Goal: Task Accomplishment & Management: Complete application form

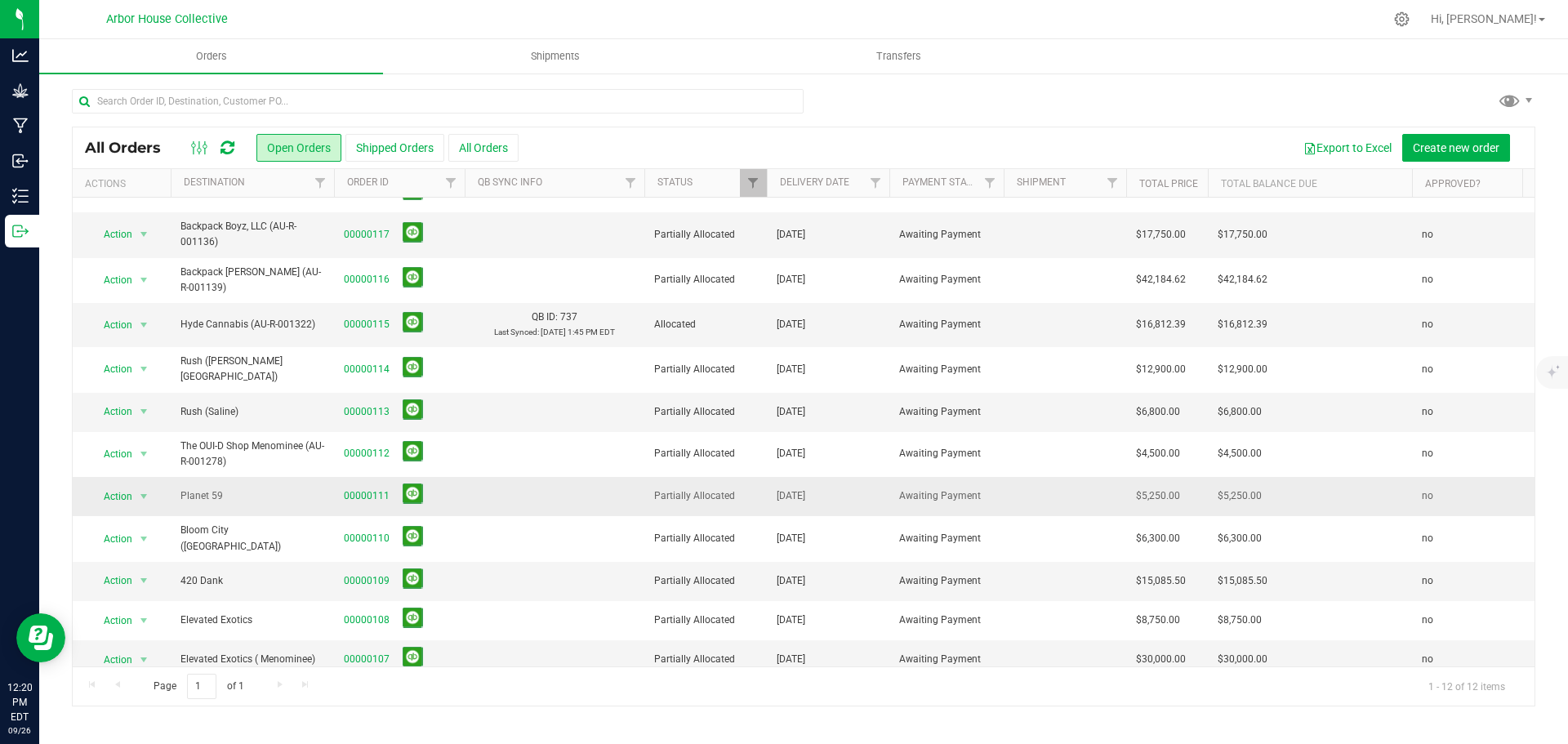
scroll to position [38, 0]
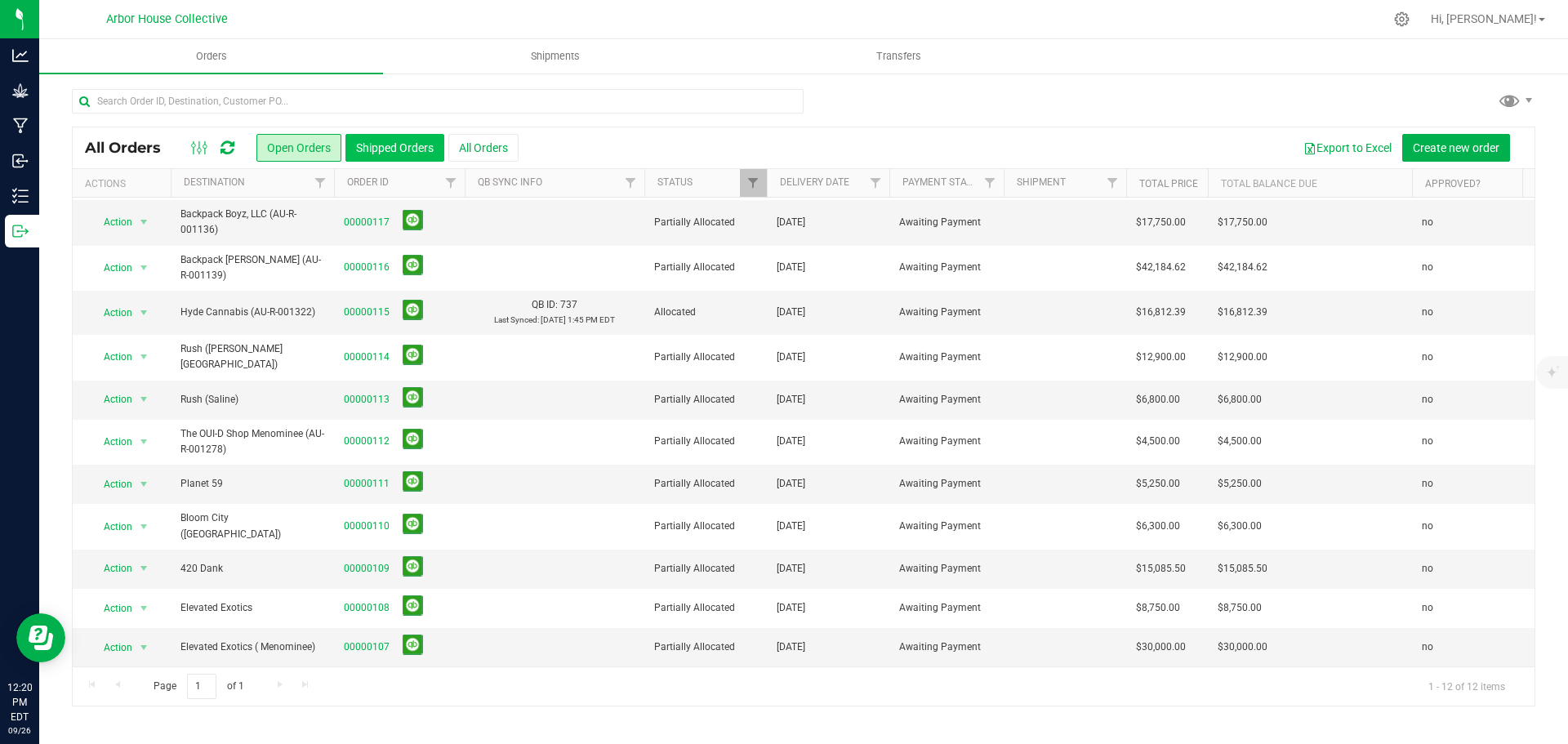
click at [395, 149] on button "Shipped Orders" at bounding box center [395, 148] width 99 height 28
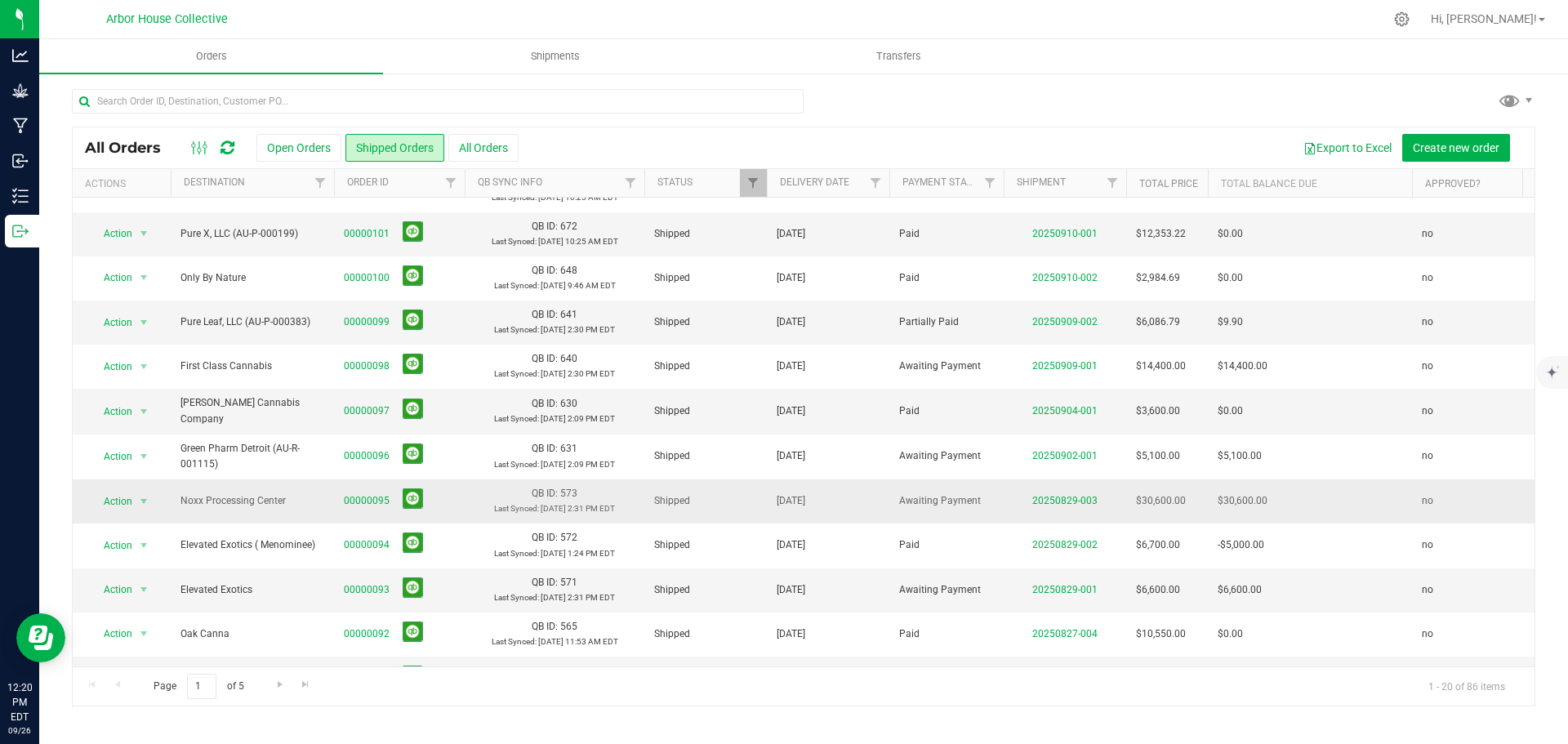
scroll to position [245, 0]
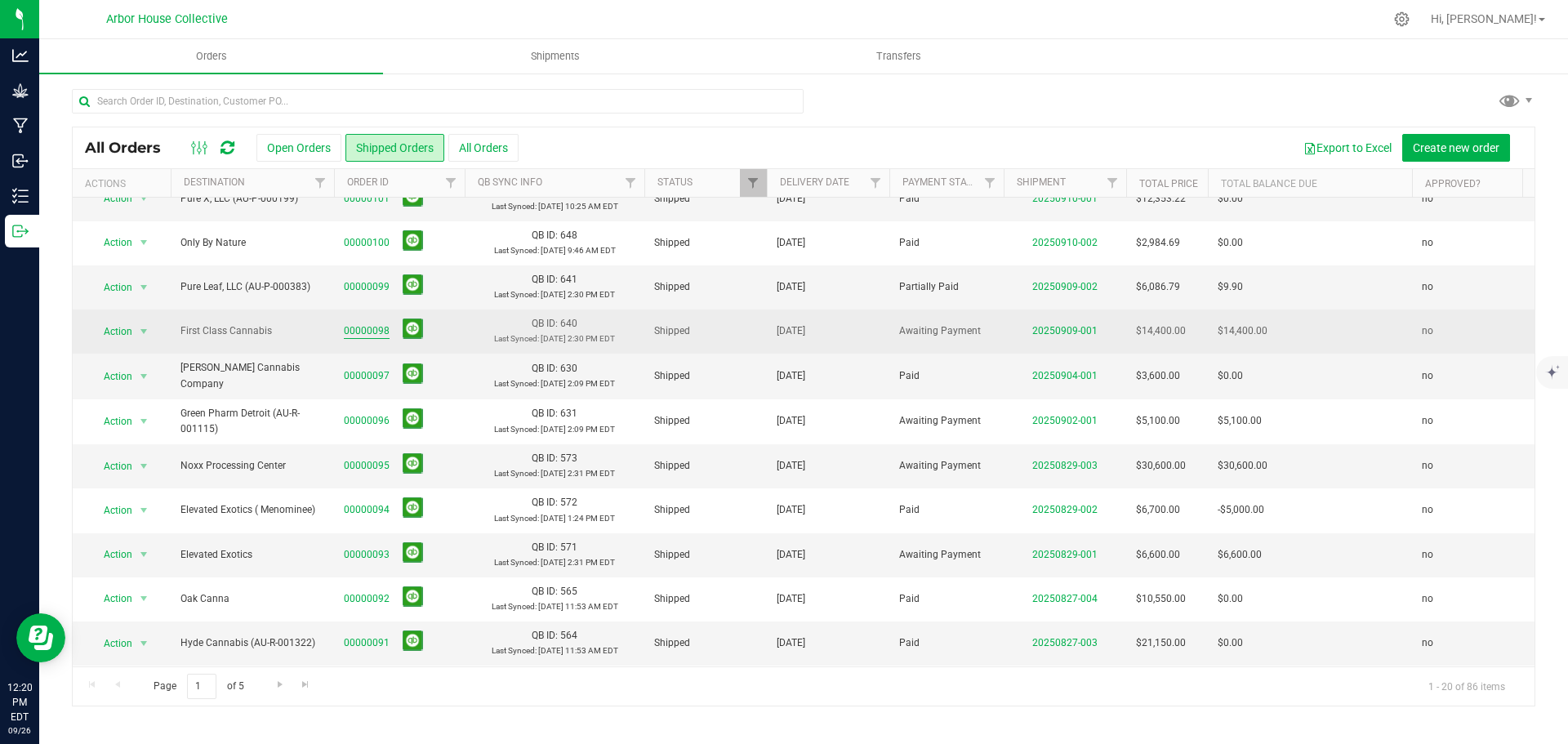
click at [376, 331] on link "00000098" at bounding box center [367, 331] width 46 height 16
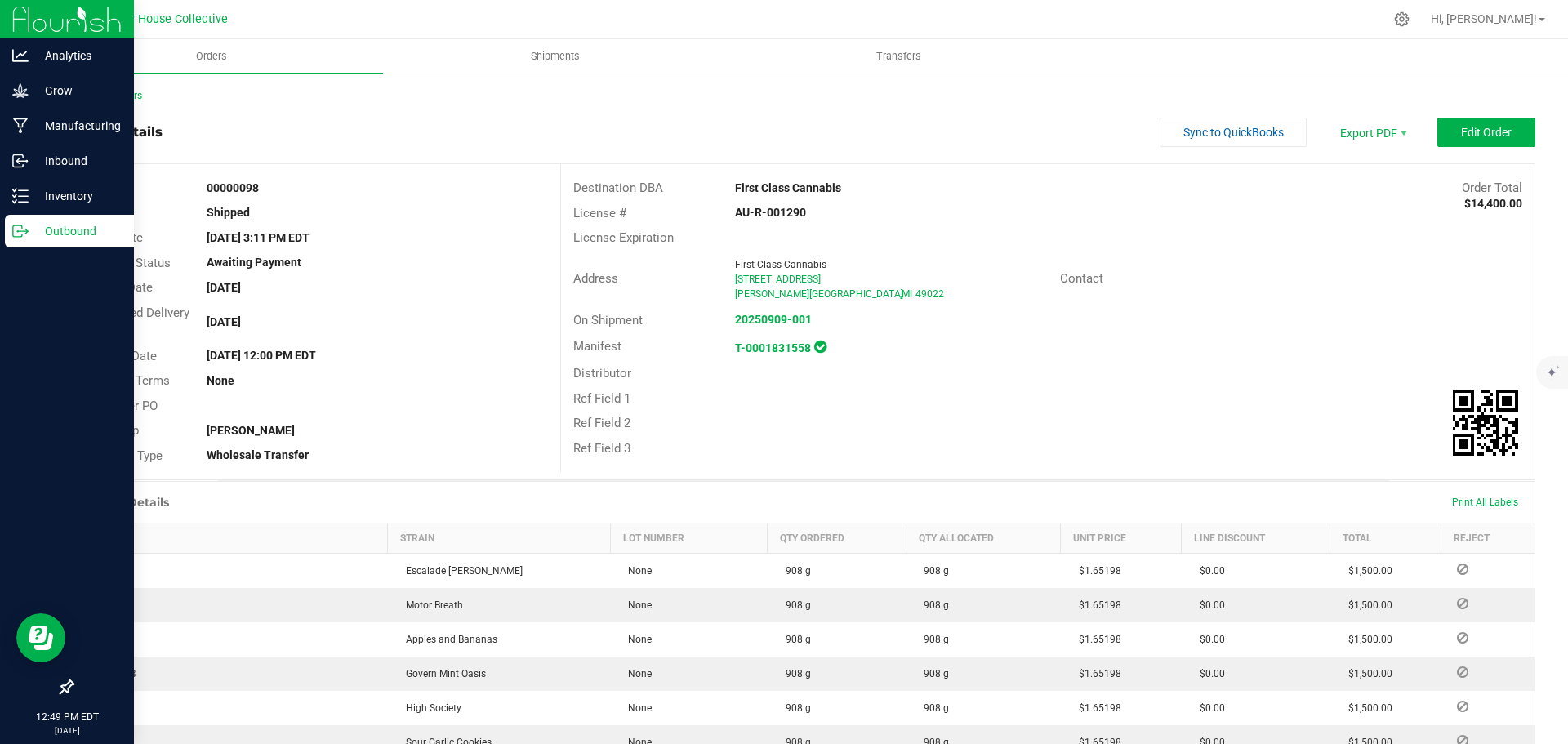
click at [70, 237] on p "Outbound" at bounding box center [77, 232] width 98 height 20
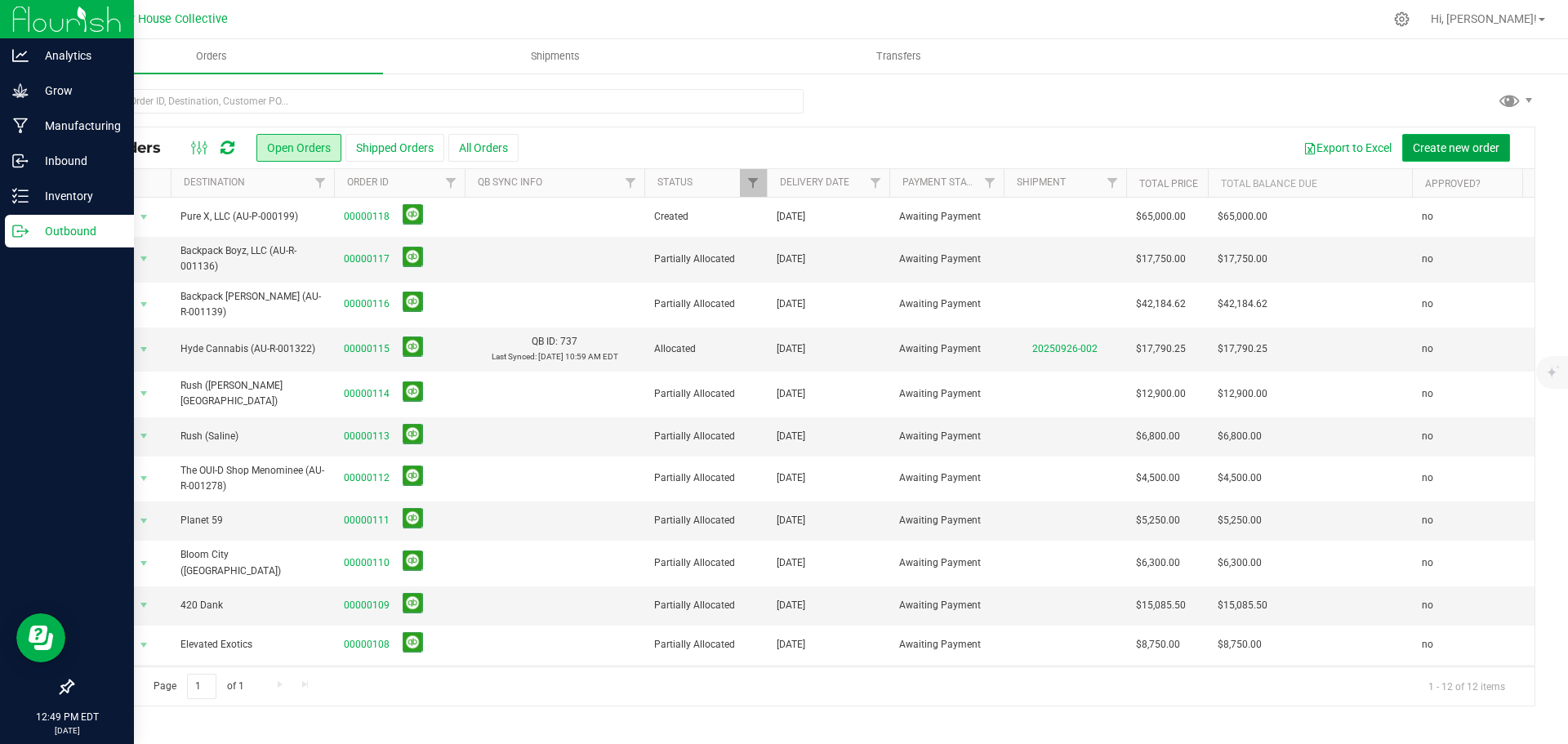
click at [1453, 151] on span "Create new order" at bounding box center [1456, 147] width 87 height 13
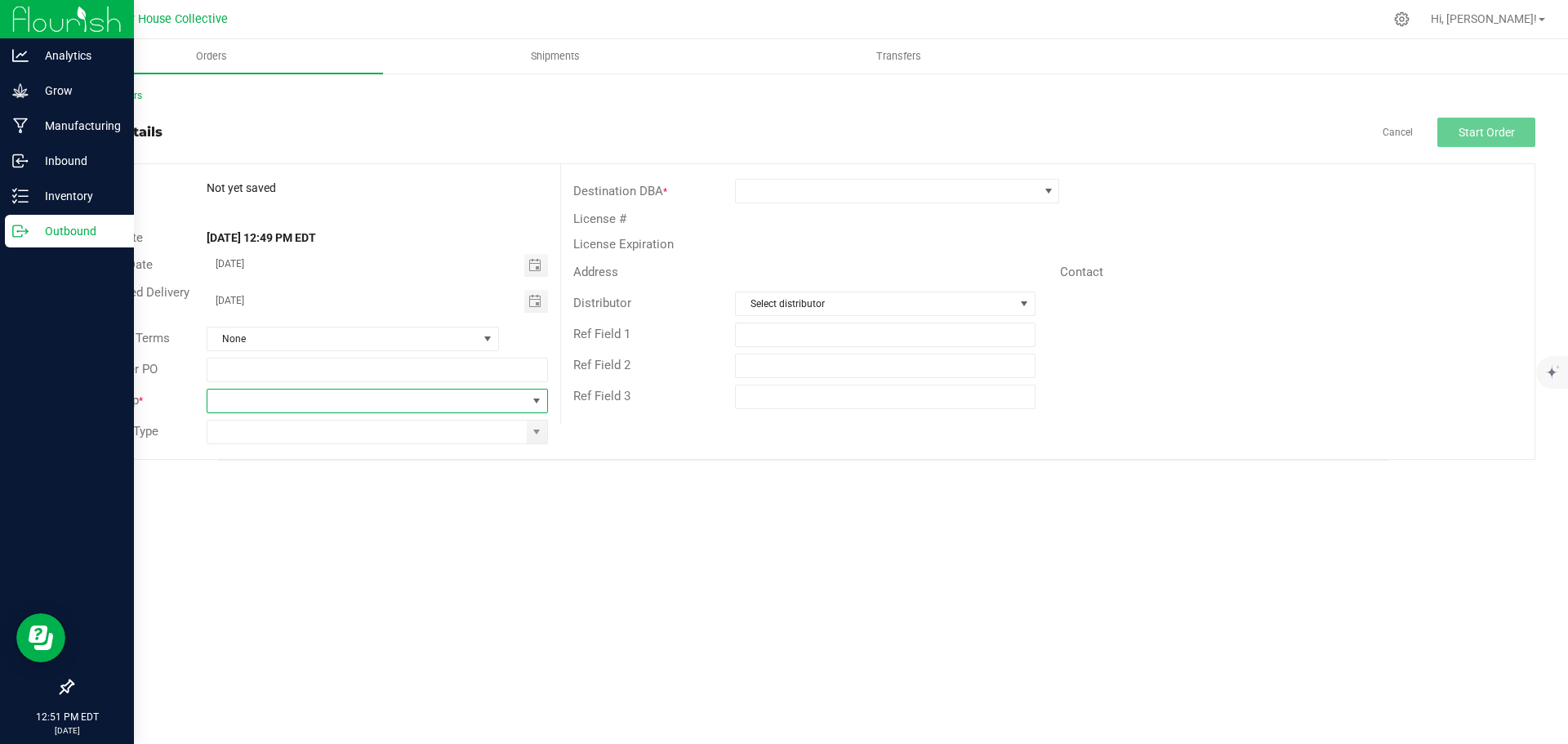
click at [281, 400] on span at bounding box center [367, 401] width 319 height 23
click at [272, 466] on li "[PERSON_NAME]" at bounding box center [377, 470] width 339 height 28
click at [333, 428] on input at bounding box center [367, 432] width 319 height 23
click at [328, 435] on input at bounding box center [367, 432] width 319 height 23
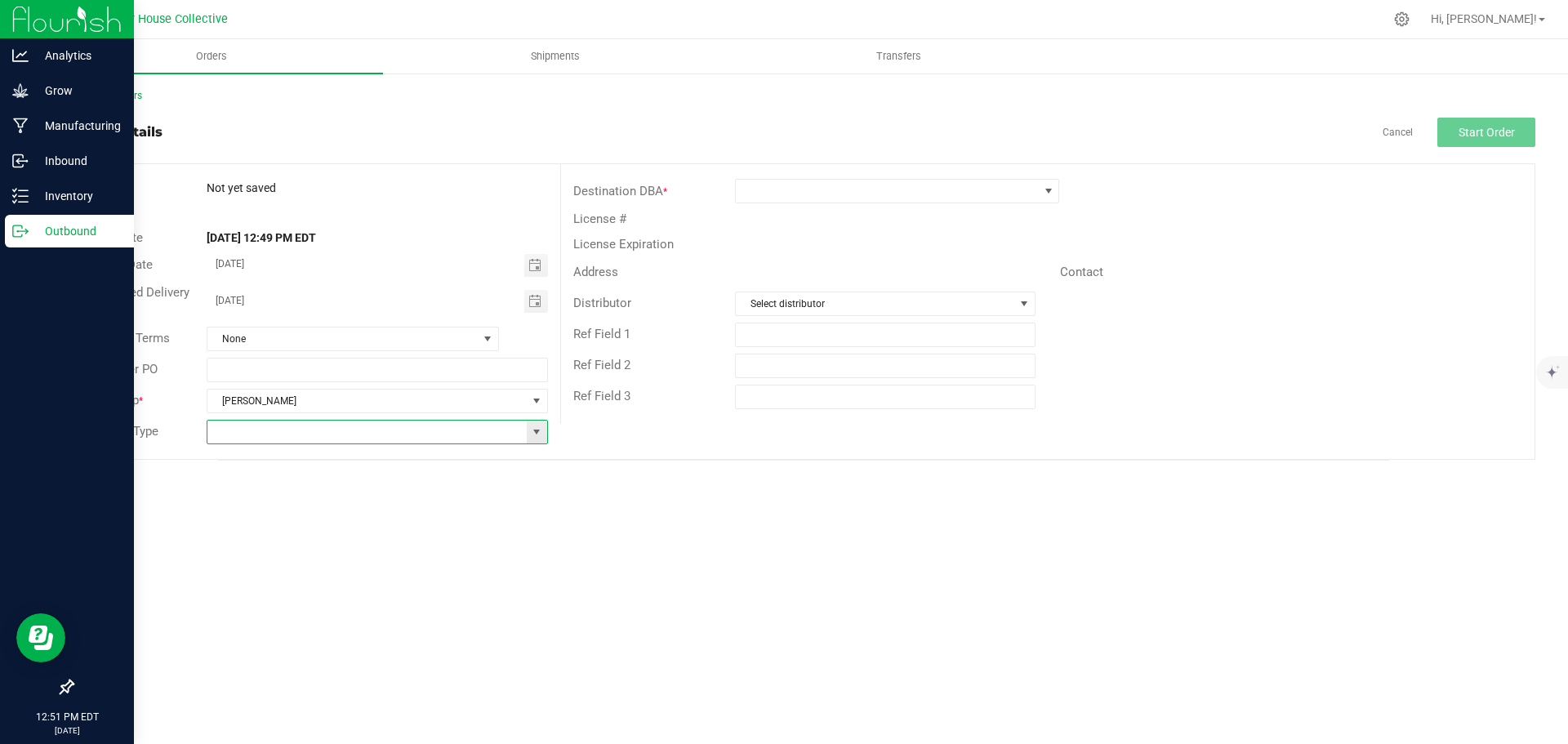
click at [537, 430] on span at bounding box center [536, 432] width 13 height 13
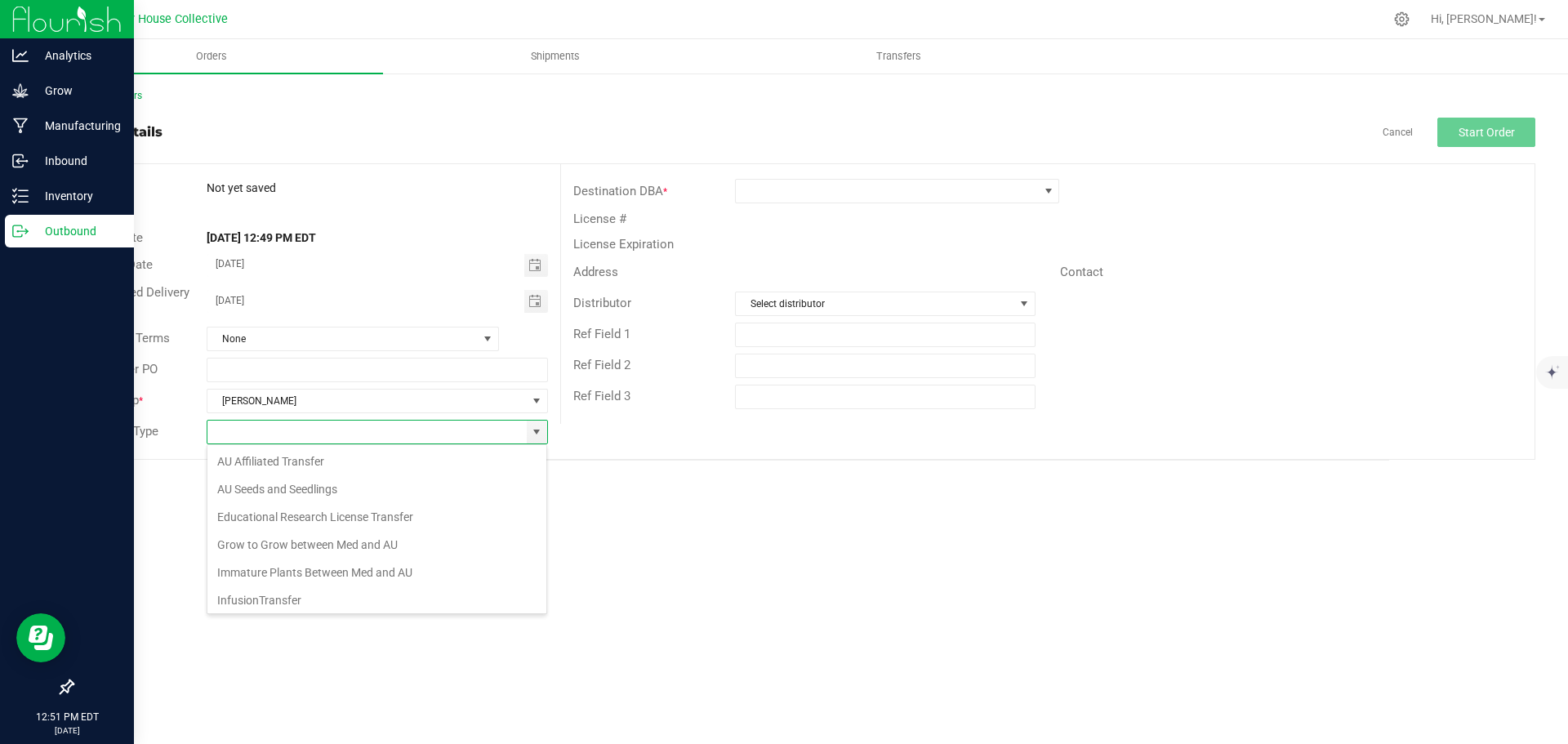
scroll to position [170, 0]
click at [341, 564] on li "Wholesale Transfer" at bounding box center [377, 569] width 339 height 28
type input "Wholesale Transfer"
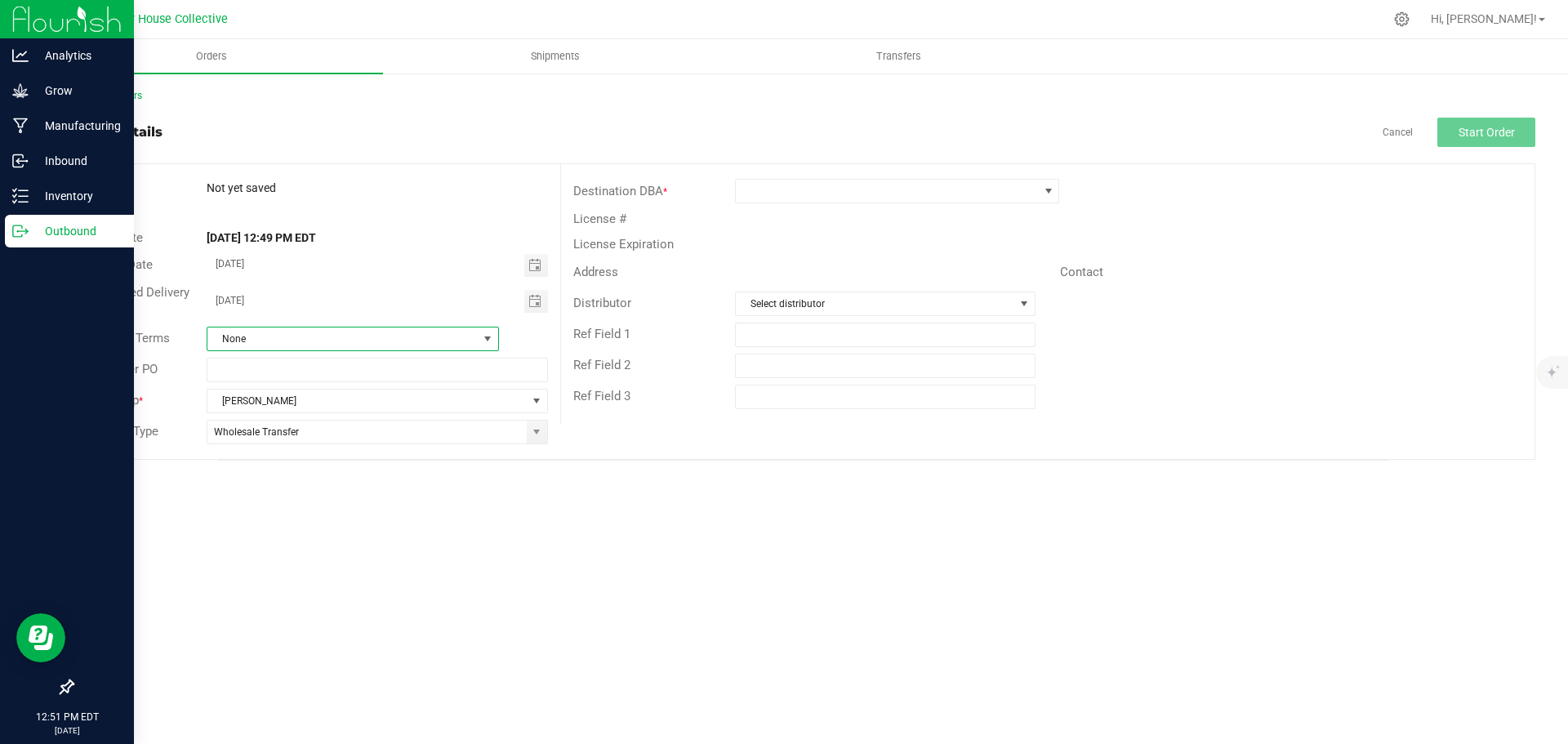
click at [345, 336] on span "None" at bounding box center [343, 339] width 270 height 23
click at [274, 436] on li "ACH" at bounding box center [353, 436] width 291 height 28
click at [837, 185] on span at bounding box center [887, 191] width 302 height 23
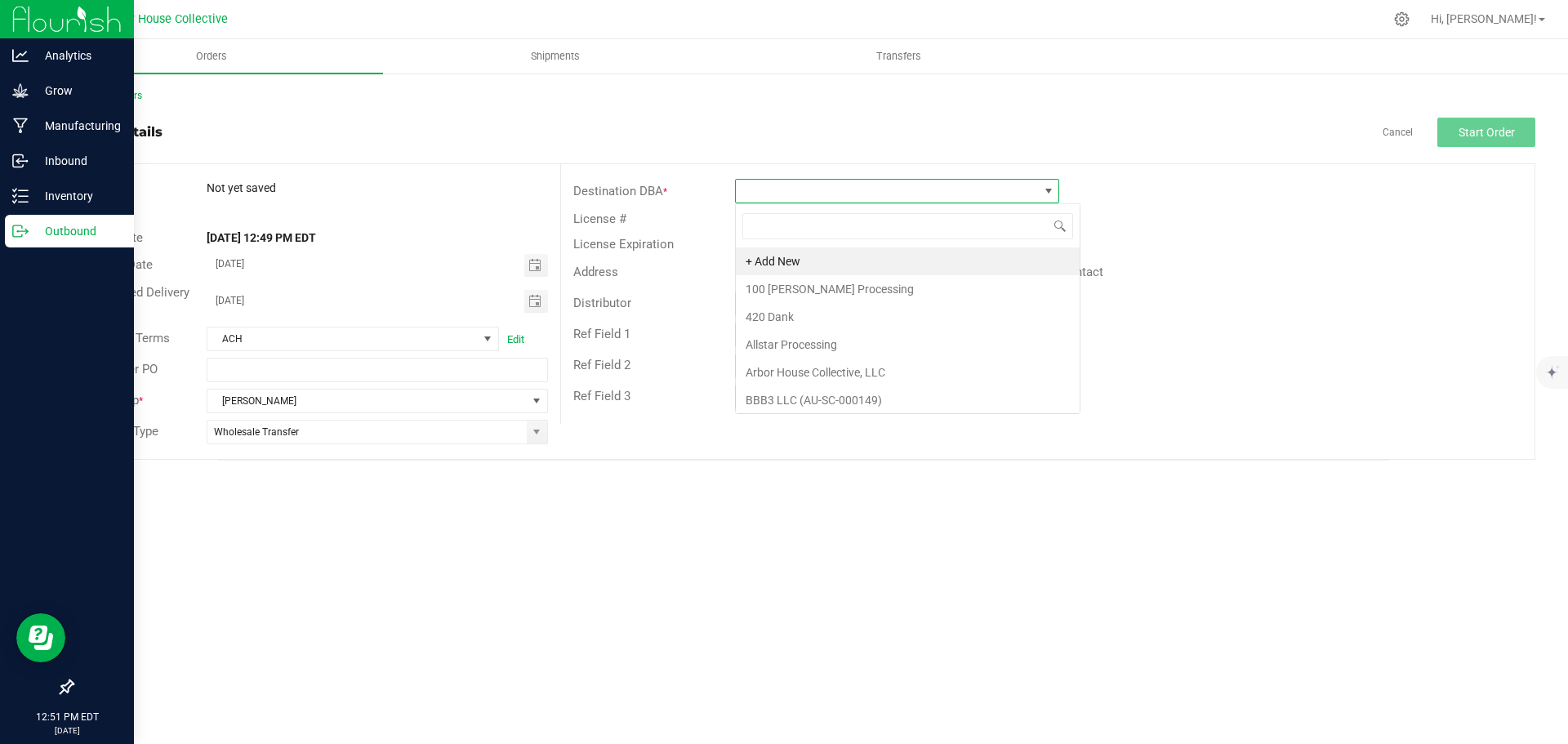
scroll to position [25, 325]
click at [811, 228] on input at bounding box center [907, 226] width 330 height 26
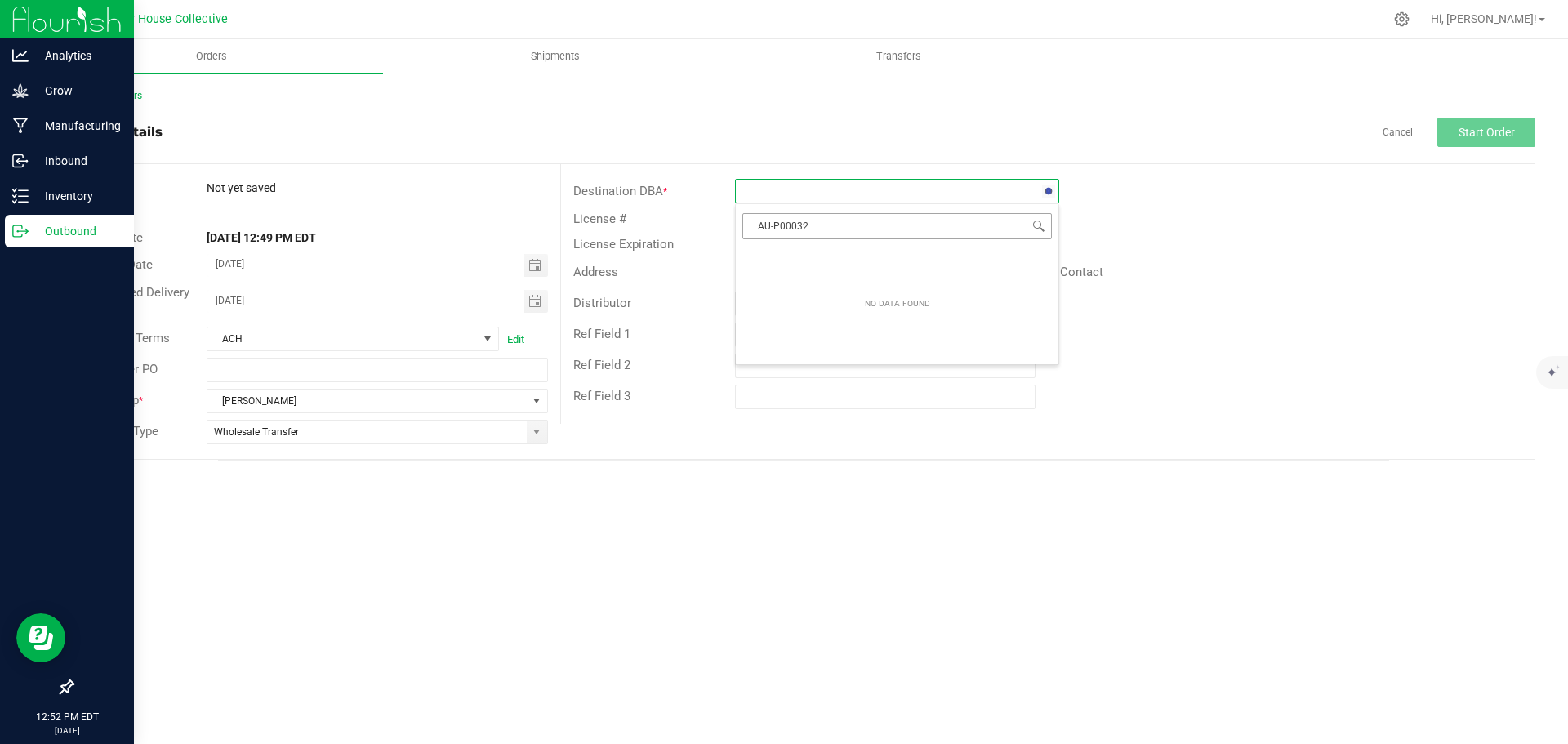
type input "AU-P000325"
click at [1168, 283] on div "Contact" at bounding box center [1291, 272] width 487 height 26
click at [801, 190] on span at bounding box center [887, 191] width 302 height 23
type input "OAk"
click at [797, 271] on li "Oak Canna" at bounding box center [897, 261] width 323 height 28
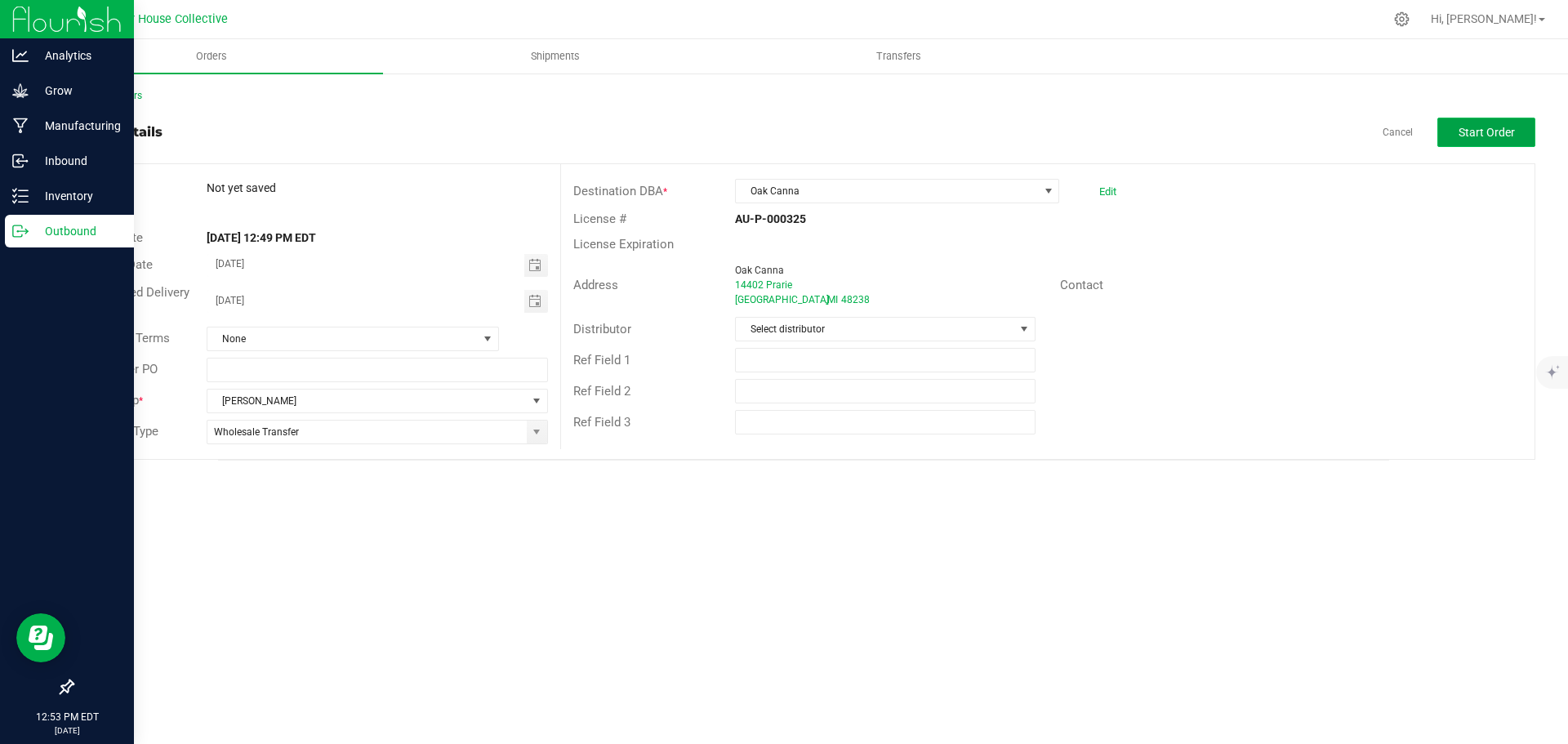
click at [1489, 130] on span "Start Order" at bounding box center [1486, 133] width 56 height 13
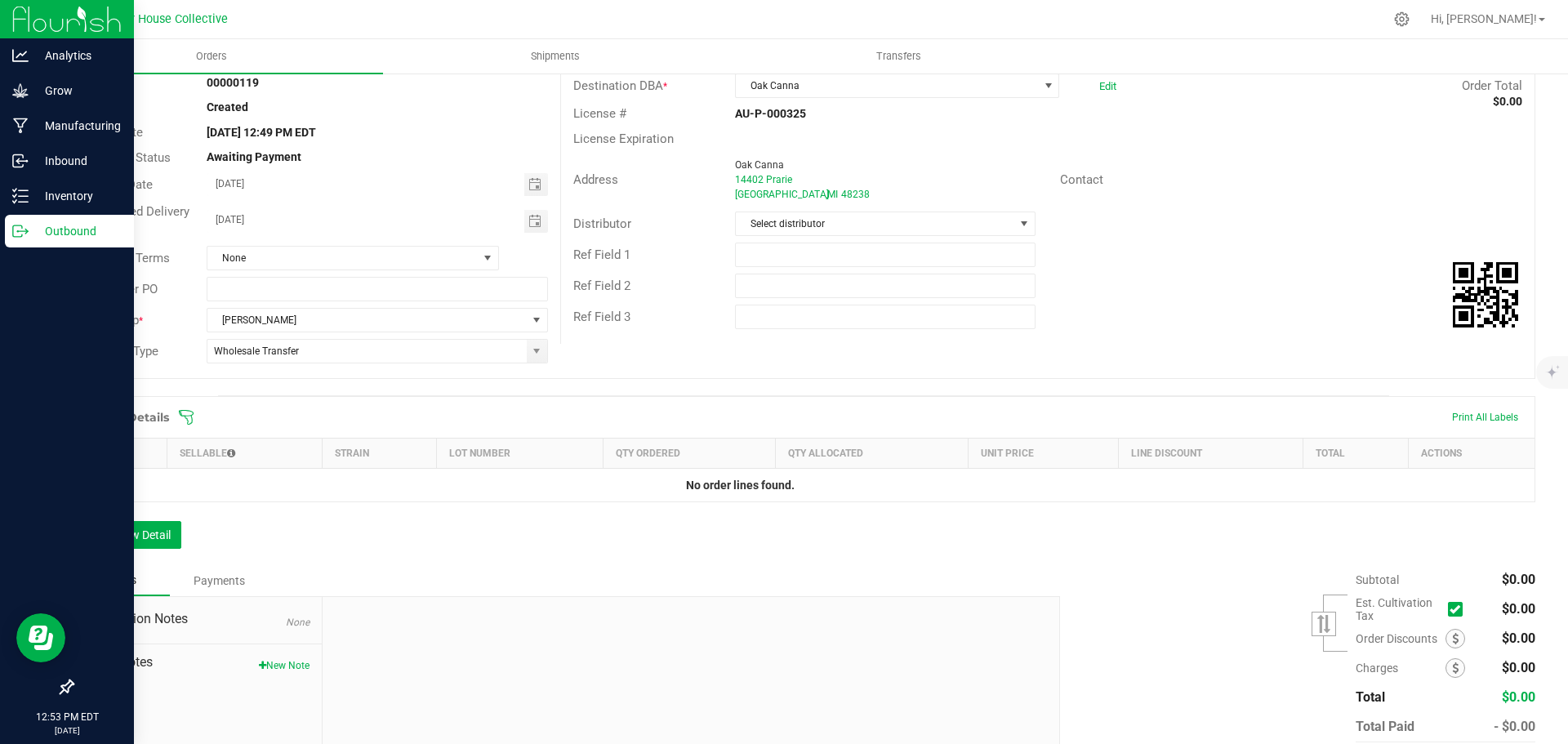
scroll to position [194, 0]
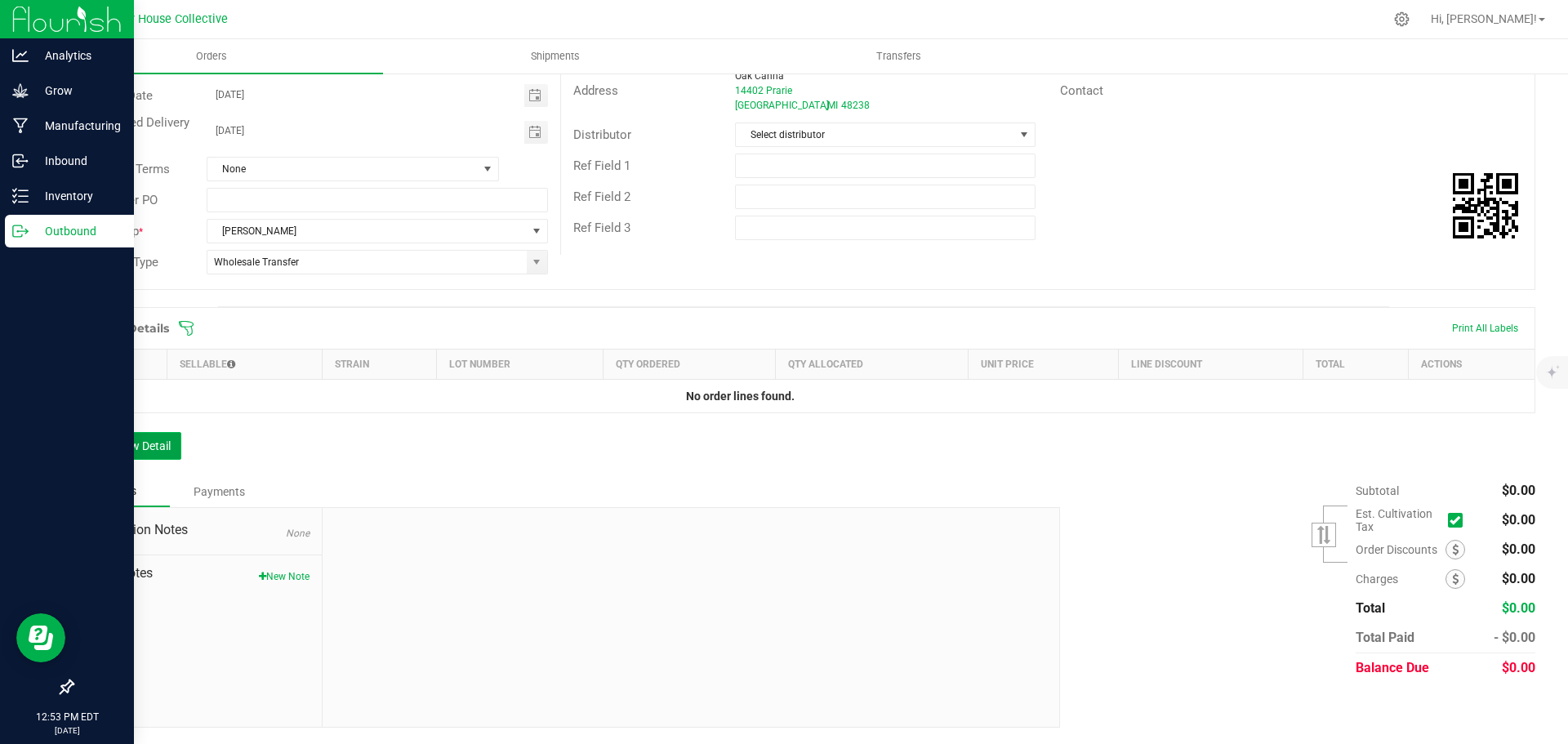
click at [152, 450] on button "Add New Detail" at bounding box center [126, 446] width 110 height 28
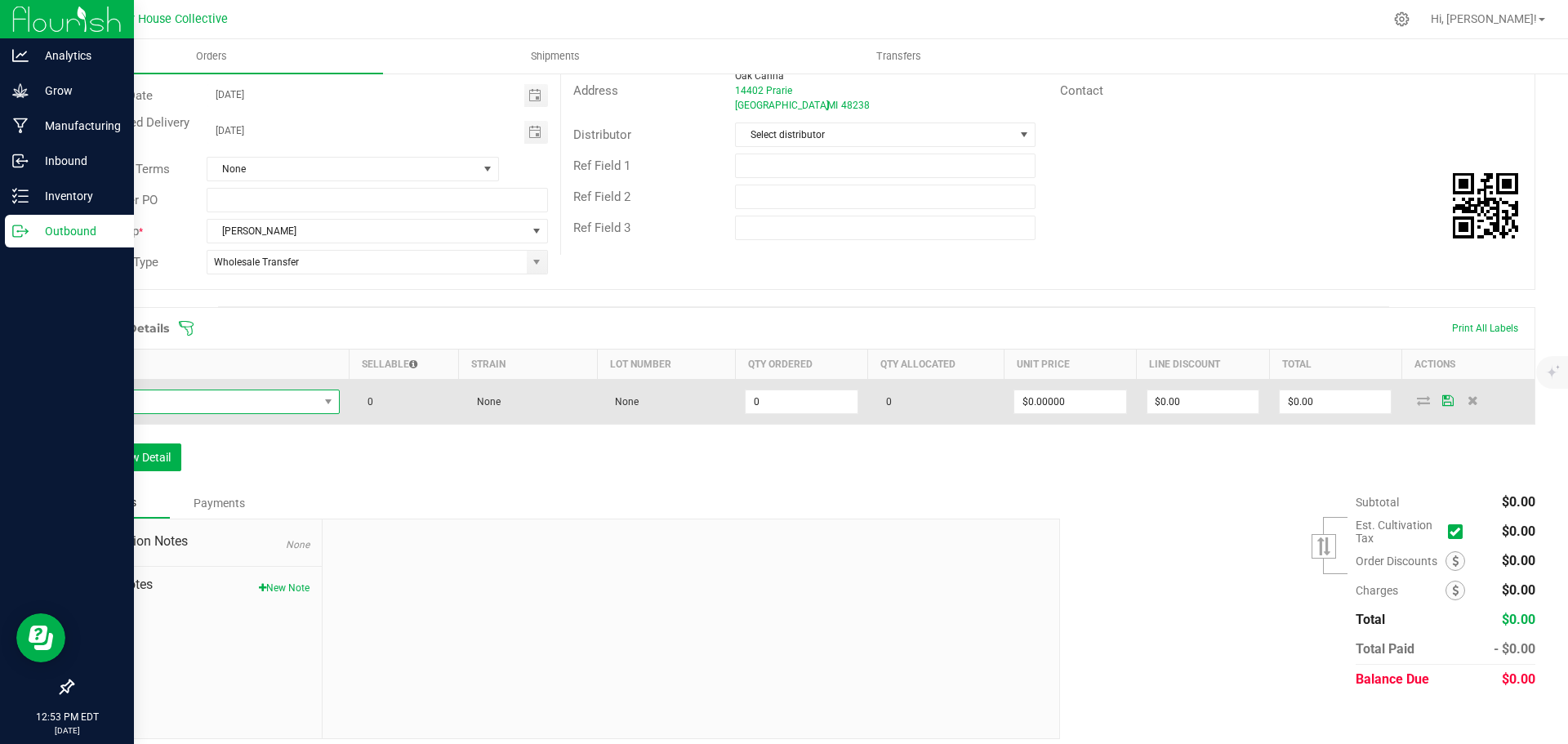
click at [214, 404] on span "NO DATA FOUND" at bounding box center [201, 402] width 234 height 23
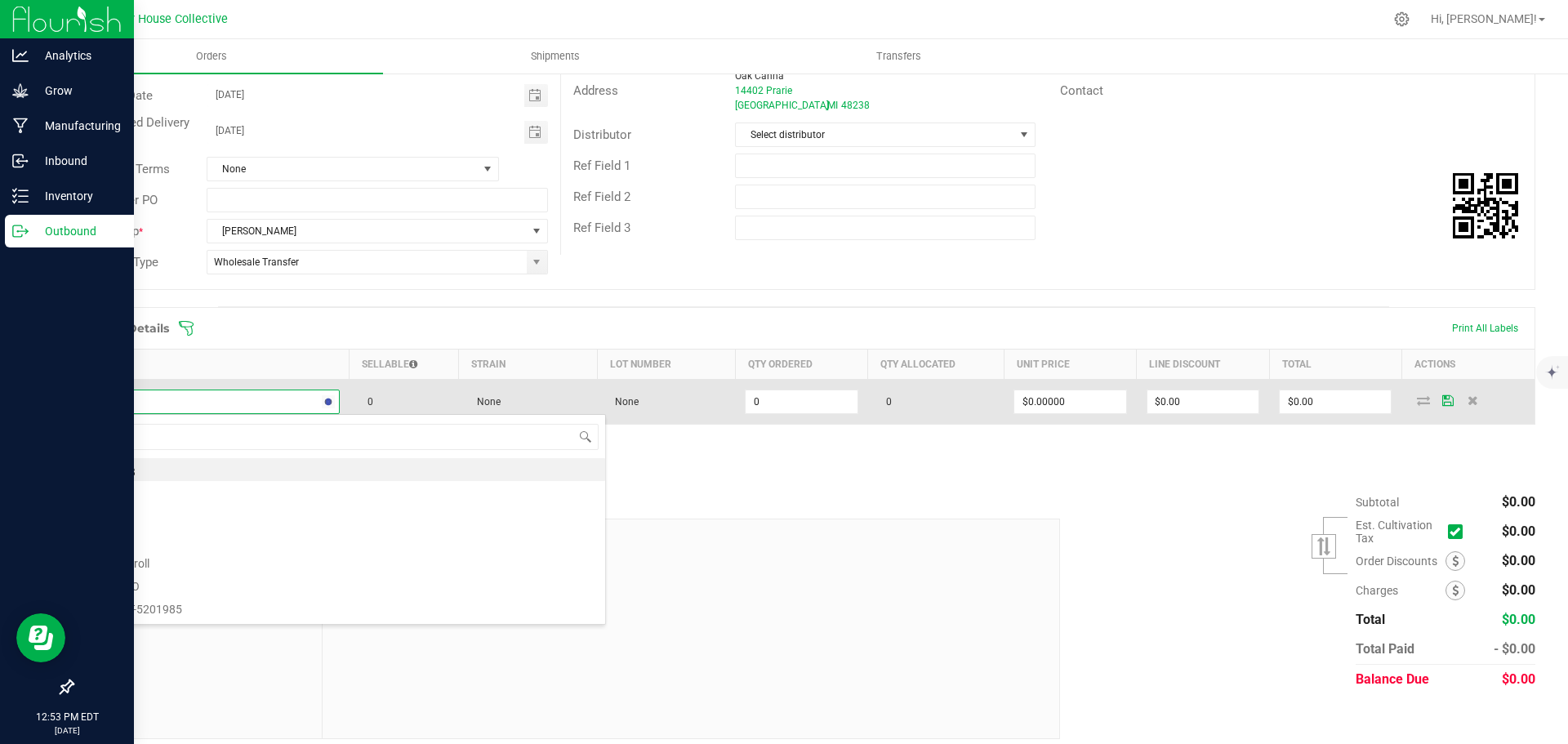
type input "FAC"
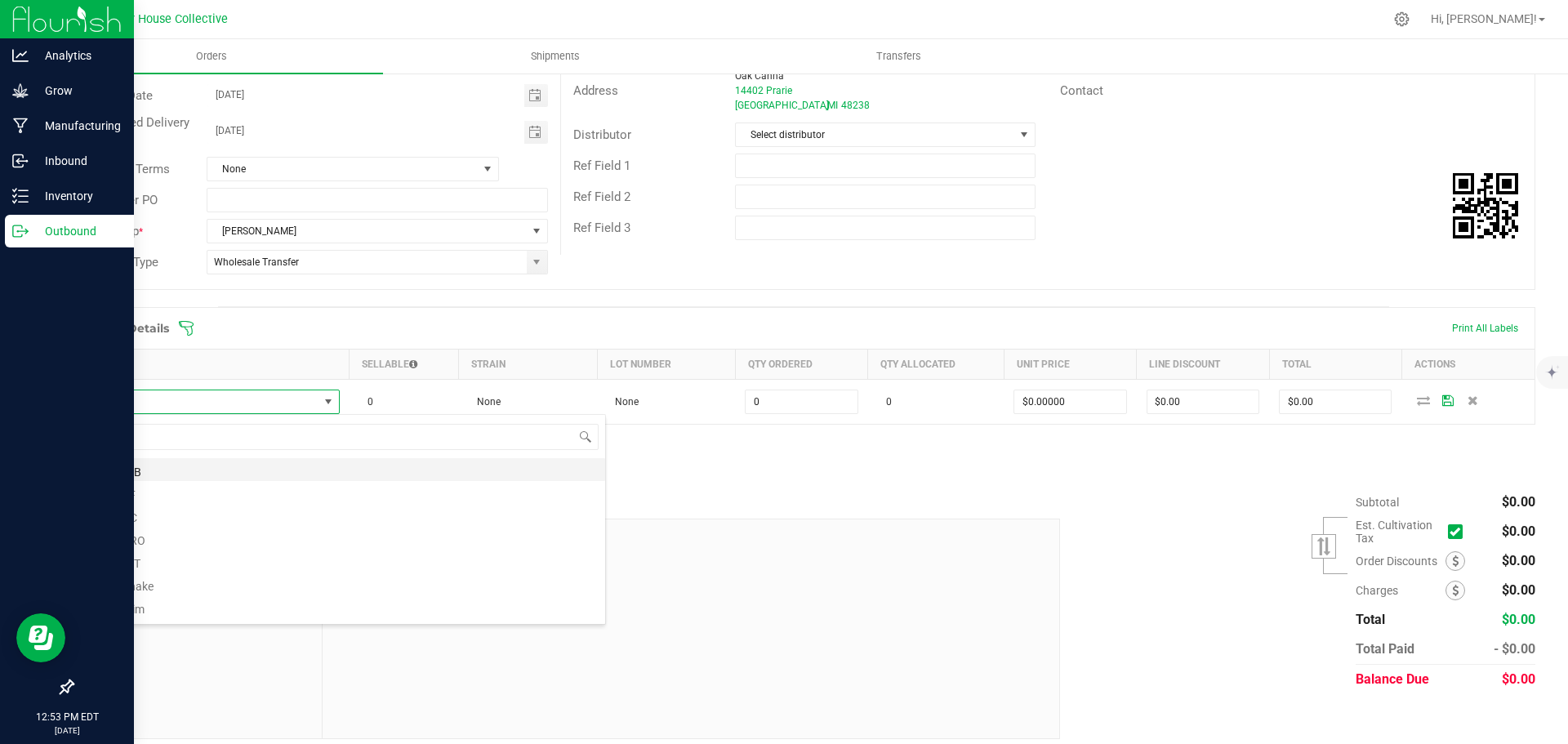
click at [138, 470] on li "FAC - F/B" at bounding box center [344, 470] width 521 height 23
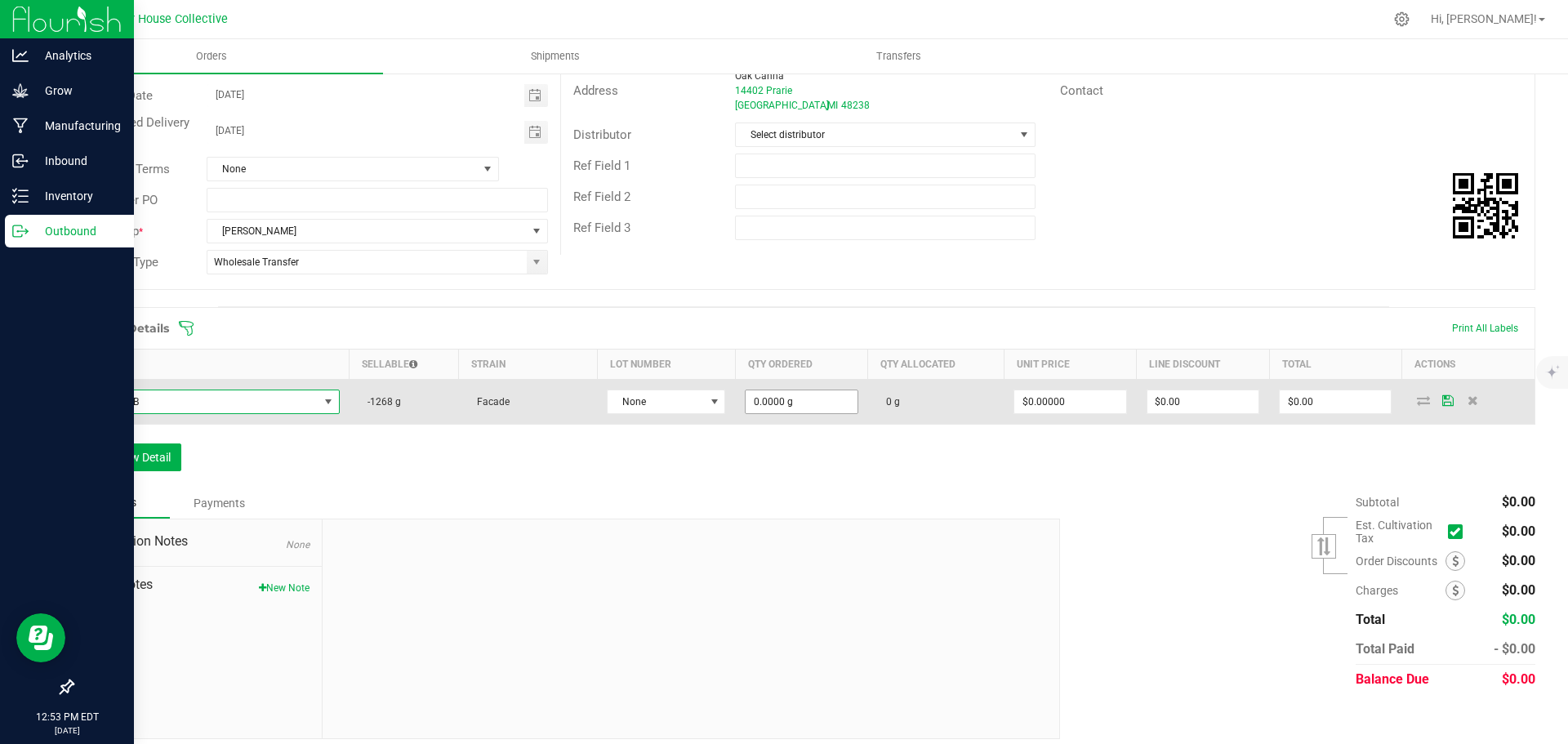
type input "0"
click at [809, 407] on input "0" at bounding box center [801, 402] width 111 height 23
type input "908.0000 g"
type input "0"
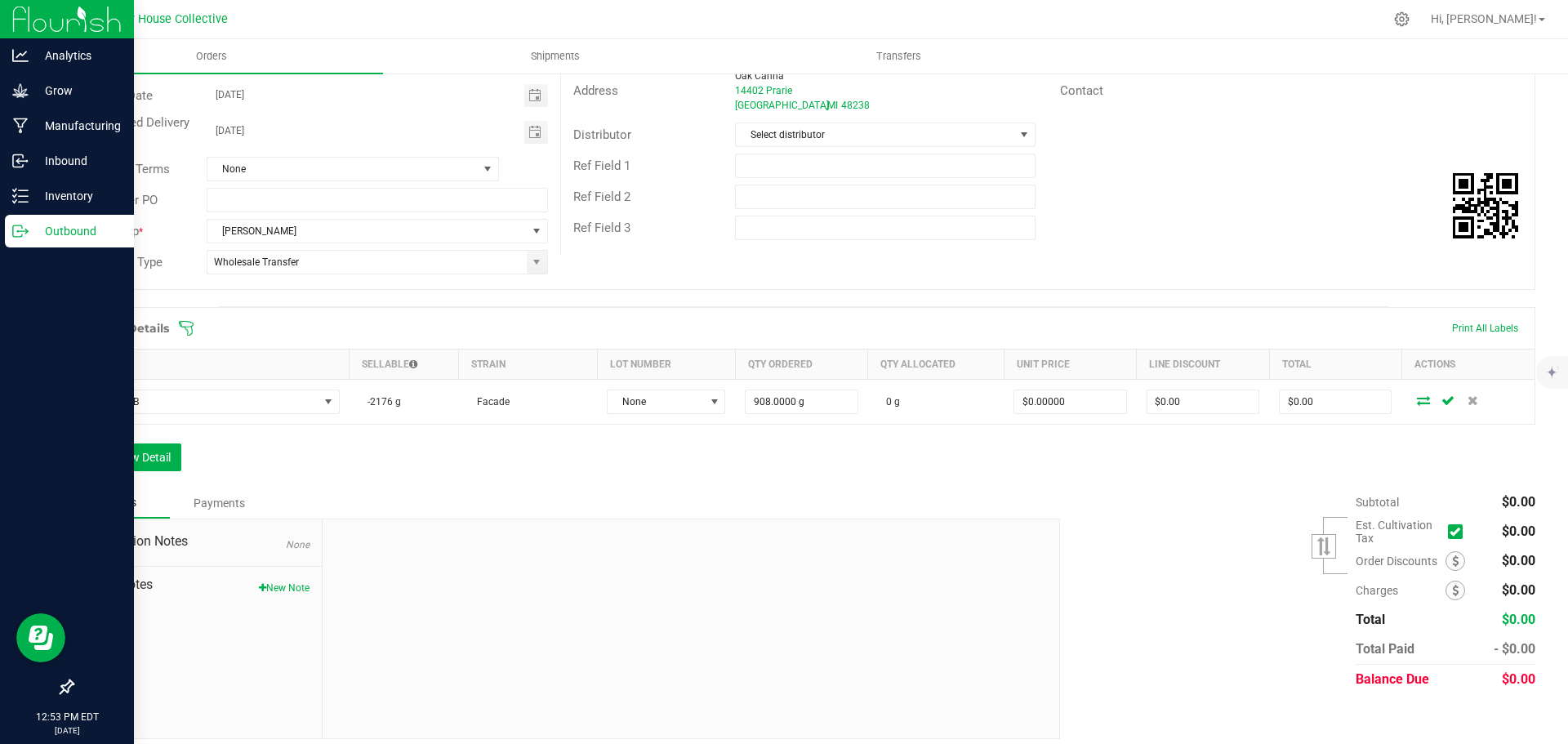
type input "0"
click at [1187, 402] on input "0" at bounding box center [1203, 402] width 111 height 23
type input "$0.00"
drag, startPoint x: 1210, startPoint y: 498, endPoint x: 1196, endPoint y: 480, distance: 22.8
click at [1210, 497] on div "Subtotal $0.00 Est. Cultivation Tax" at bounding box center [1292, 591] width 488 height 207
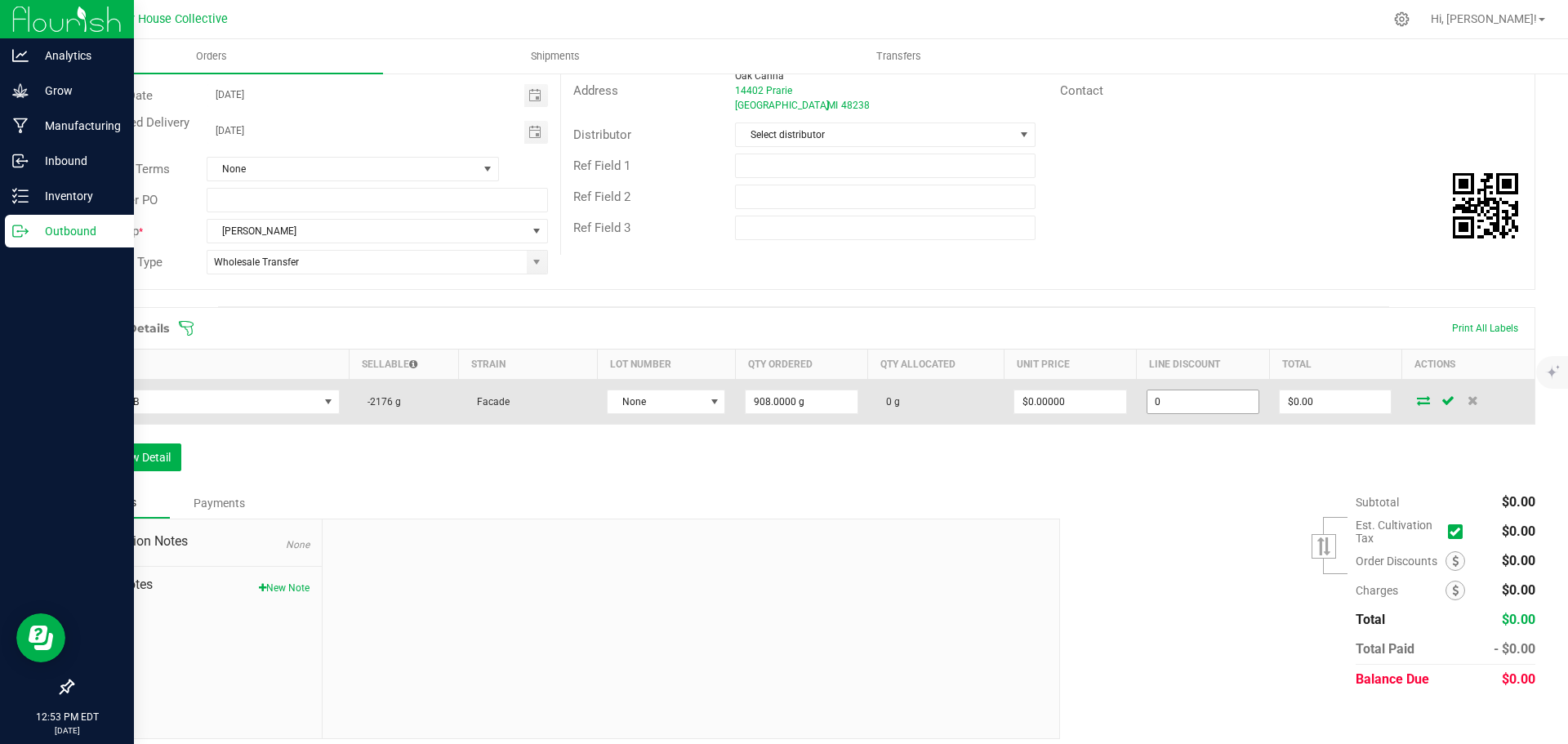
click at [1205, 408] on input "0" at bounding box center [1203, 402] width 111 height 23
type input "$0.00"
type input "0"
click at [1344, 402] on input "0" at bounding box center [1335, 402] width 111 height 23
type input "0"
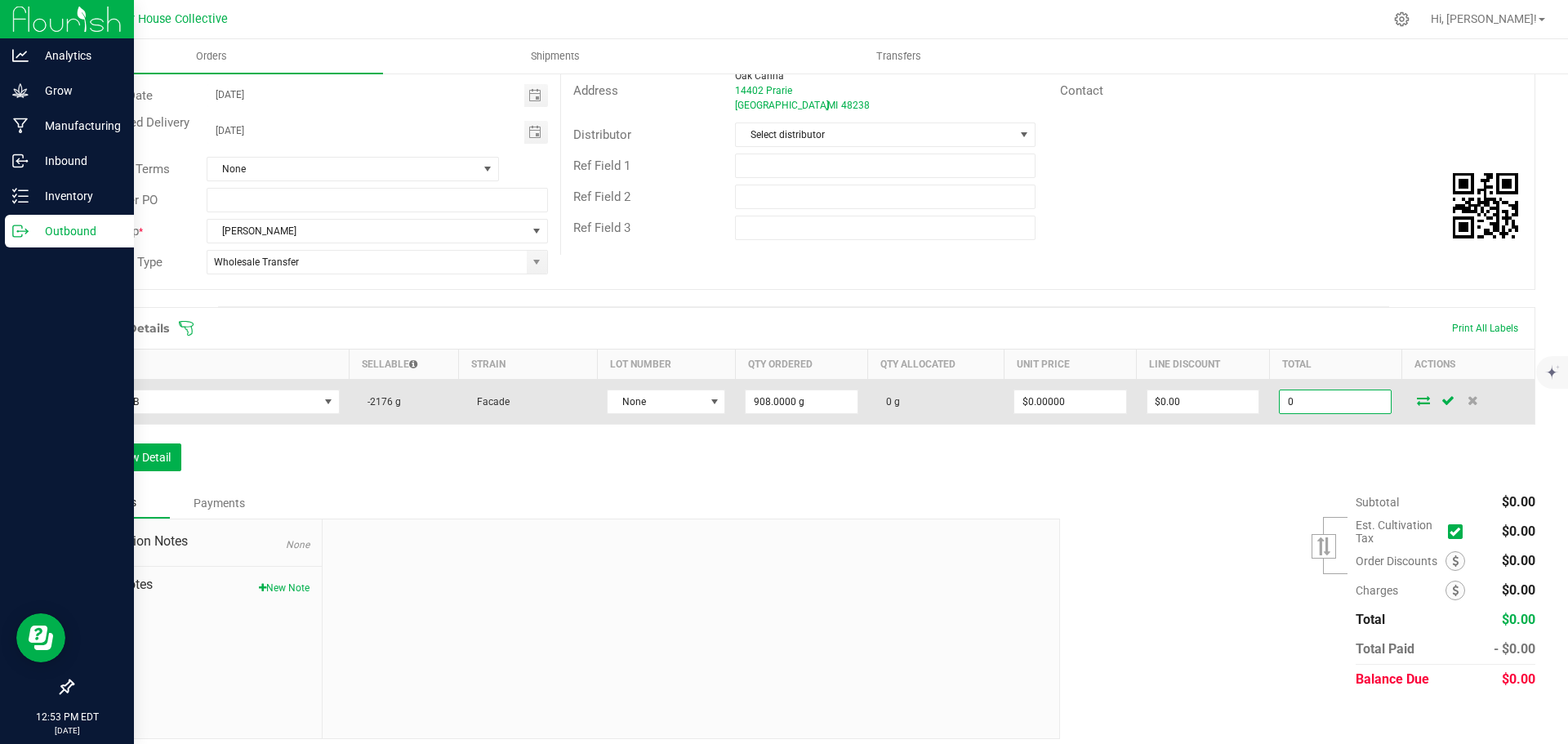
click at [1322, 406] on input "0" at bounding box center [1335, 402] width 111 height 23
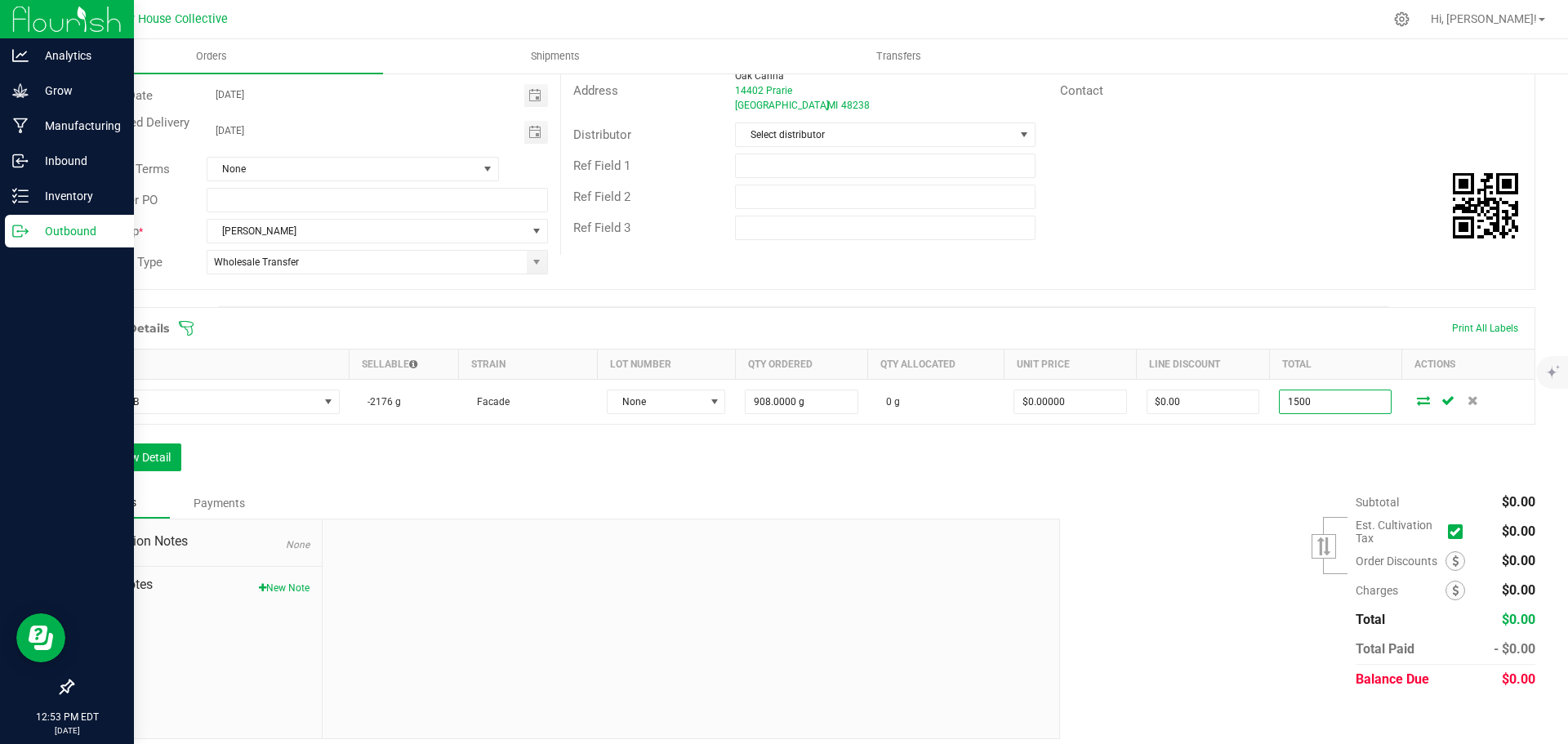
type input "1500"
type input "$1.65198"
type input "$1,500.00"
click at [1205, 491] on div "Subtotal $0.00 Est. Cultivation Tax" at bounding box center [1292, 591] width 488 height 207
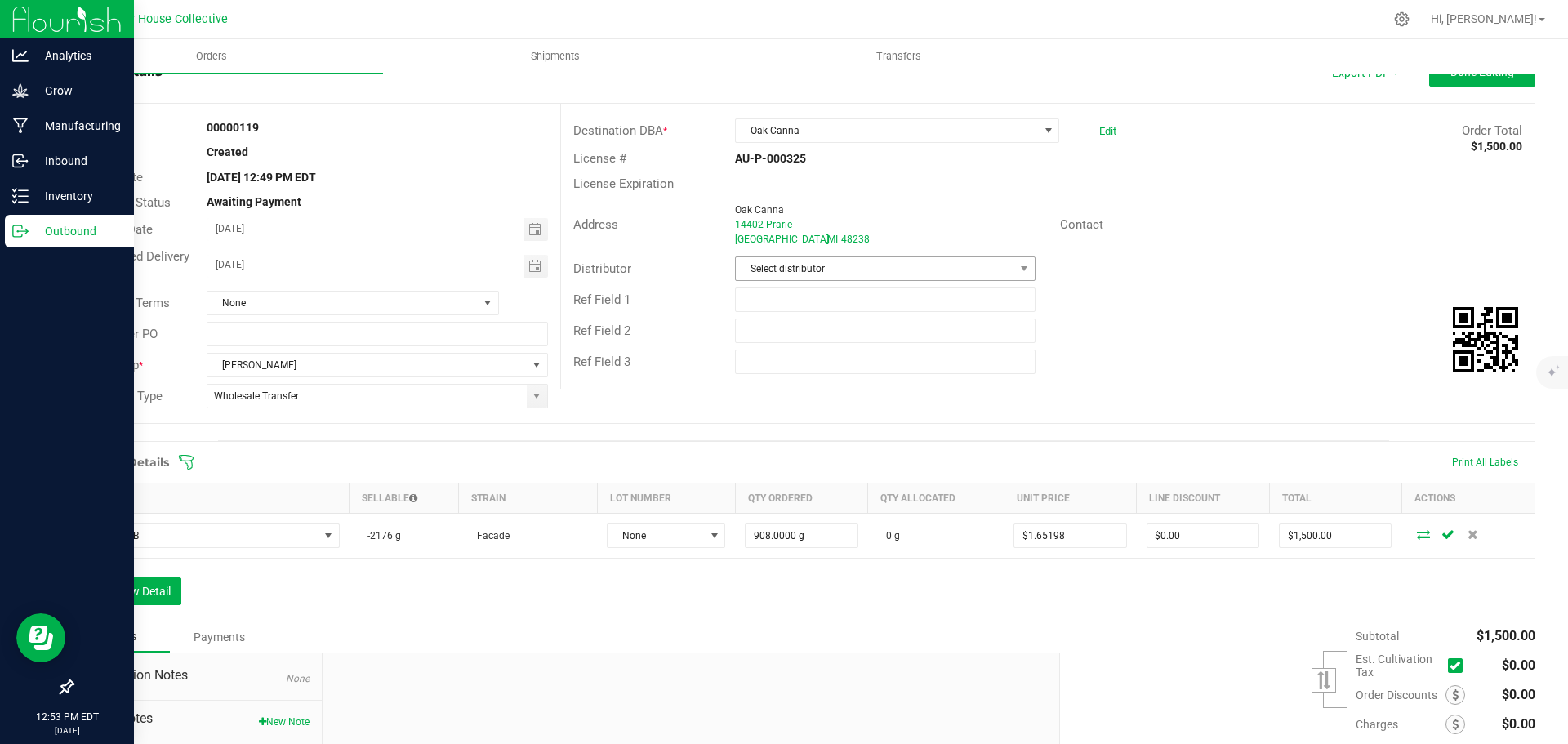
scroll to position [0, 0]
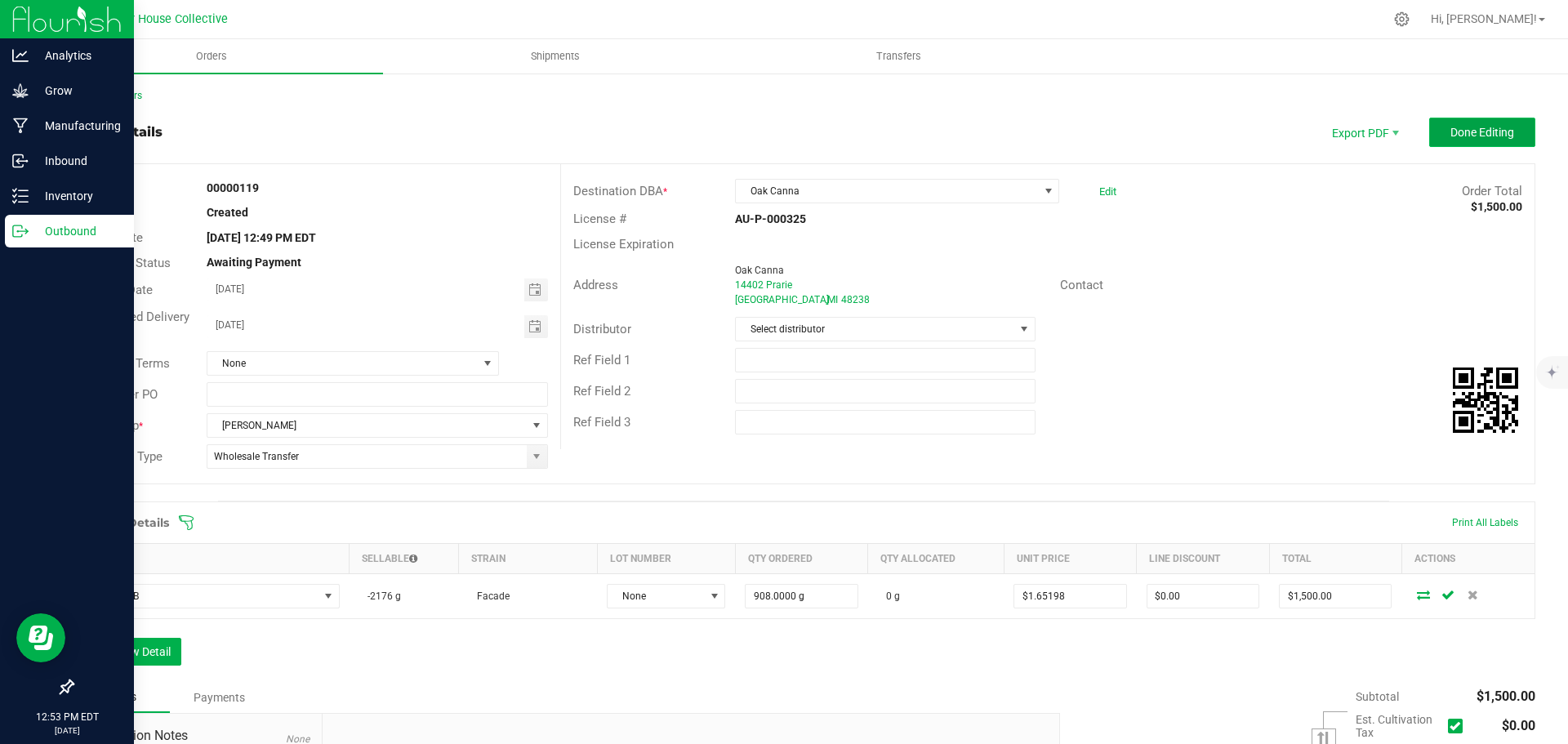
click at [1450, 131] on span "Done Editing" at bounding box center [1481, 133] width 63 height 13
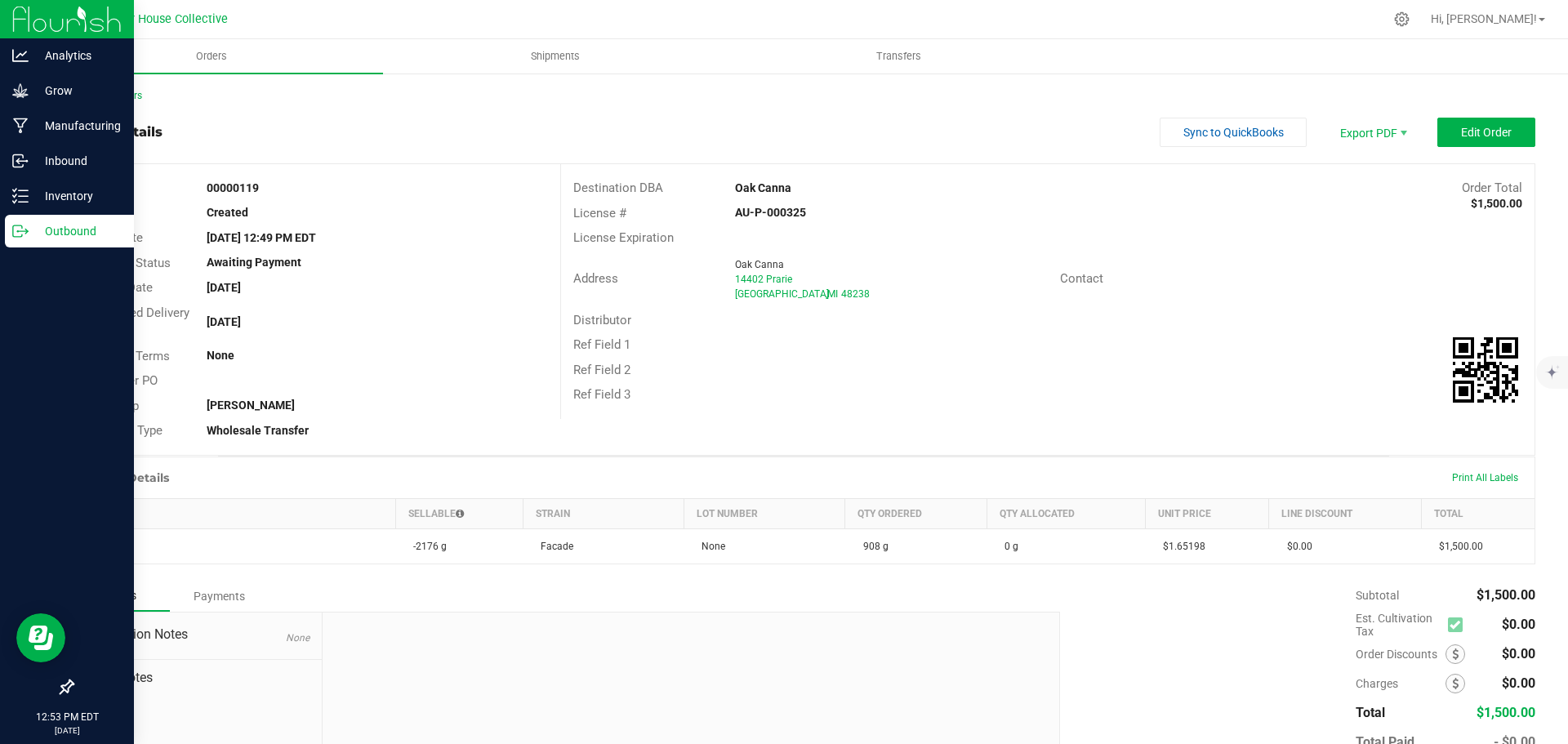
click at [51, 231] on p "Outbound" at bounding box center [77, 232] width 98 height 20
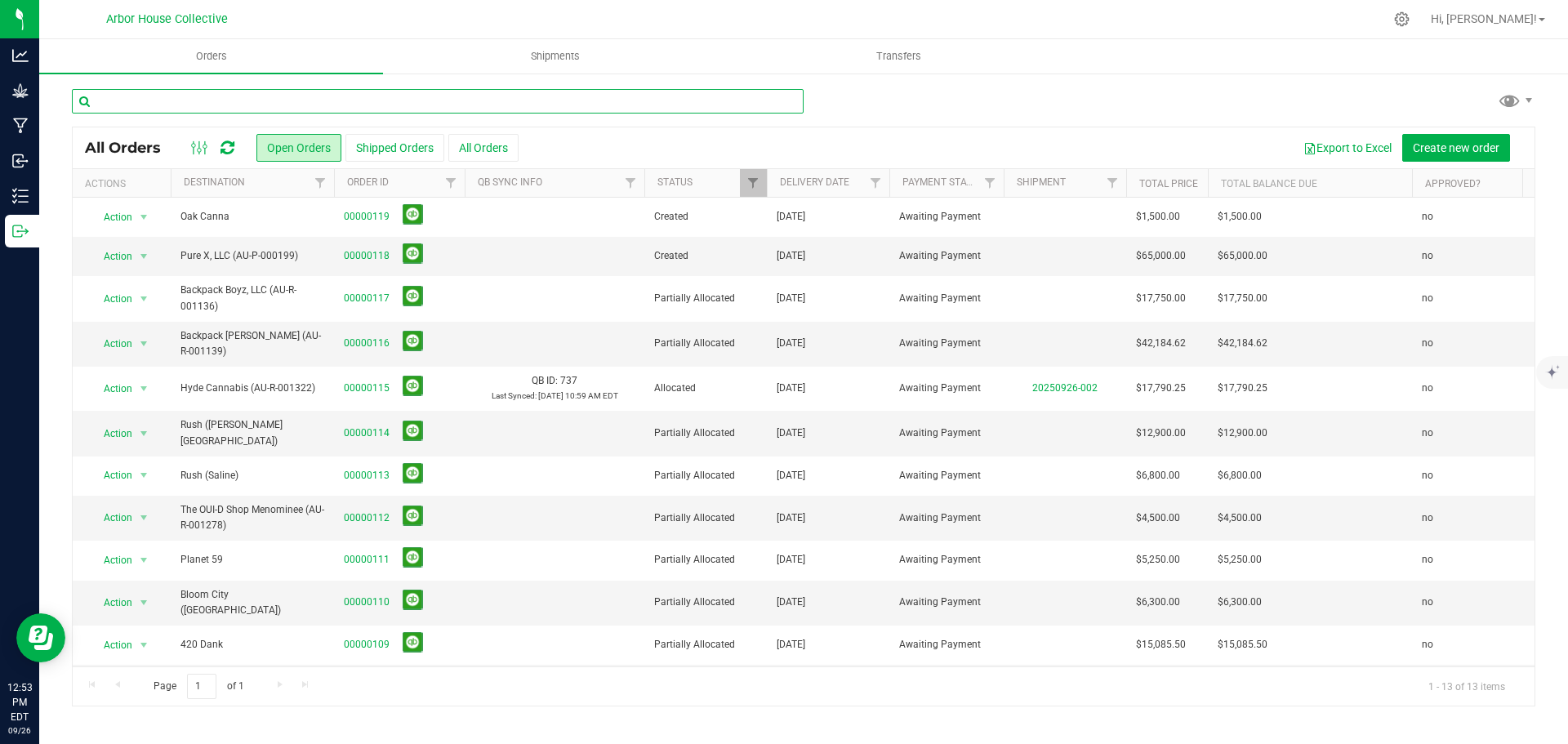
click at [411, 110] on input "text" at bounding box center [438, 101] width 732 height 25
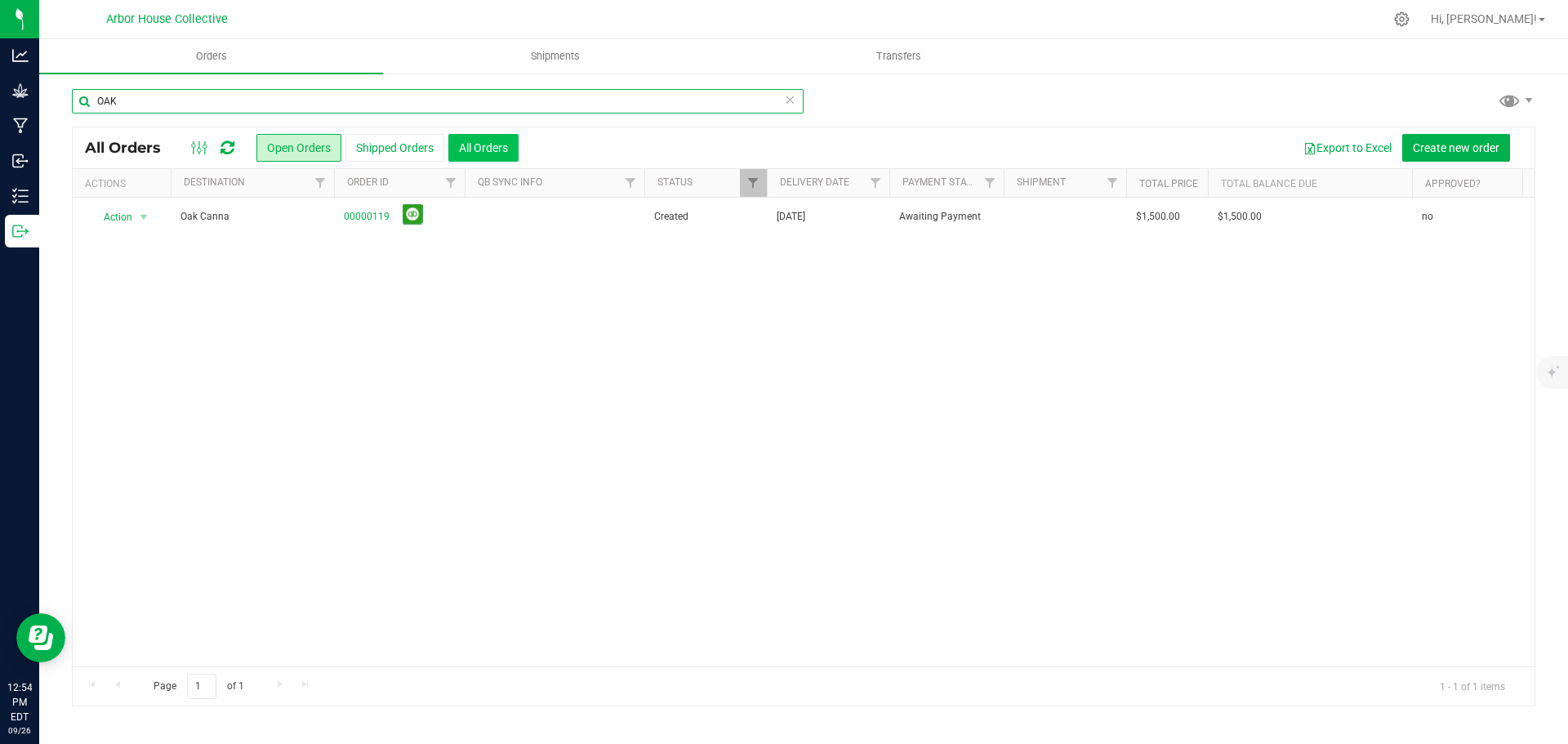
type input "OAK"
click at [470, 147] on button "All Orders" at bounding box center [483, 148] width 70 height 28
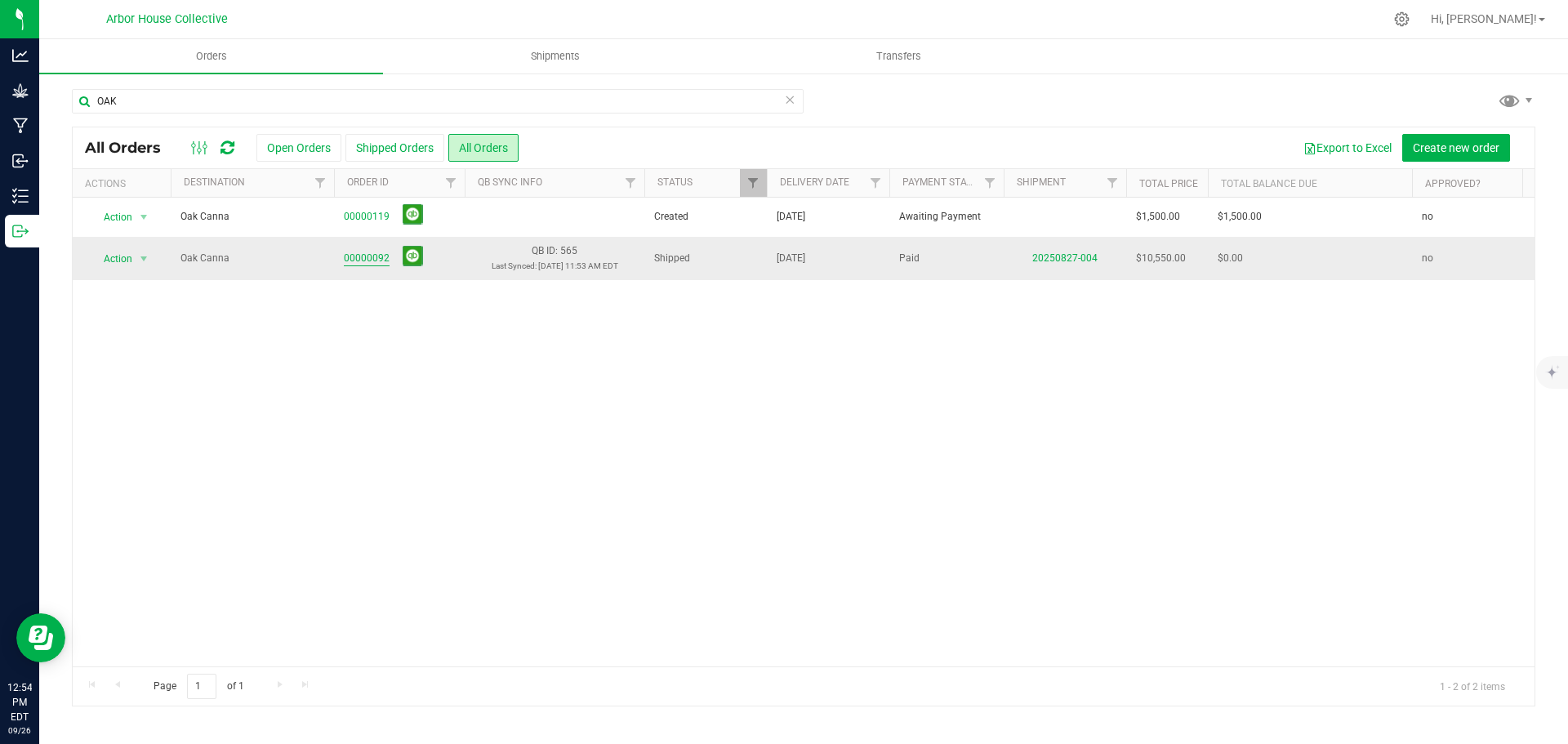
click at [358, 262] on link "00000092" at bounding box center [367, 258] width 46 height 16
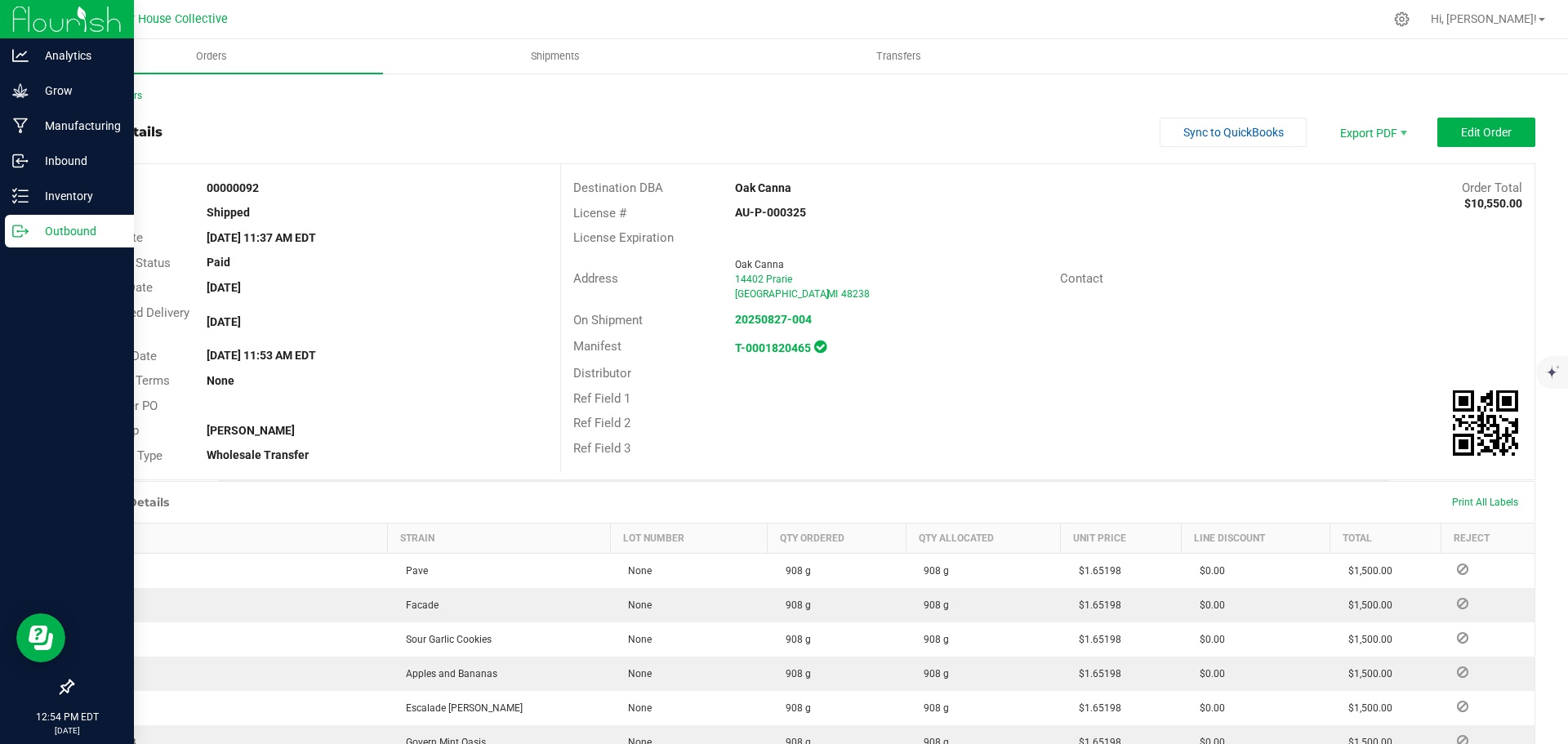
click at [85, 232] on p "Outbound" at bounding box center [77, 232] width 98 height 20
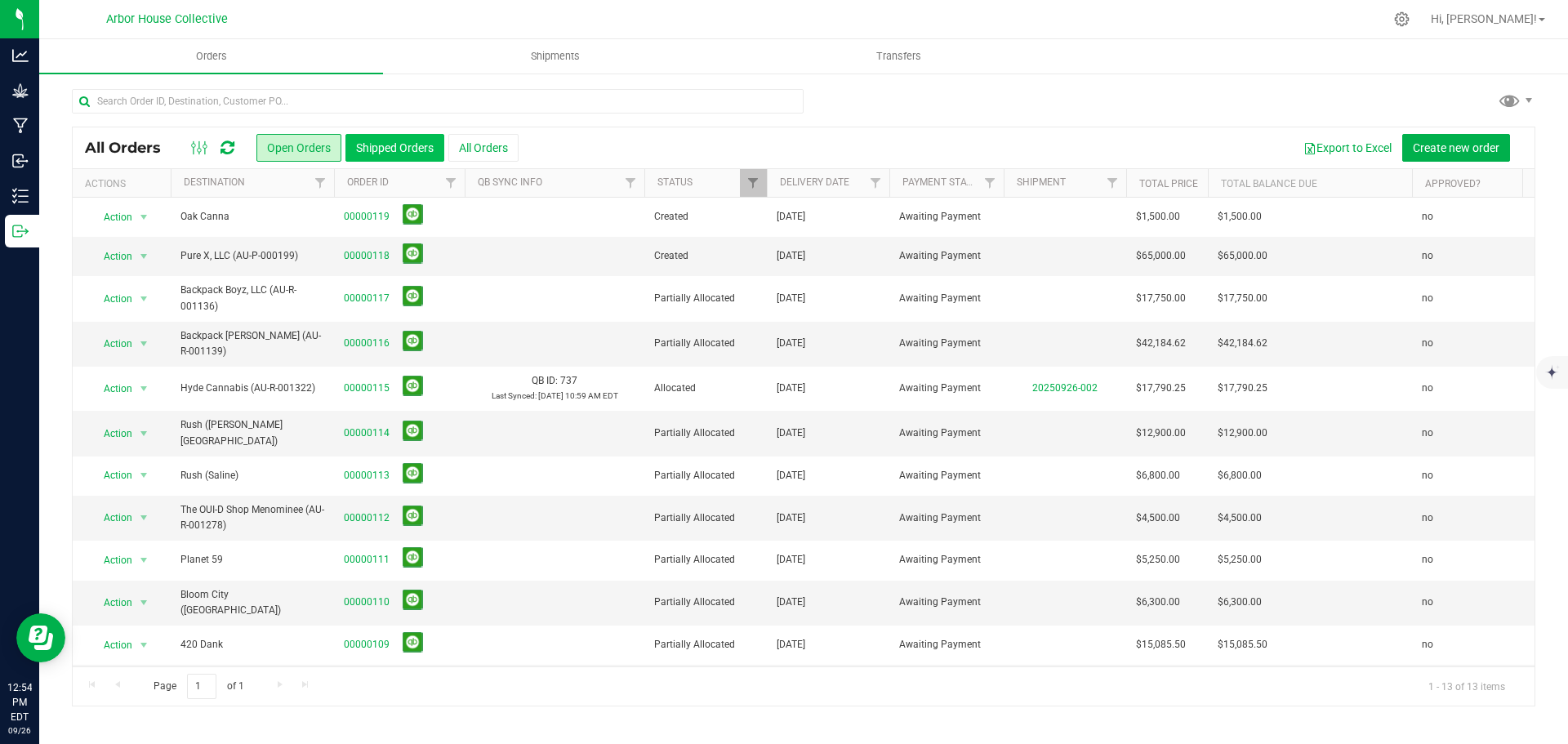
click at [400, 147] on button "Shipped Orders" at bounding box center [395, 148] width 99 height 28
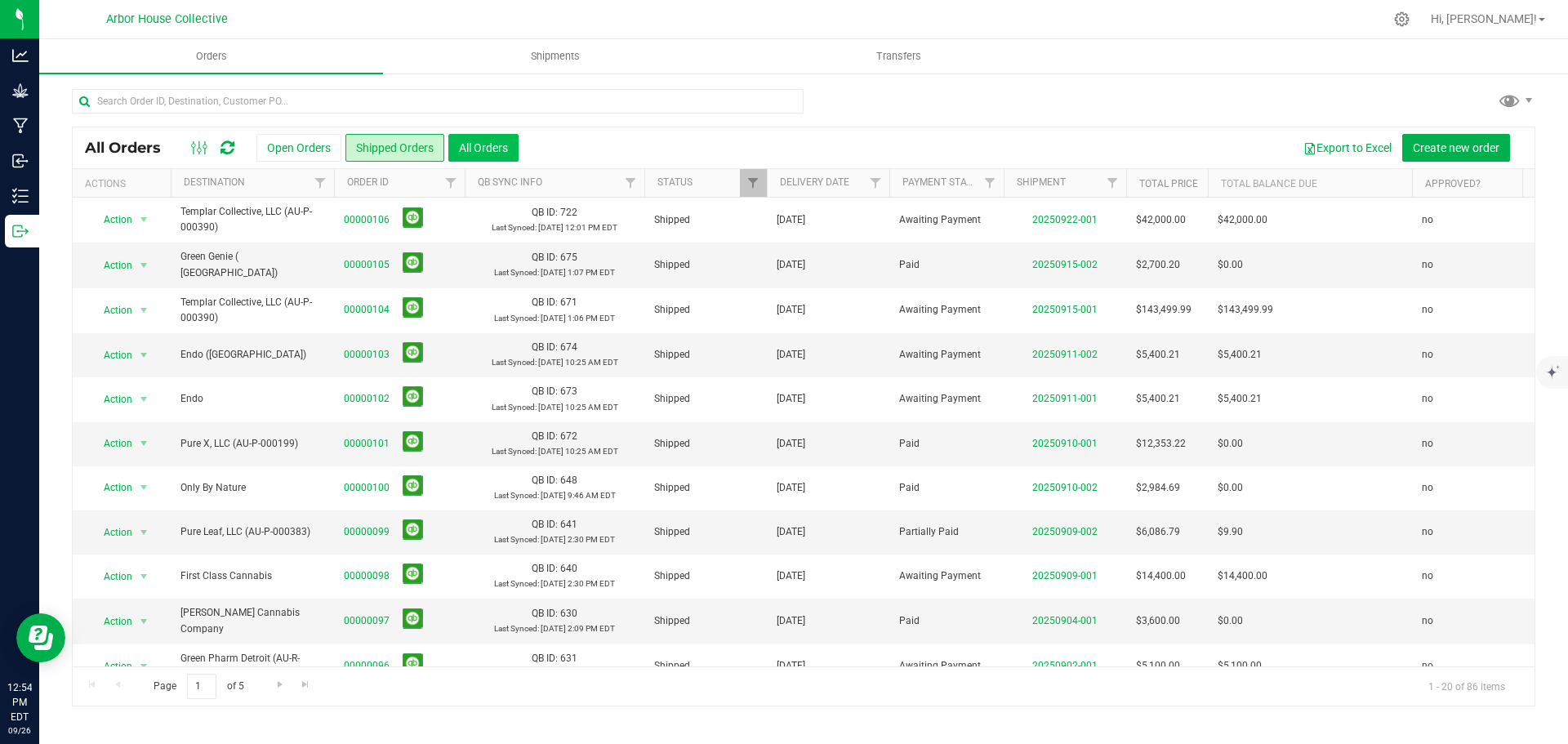
click at [479, 147] on button "All Orders" at bounding box center [483, 148] width 70 height 28
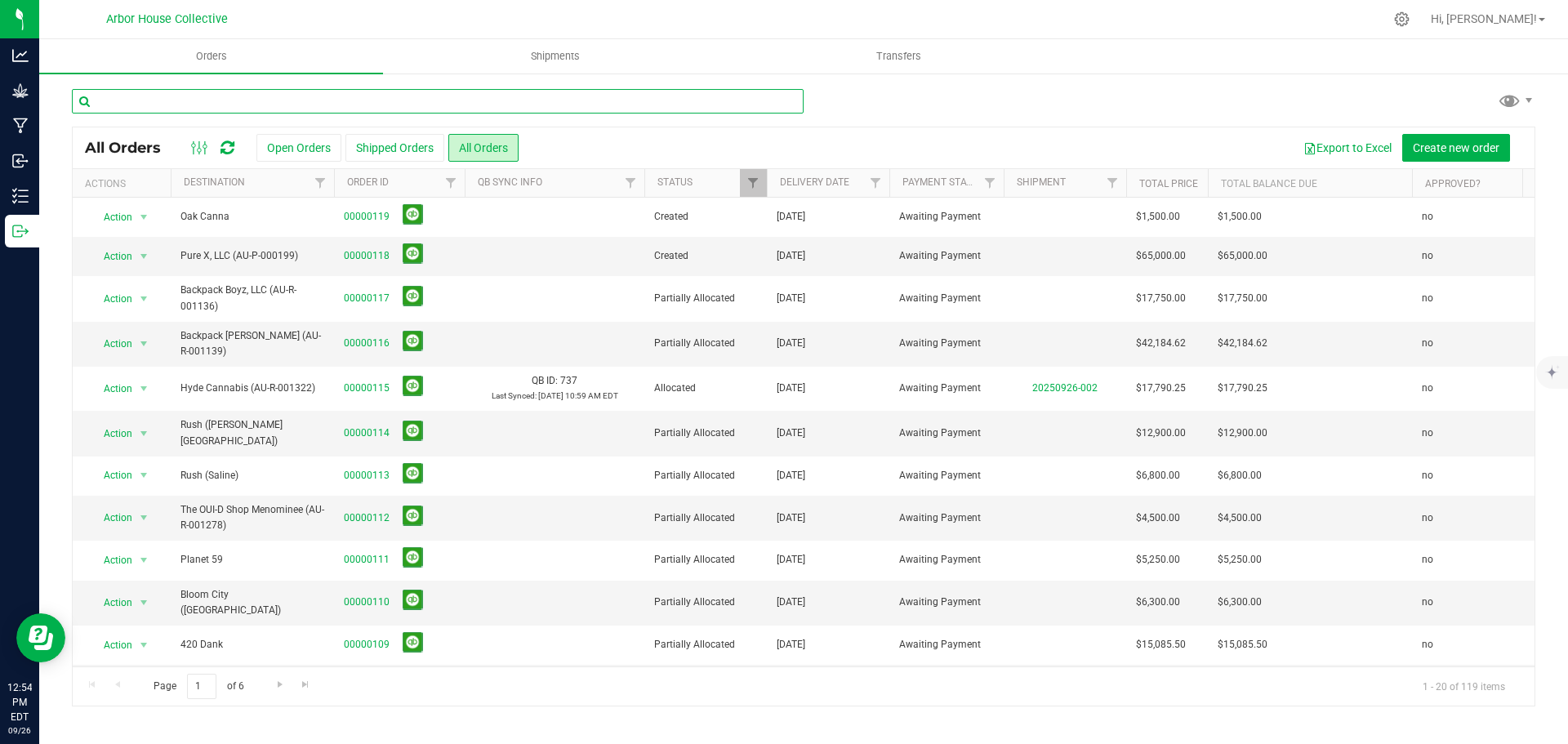
click at [272, 100] on input "text" at bounding box center [438, 101] width 732 height 25
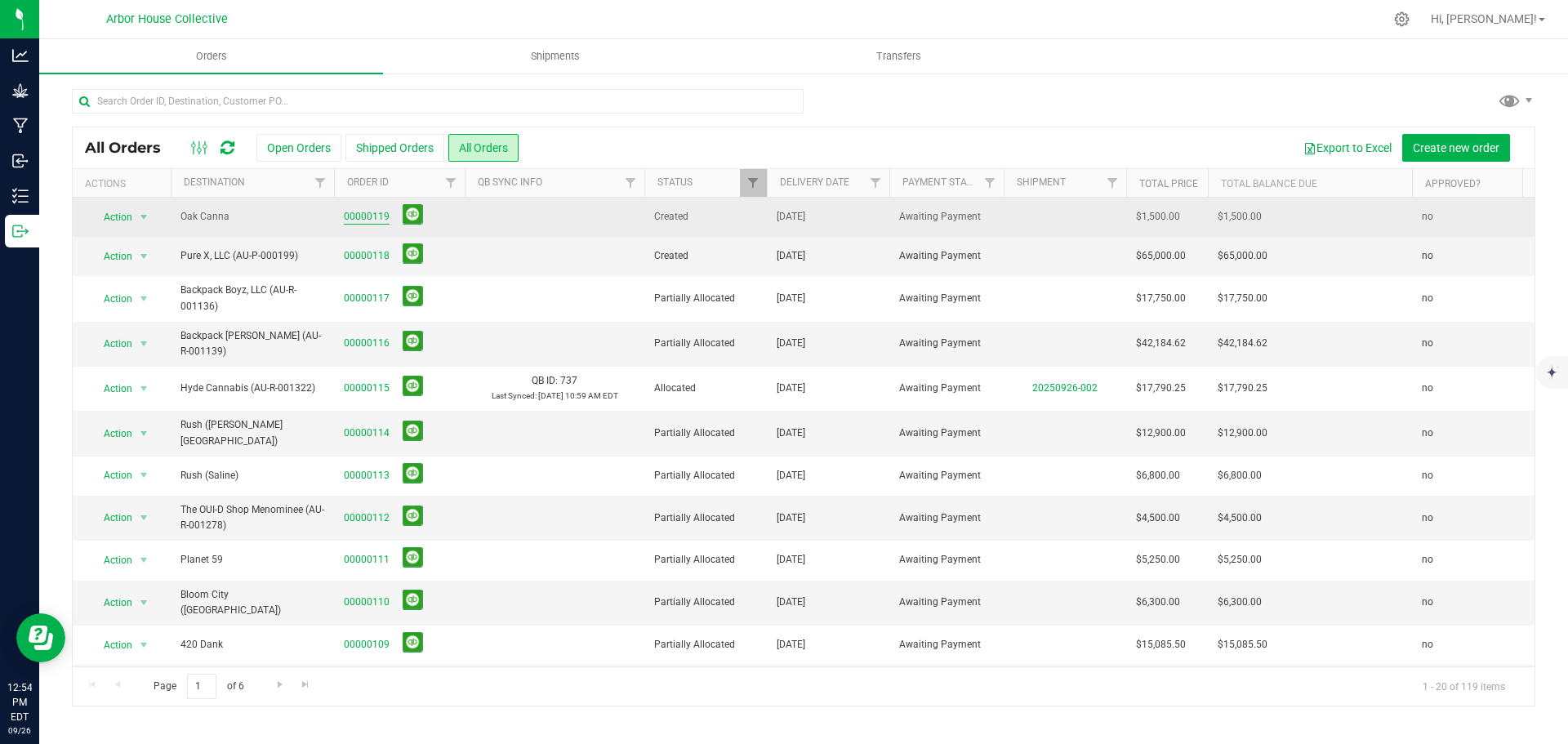
click at [349, 217] on link "00000119" at bounding box center [367, 217] width 46 height 16
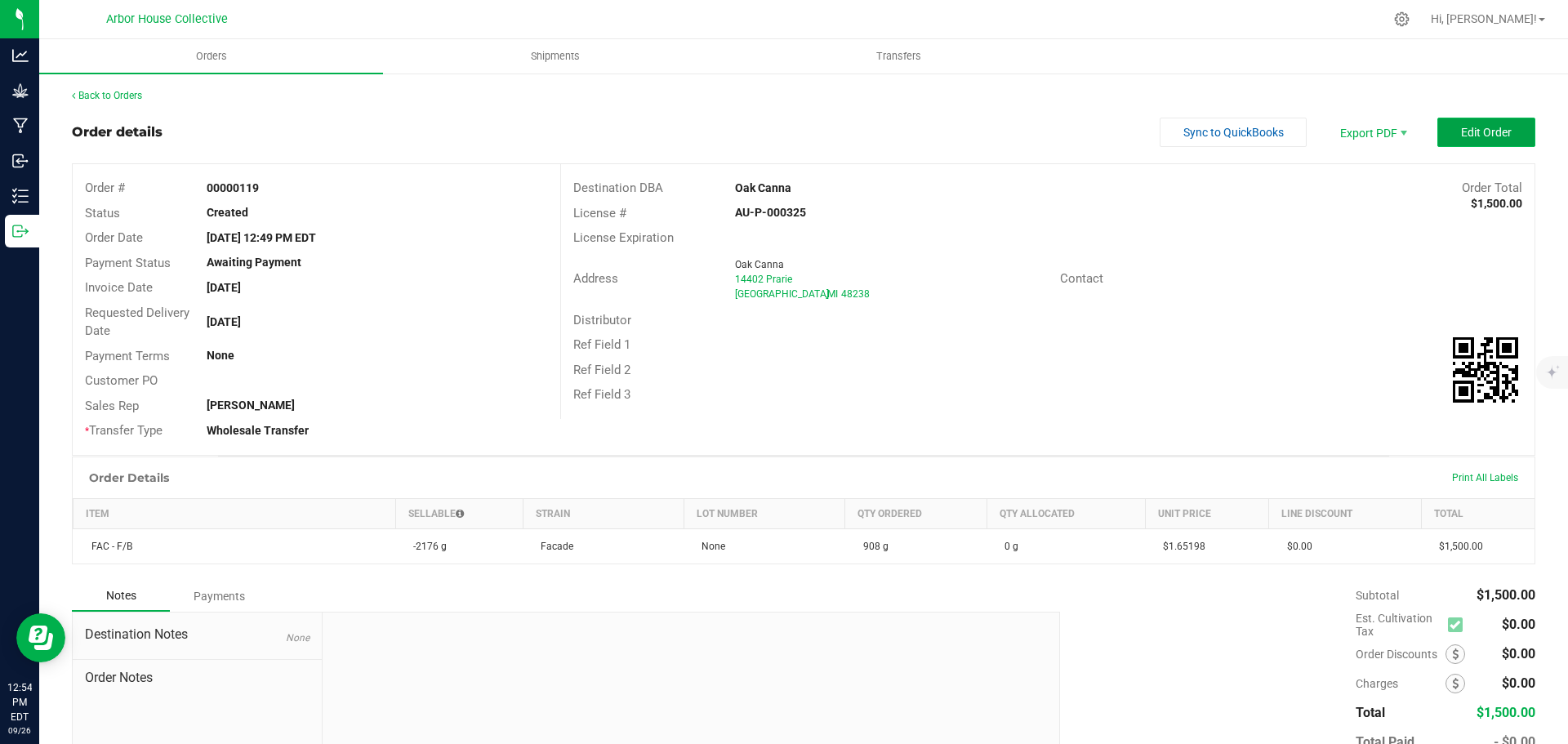
click at [1469, 134] on span "Edit Order" at bounding box center [1486, 133] width 50 height 13
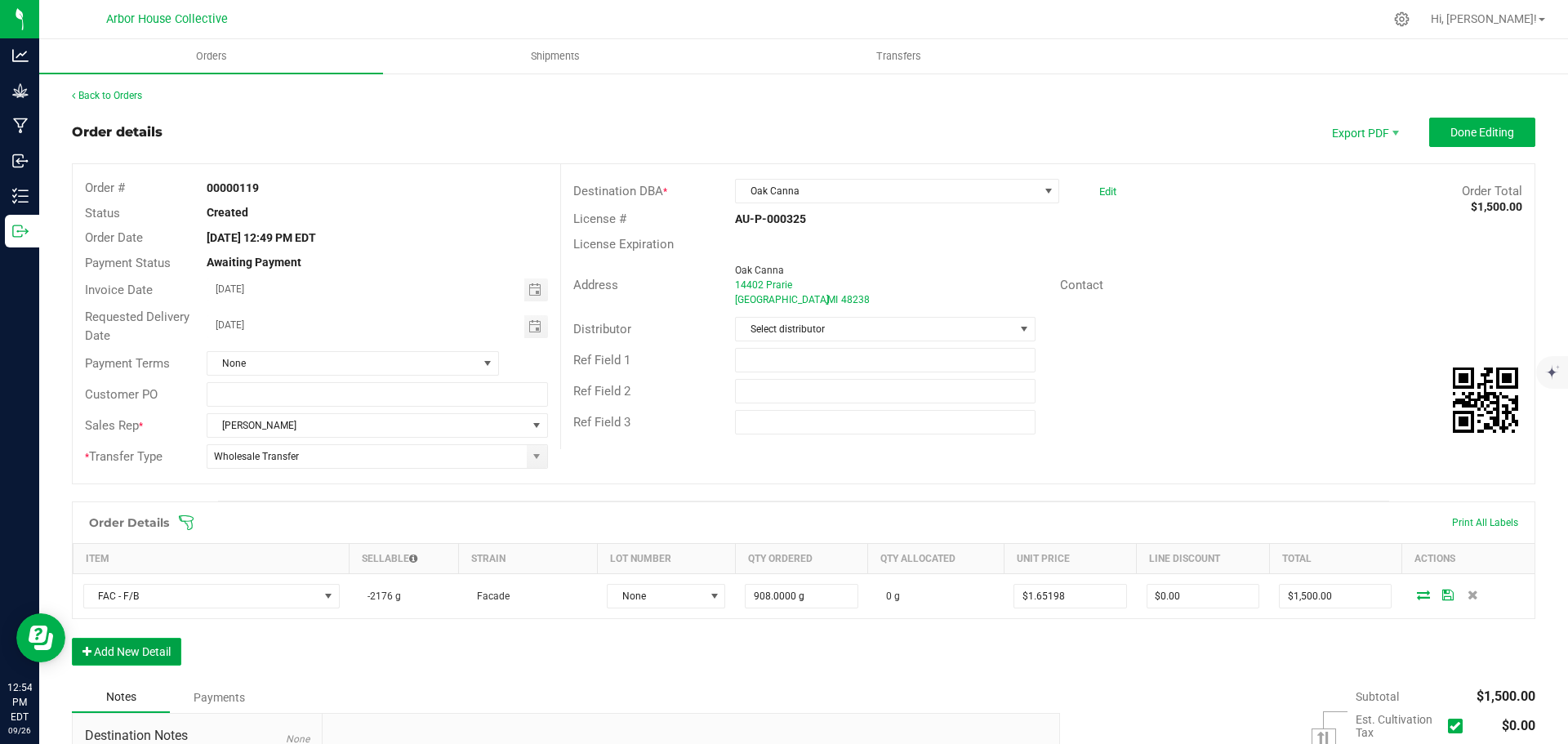
click at [148, 647] on button "Add New Detail" at bounding box center [126, 652] width 110 height 28
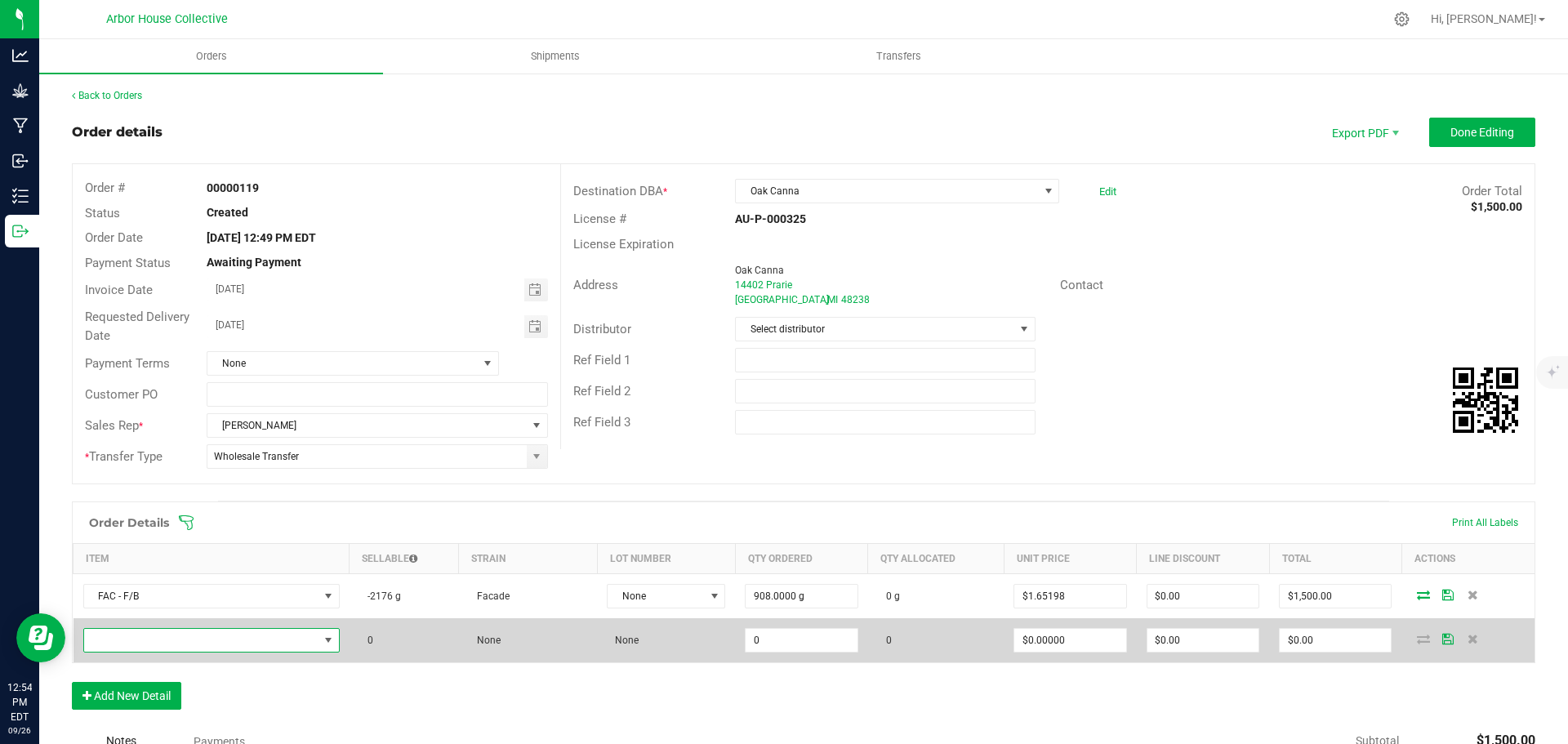
click at [166, 634] on span "NO DATA FOUND" at bounding box center [201, 640] width 234 height 23
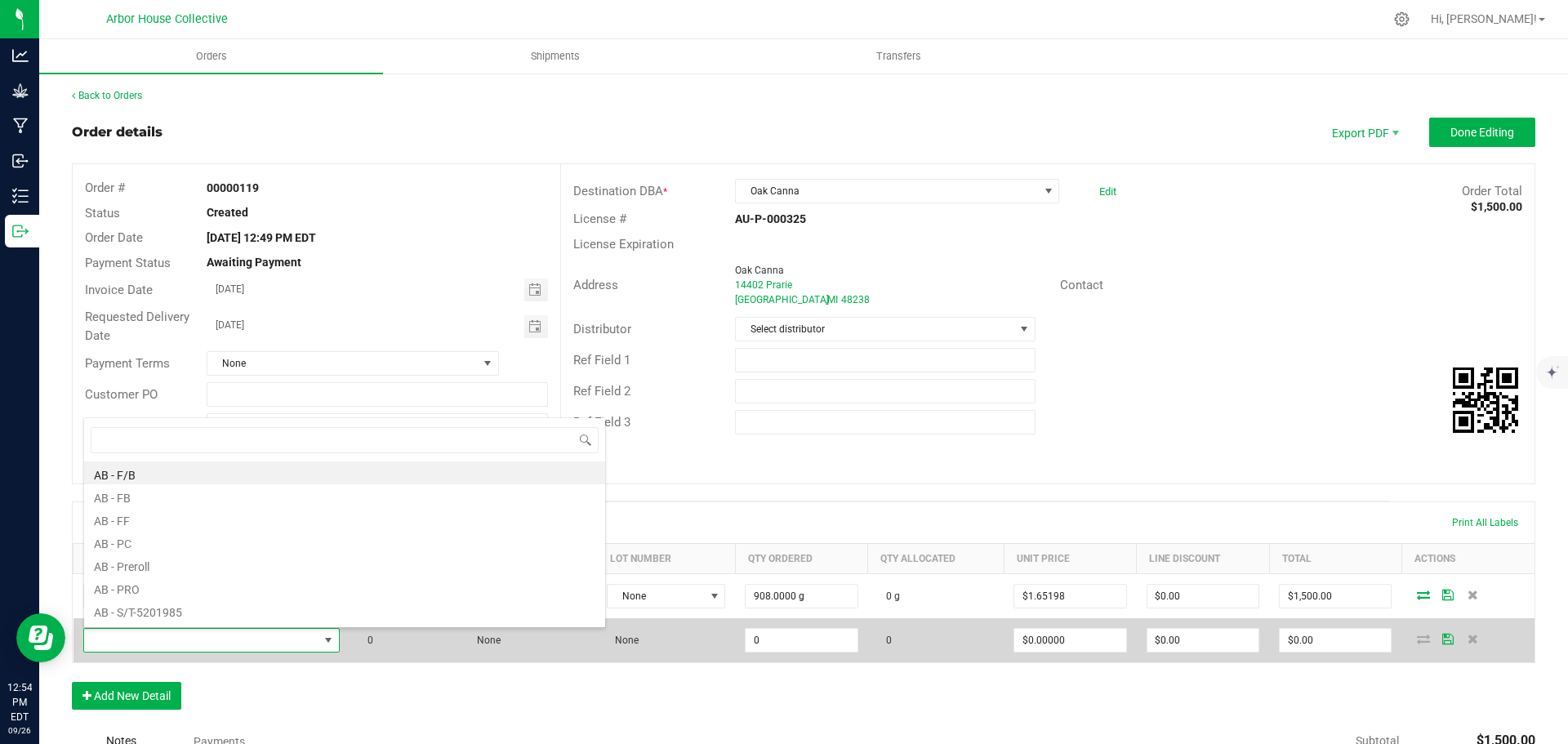
scroll to position [25, 252]
type input "FAC"
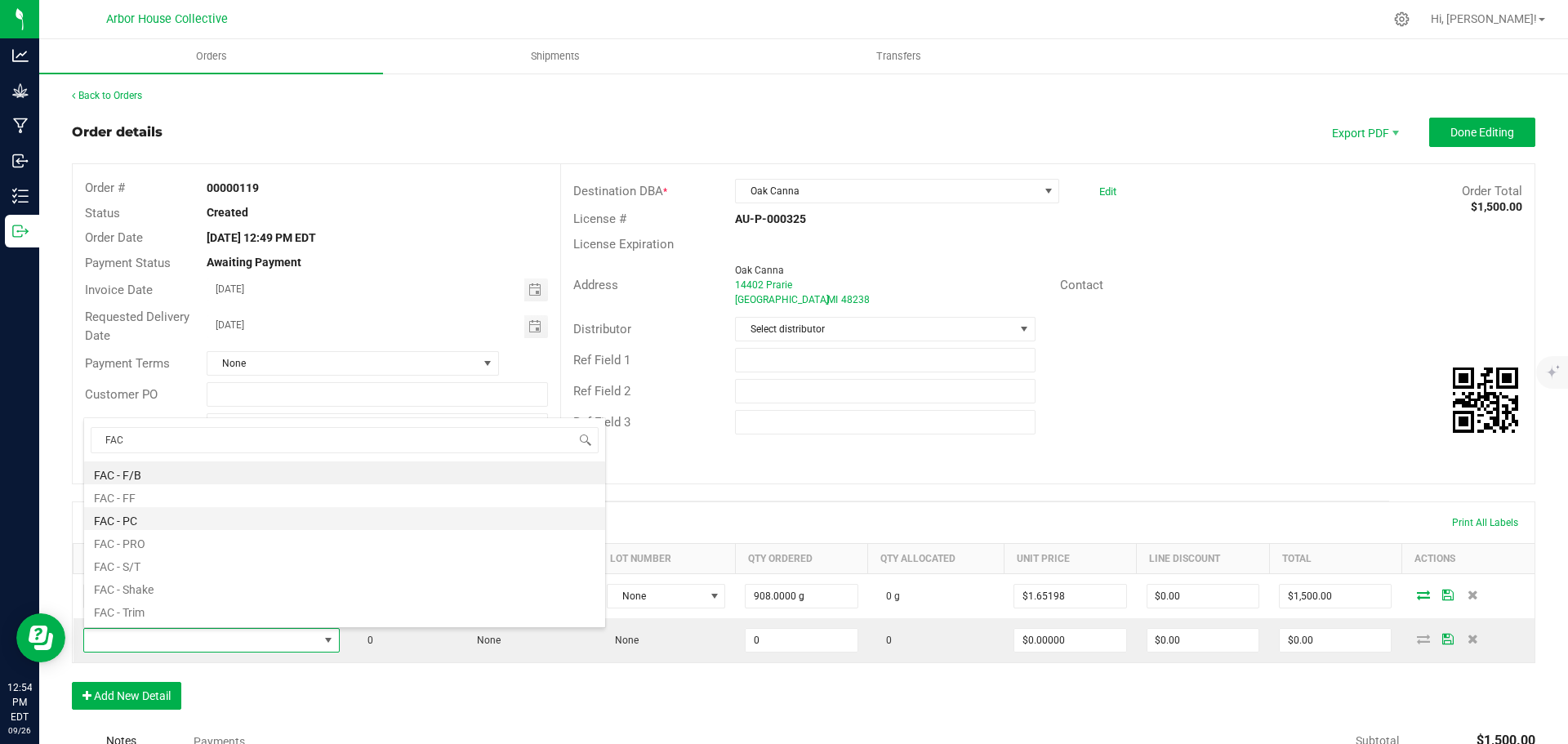
click at [142, 518] on li "FAC - PC" at bounding box center [344, 519] width 521 height 23
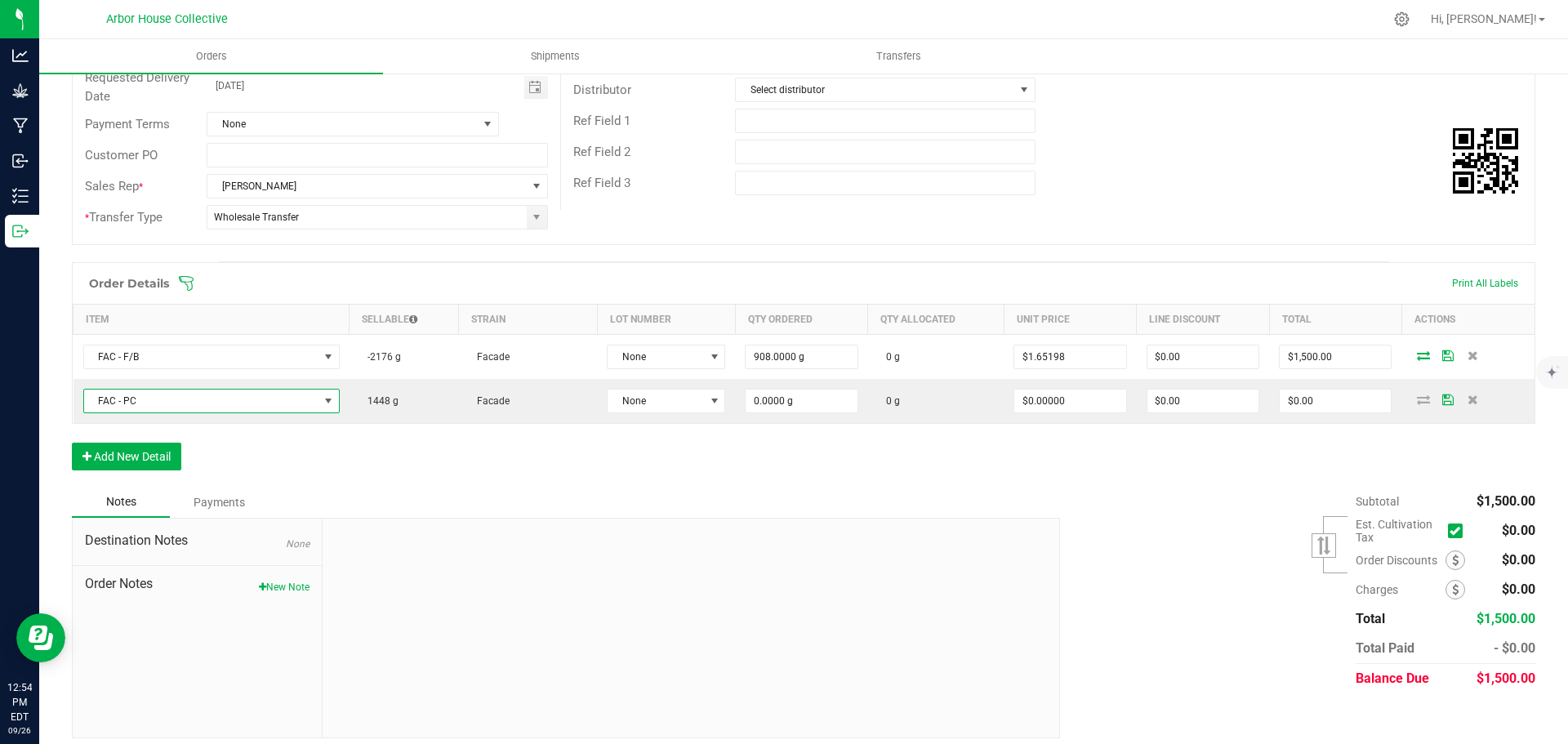
scroll to position [245, 0]
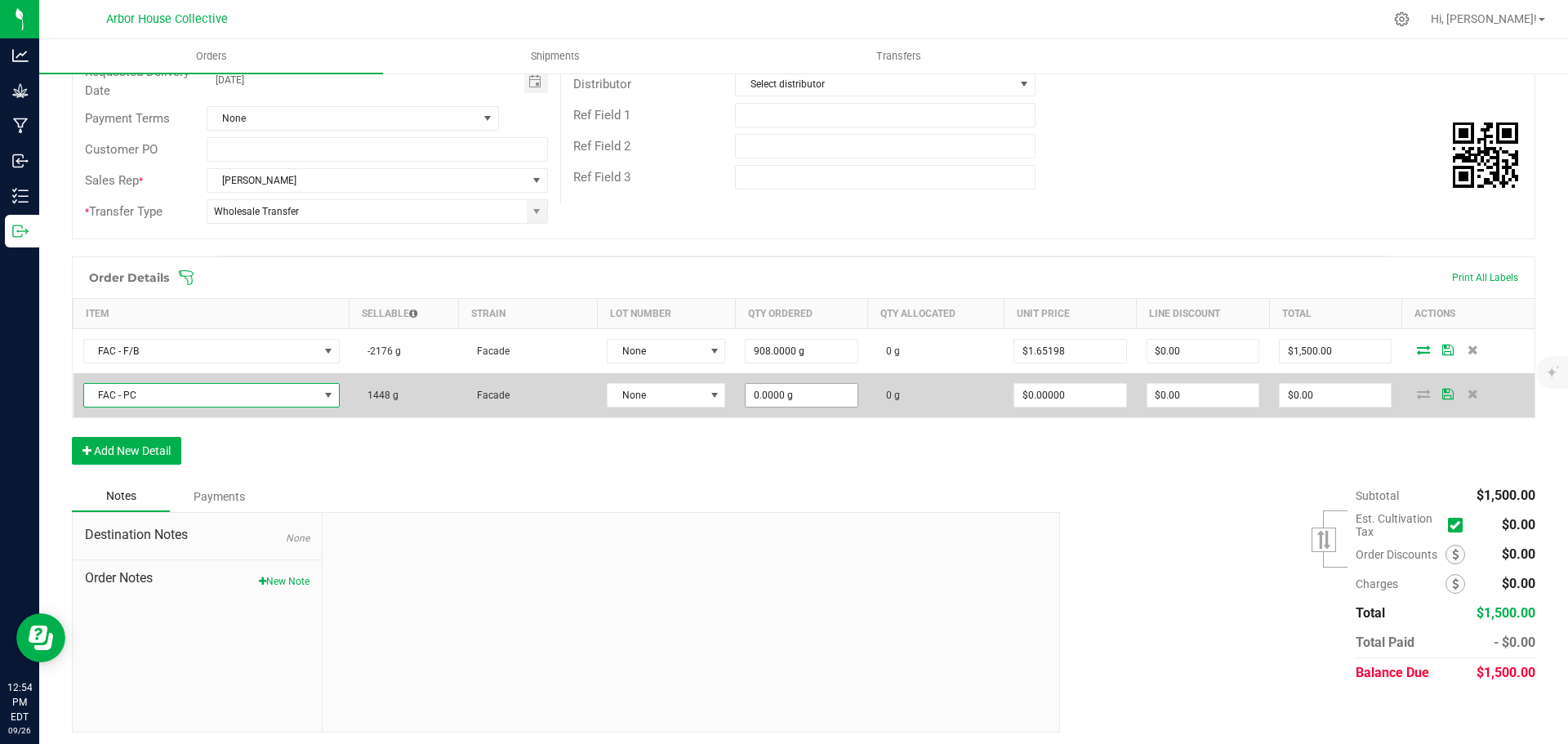
type input "0"
click at [831, 399] on input "0" at bounding box center [801, 395] width 111 height 23
type input "908.0000 g"
type input "0"
click at [1325, 399] on input "0" at bounding box center [1335, 395] width 111 height 23
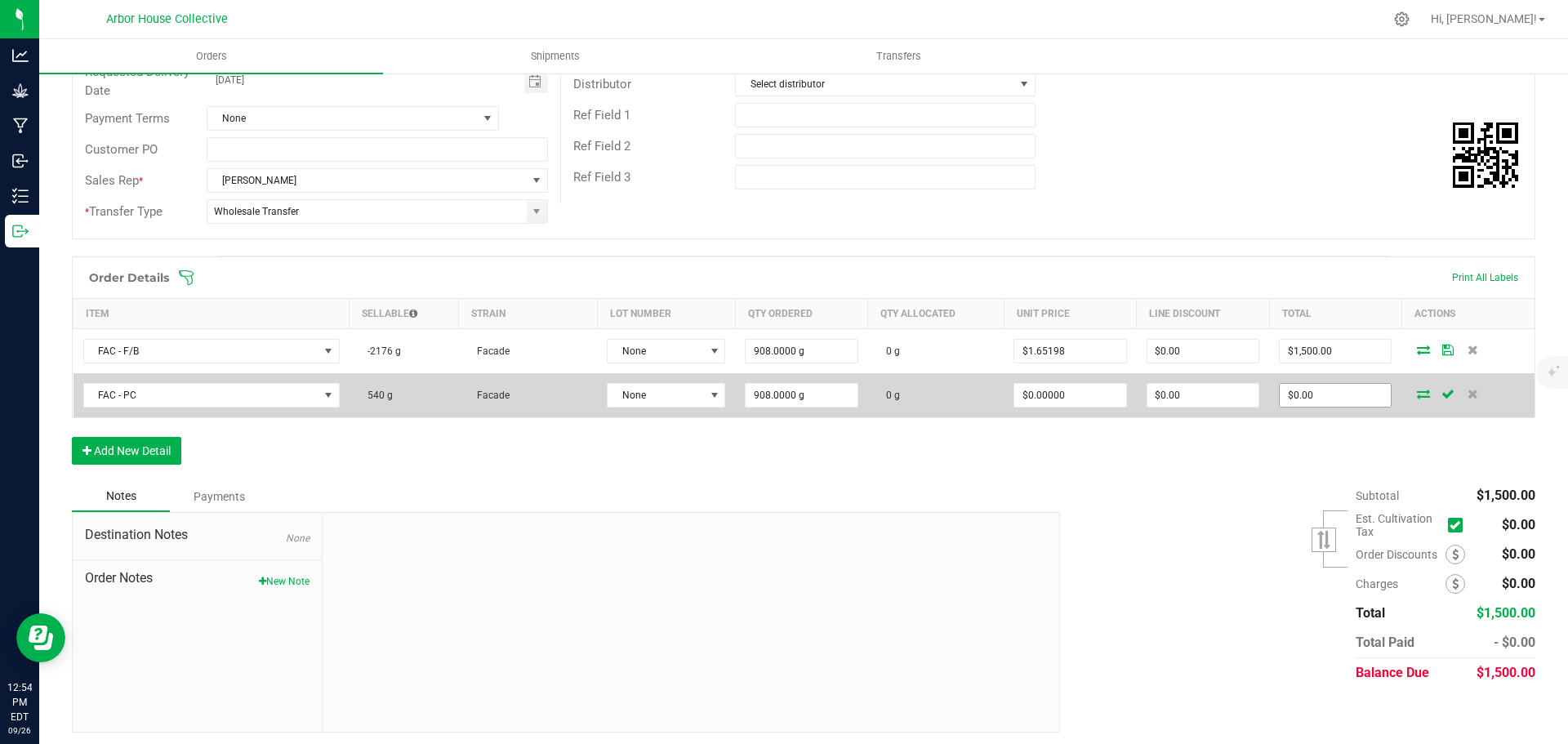
type input "0"
click at [1322, 397] on input "0" at bounding box center [1335, 395] width 111 height 23
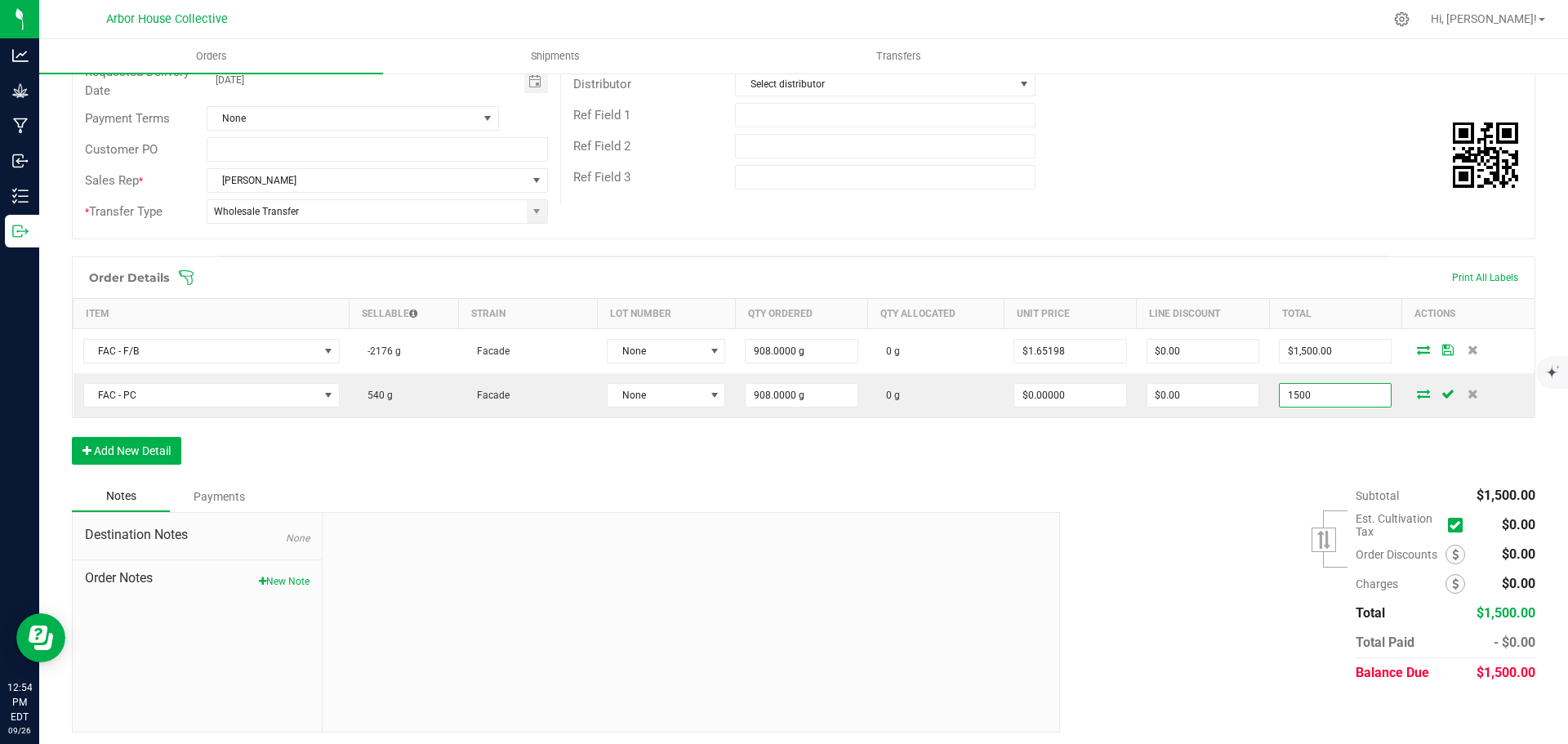
type input "1500"
type input "$1.65198"
type input "$1,500.00"
click at [1233, 476] on div "Order Details Print All Labels Item Sellable Strain Lot Number Qty Ordered Qty …" at bounding box center [803, 368] width 1463 height 225
click at [143, 450] on button "Add New Detail" at bounding box center [126, 451] width 110 height 28
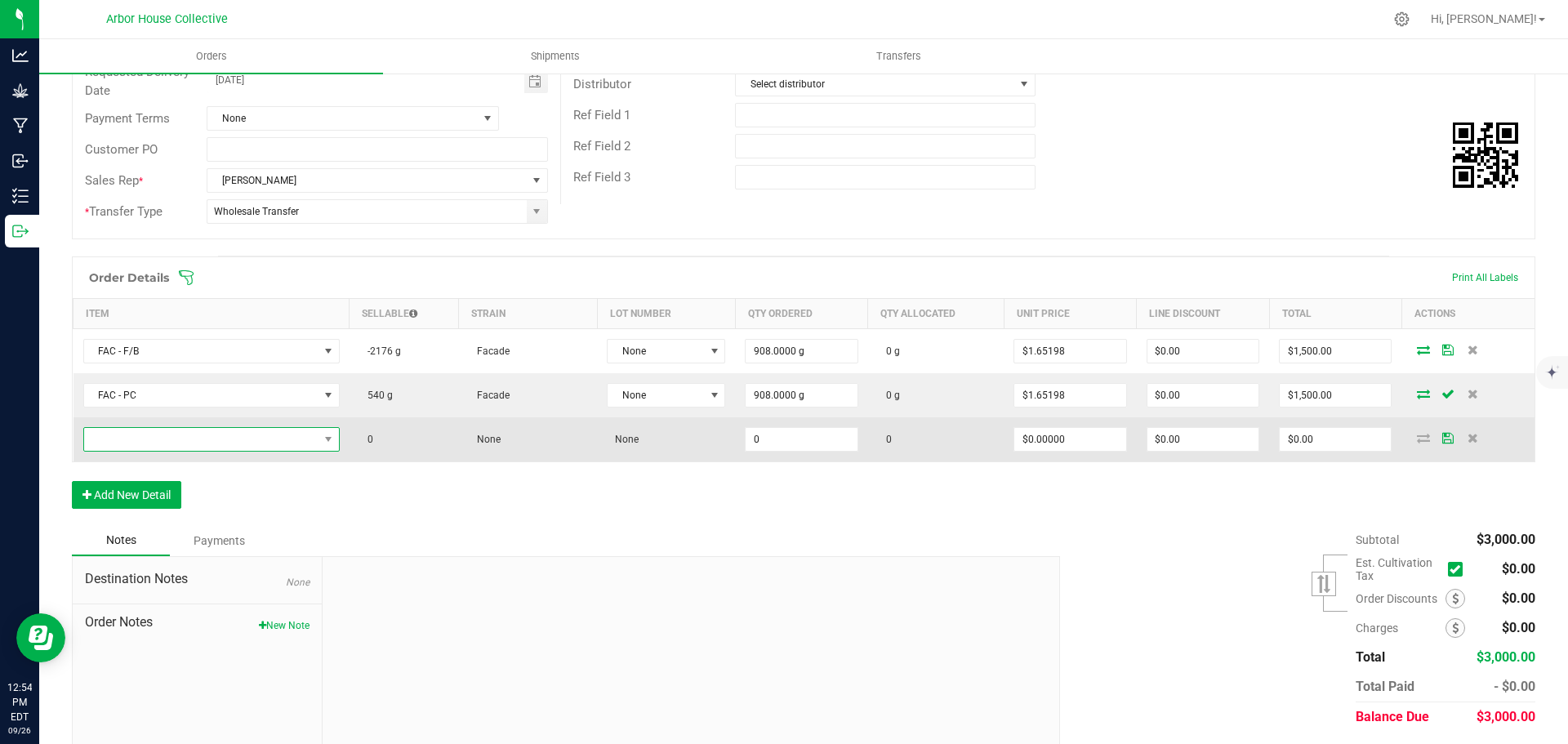
click at [160, 438] on span "NO DATA FOUND" at bounding box center [201, 439] width 234 height 23
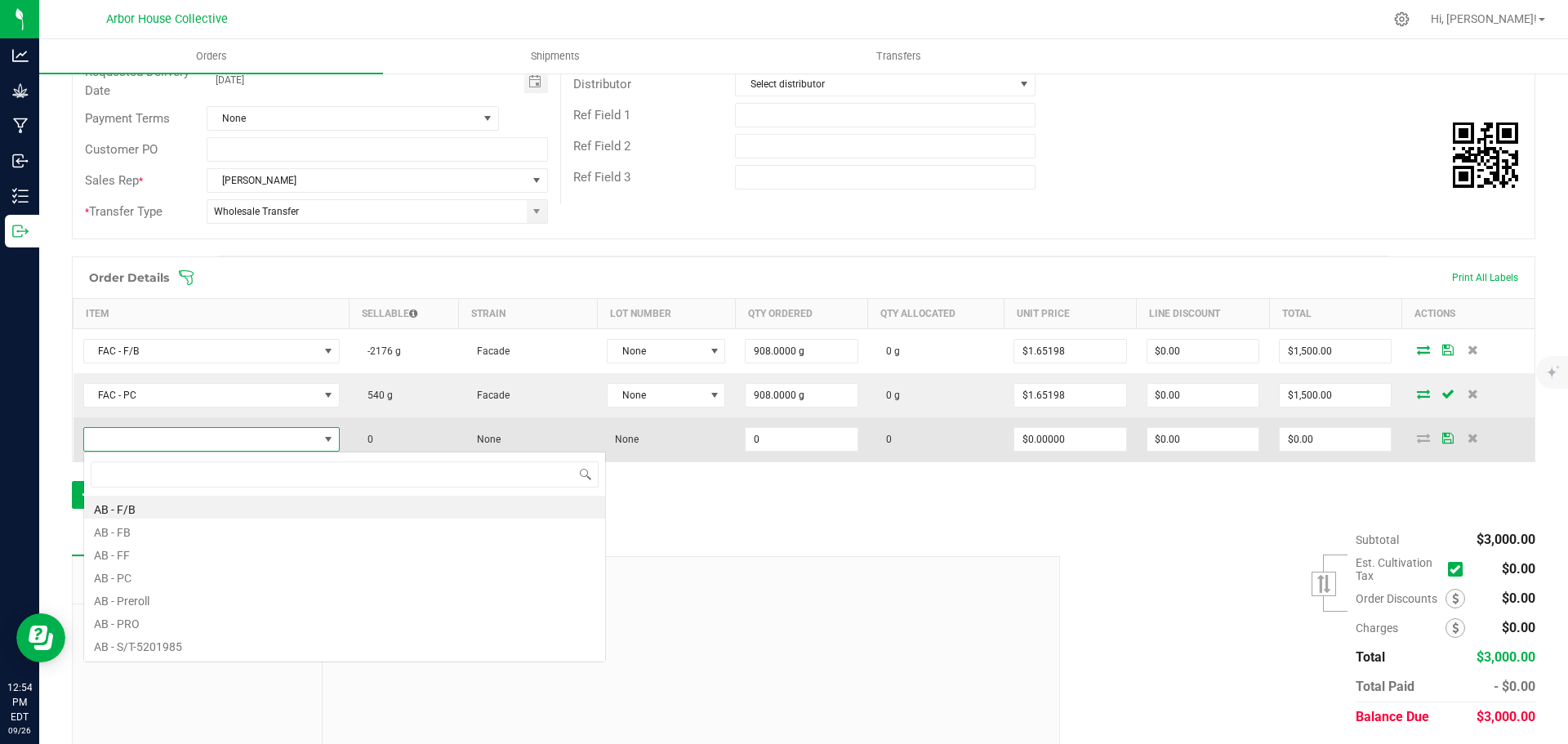
scroll to position [25, 252]
type input "PAV"
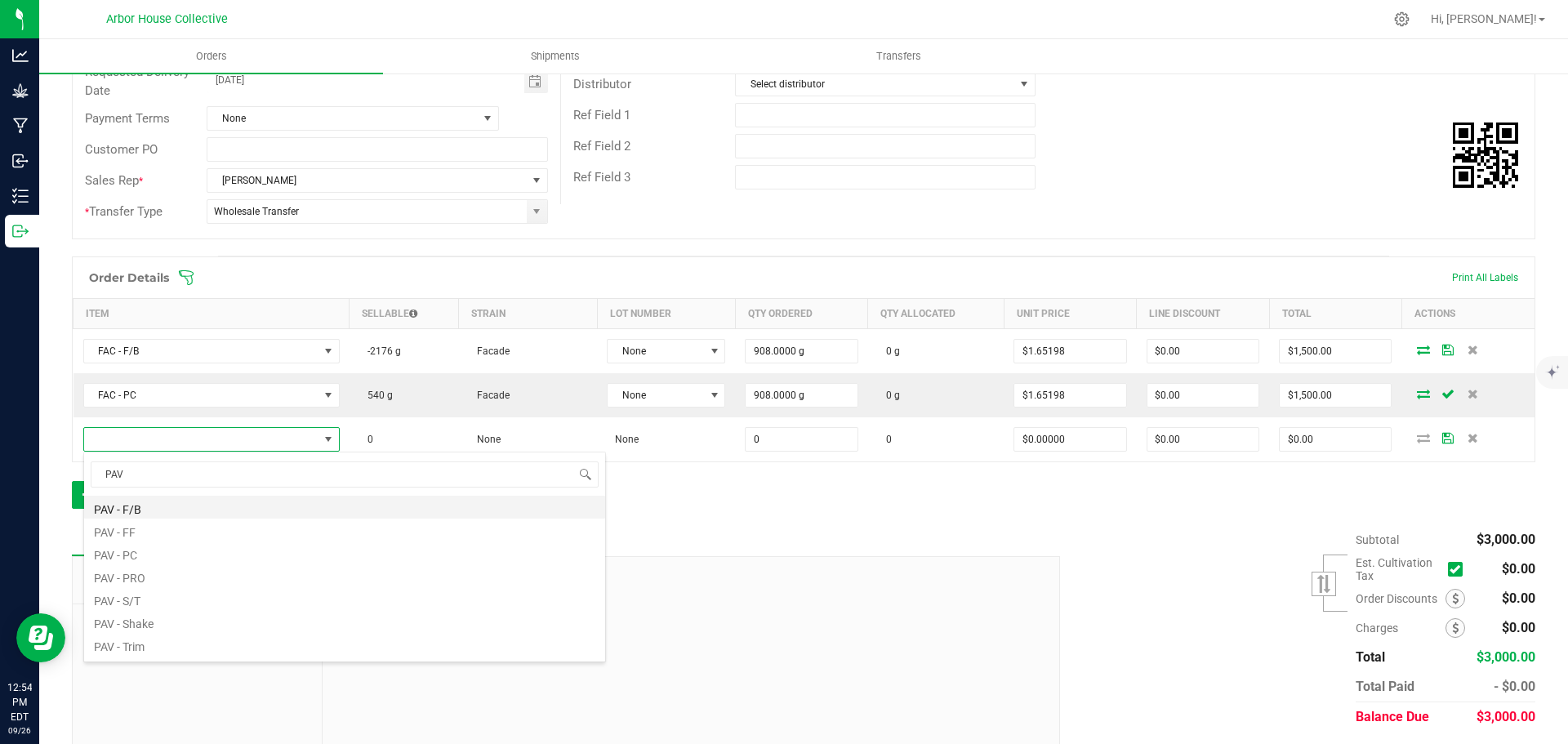
drag, startPoint x: 149, startPoint y: 508, endPoint x: 147, endPoint y: 496, distance: 12.2
click at [150, 508] on li "PAV - F/B" at bounding box center [344, 508] width 521 height 23
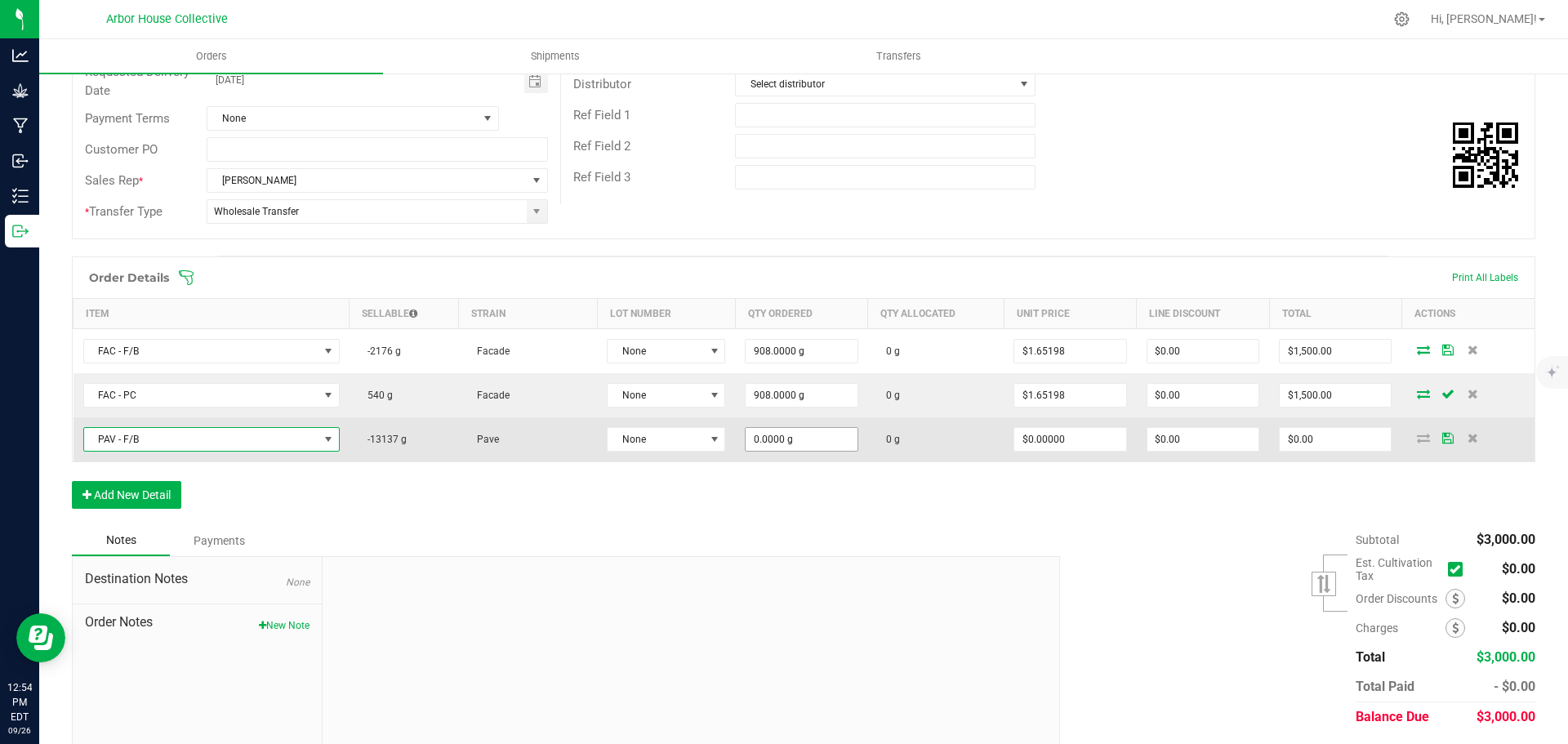
type input "0"
click at [813, 445] on input "0" at bounding box center [801, 439] width 111 height 23
type input "908.0000 g"
type input "0"
click at [1307, 439] on input "0" at bounding box center [1335, 439] width 111 height 23
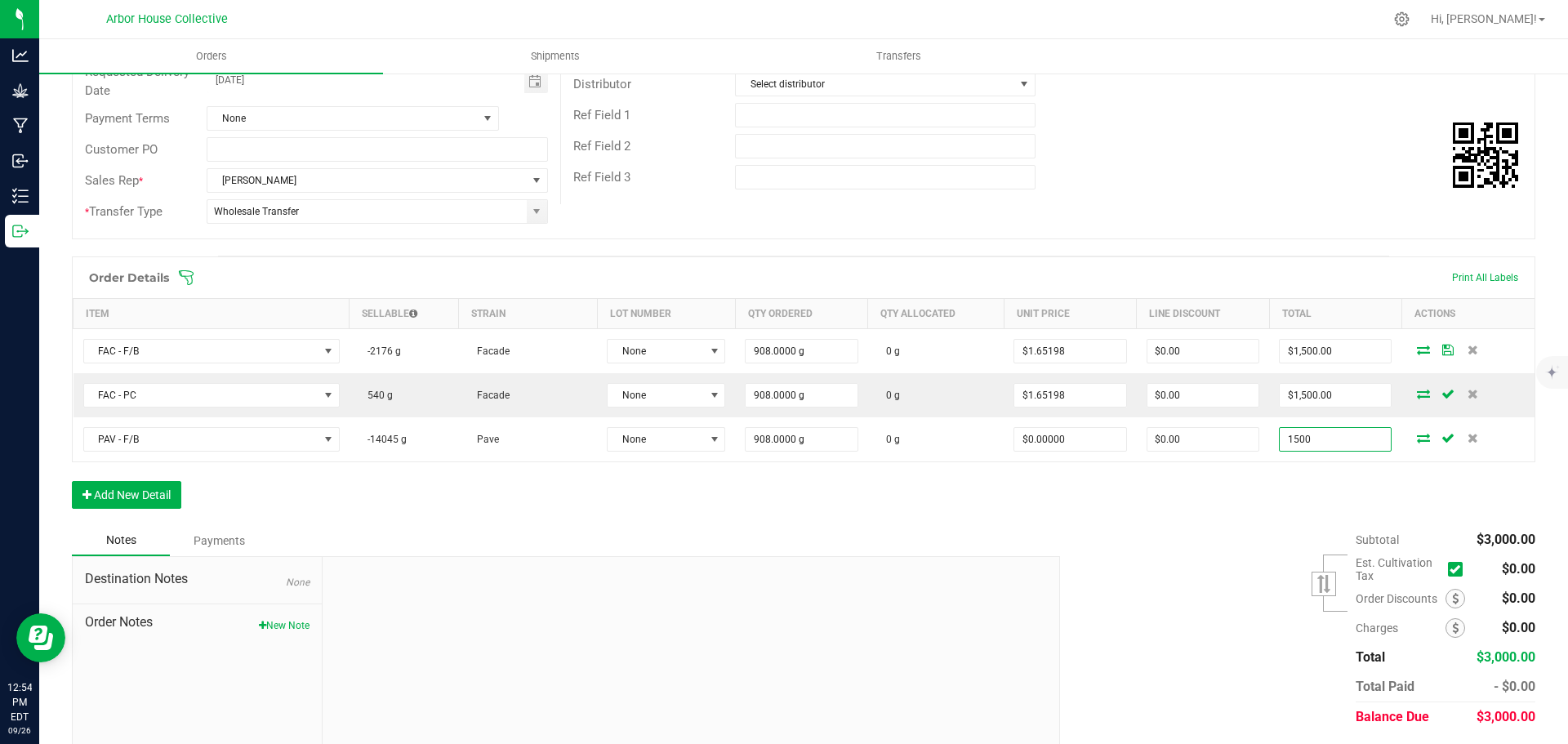
type input "1500"
type input "$1.65198"
type input "$1,500.00"
click at [1243, 517] on div "Order Details Print All Labels Item Sellable Strain Lot Number Qty Ordered Qty …" at bounding box center [803, 391] width 1463 height 269
click at [161, 499] on button "Add New Detail" at bounding box center [126, 495] width 110 height 28
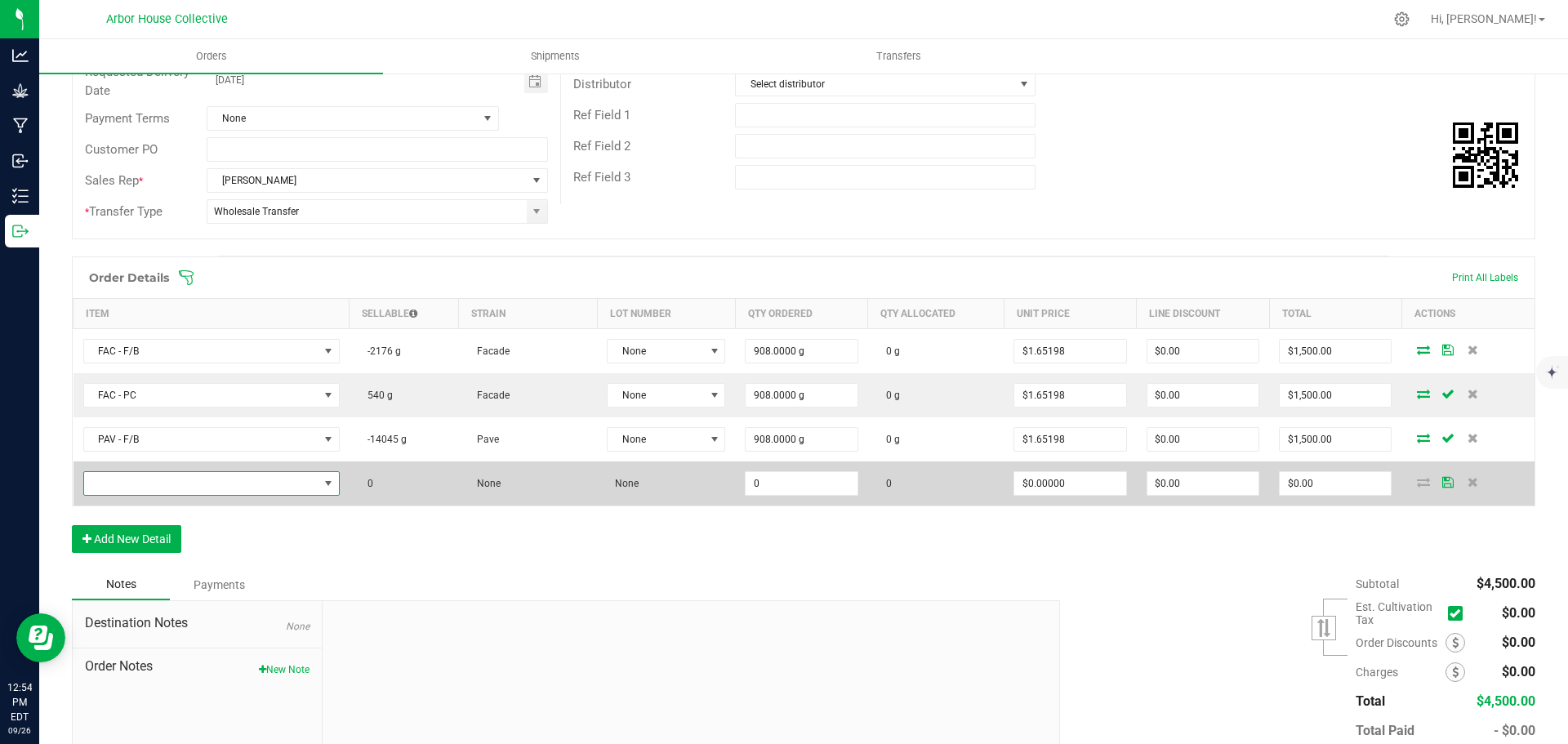
click at [180, 480] on span "NO DATA FOUND" at bounding box center [201, 484] width 234 height 23
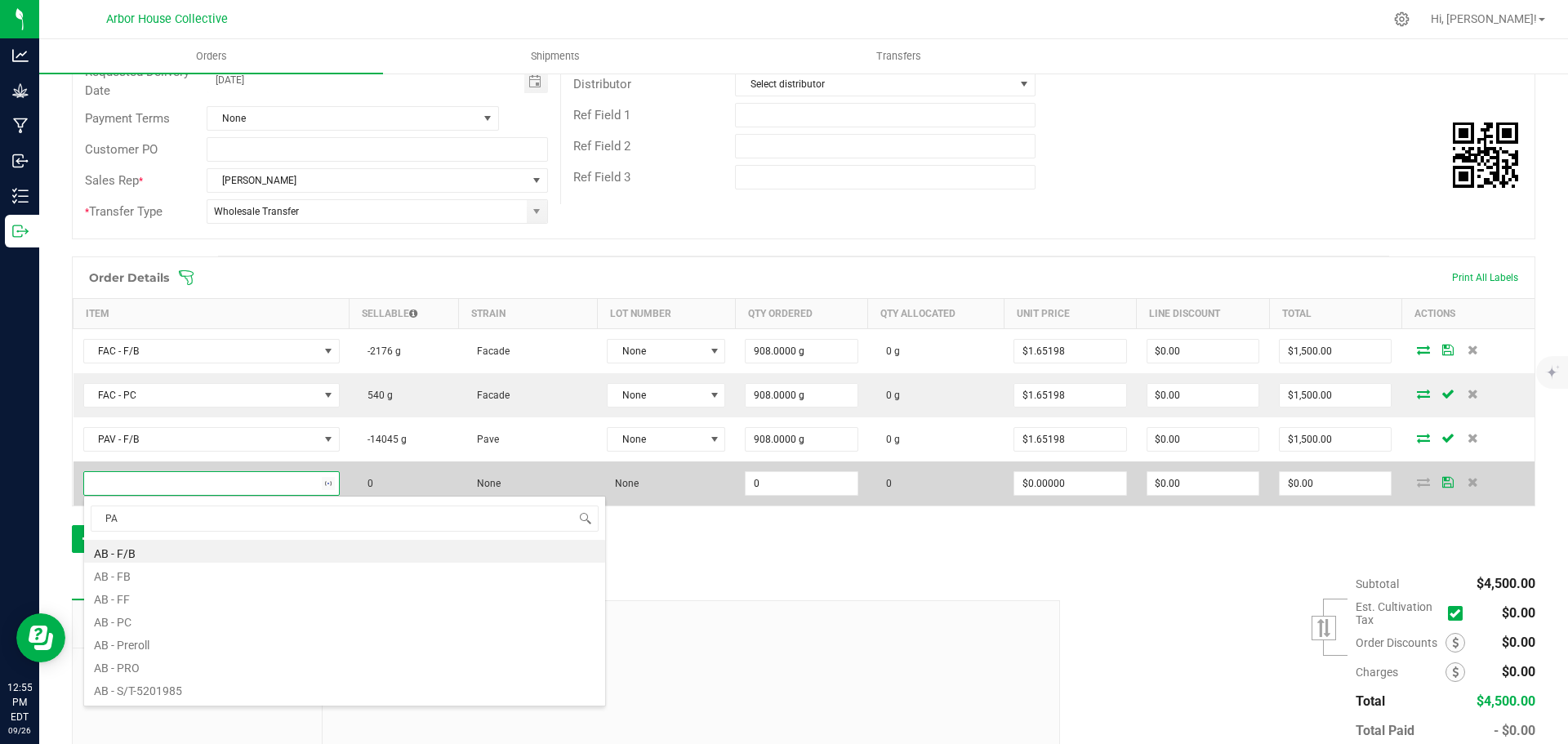
type input "PAV"
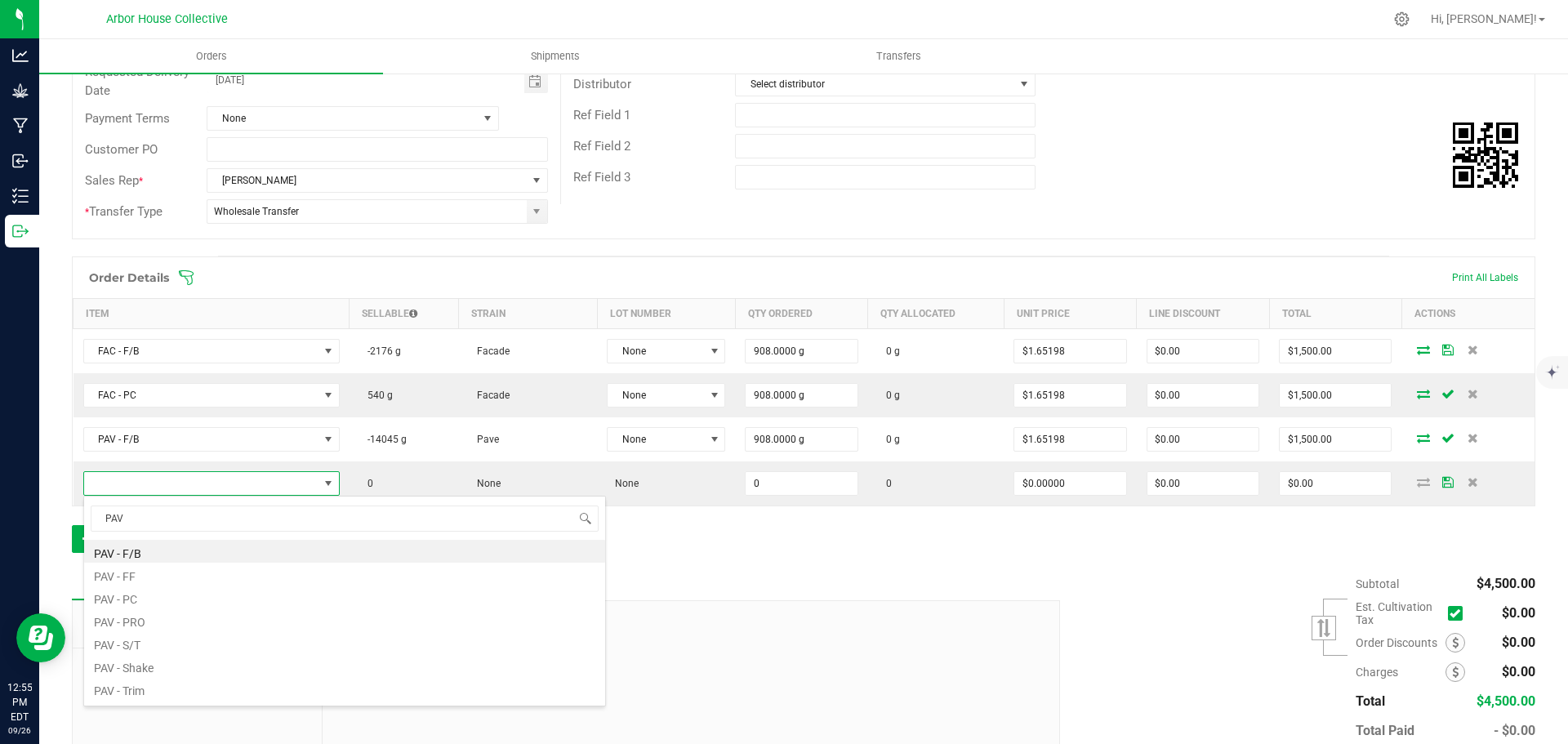
click at [134, 600] on li "PAV - PC" at bounding box center [344, 597] width 521 height 23
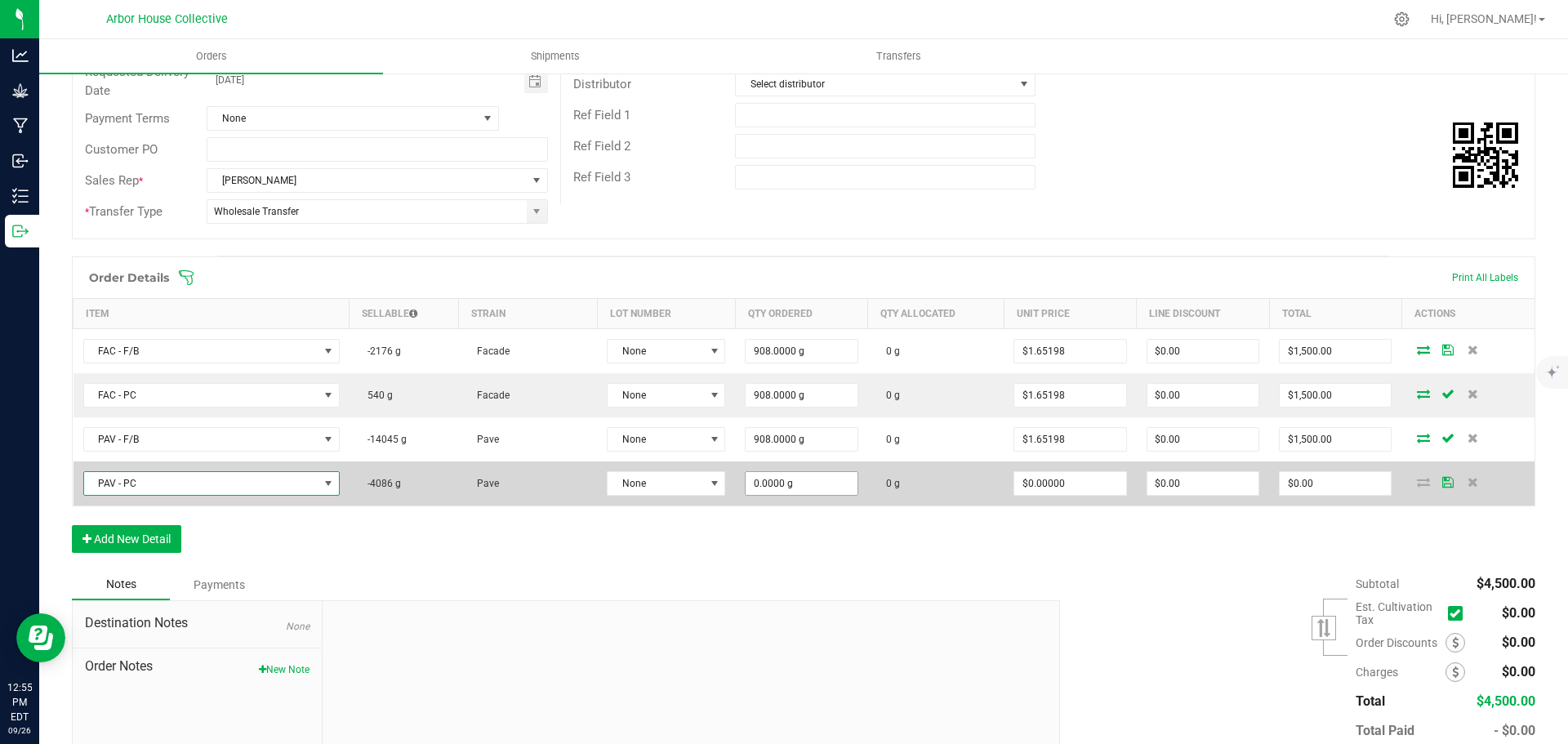
type input "0"
click at [822, 484] on input "0" at bounding box center [801, 484] width 111 height 23
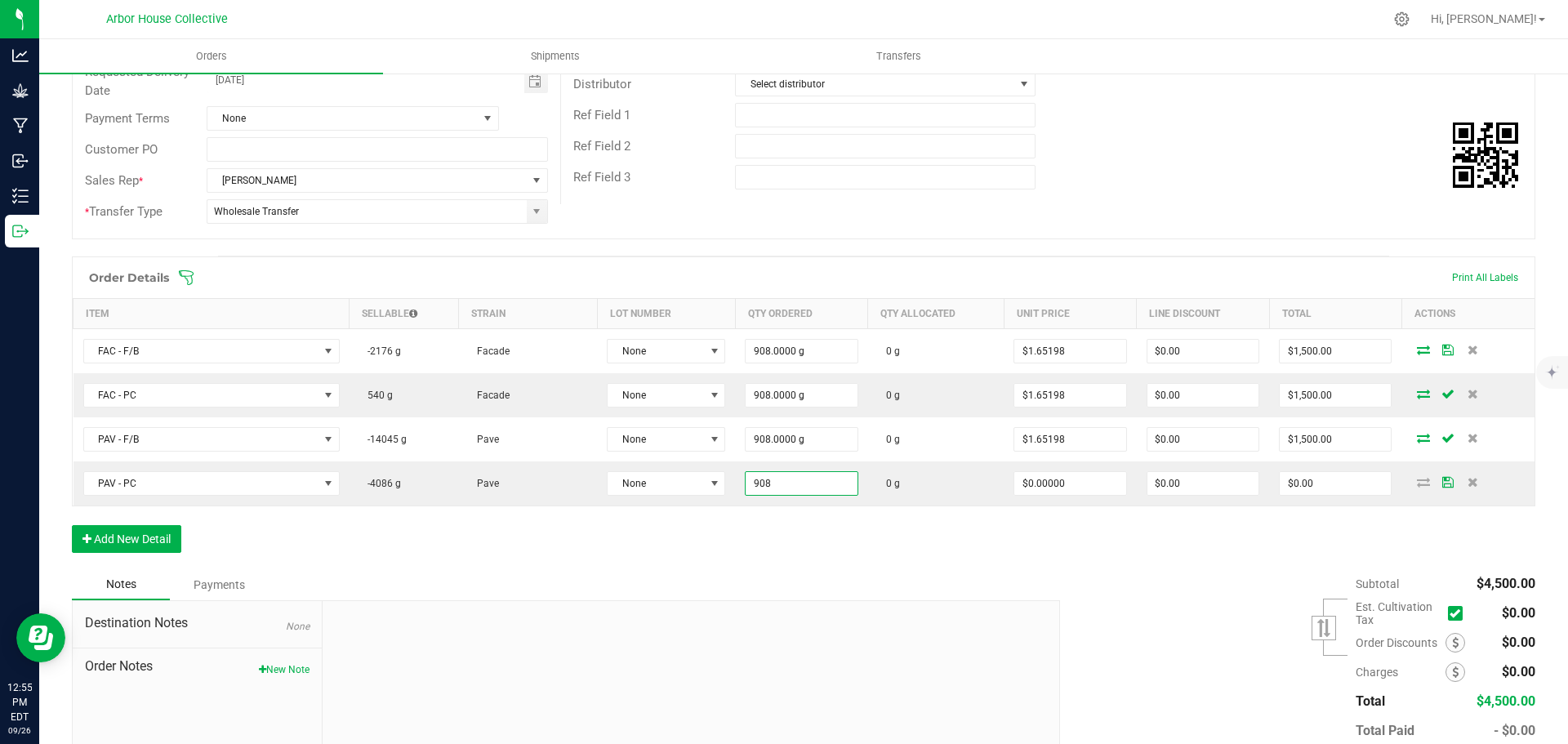
type input "908.0000 g"
click at [846, 558] on div "Order Details Print All Labels Item Sellable Strain Lot Number Qty Ordered Qty …" at bounding box center [803, 413] width 1463 height 313
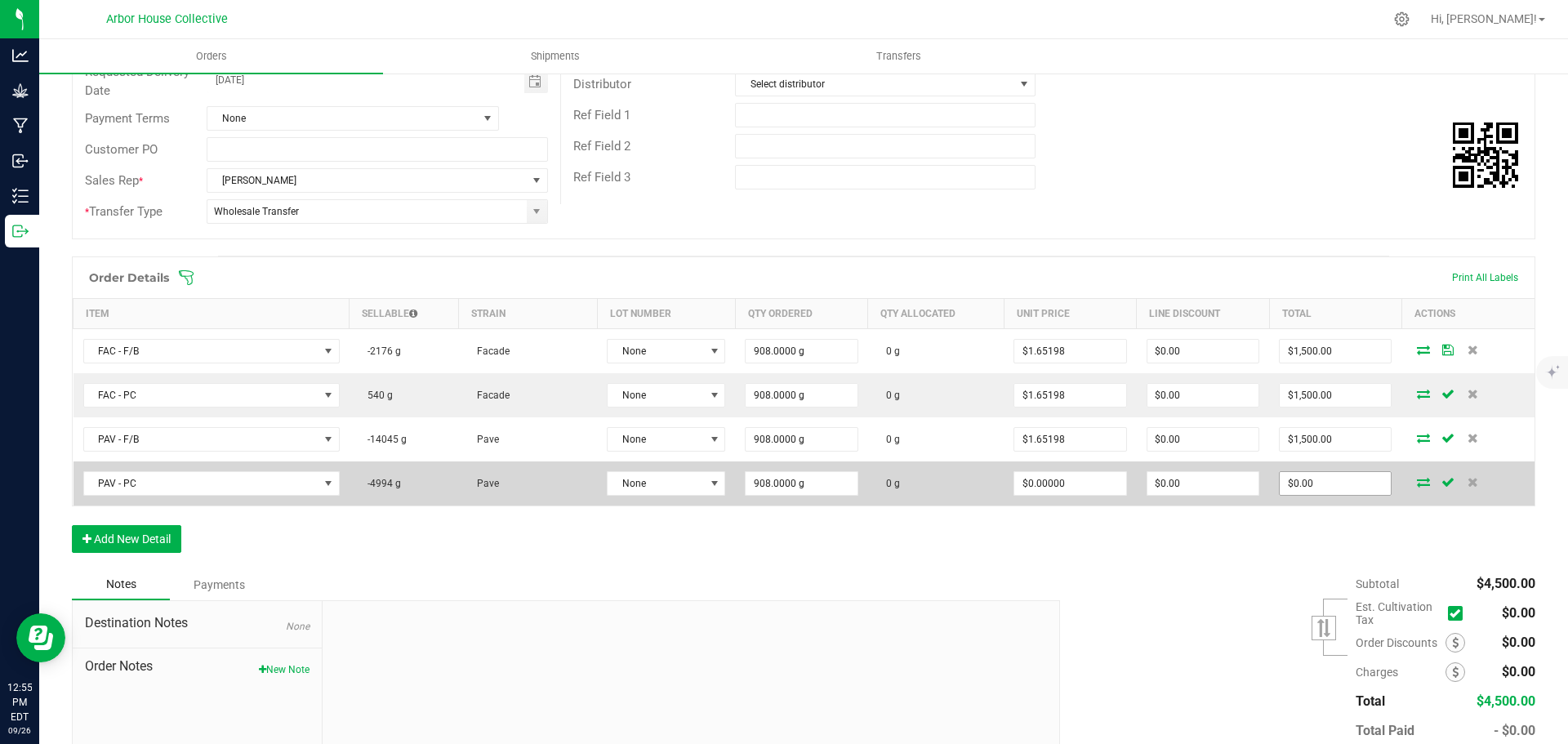
type input "0"
click at [1327, 483] on input "0" at bounding box center [1335, 484] width 111 height 23
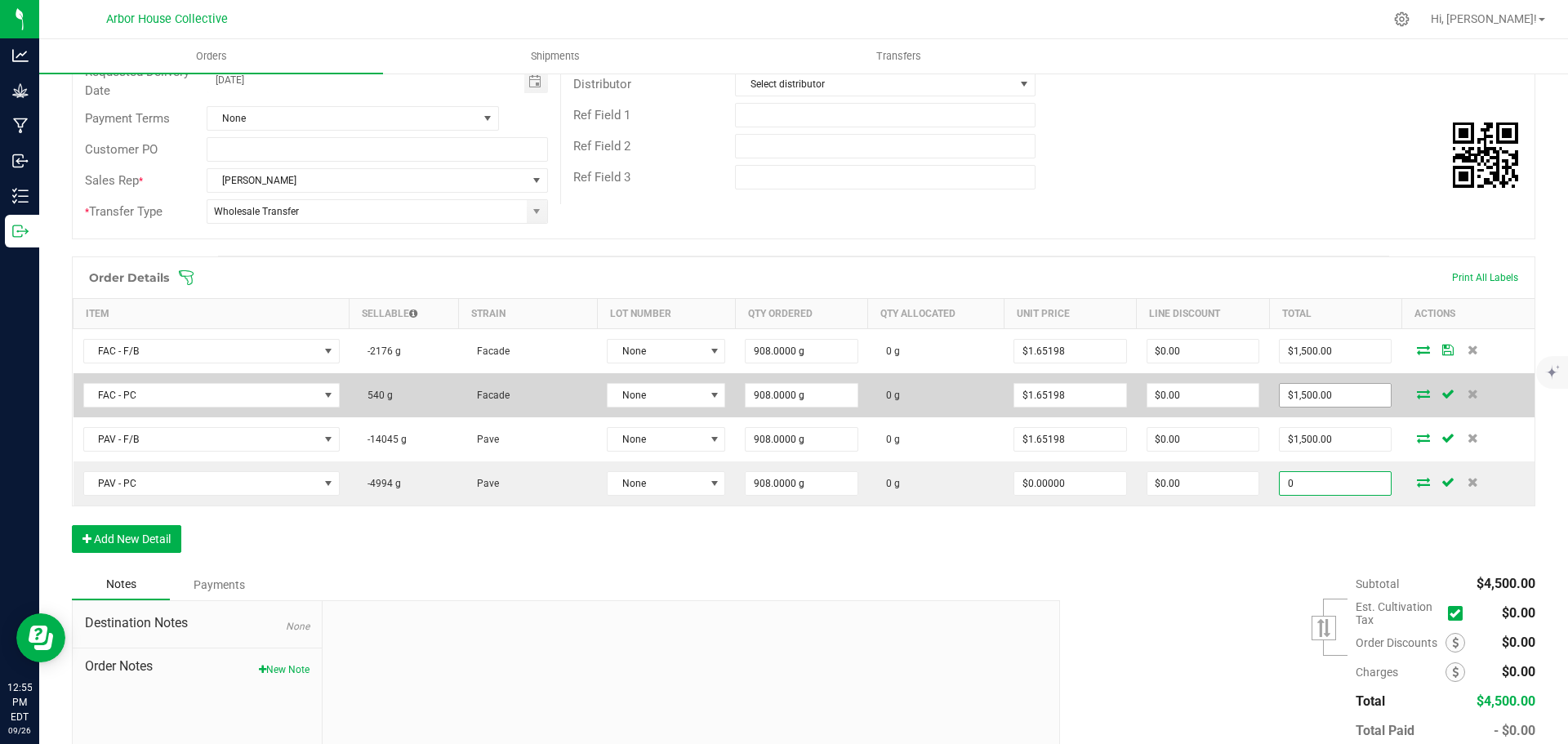
type input "1500"
type input "$0.00"
click at [1345, 392] on input "1500" at bounding box center [1335, 395] width 111 height 23
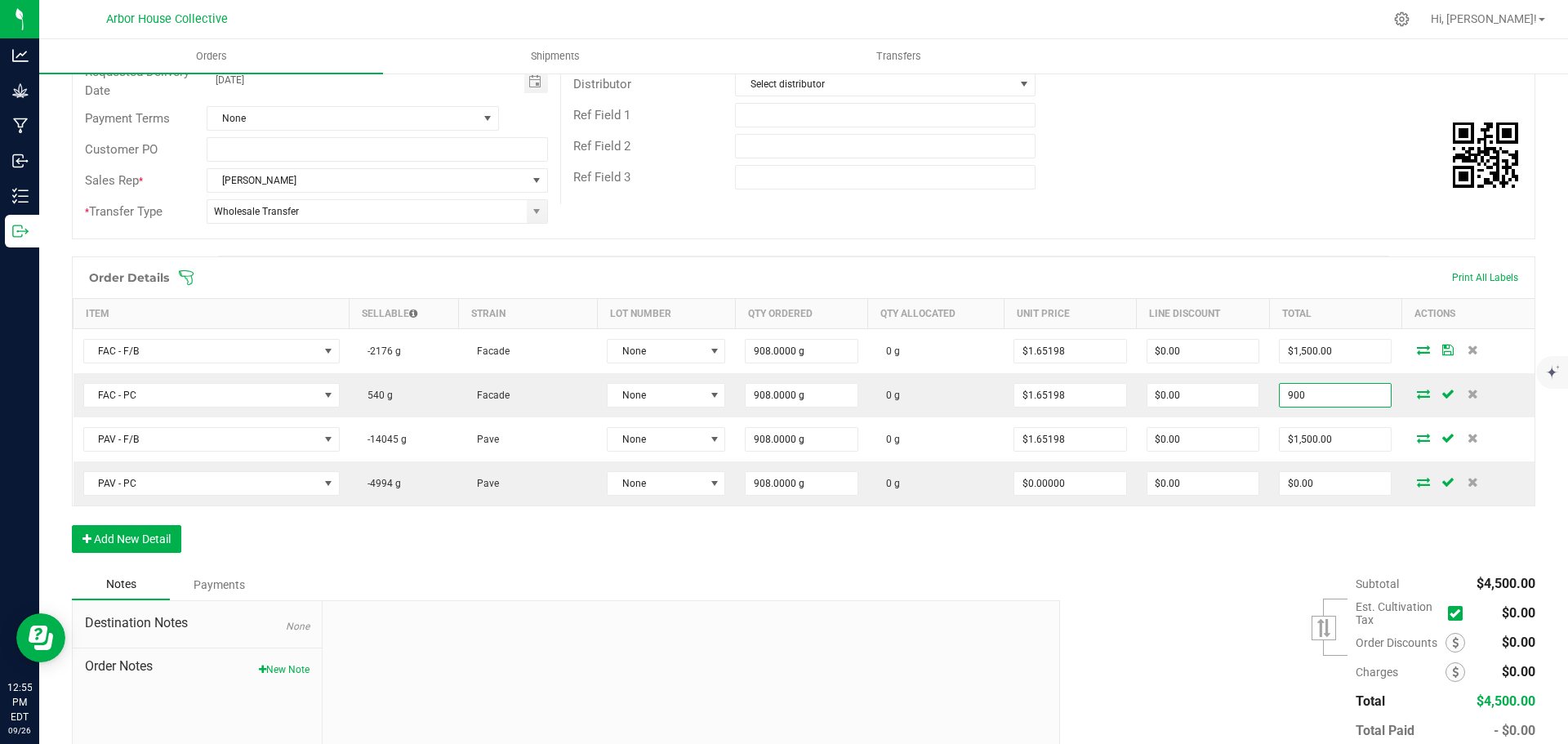
type input "900"
type input "$0.99119"
type input "$900.00"
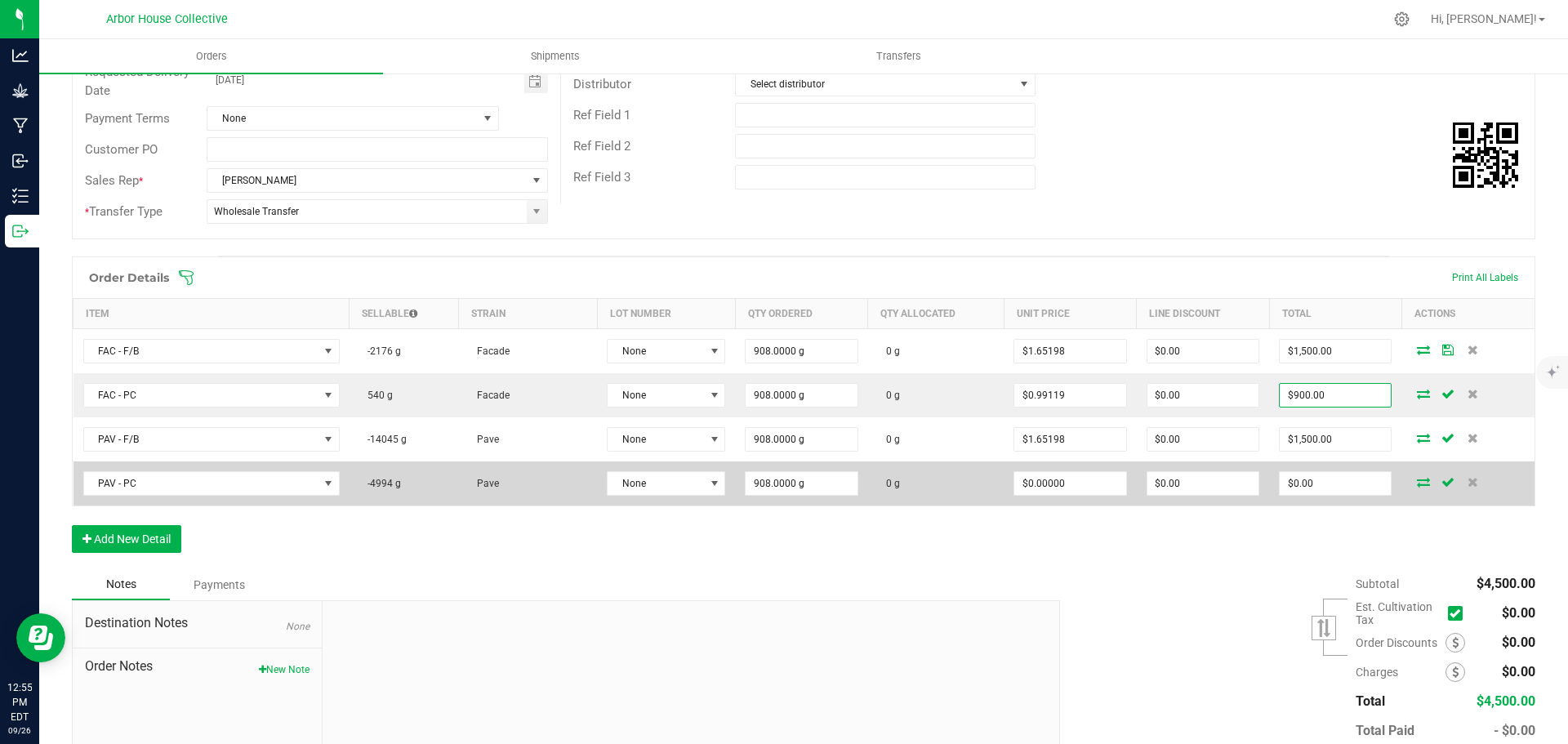
drag, startPoint x: 1217, startPoint y: 609, endPoint x: 1290, endPoint y: 500, distance: 131.2
click at [1217, 606] on div "Subtotal $4,500.00 Est. Cultivation Tax" at bounding box center [1292, 672] width 488 height 207
type input "0"
click at [1315, 483] on input "0" at bounding box center [1335, 484] width 111 height 23
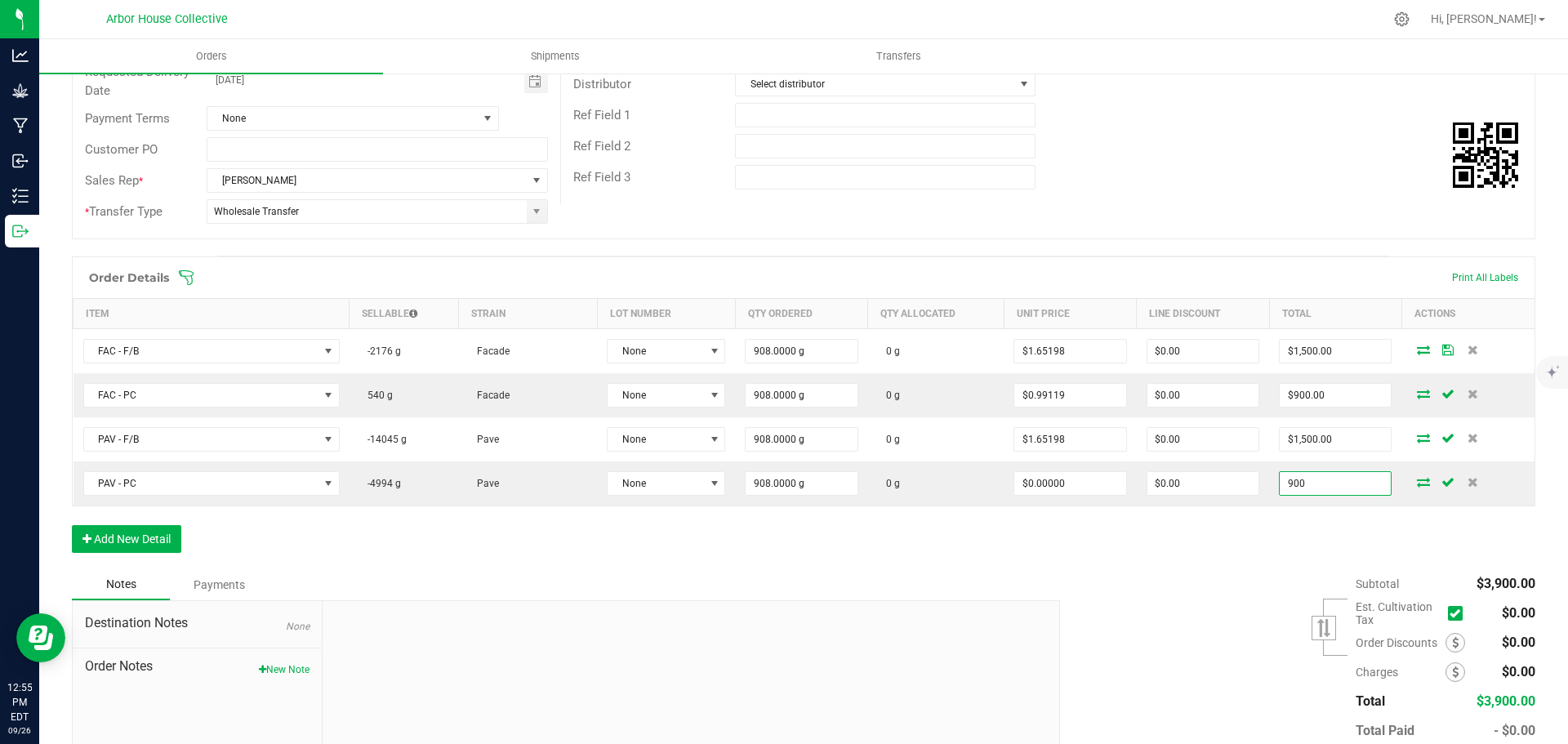
type input "900"
type input "$0.99119"
type input "$900.00"
drag, startPoint x: 1129, startPoint y: 627, endPoint x: 1158, endPoint y: 594, distance: 43.9
click at [1137, 625] on div "Subtotal $3,900.00 Est. Cultivation Tax" at bounding box center [1292, 672] width 488 height 207
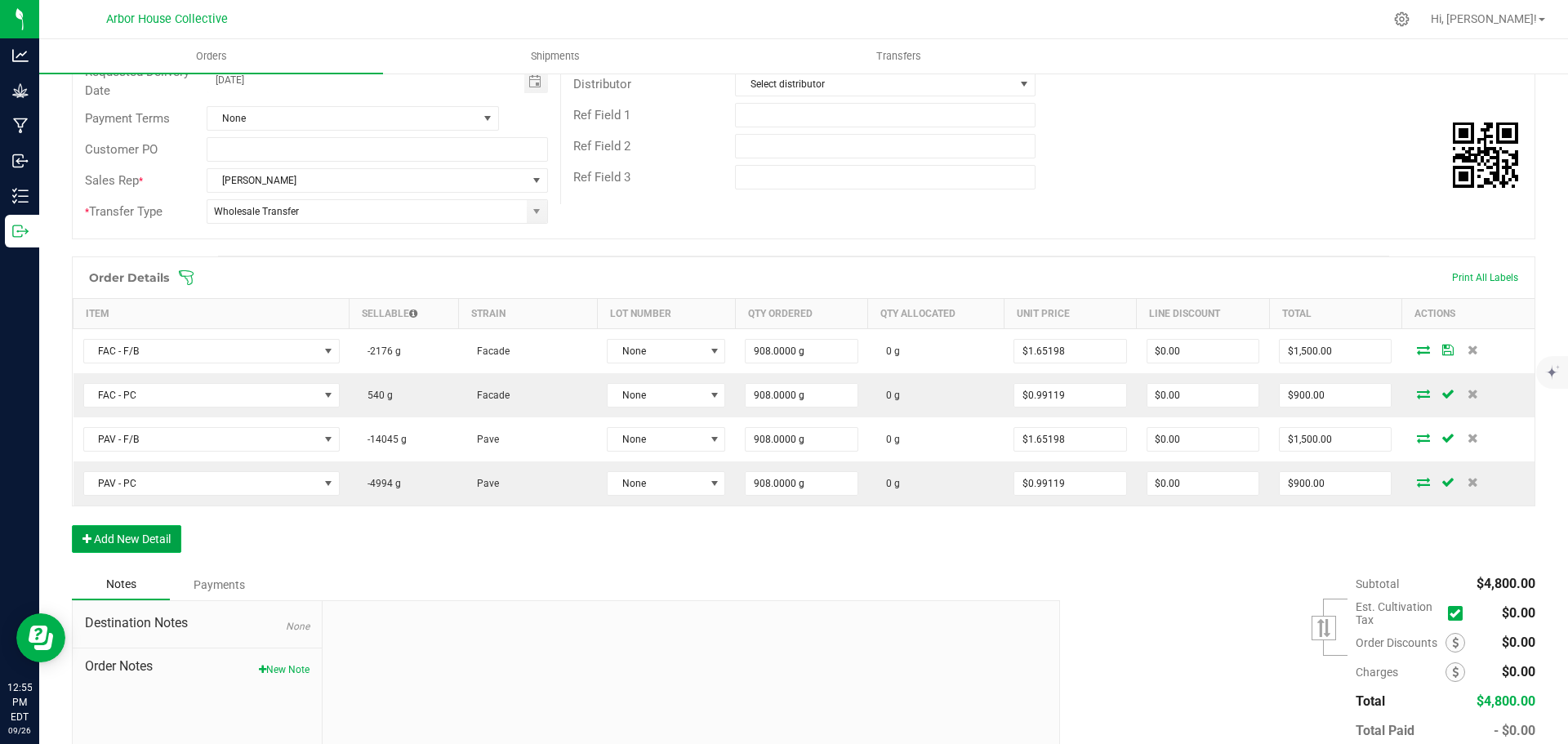
click at [130, 541] on button "Add New Detail" at bounding box center [126, 539] width 110 height 28
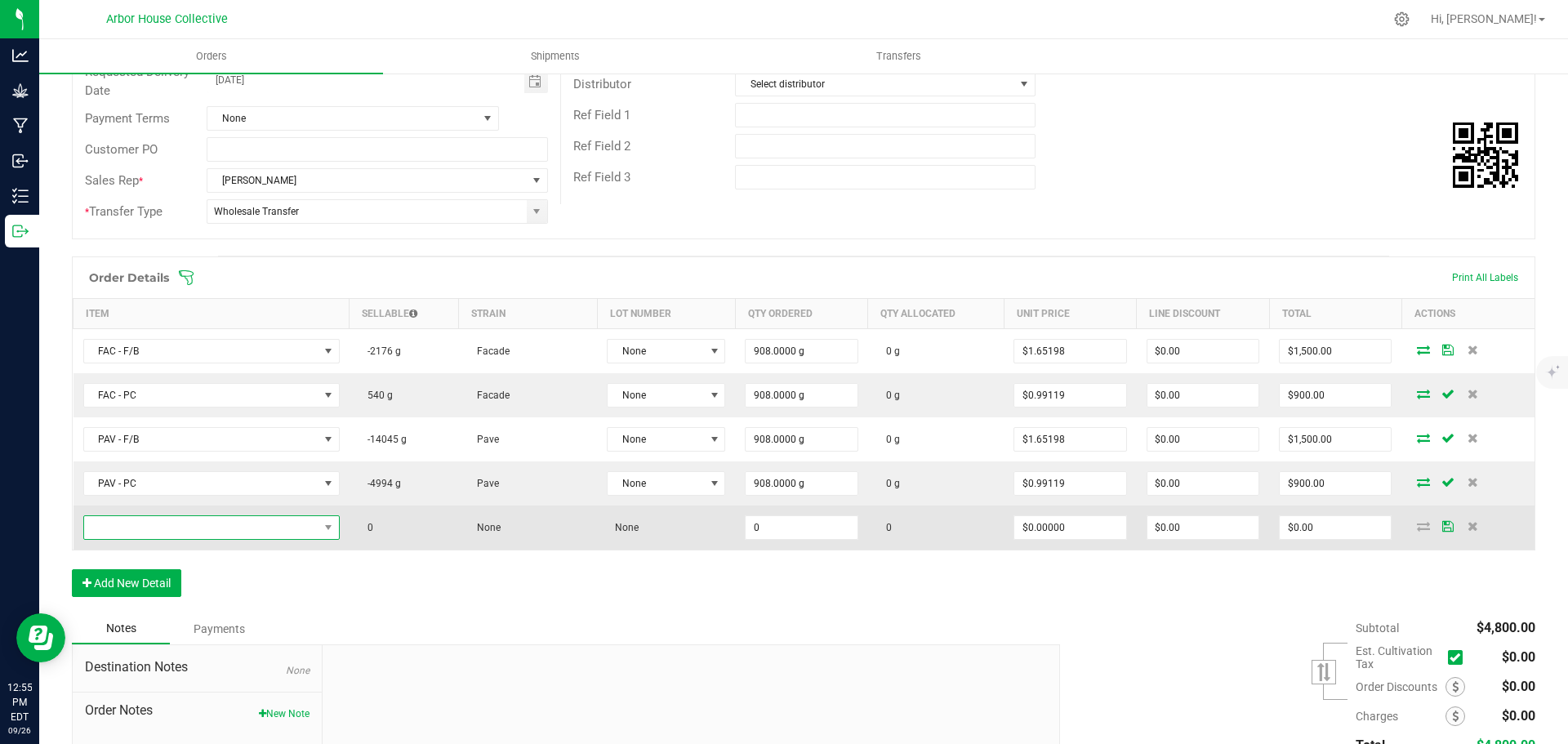
click at [158, 526] on span "NO DATA FOUND" at bounding box center [201, 527] width 234 height 23
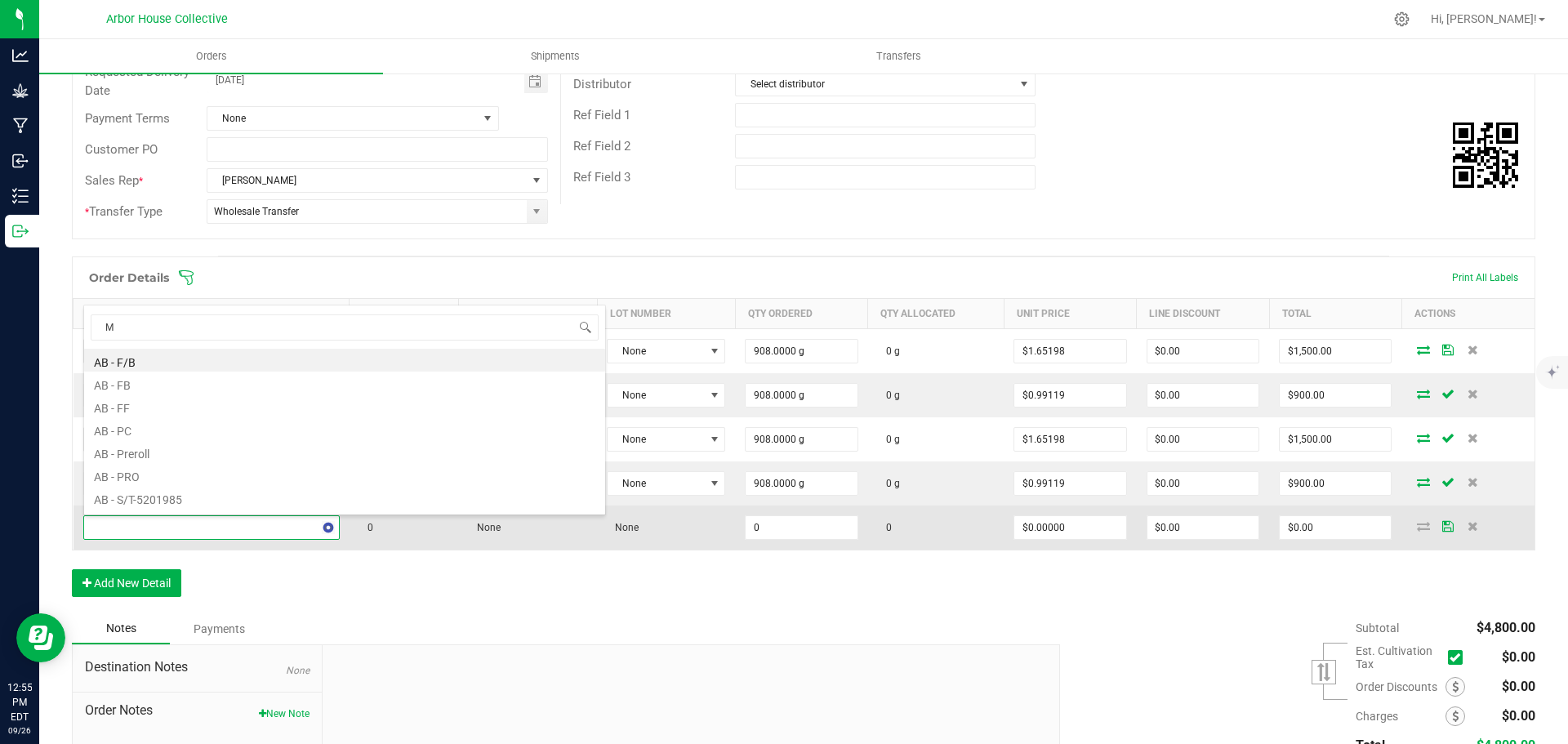
type input "ME"
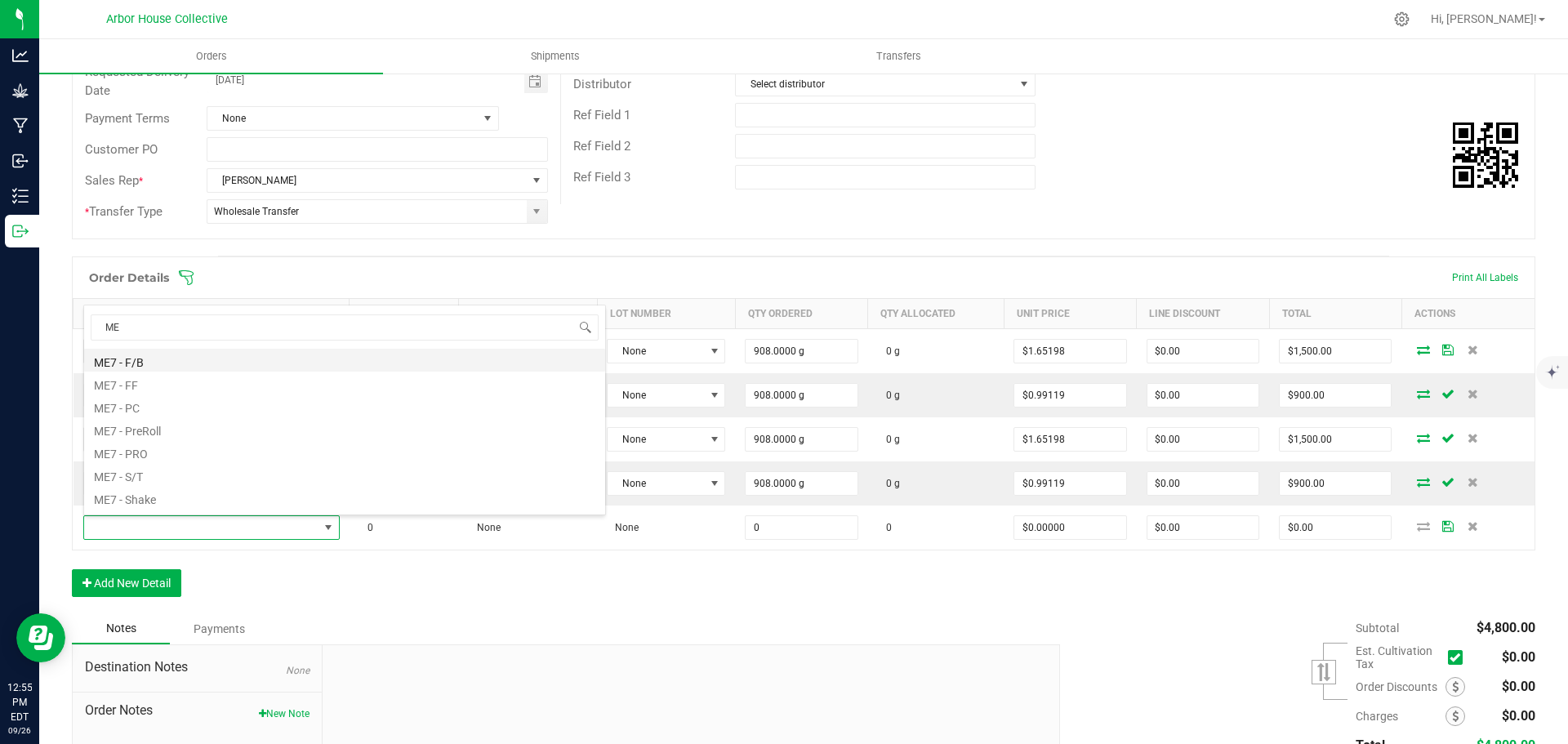
click at [157, 363] on li "ME7 - F/B" at bounding box center [344, 360] width 521 height 23
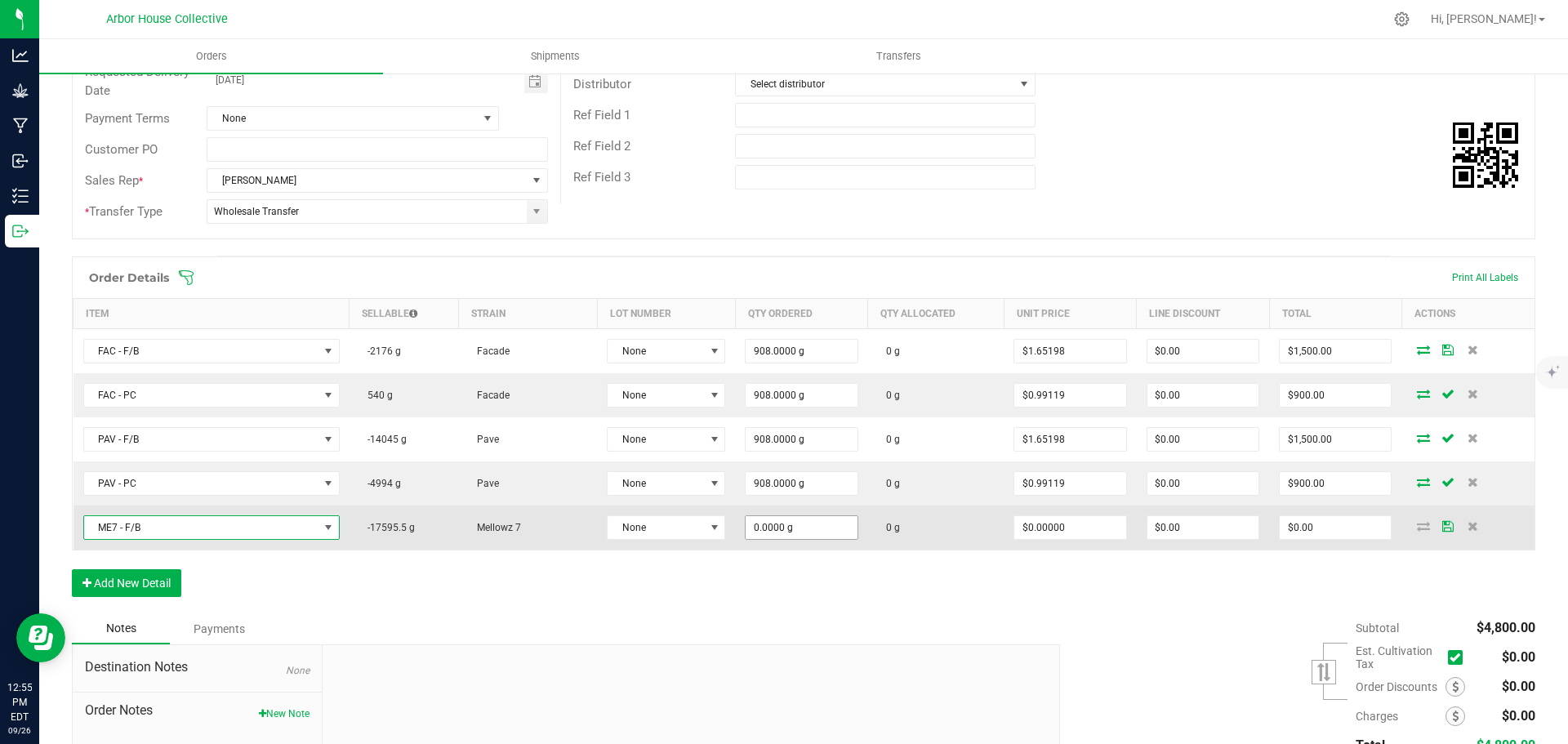
type input "0"
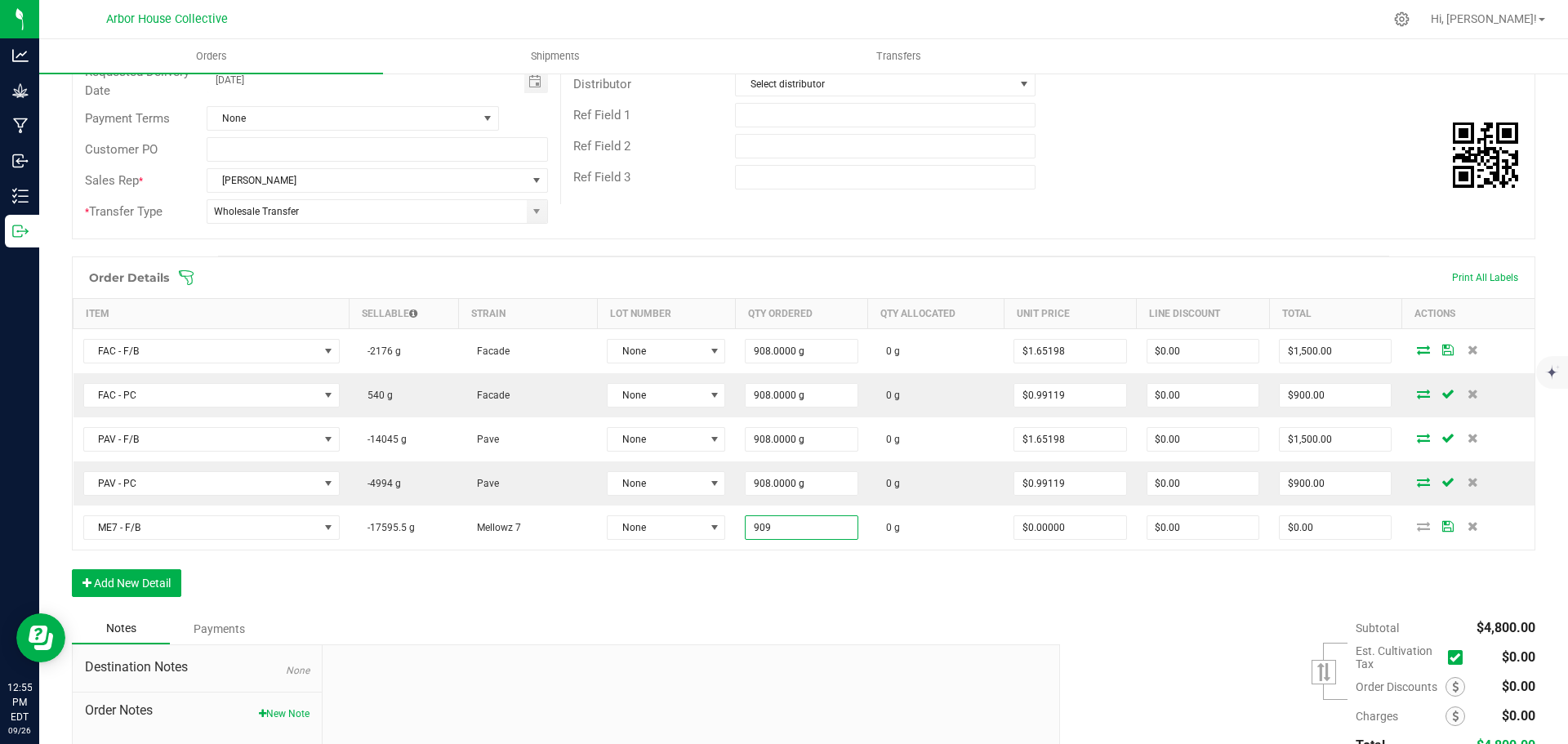
type input "909.0000 g"
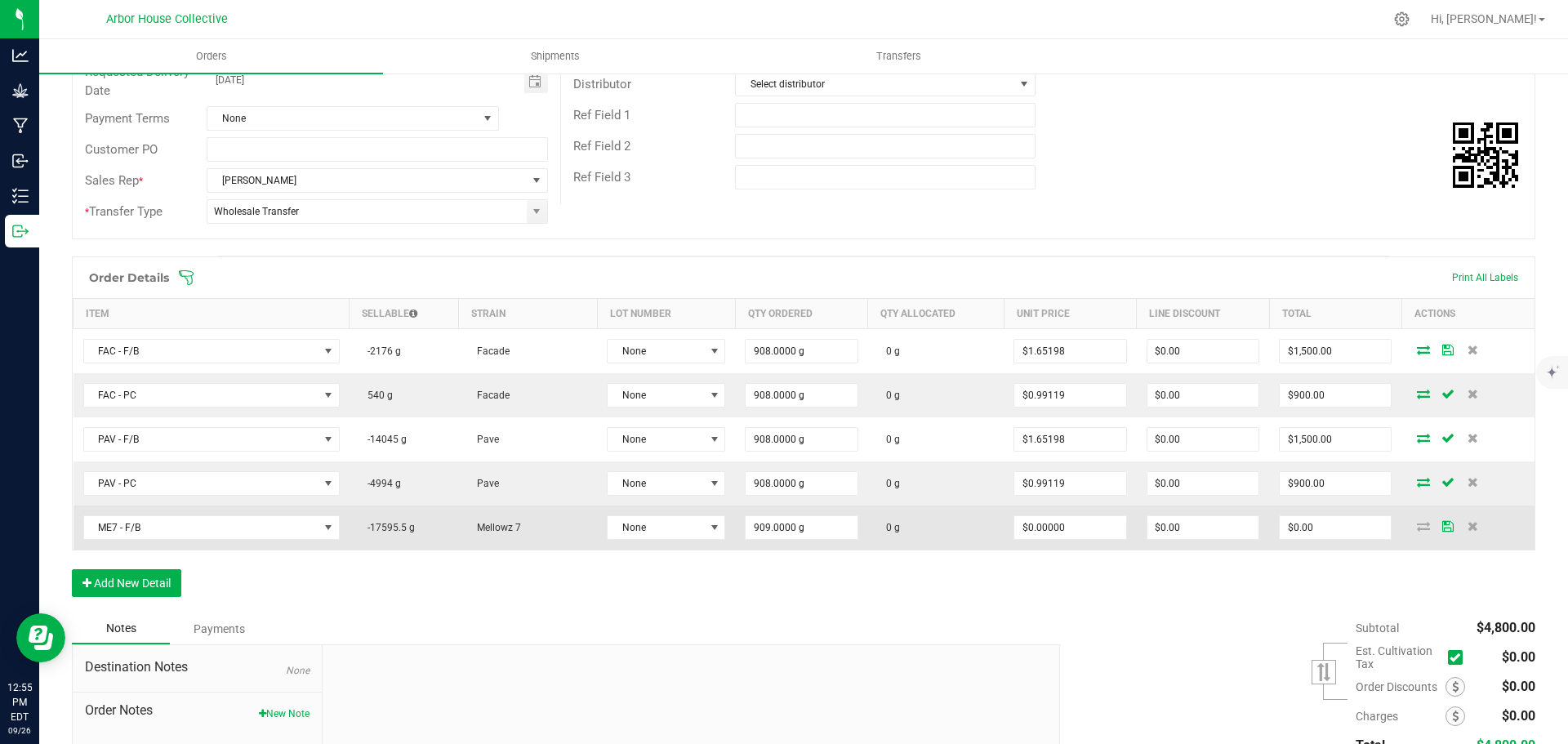
drag, startPoint x: 803, startPoint y: 597, endPoint x: 1240, endPoint y: 514, distance: 444.8
click at [803, 593] on div "Order Details Print All Labels Item Sellable Strain Lot Number Qty Ordered Qty …" at bounding box center [803, 434] width 1463 height 357
type input "909"
click at [814, 531] on input "909" at bounding box center [801, 527] width 111 height 23
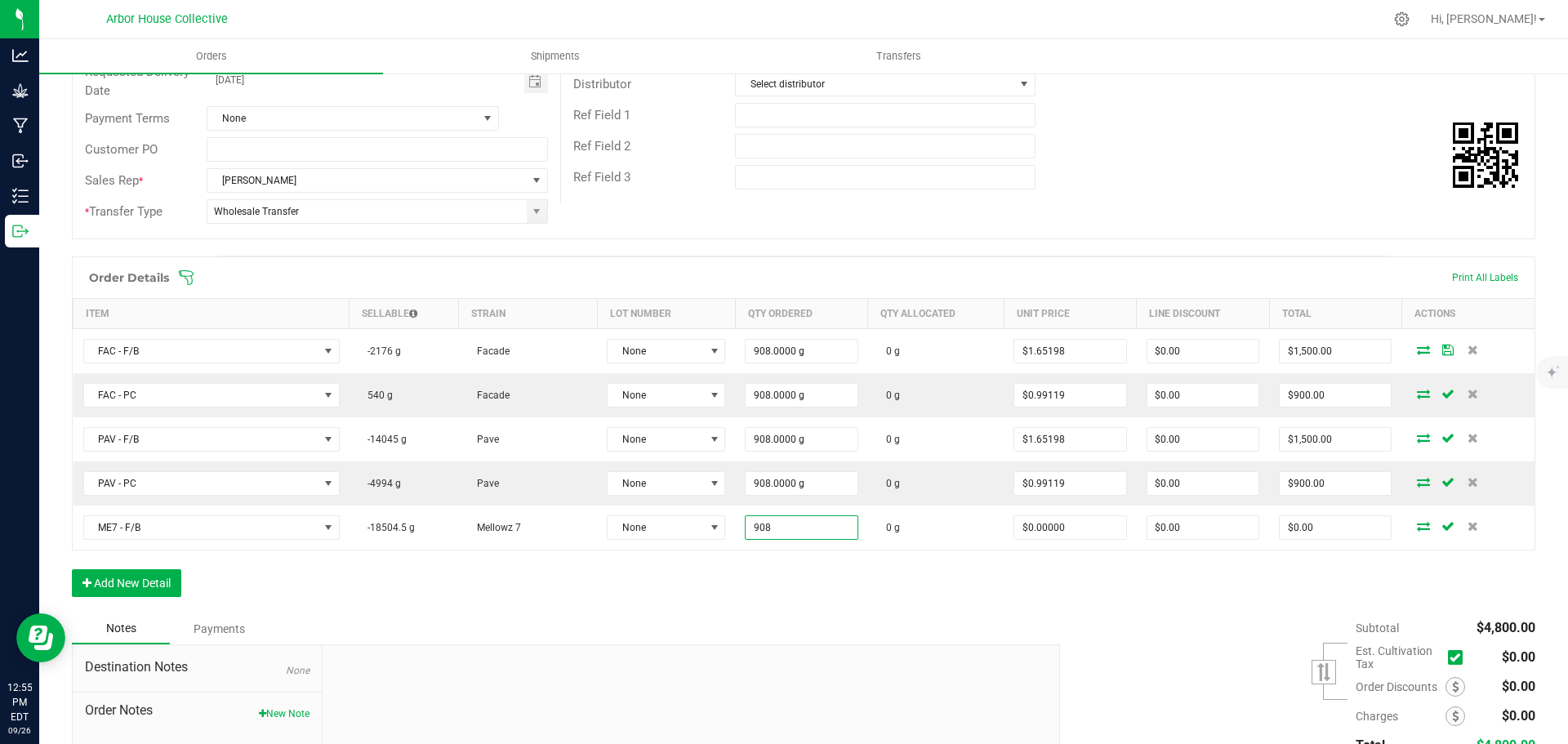
type input "908.0000 g"
drag, startPoint x: 833, startPoint y: 582, endPoint x: 868, endPoint y: 577, distance: 35.4
click at [835, 581] on div "Order Details Print All Labels Item Sellable Strain Lot Number Qty Ordered Qty …" at bounding box center [803, 434] width 1463 height 357
type input "0"
click at [1307, 531] on input "0" at bounding box center [1335, 527] width 111 height 23
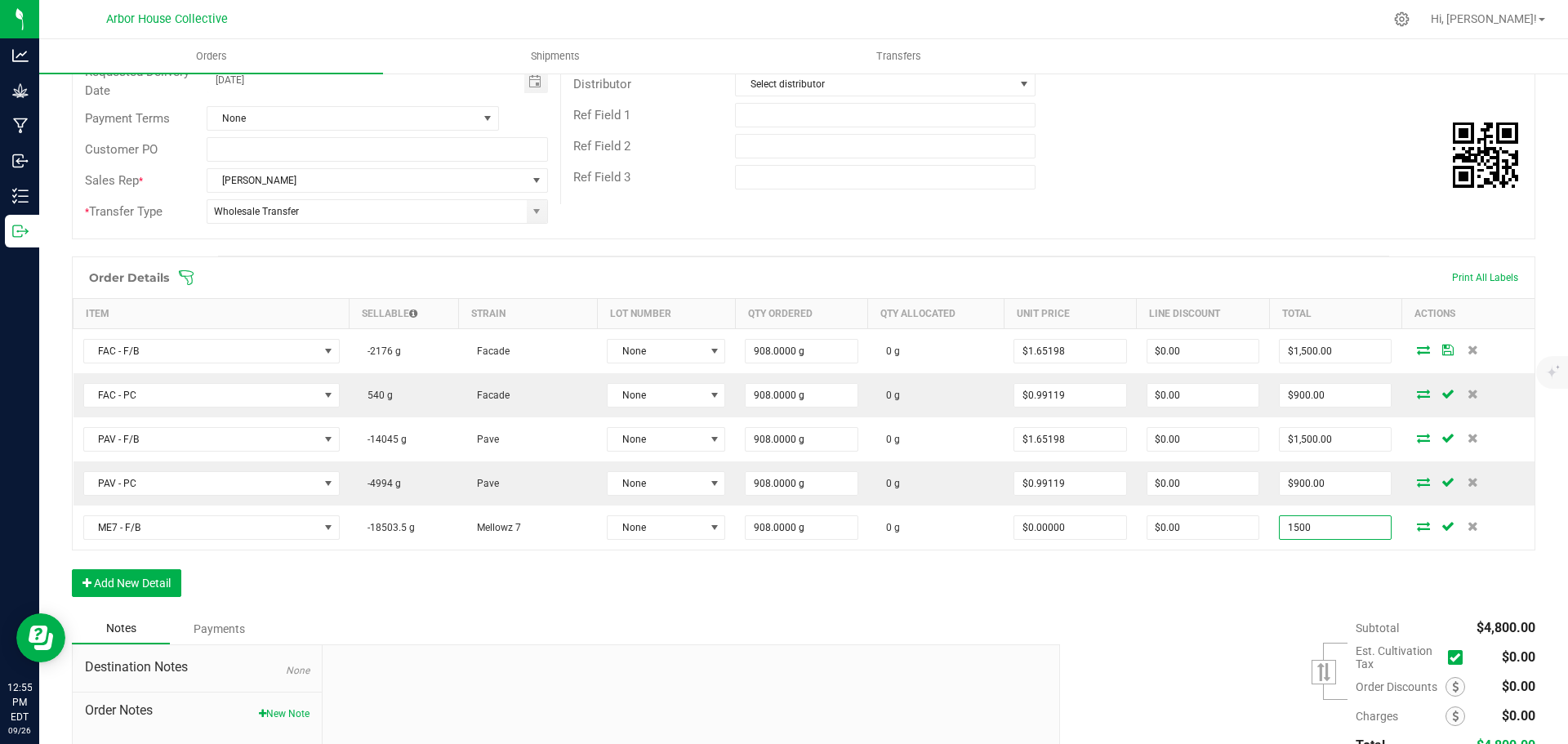
type input "1500"
type input "$1.65198"
type input "$1,500.00"
click at [1205, 615] on div "Subtotal $4,800.00 Est. Cultivation Tax" at bounding box center [1292, 716] width 488 height 207
click at [159, 582] on button "Add New Detail" at bounding box center [126, 583] width 110 height 28
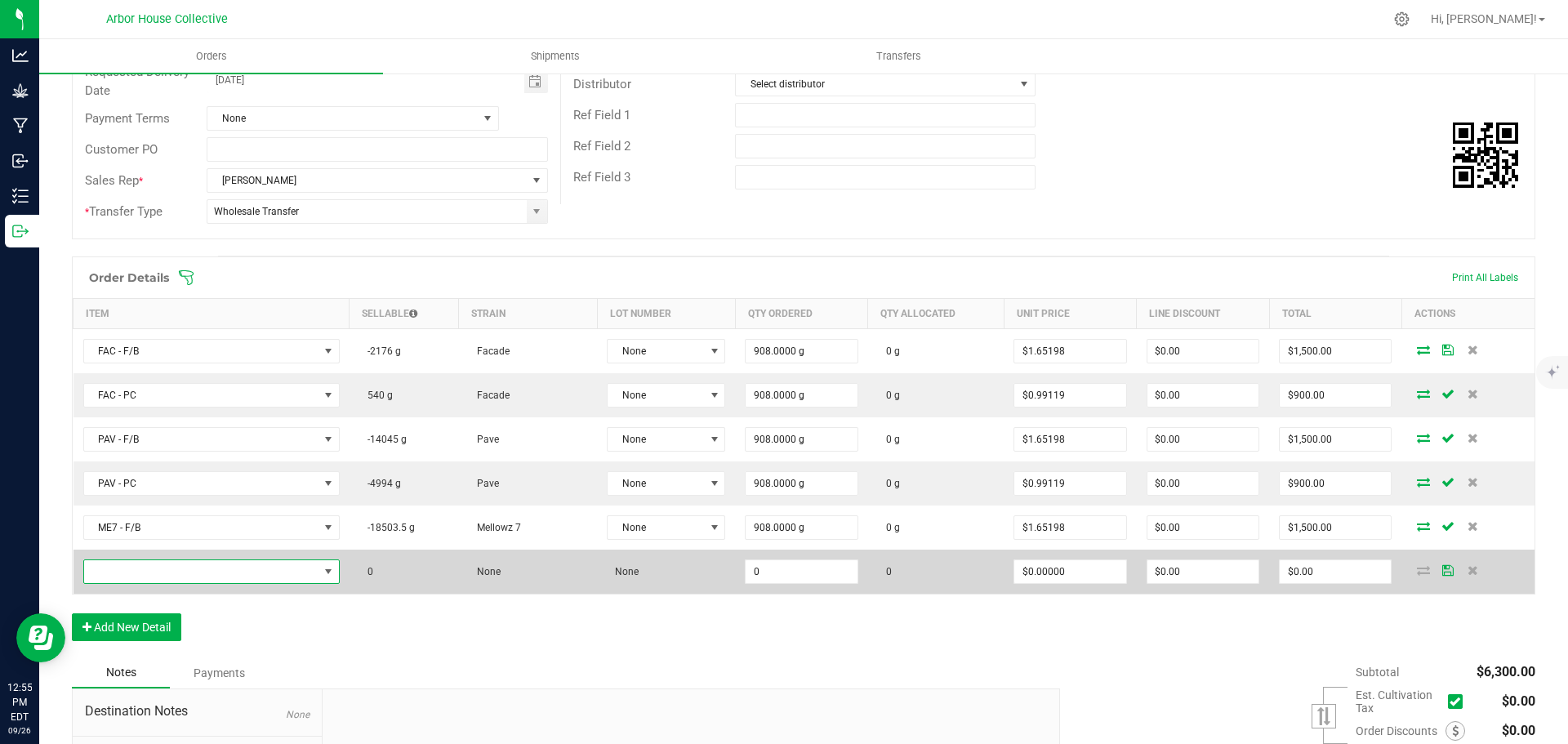
click at [175, 569] on span "NO DATA FOUND" at bounding box center [201, 572] width 234 height 23
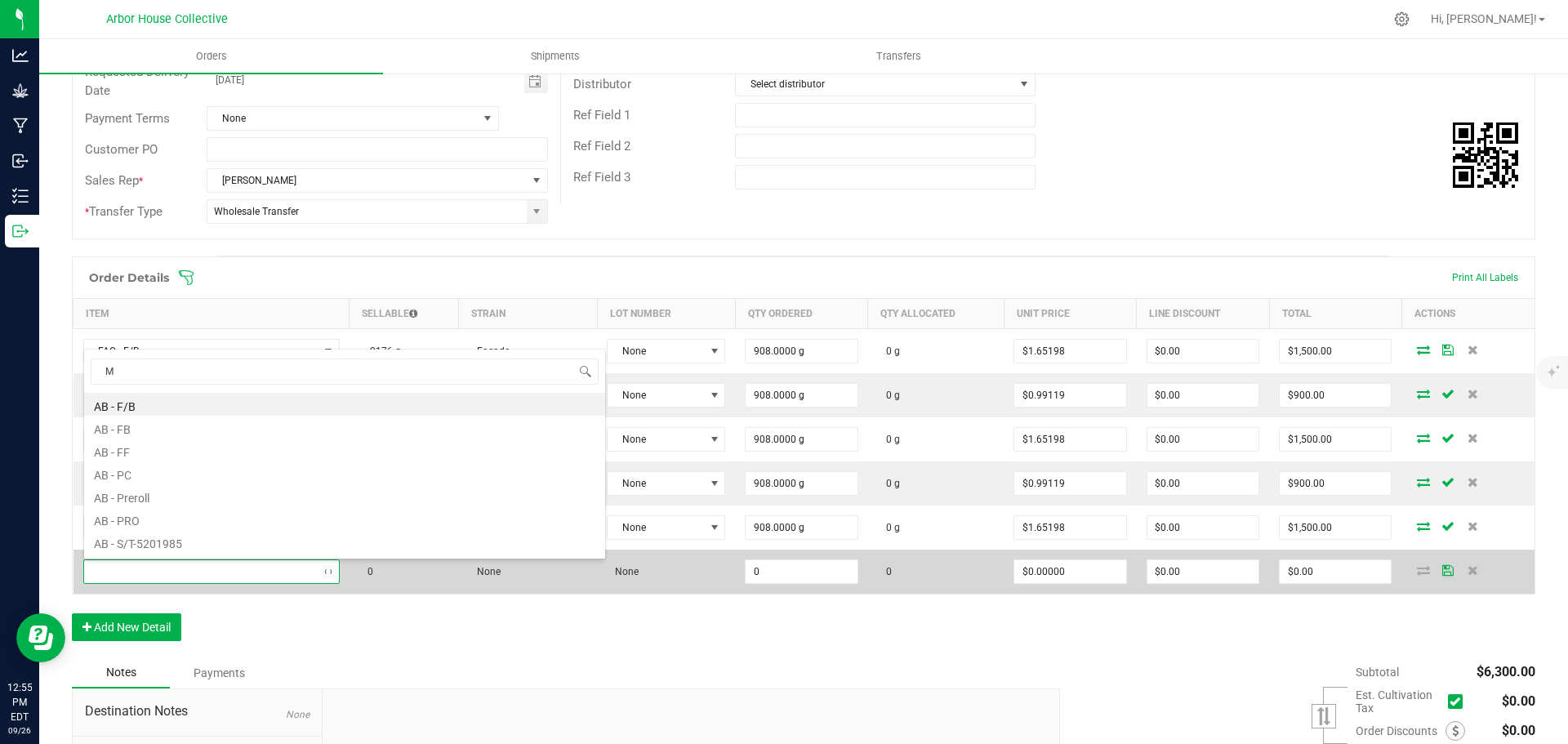
type input "ME"
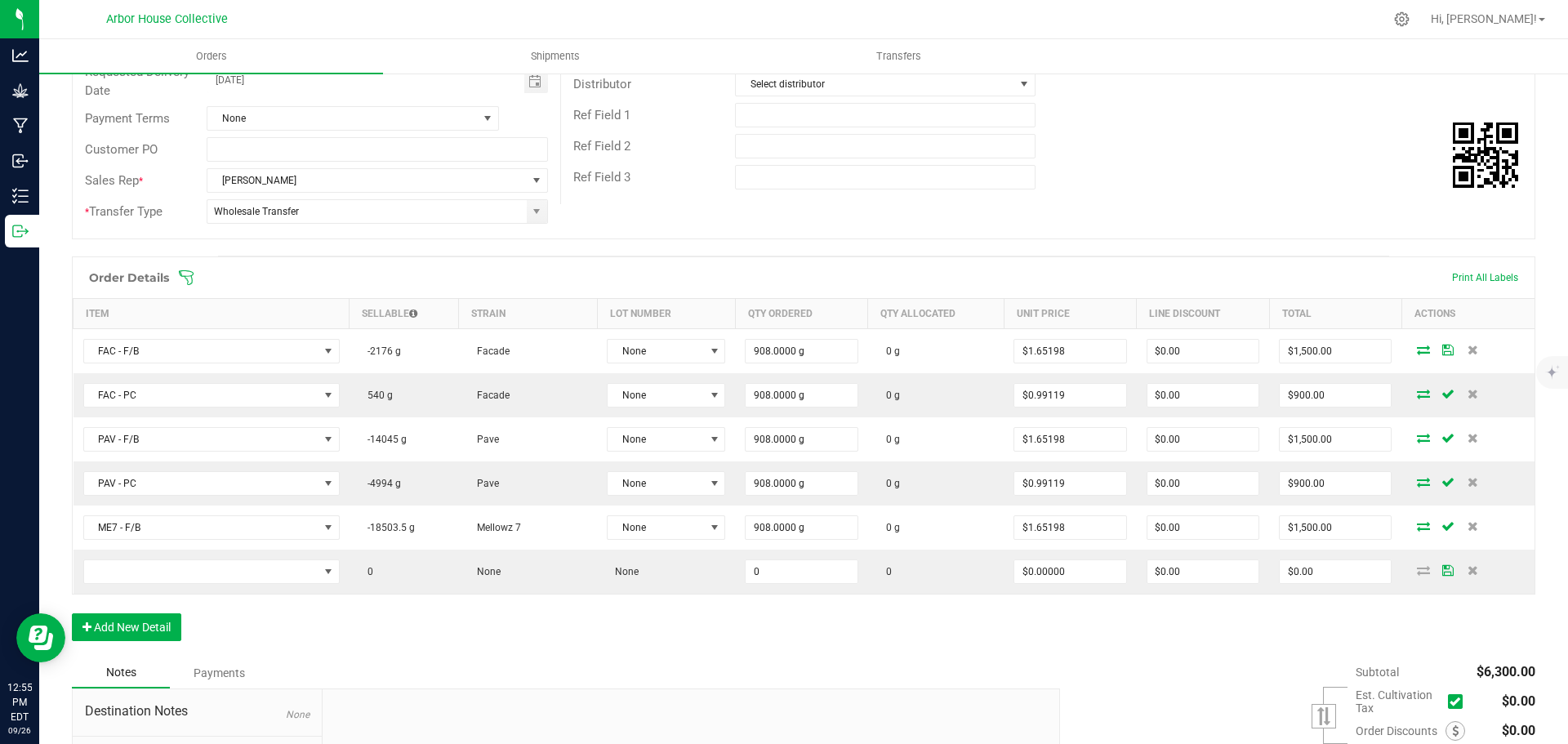
click at [400, 640] on div "Order Details Print All Labels Item Sellable Strain Lot Number Qty Ordered Qty …" at bounding box center [803, 456] width 1463 height 401
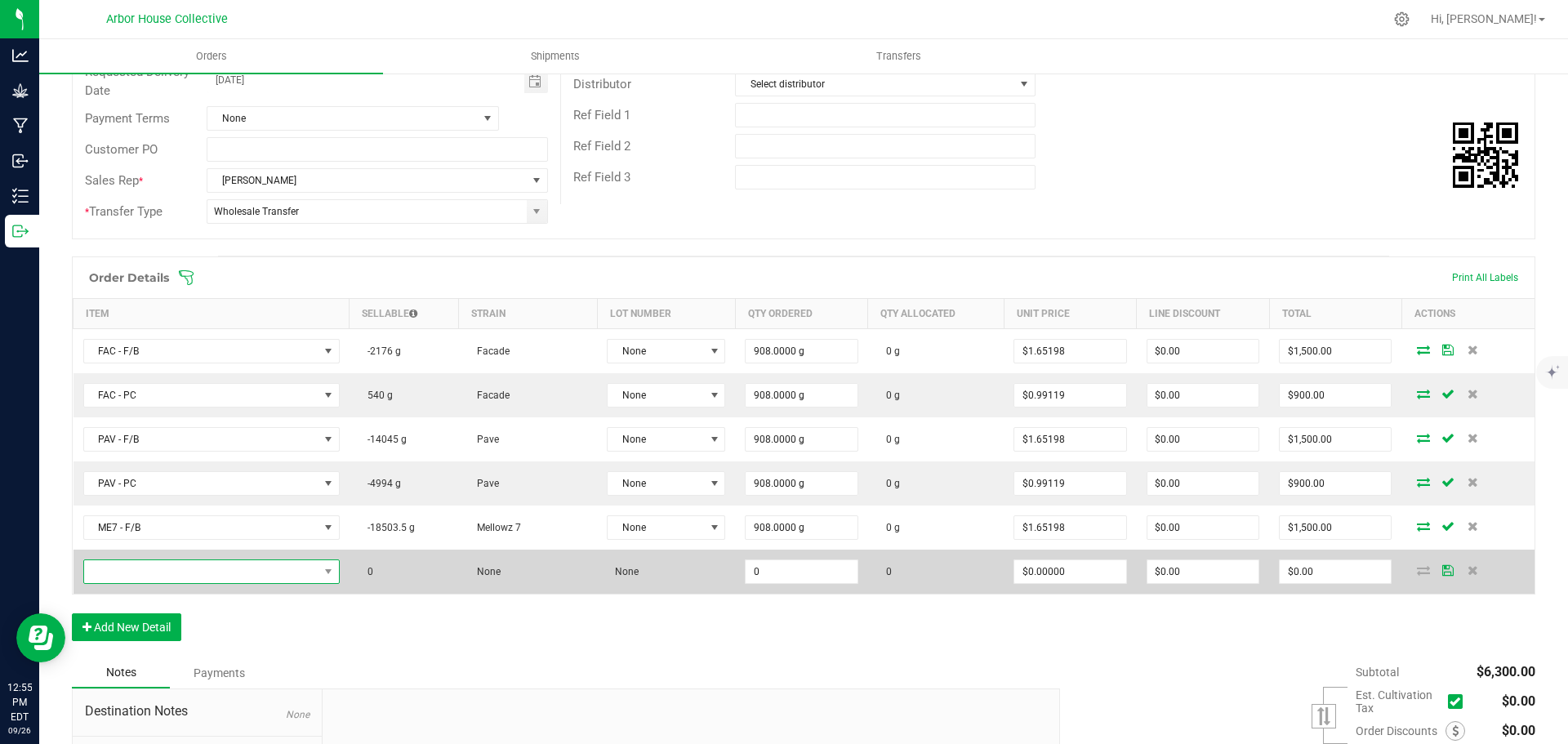
click at [254, 574] on span "NO DATA FOUND" at bounding box center [201, 572] width 234 height 23
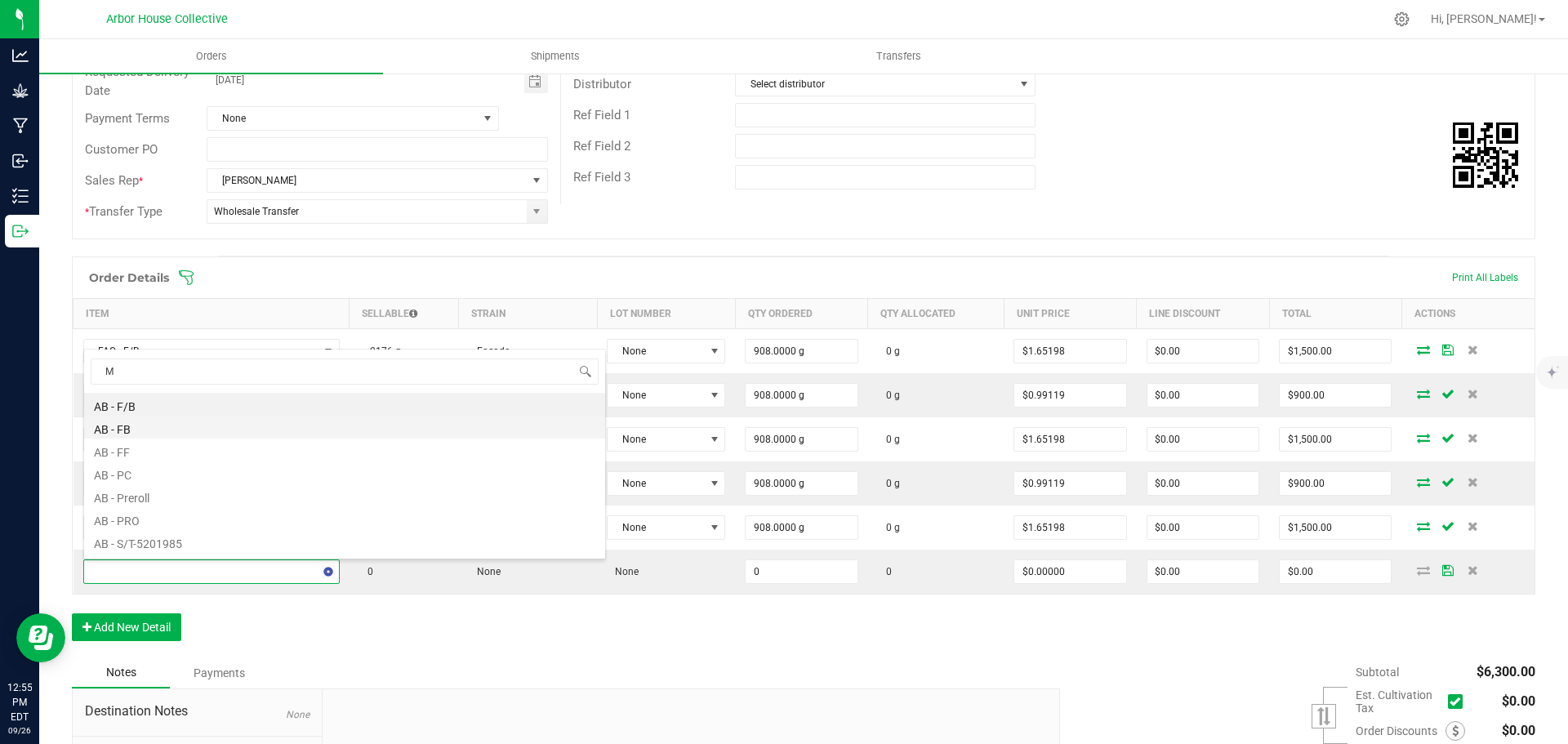
type input "ME"
click at [148, 449] on li "ME7 - PC" at bounding box center [344, 450] width 521 height 23
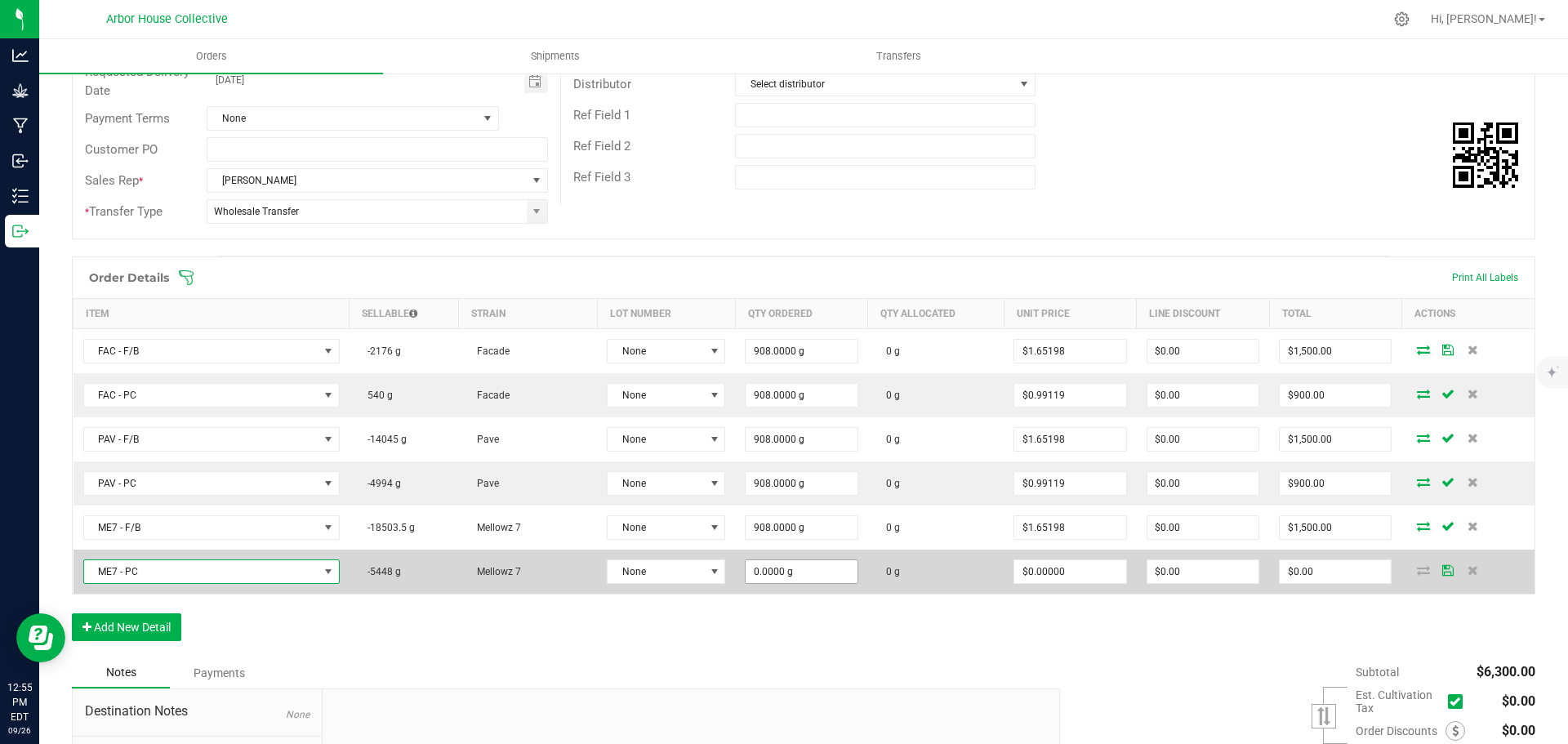
type input "0"
click at [809, 572] on input "0" at bounding box center [801, 572] width 111 height 23
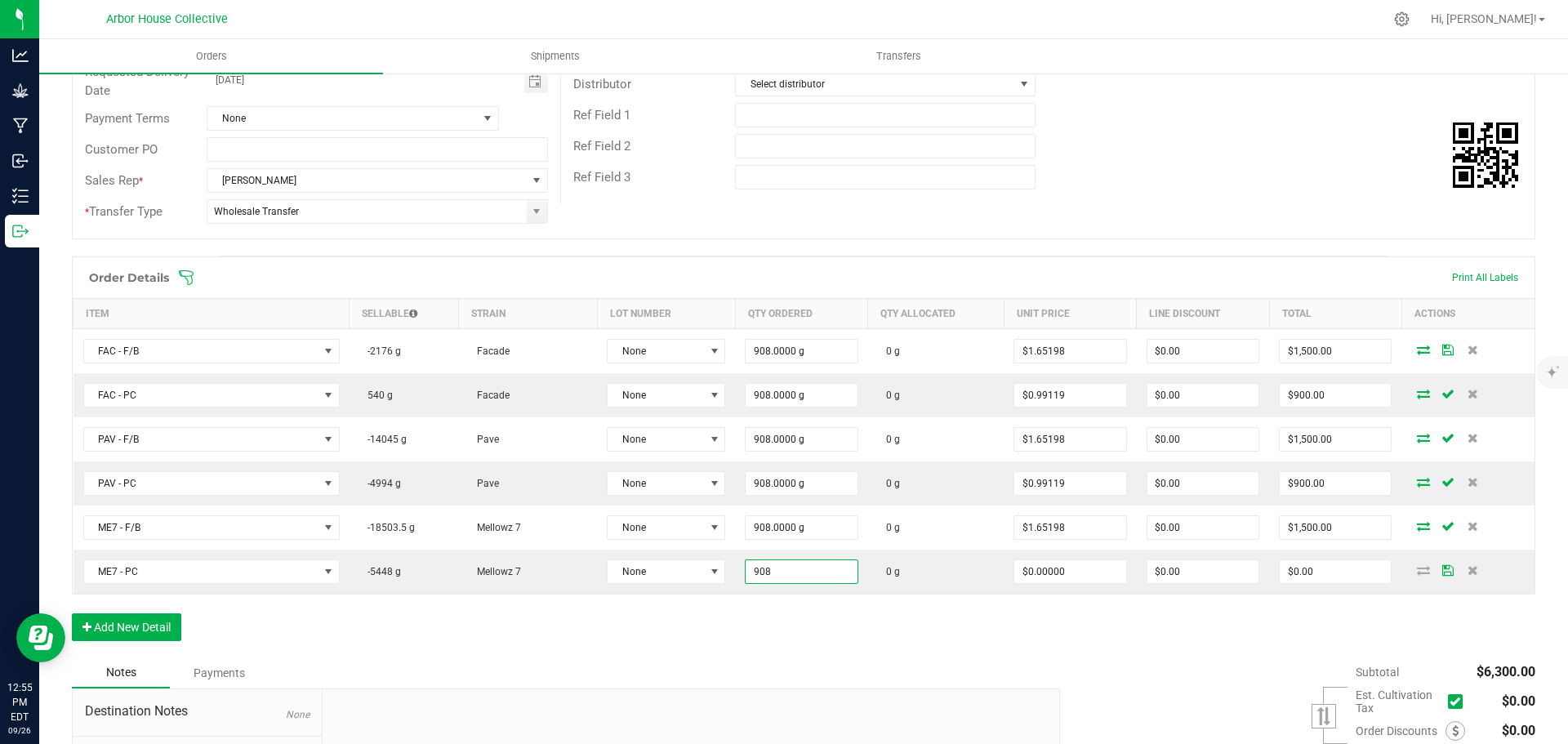
type input "908.0000 g"
drag, startPoint x: 812, startPoint y: 635, endPoint x: 848, endPoint y: 629, distance: 36.5
click at [816, 635] on div "Order Details Print All Labels Item Sellable Strain Lot Number Qty Ordered Qty …" at bounding box center [803, 456] width 1463 height 401
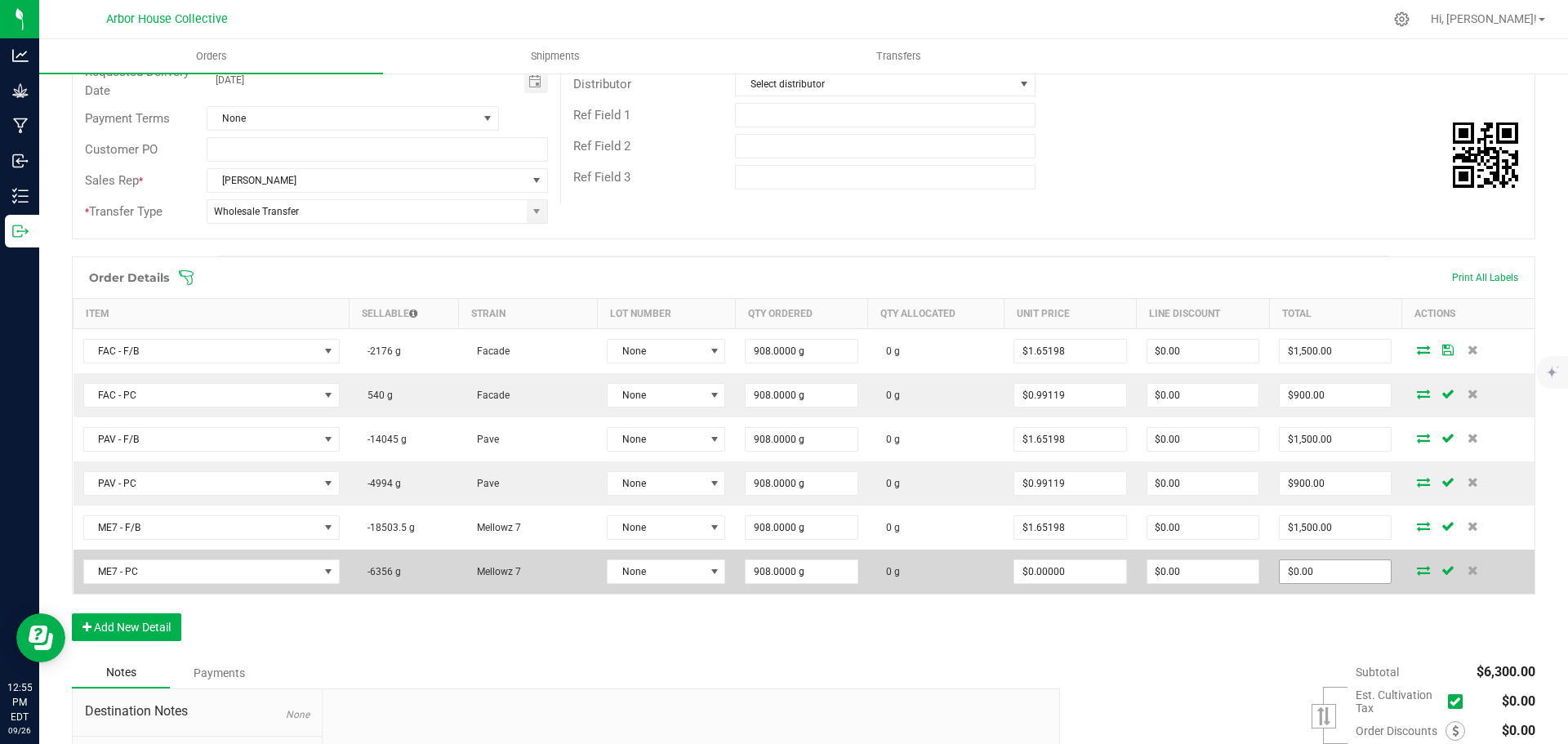
type input "0"
click at [1306, 572] on input "0" at bounding box center [1335, 572] width 111 height 23
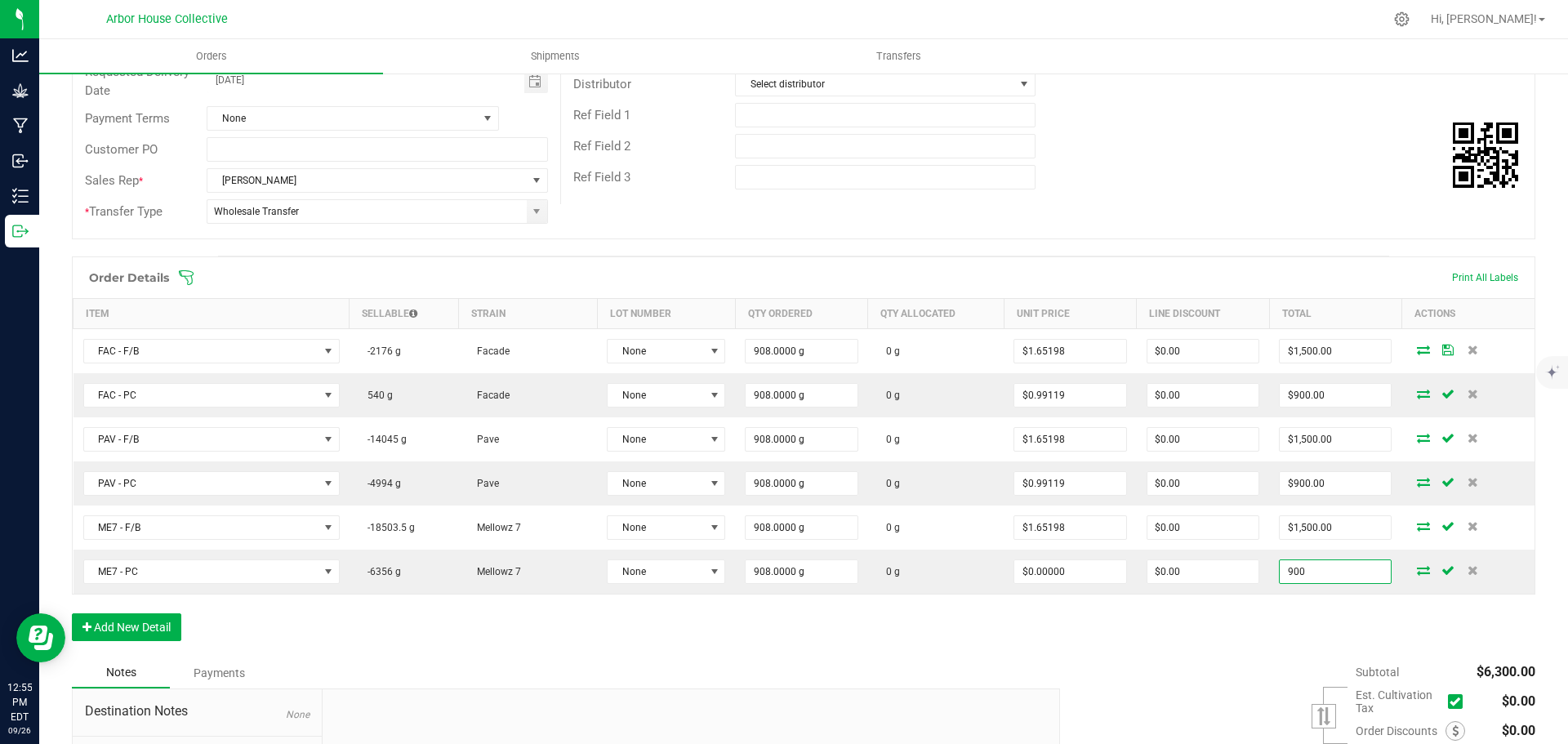
type input "900"
type input "$0.99119"
type input "$900.00"
drag, startPoint x: 1249, startPoint y: 667, endPoint x: 1234, endPoint y: 658, distance: 17.5
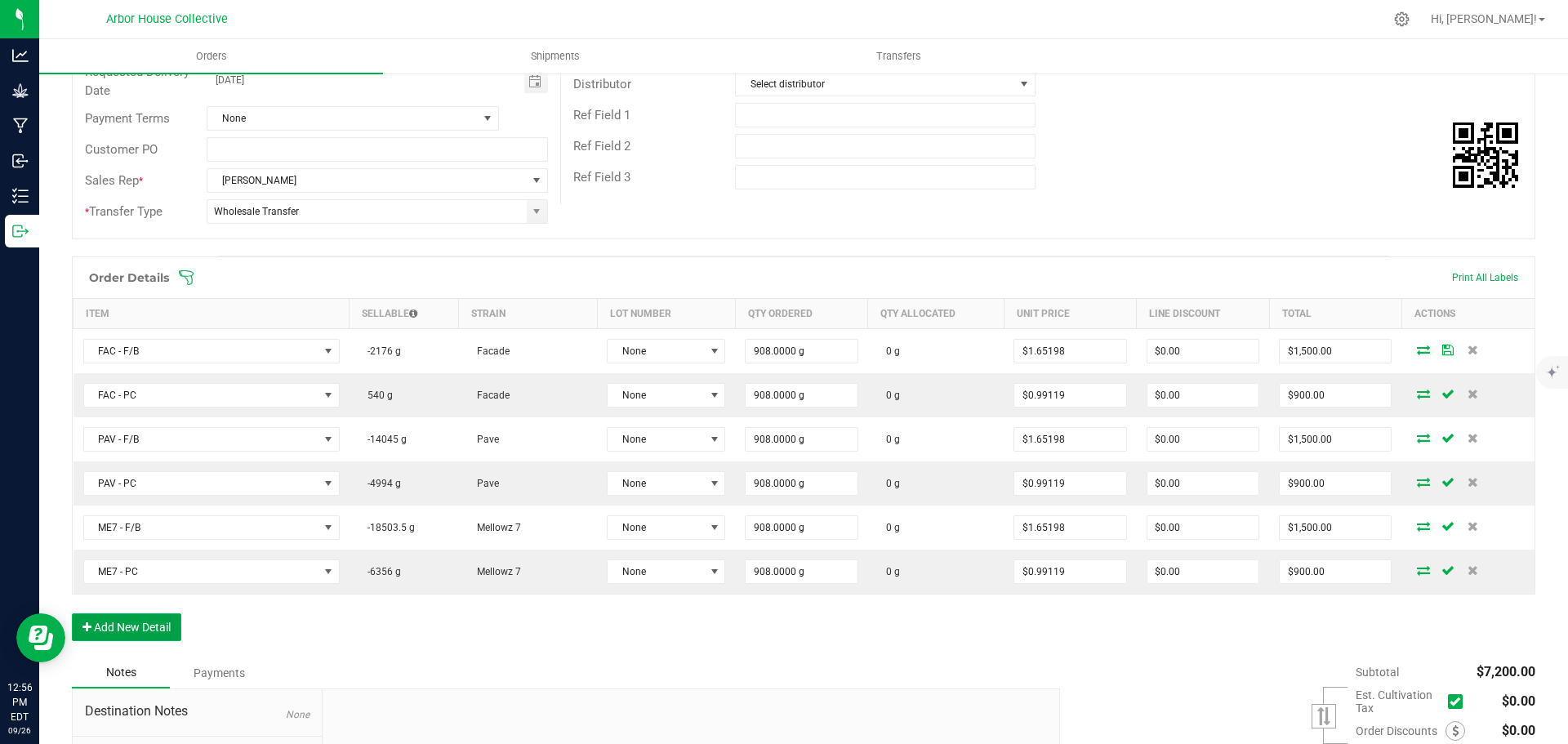
click at [154, 629] on button "Add New Detail" at bounding box center [126, 627] width 110 height 28
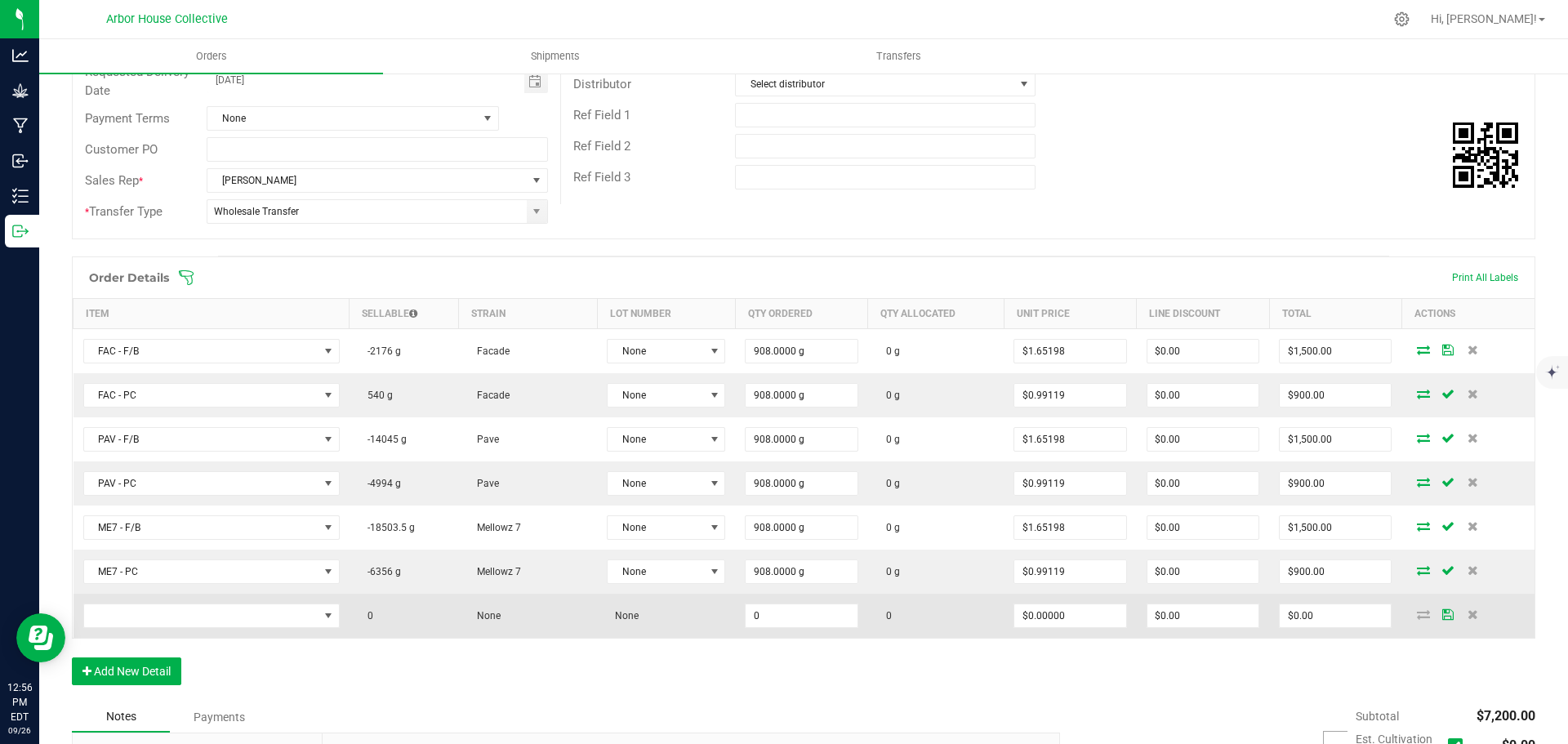
click at [203, 601] on td at bounding box center [211, 616] width 276 height 44
click at [199, 617] on span "NO DATA FOUND" at bounding box center [201, 615] width 234 height 23
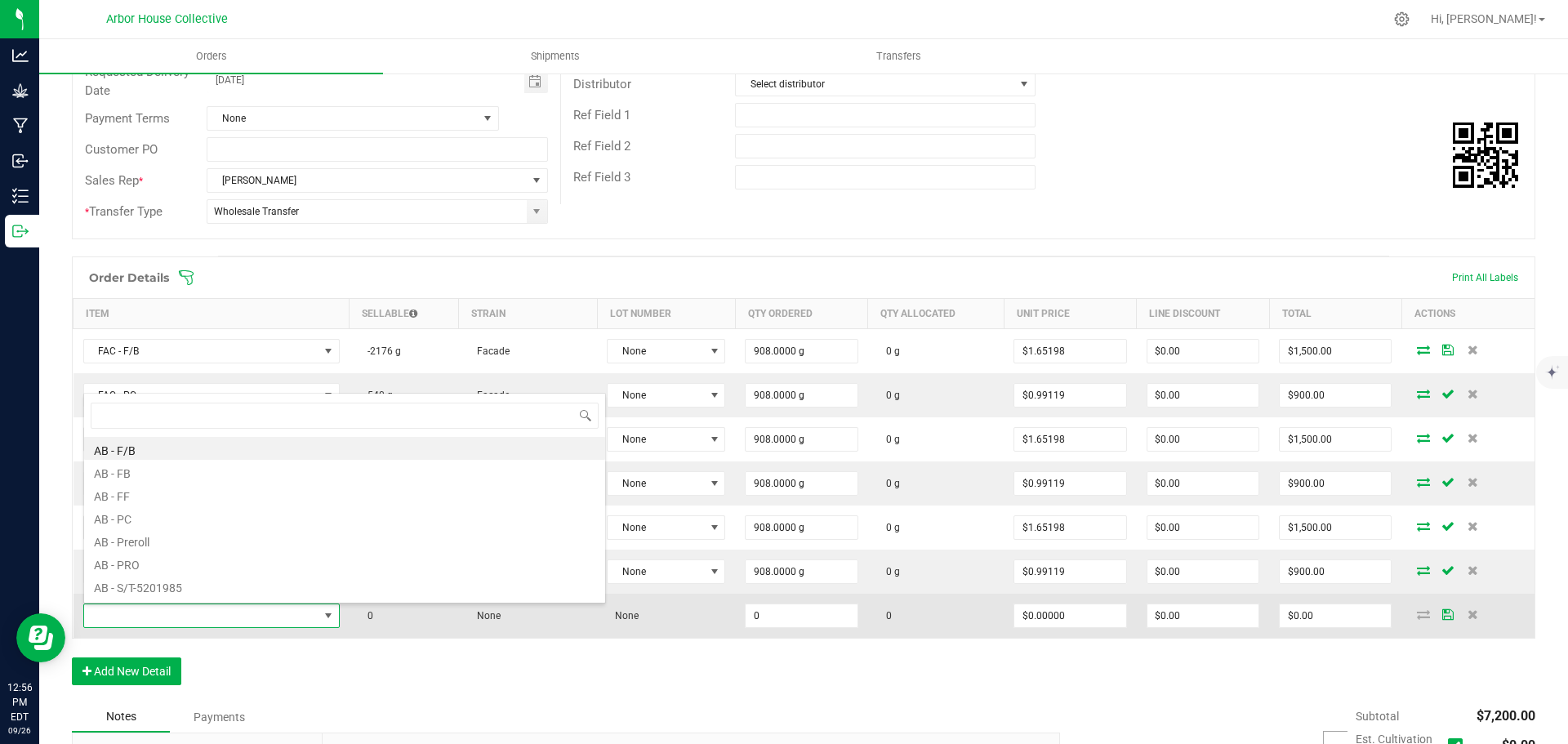
type input "M"
type input "KM"
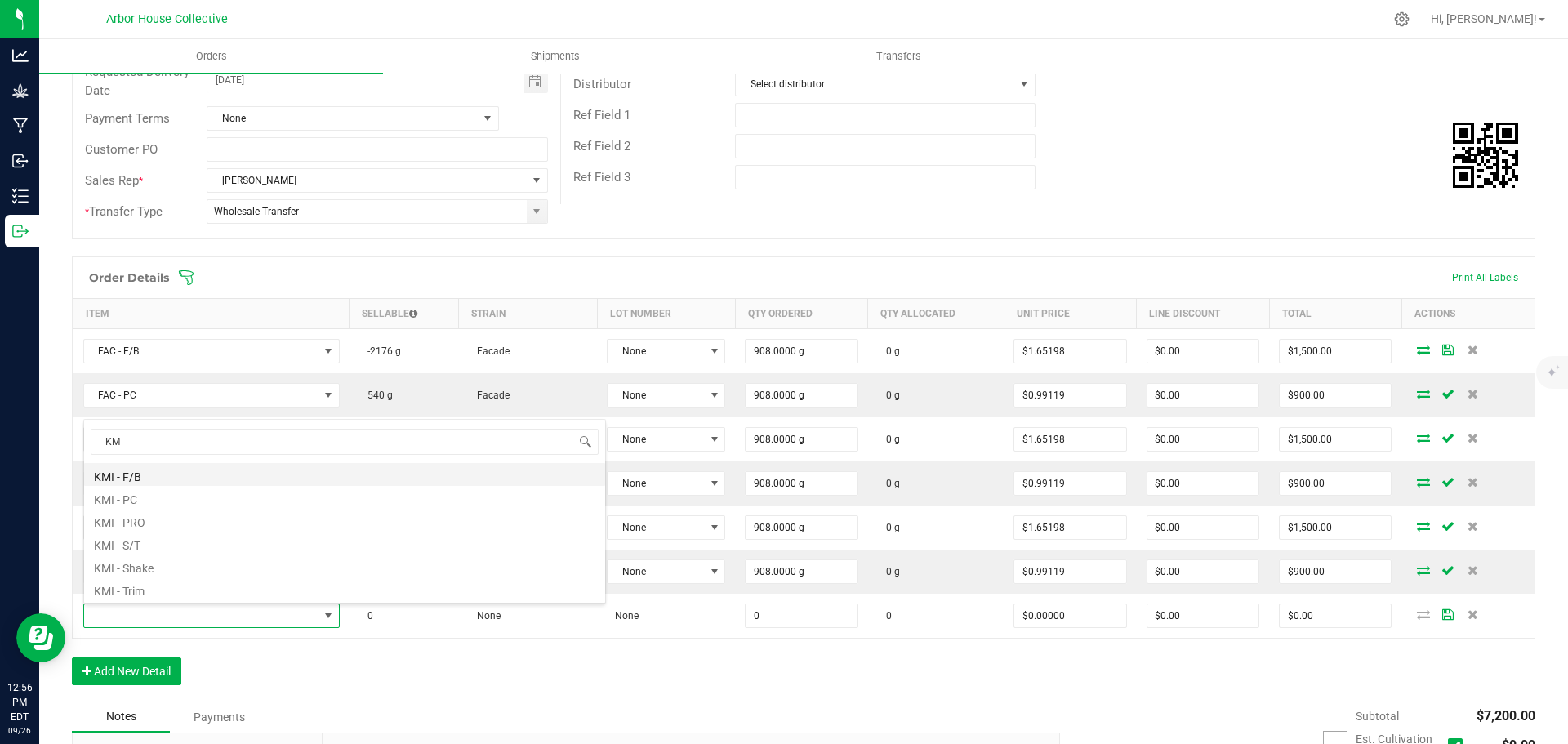
click at [131, 473] on li "KMI - F/B" at bounding box center [344, 475] width 521 height 23
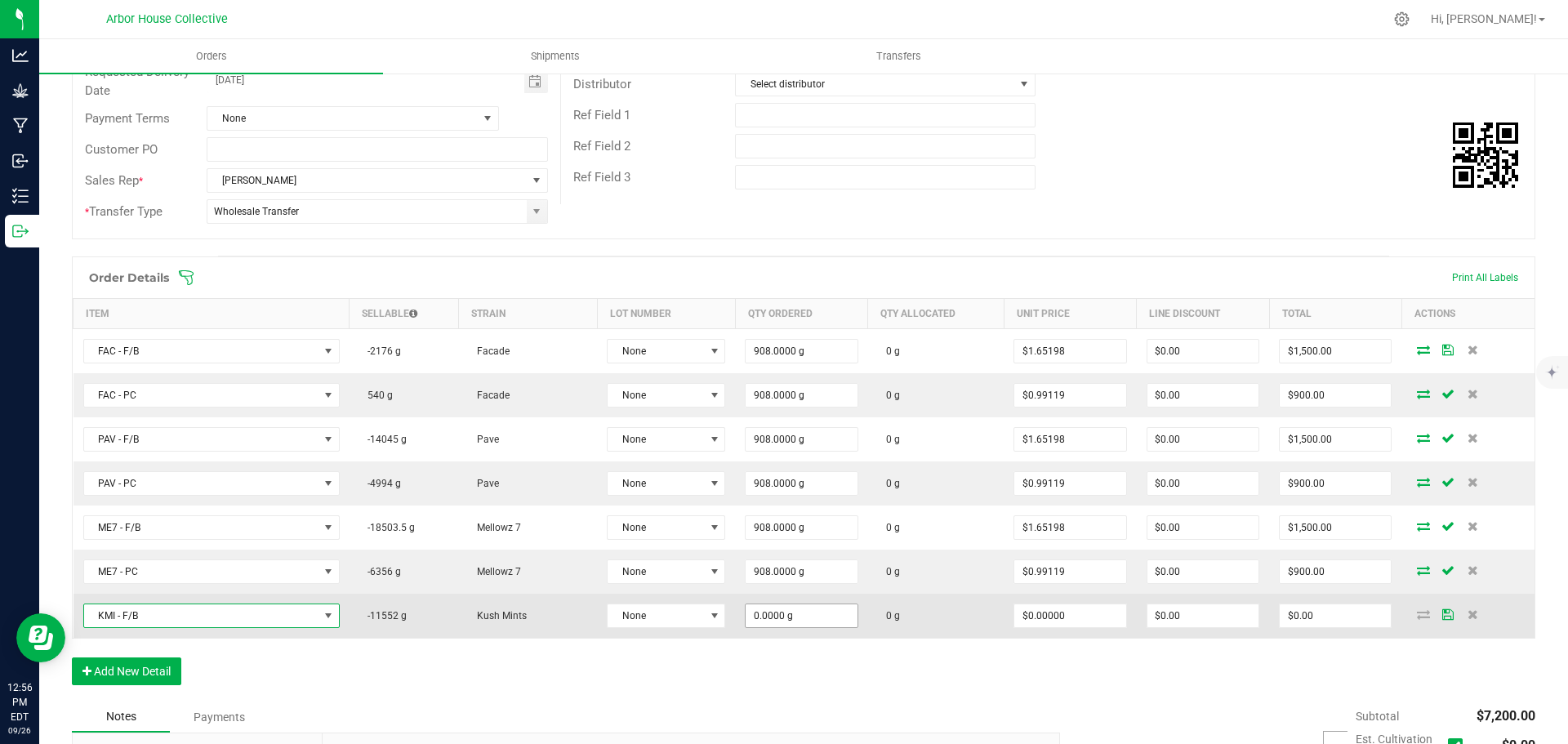
type input "0"
click at [806, 620] on input "0" at bounding box center [801, 615] width 111 height 23
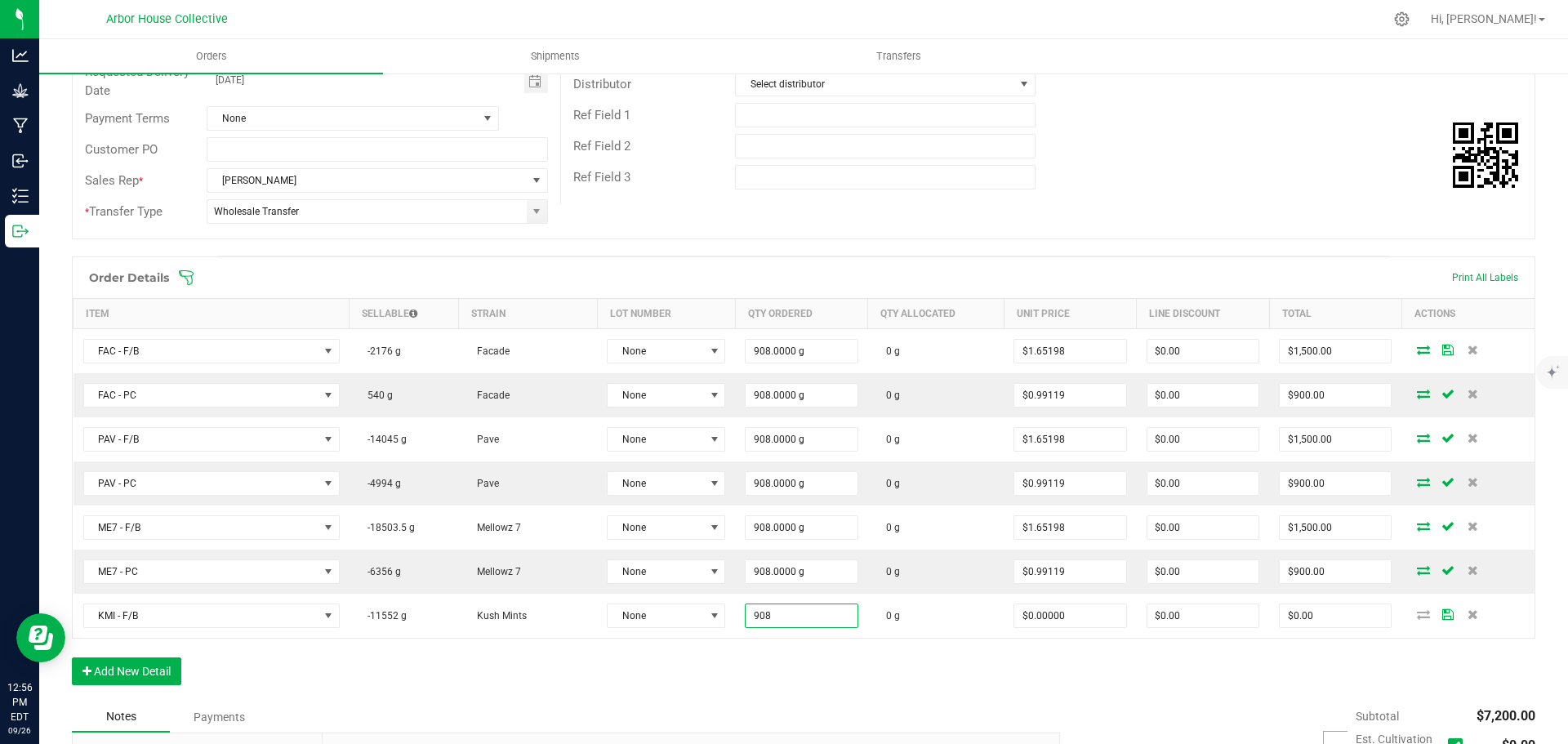
type input "908.0000 g"
click at [807, 665] on div "Order Details Print All Labels Item Sellable Strain Lot Number Qty Ordered Qty …" at bounding box center [803, 479] width 1463 height 445
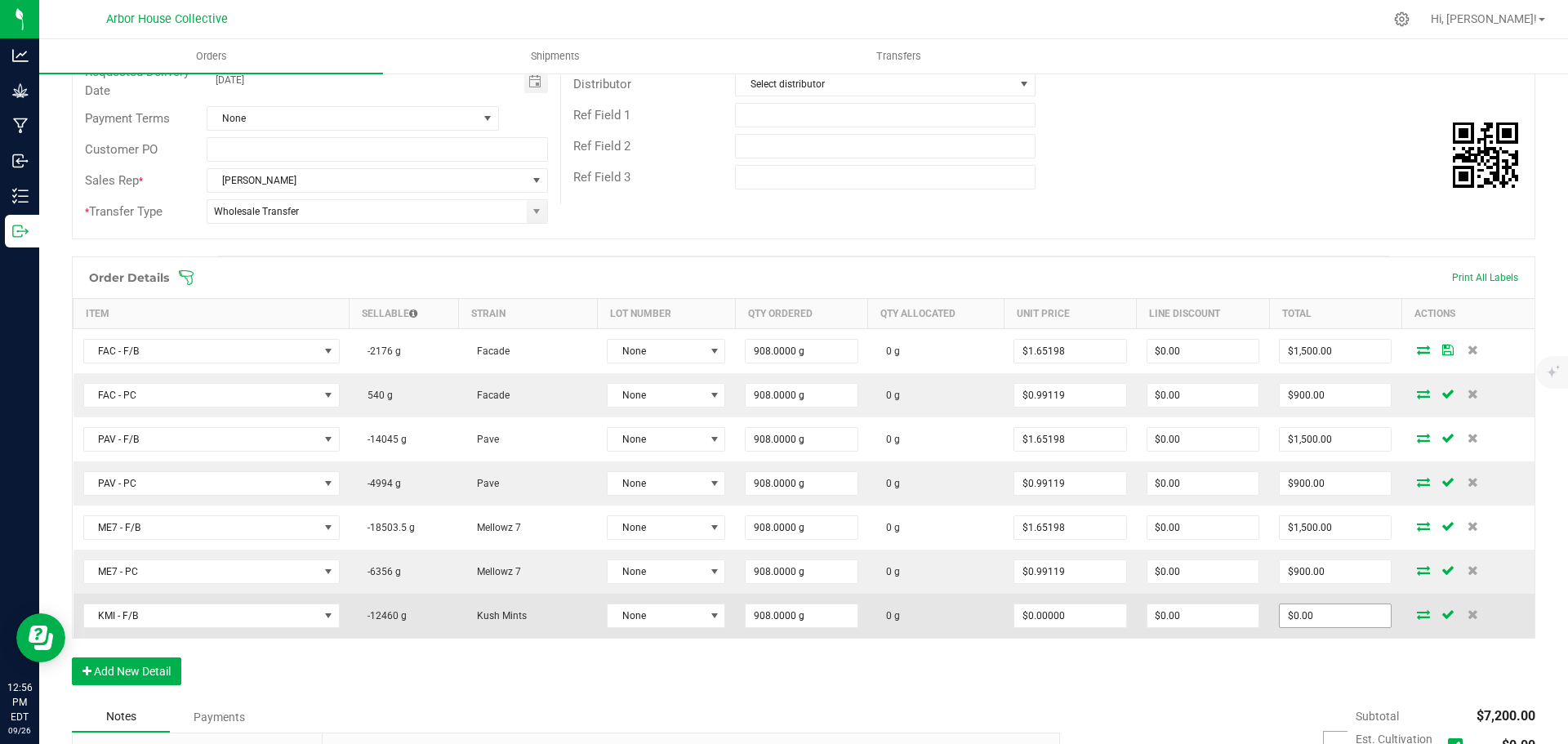
type input "0"
click at [1328, 618] on input "0" at bounding box center [1335, 615] width 111 height 23
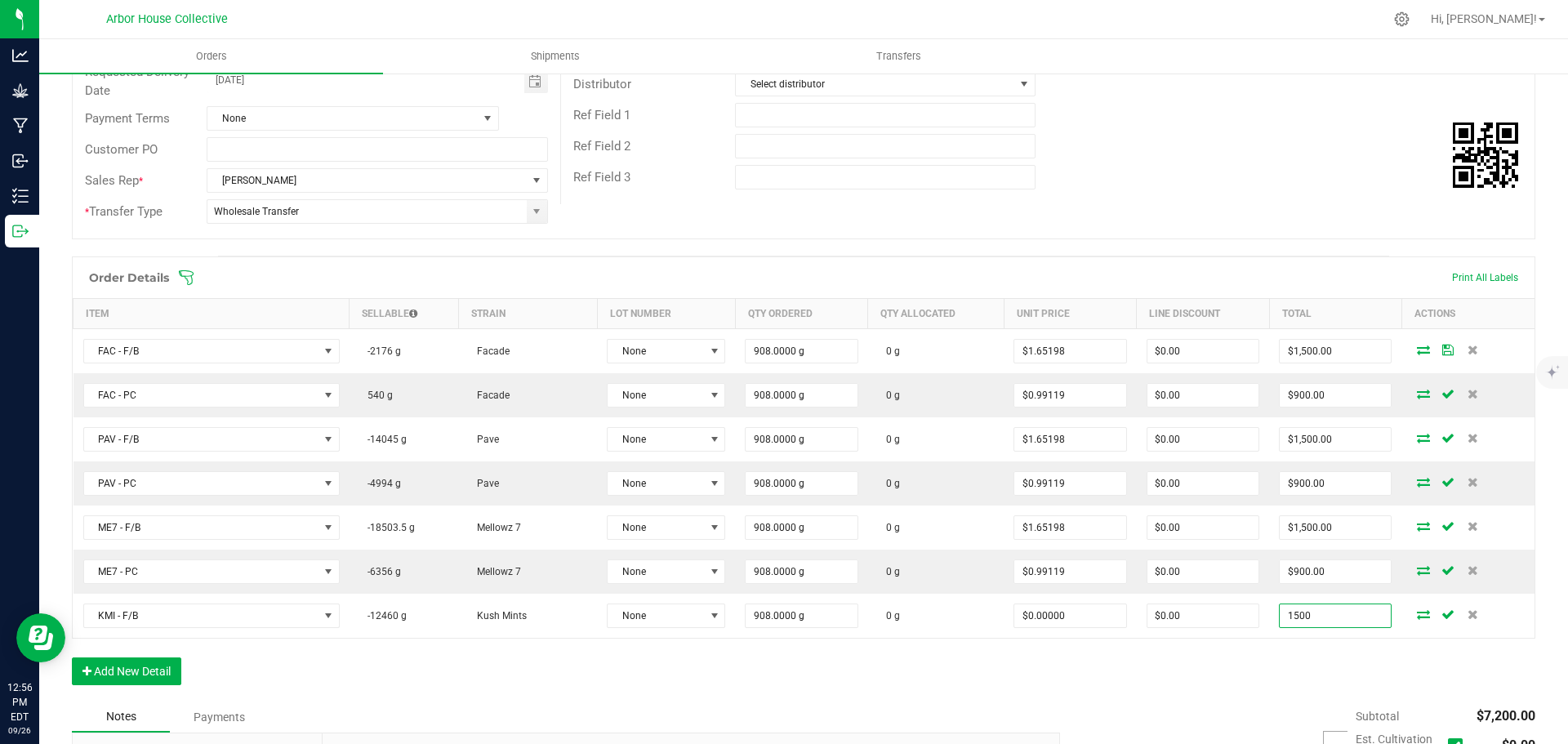
type input "1500"
type input "$1.65198"
type input "$1,500.00"
click at [1235, 671] on div "Order Details Print All Labels Item Sellable Strain Lot Number Qty Ordered Qty …" at bounding box center [803, 479] width 1463 height 445
click at [156, 676] on button "Add New Detail" at bounding box center [126, 671] width 110 height 28
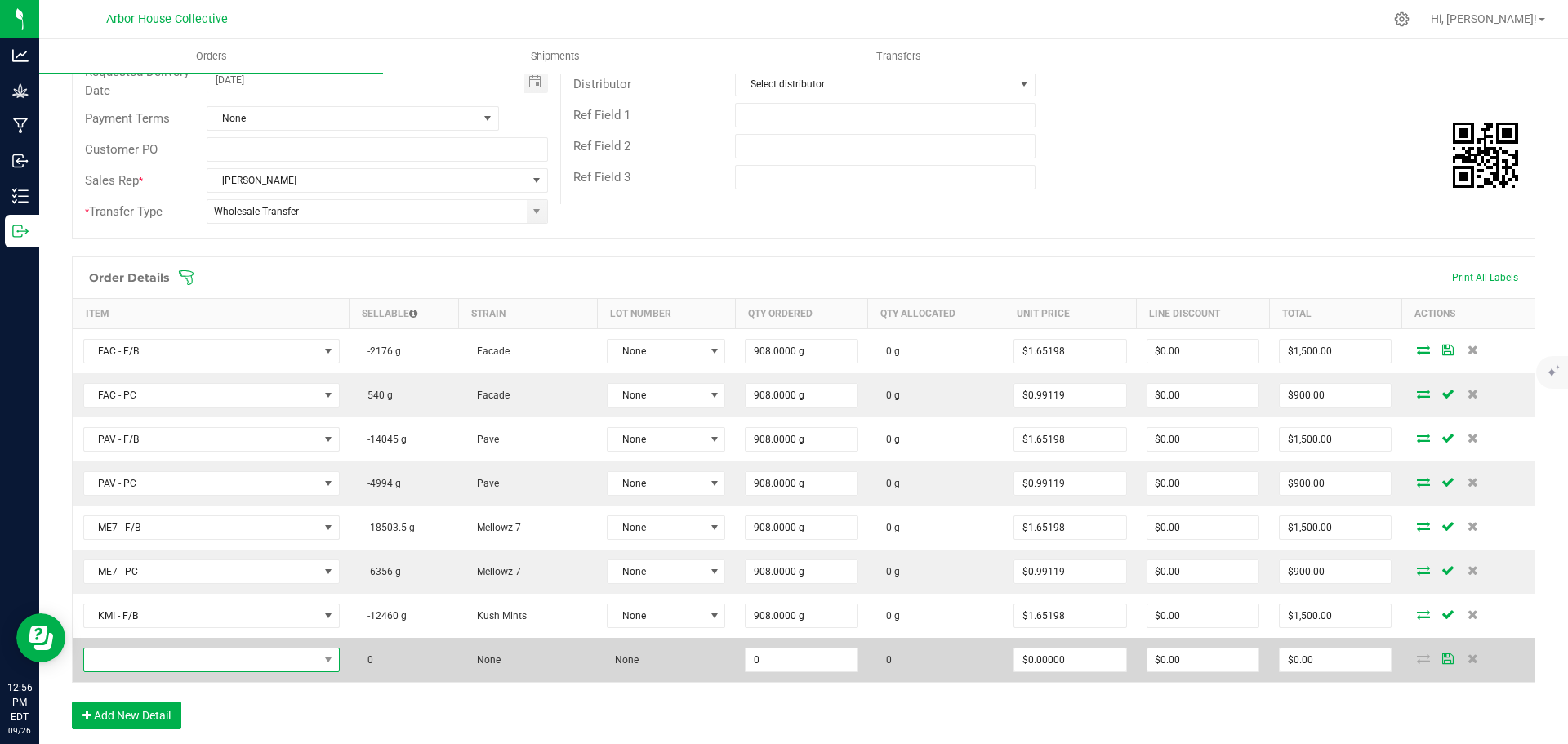
click at [174, 661] on span "NO DATA FOUND" at bounding box center [201, 660] width 234 height 23
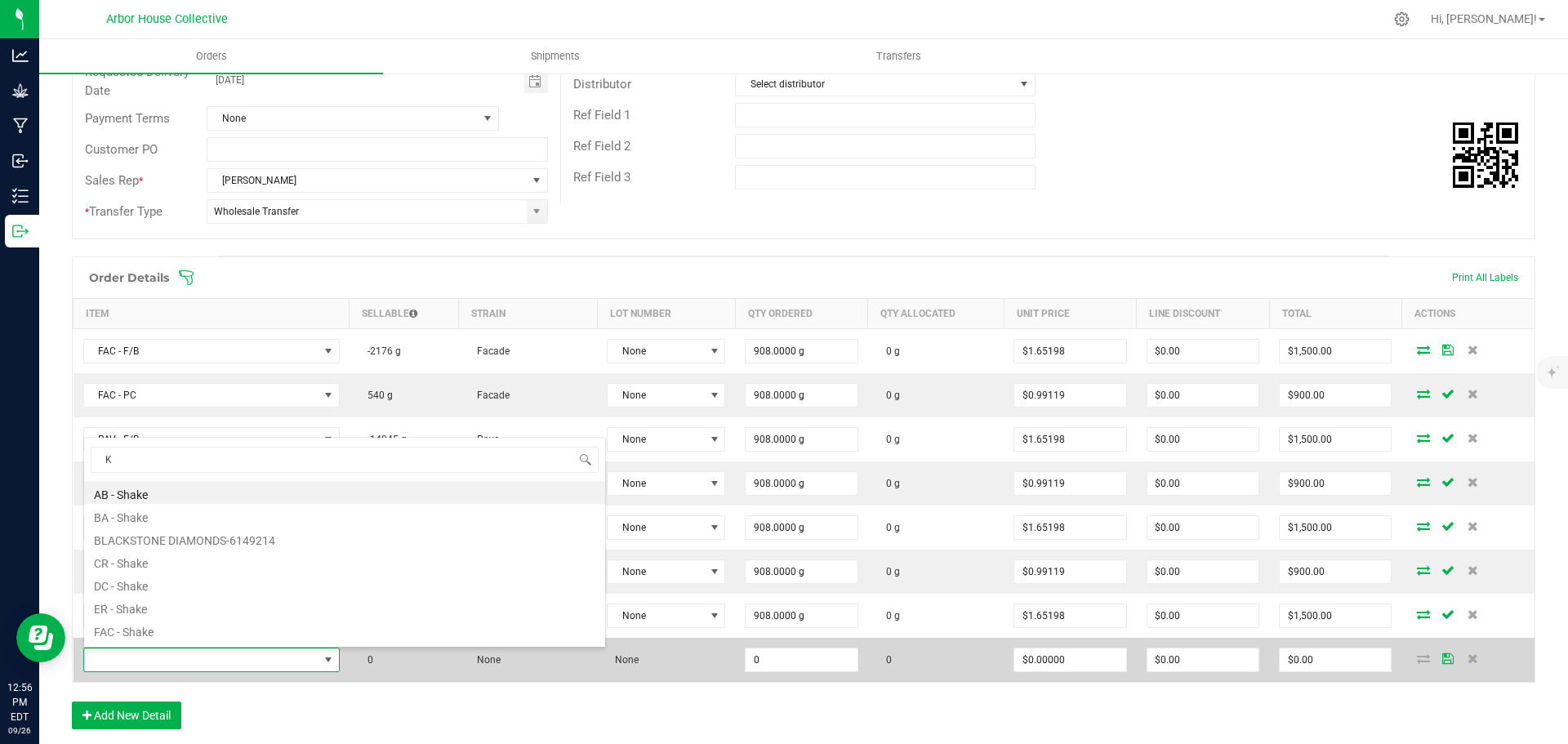
type input "Km"
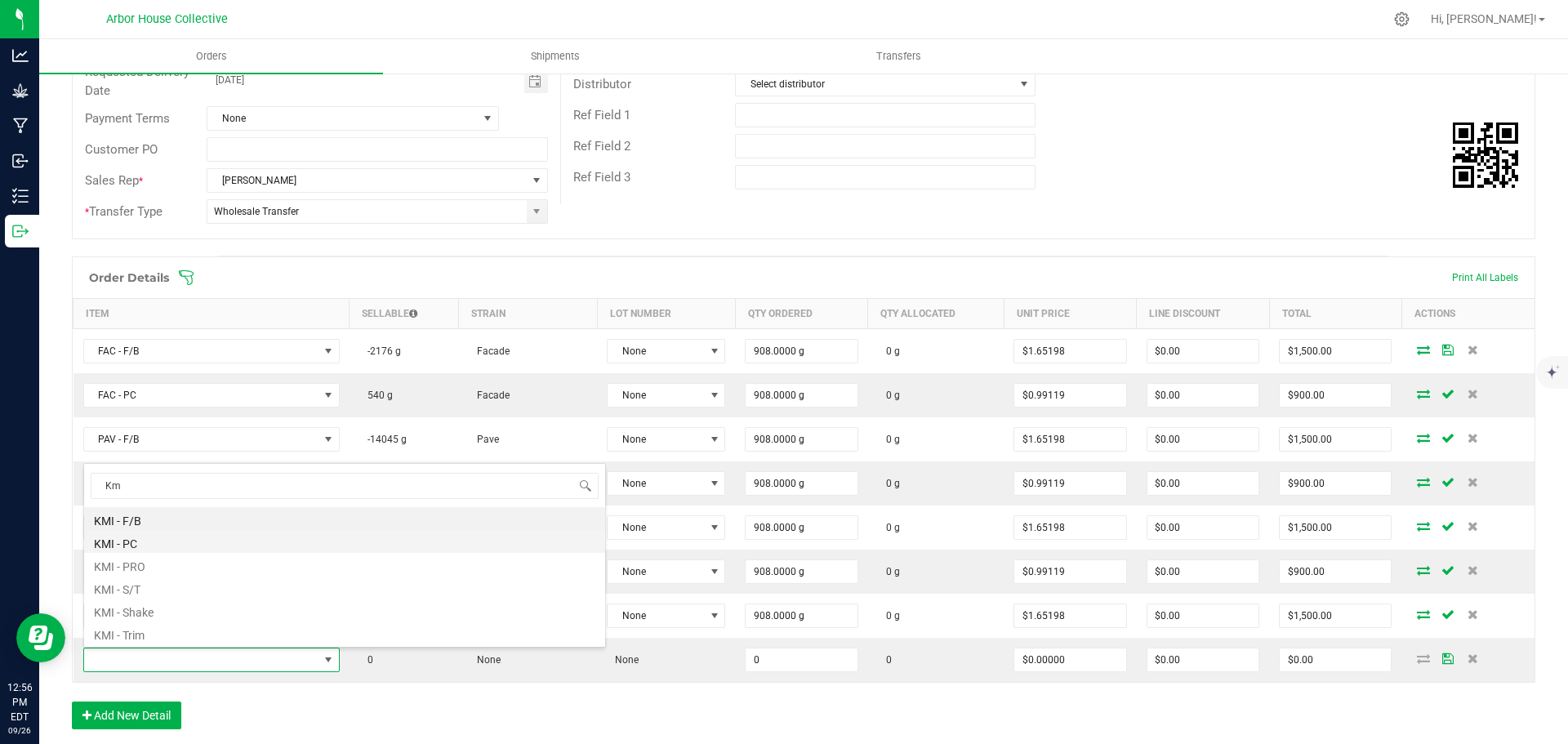
click at [143, 543] on li "KMI - PC" at bounding box center [344, 541] width 521 height 23
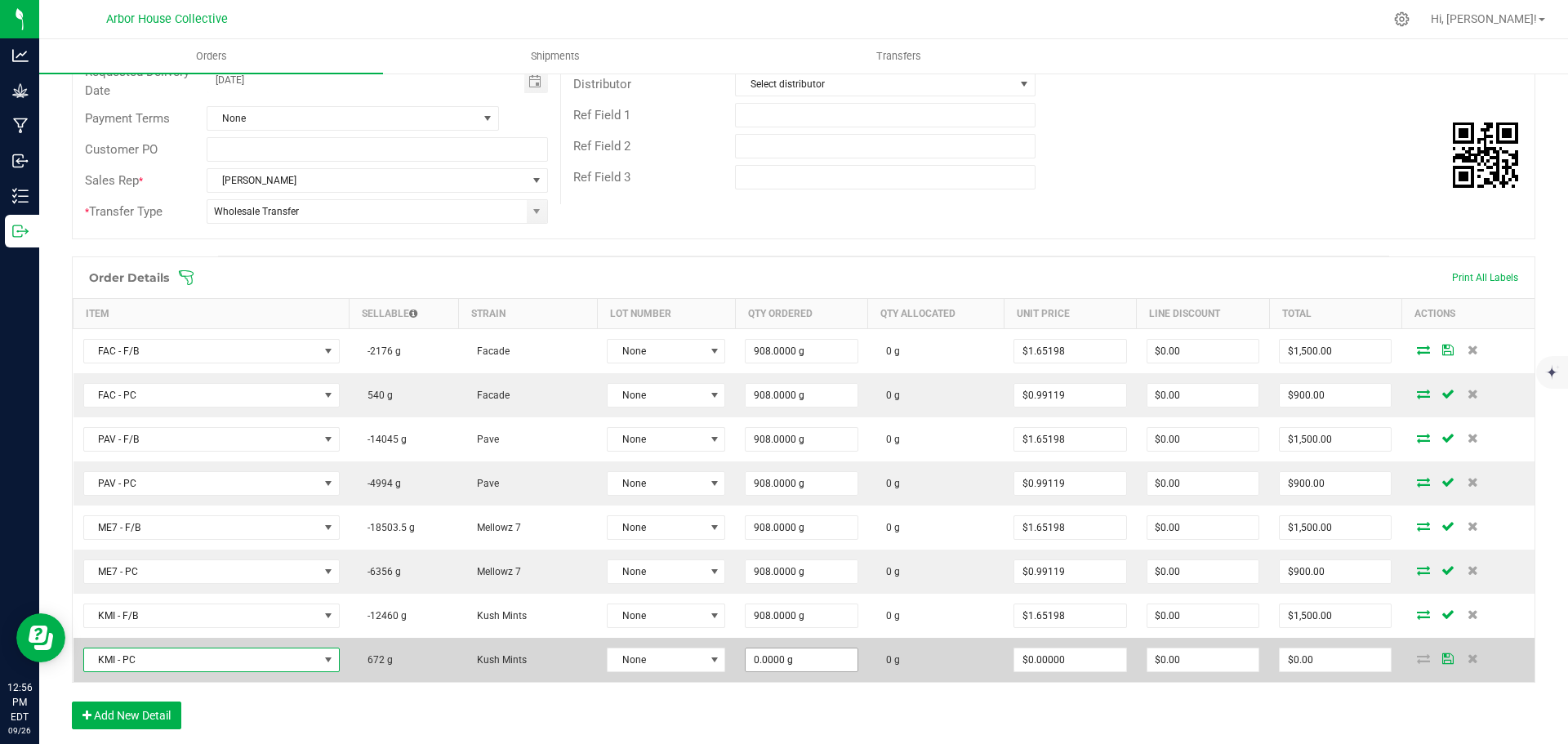
type input "0"
click at [798, 660] on input "0" at bounding box center [801, 660] width 111 height 23
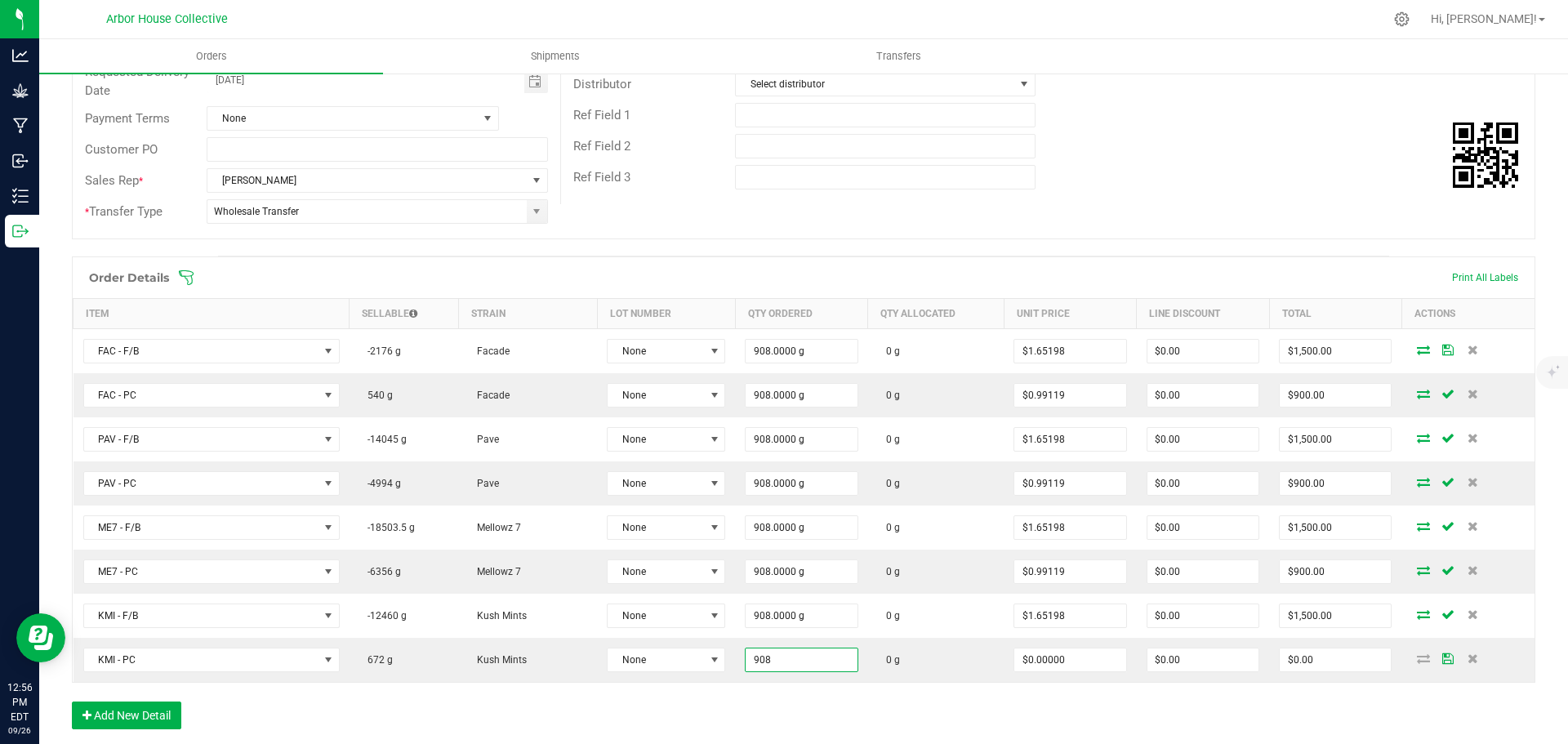
type input "908.0000 g"
click at [792, 705] on div "Order Details Print All Labels Item Sellable Strain Lot Number Qty Ordered Qty …" at bounding box center [803, 501] width 1463 height 489
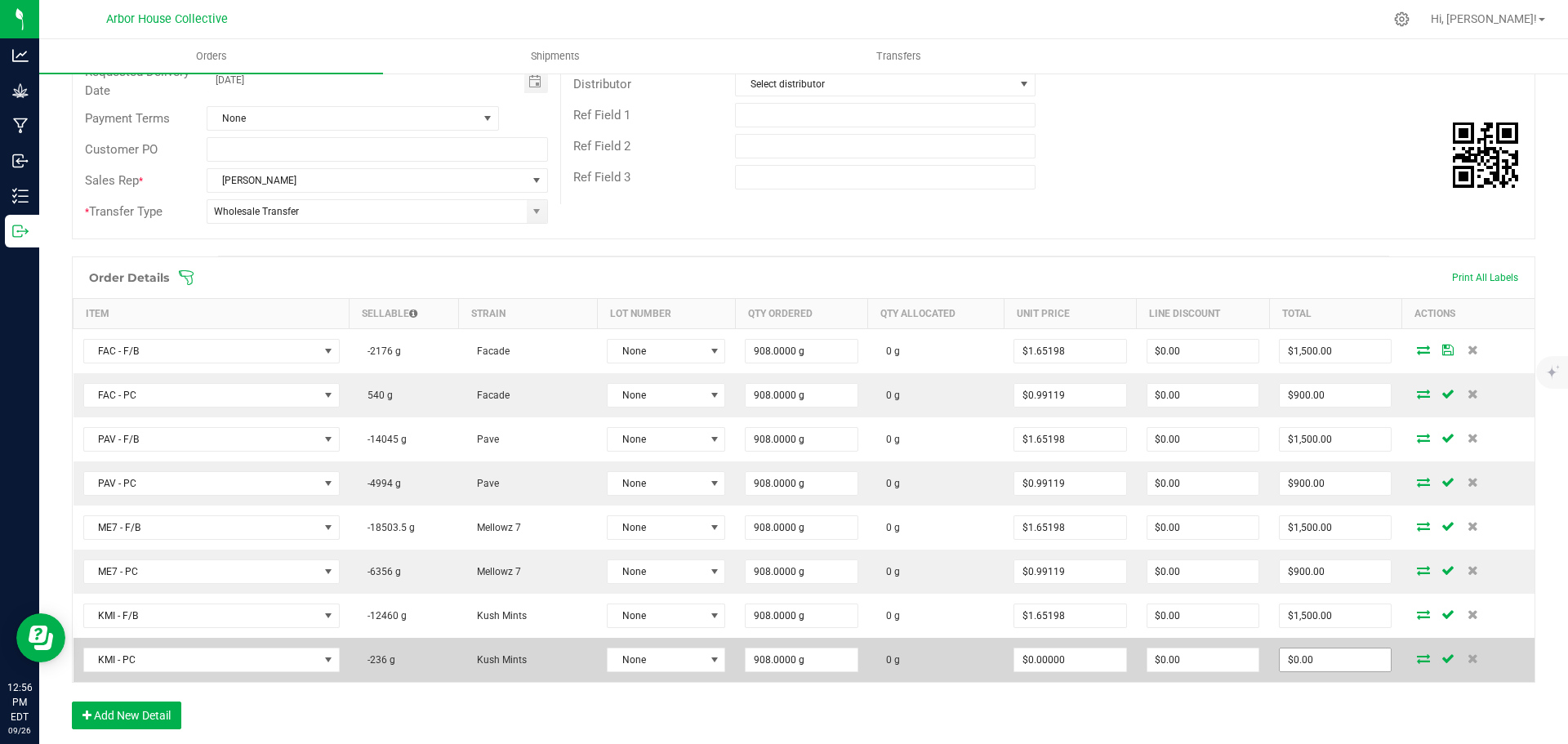
type input "0"
click at [1320, 664] on input "0" at bounding box center [1335, 660] width 111 height 23
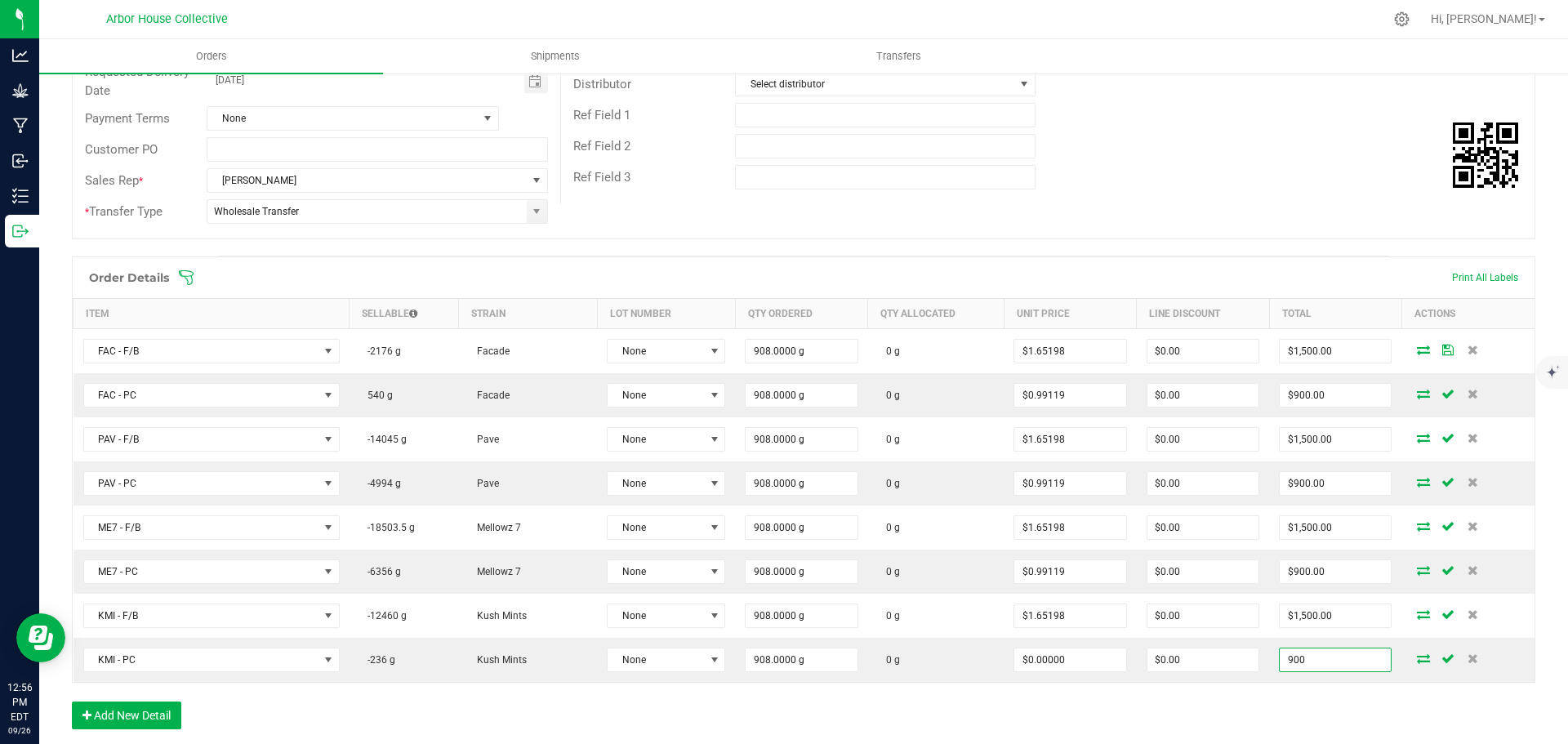
type input "900"
type input "$0.99119"
type input "$900.00"
click at [1290, 700] on div "Order Details Print All Labels Item Sellable Strain Lot Number Qty Ordered Qty …" at bounding box center [803, 501] width 1463 height 489
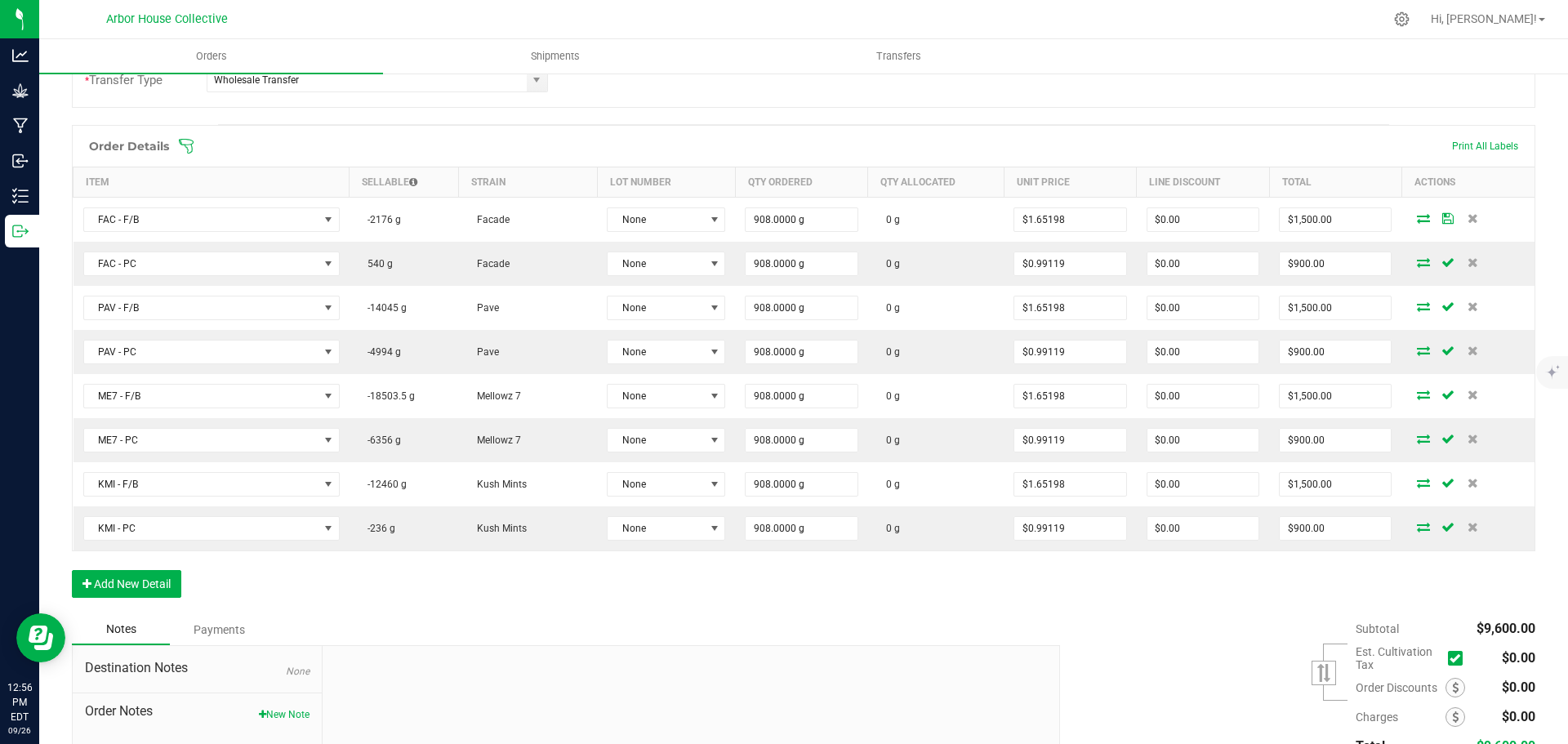
scroll to position [514, 0]
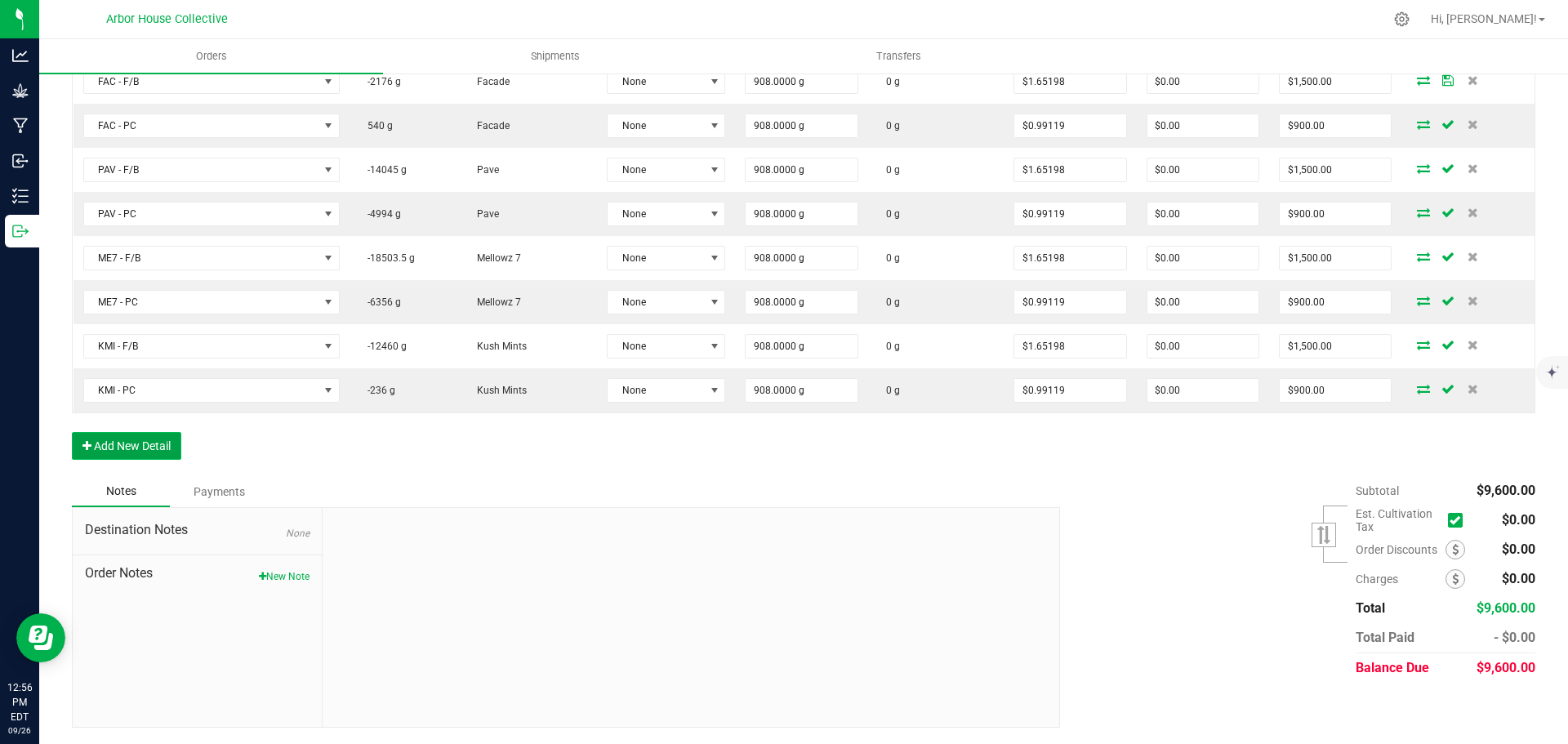
click at [159, 441] on button "Add New Detail" at bounding box center [126, 446] width 110 height 28
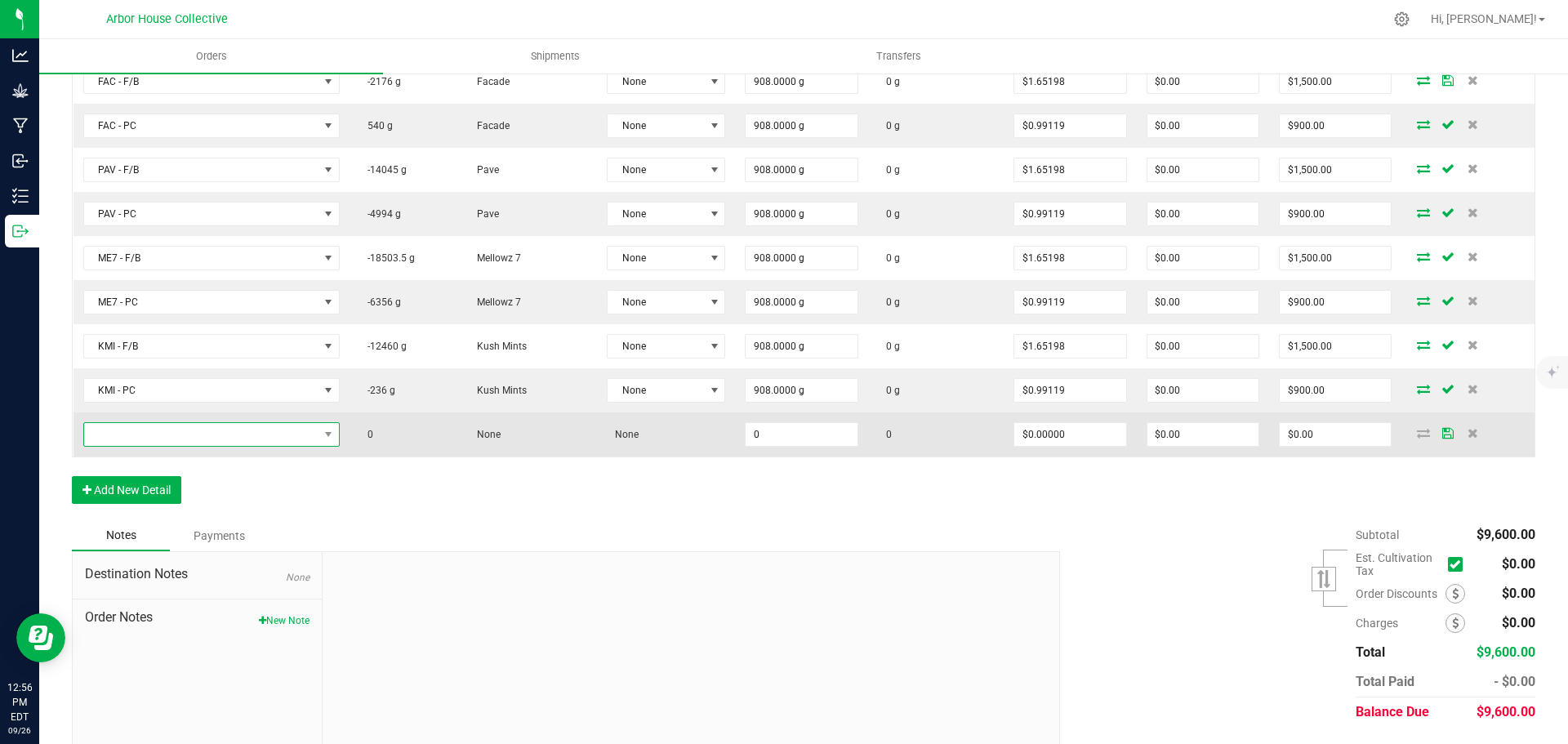
click at [202, 435] on span "NO DATA FOUND" at bounding box center [201, 434] width 234 height 23
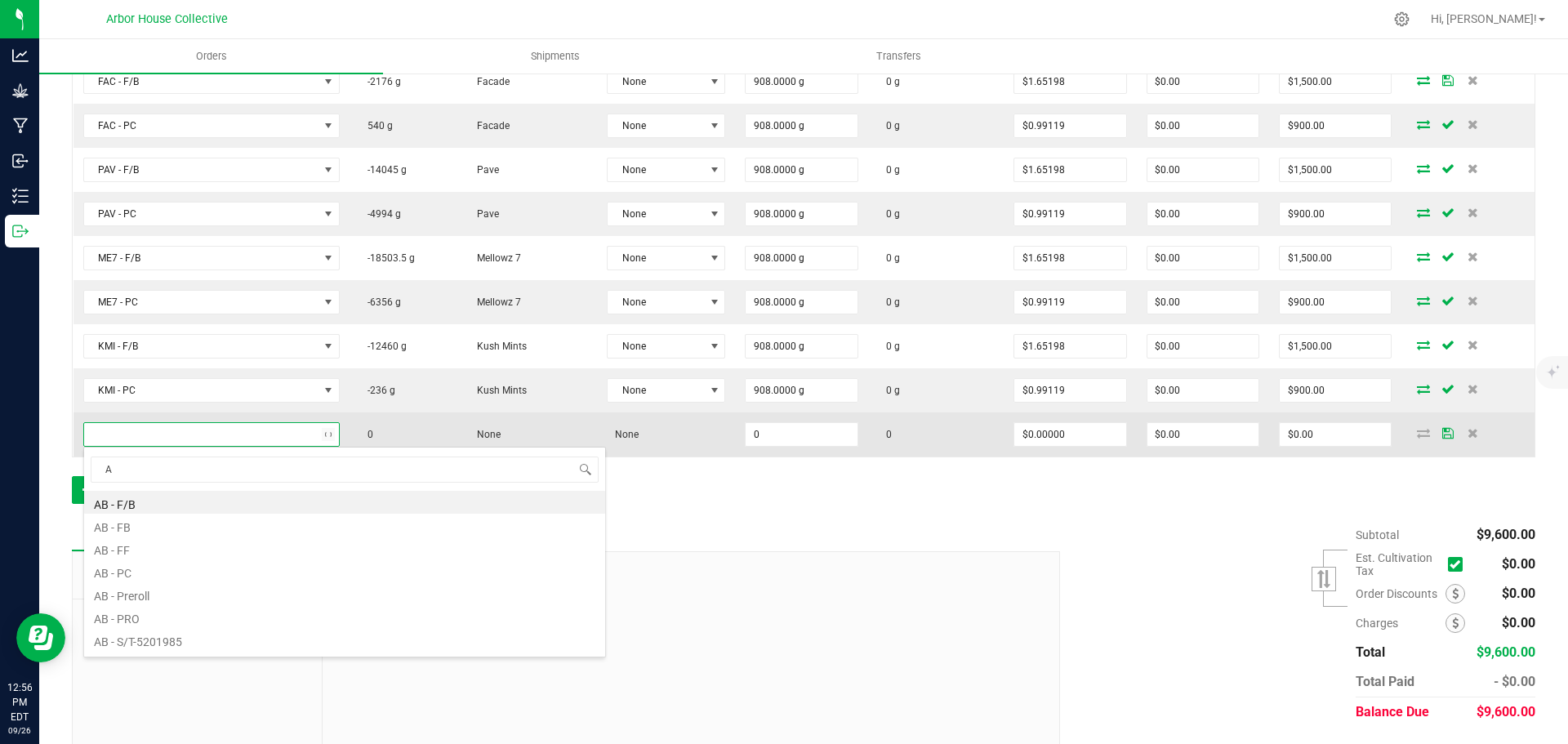
type input "AB"
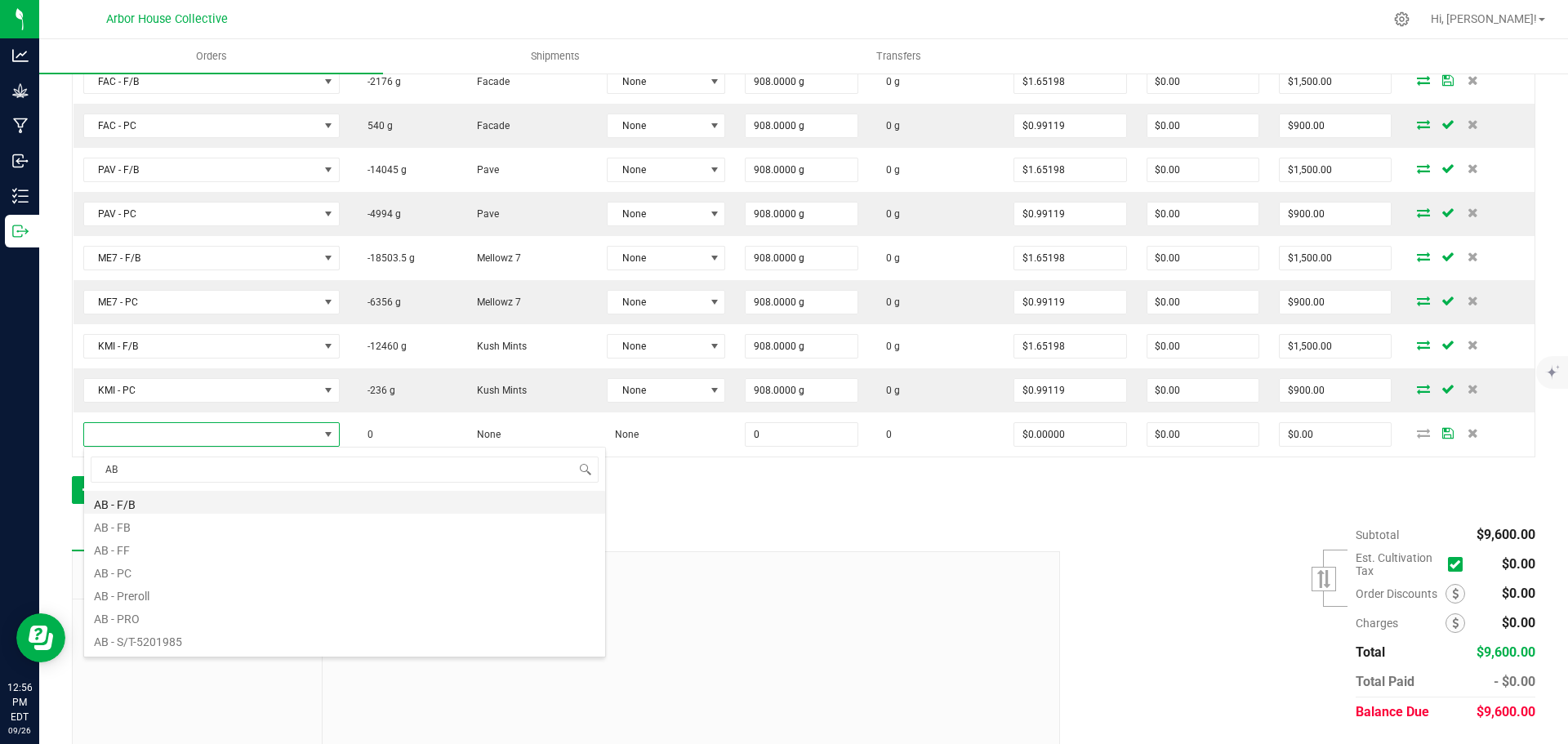
click at [151, 504] on li "AB - F/B" at bounding box center [344, 503] width 521 height 23
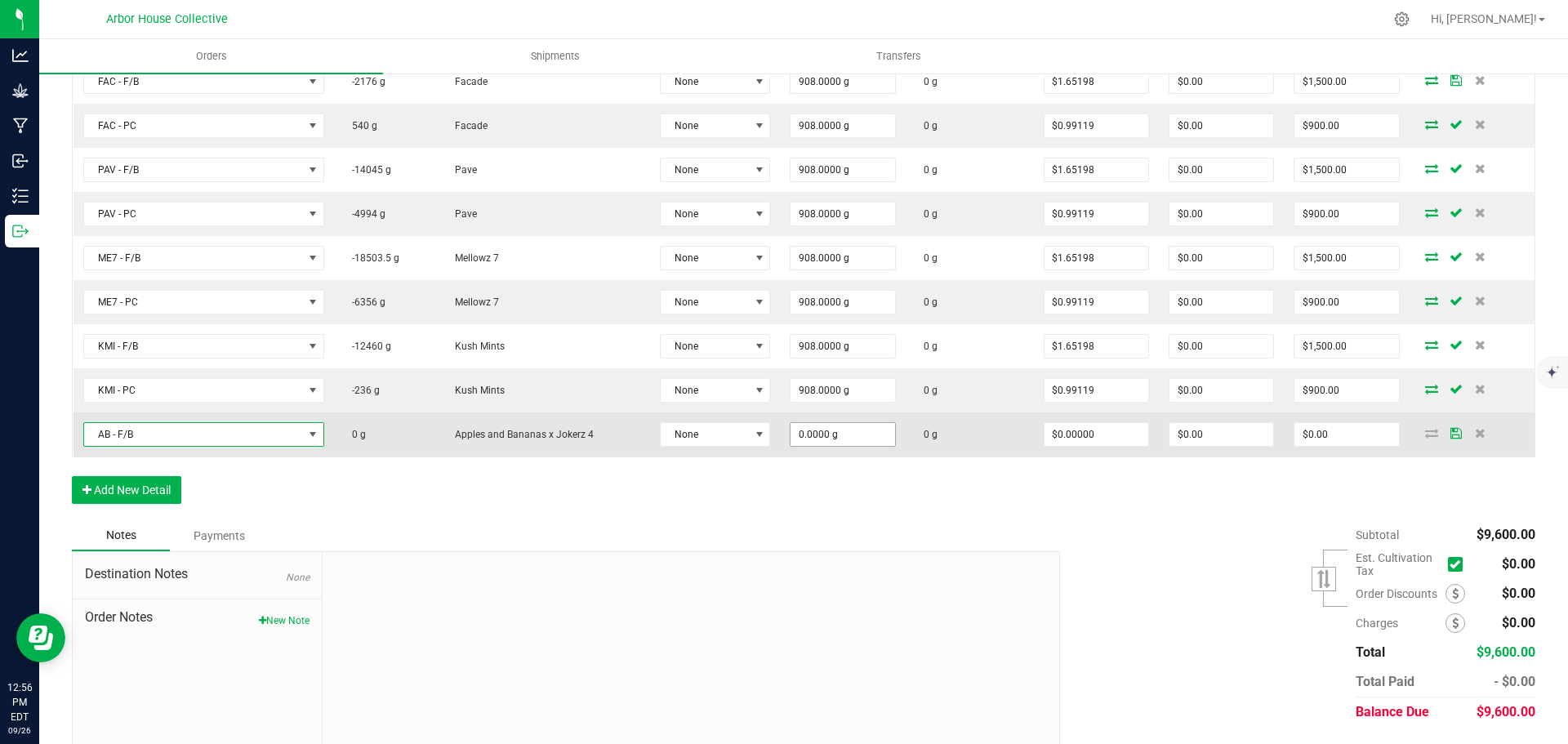
type input "0"
click at [864, 438] on input "0" at bounding box center [842, 434] width 104 height 23
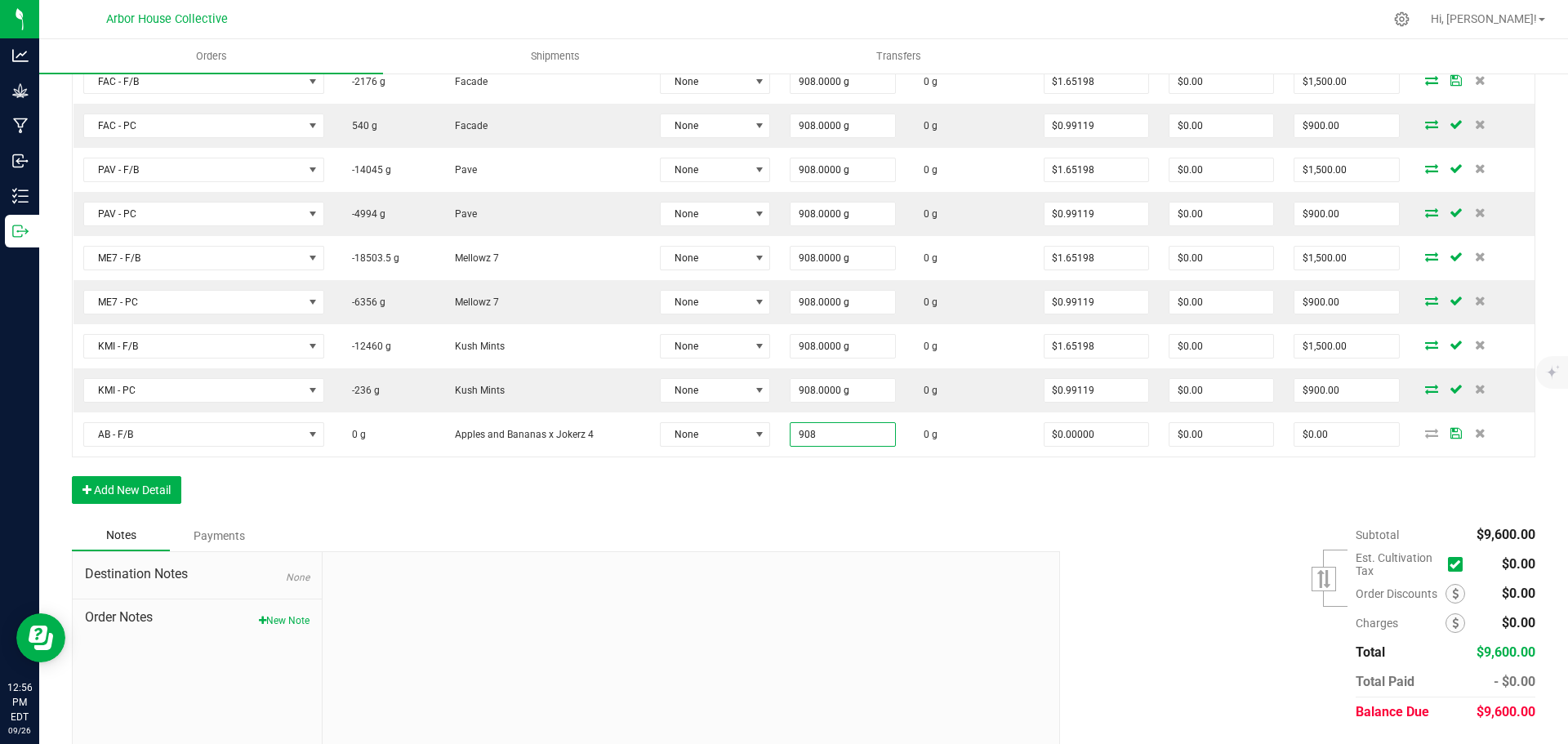
type input "908.0000 g"
click at [835, 512] on div "Order Details Print All Labels Item Sellable Strain Lot Number Qty Ordered Qty …" at bounding box center [803, 253] width 1463 height 533
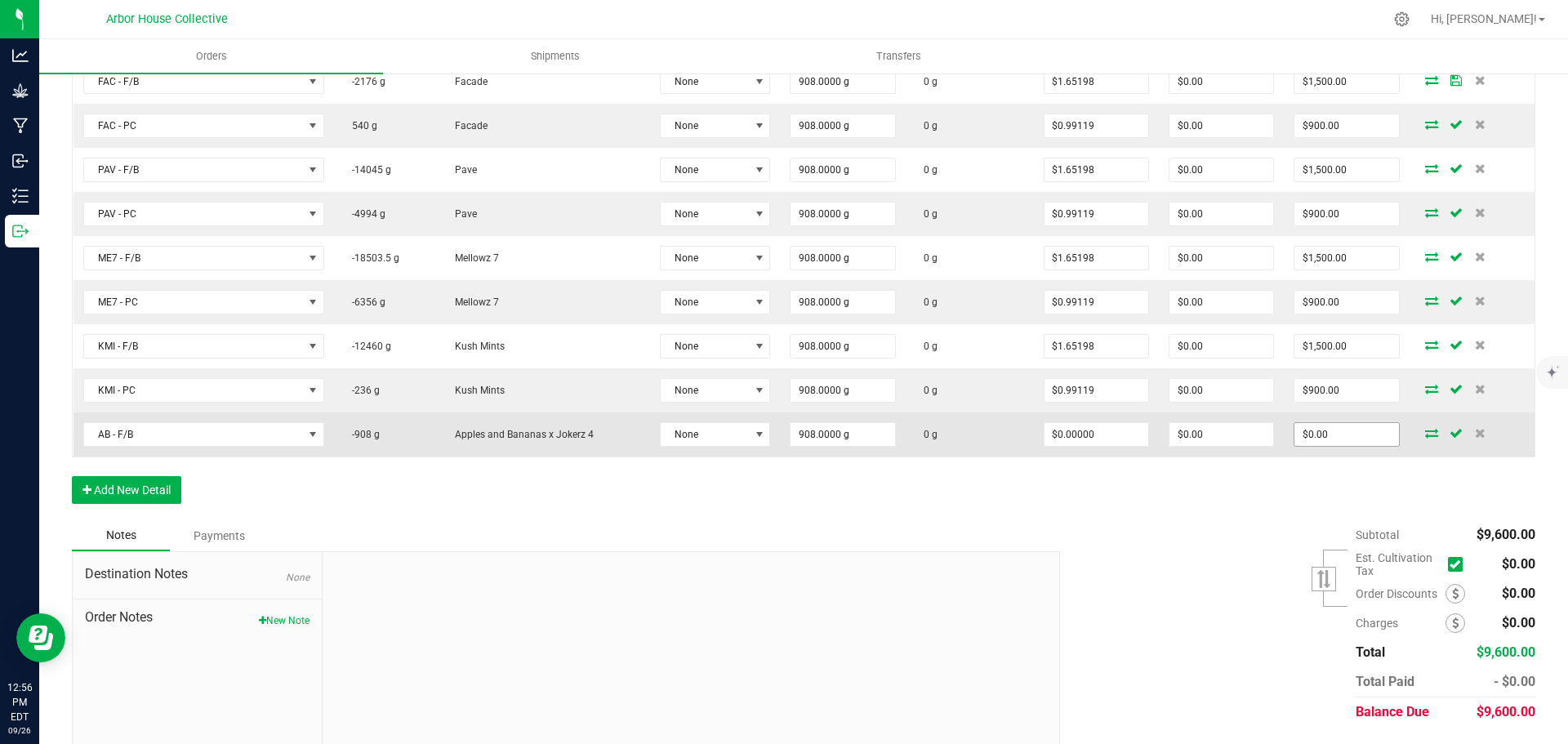
type input "0"
click at [1352, 435] on input "0" at bounding box center [1346, 434] width 104 height 23
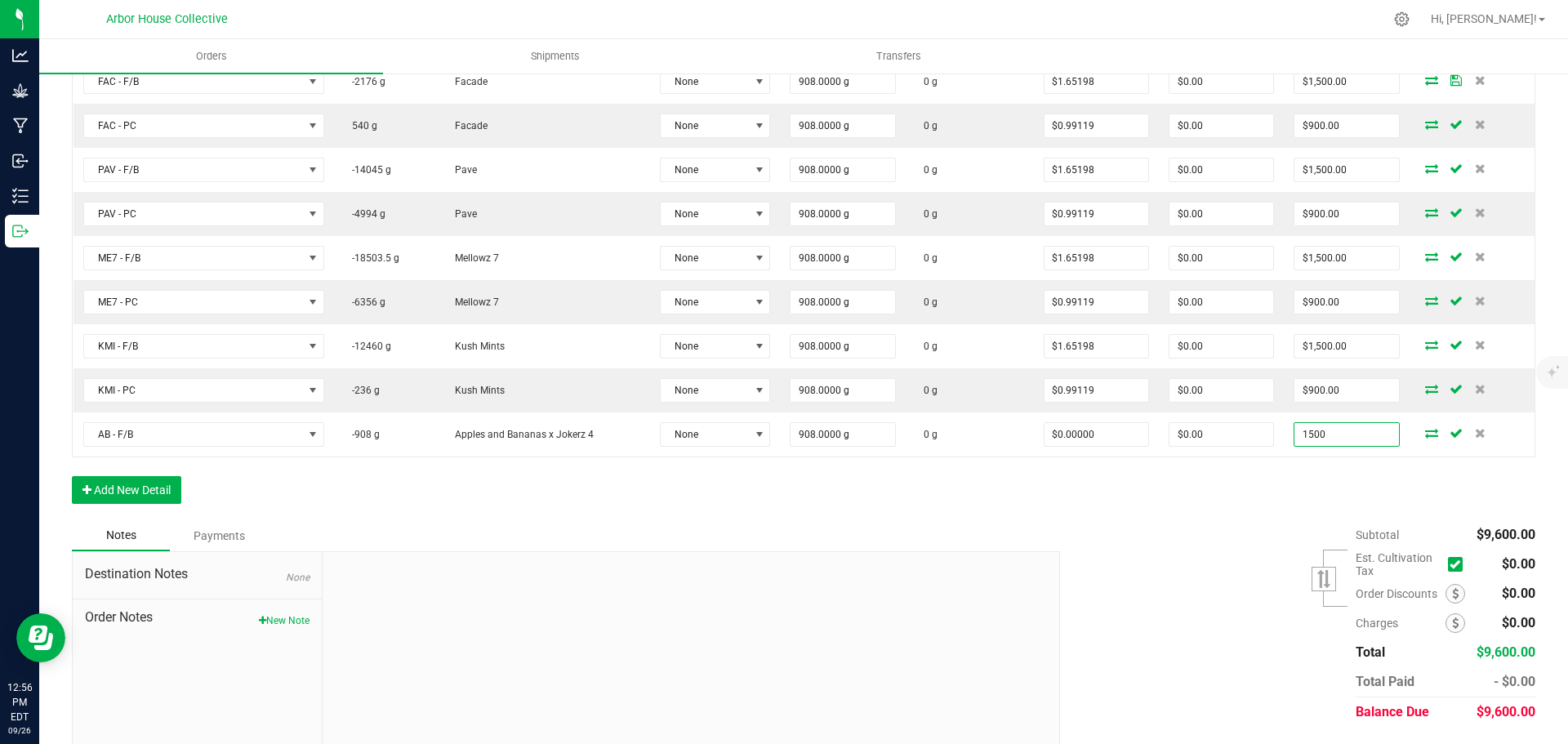
type input "1500"
type input "$1.65198"
type input "$1,500.00"
click at [1262, 522] on div "Subtotal $9,600.00 Est. Cultivation Tax" at bounding box center [1292, 623] width 488 height 207
click at [154, 486] on button "Add New Detail" at bounding box center [126, 490] width 110 height 28
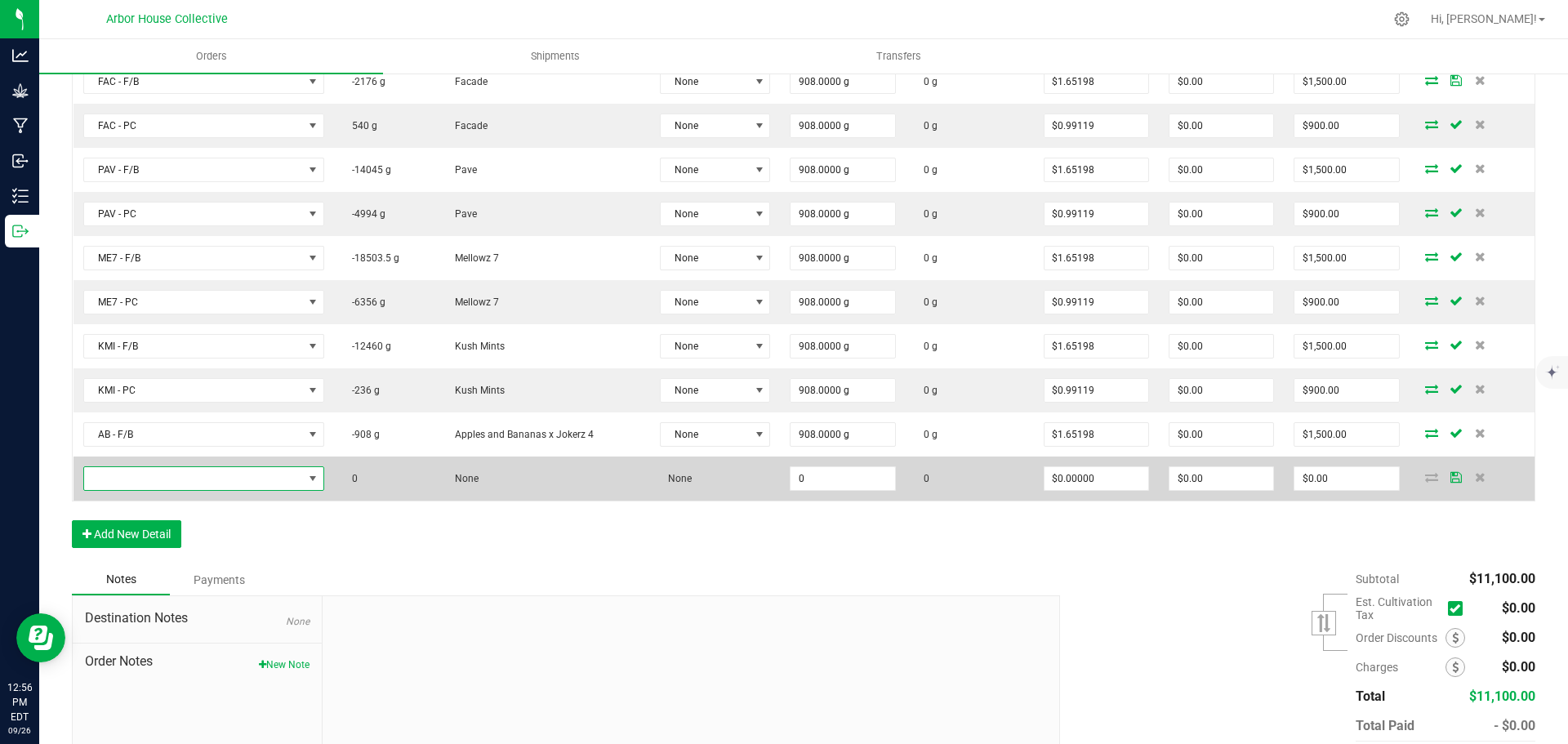
click at [183, 475] on span "NO DATA FOUND" at bounding box center [194, 479] width 219 height 23
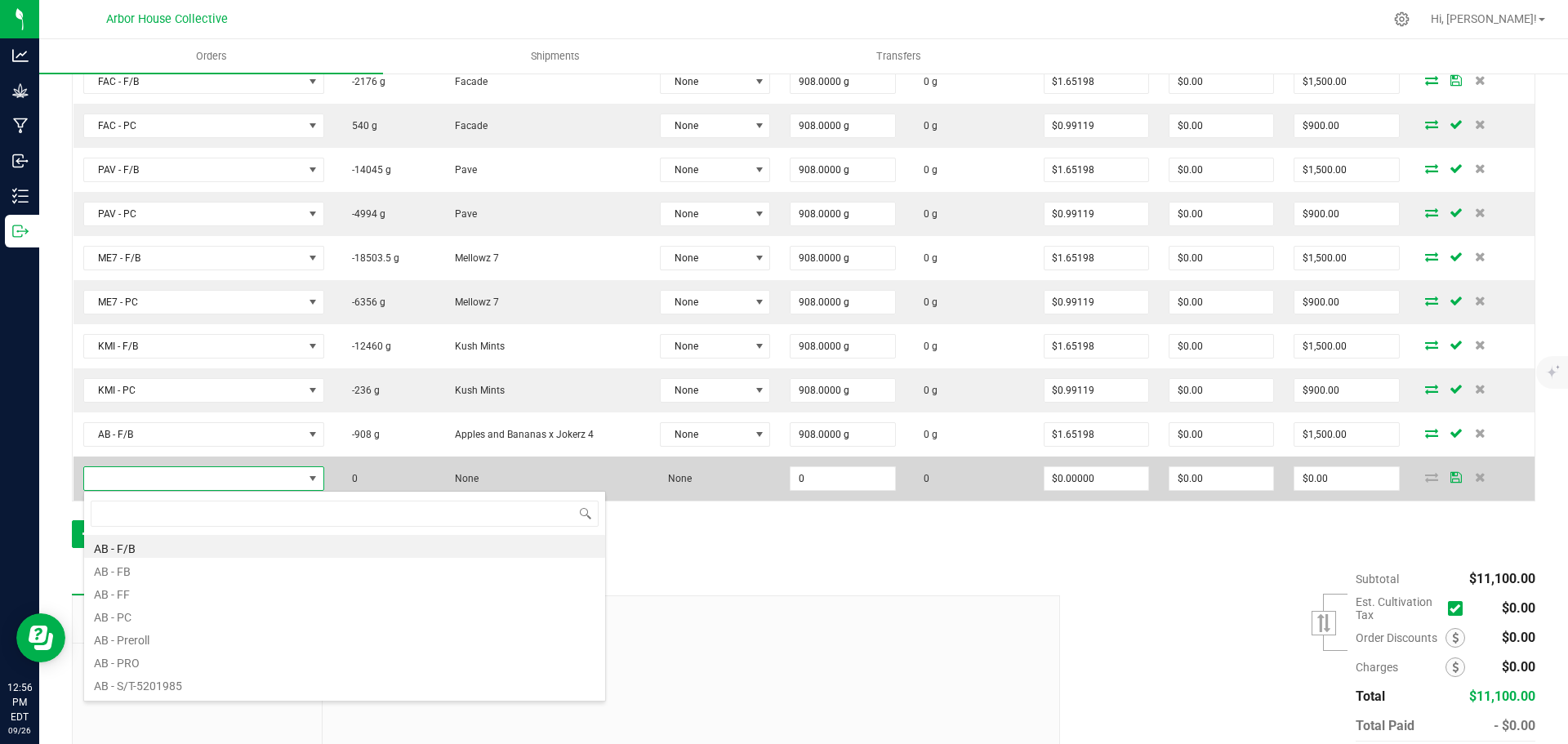
scroll to position [25, 237]
type input "AB"
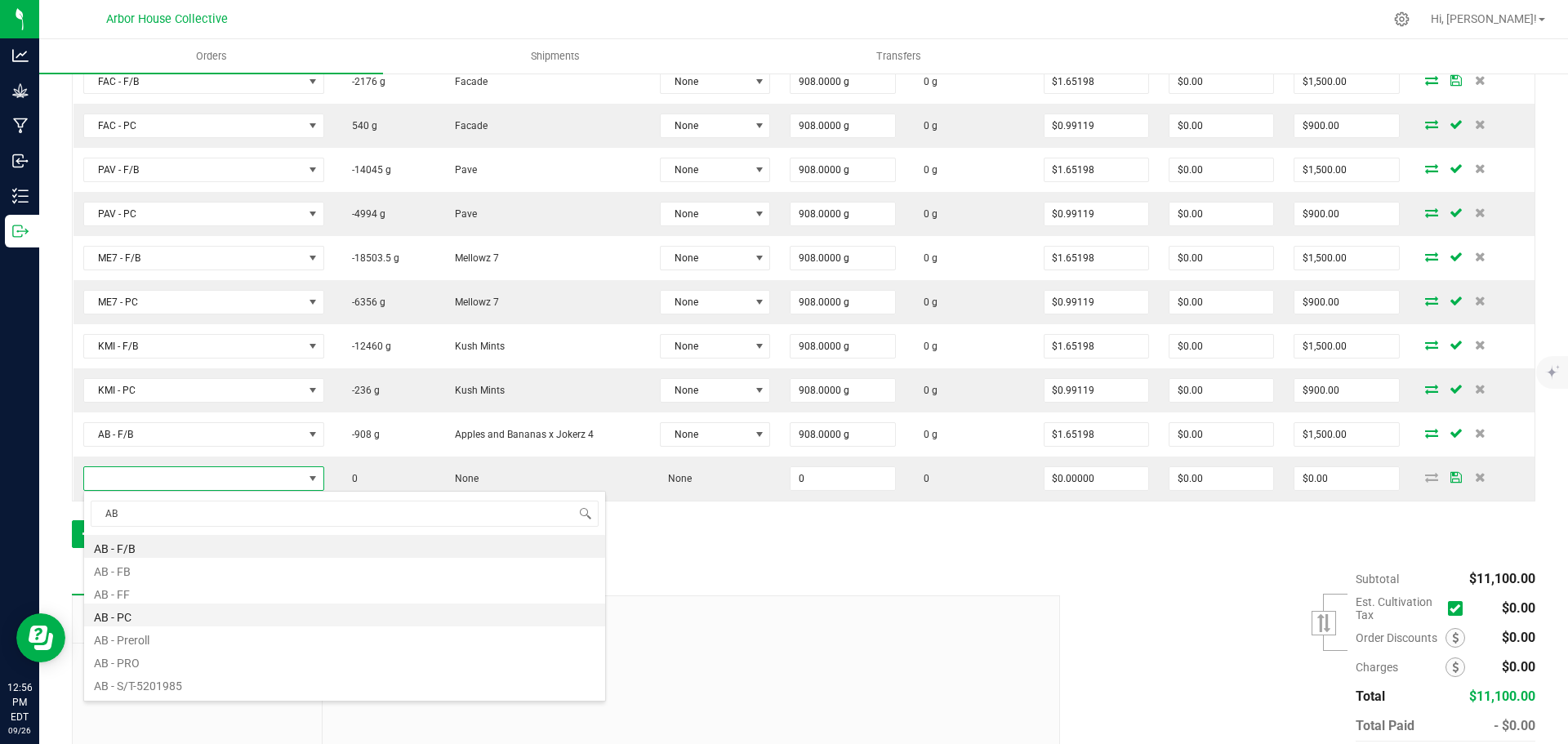
drag, startPoint x: 144, startPoint y: 614, endPoint x: 162, endPoint y: 578, distance: 40.2
click at [145, 614] on li "AB - PC" at bounding box center [344, 615] width 521 height 23
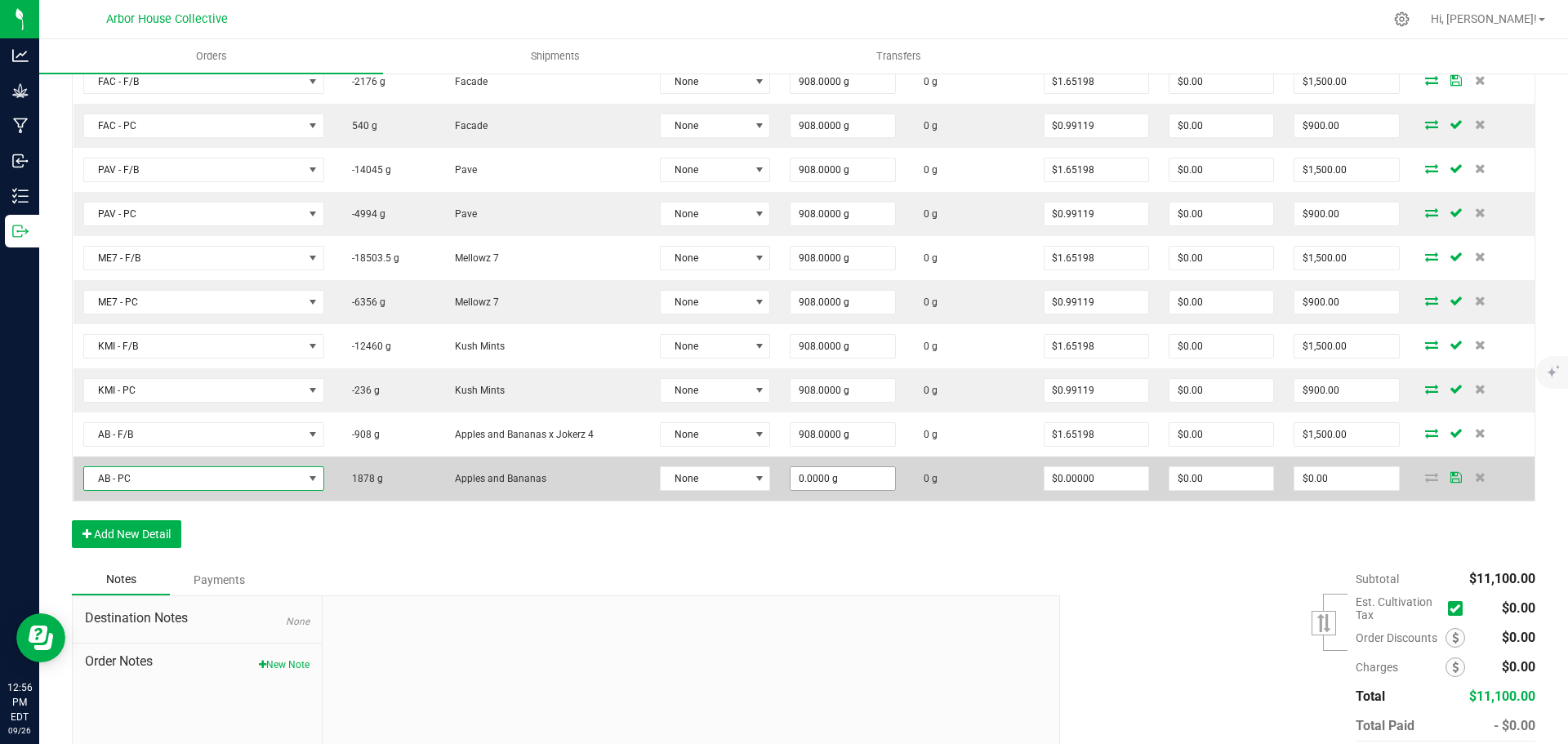
type input "0"
click at [859, 480] on input "0" at bounding box center [842, 479] width 104 height 23
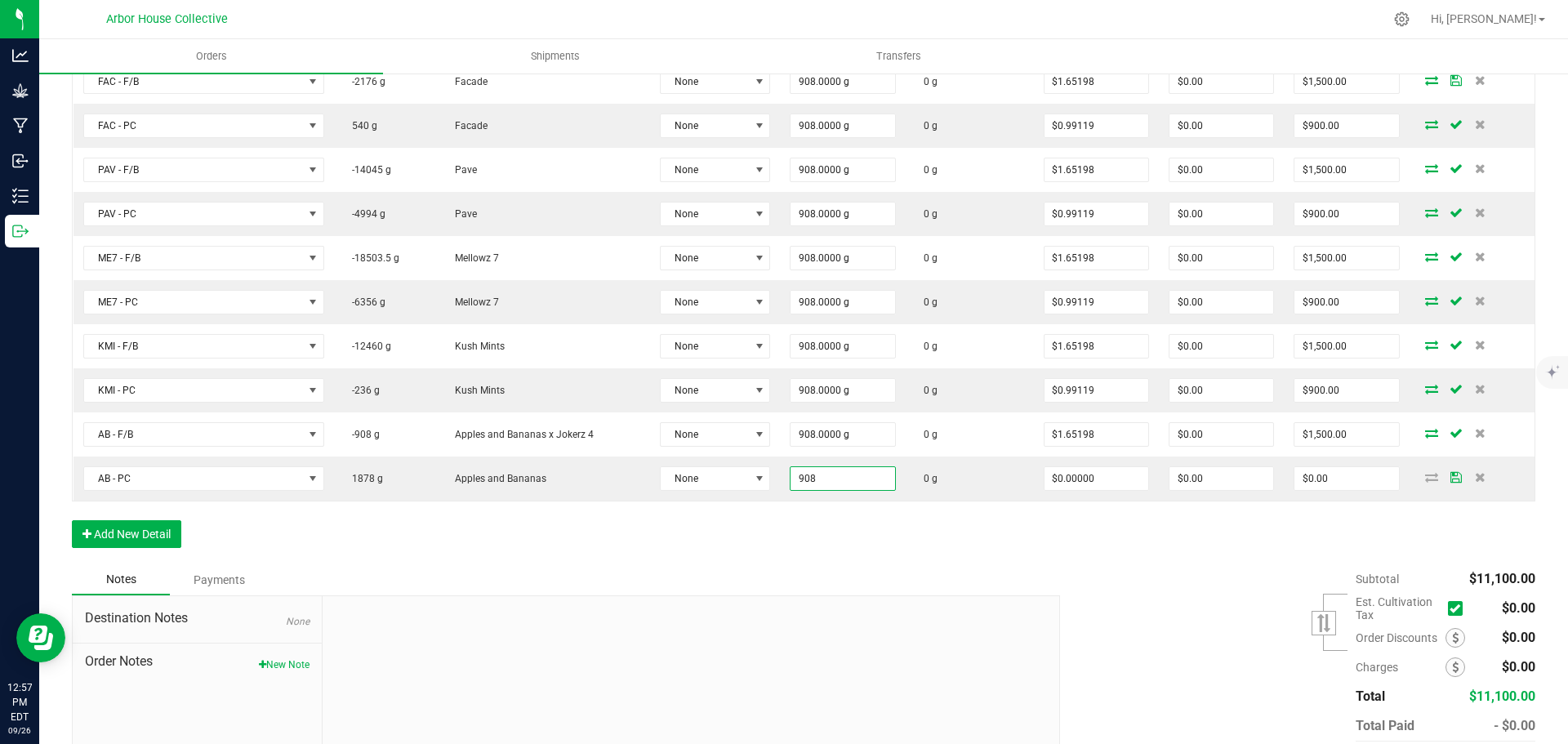
type input "908.0000 g"
drag, startPoint x: 851, startPoint y: 558, endPoint x: 1199, endPoint y: 512, distance: 351.0
click at [852, 557] on div "Order Details Print All Labels Item Sellable Strain Lot Number Qty Ordered Qty …" at bounding box center [803, 275] width 1463 height 578
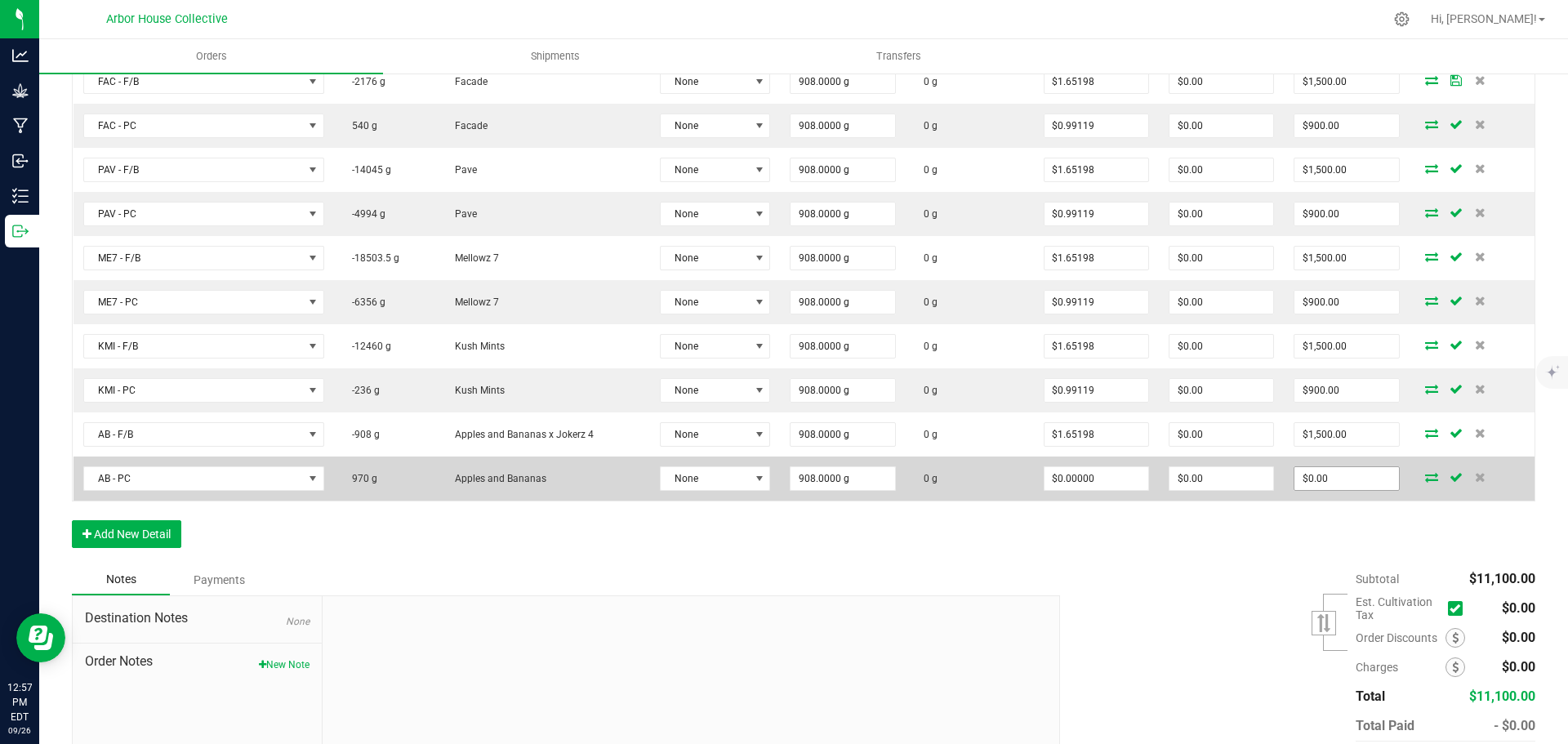
type input "0"
click at [1332, 480] on input "0" at bounding box center [1346, 479] width 104 height 23
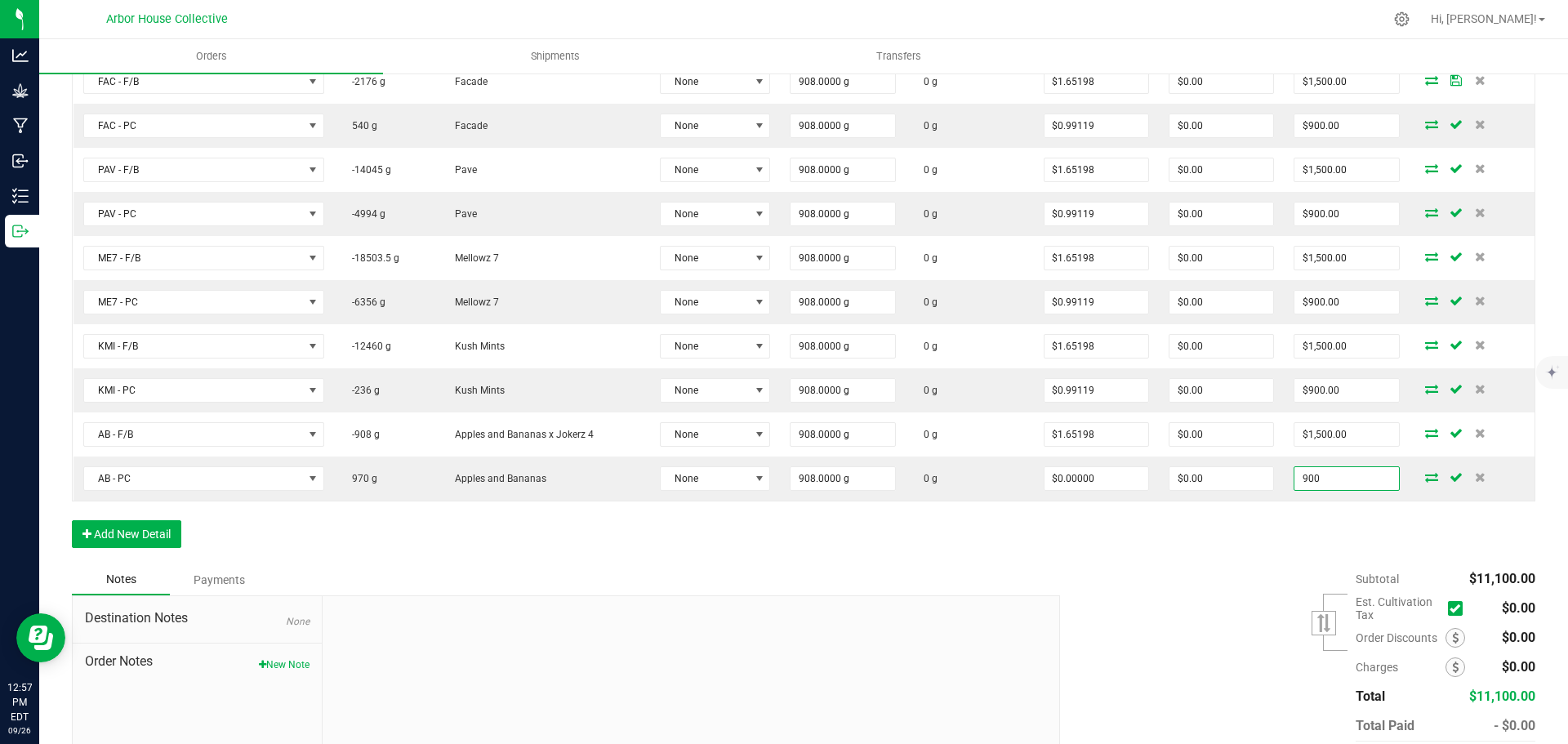
type input "900"
type input "$0.99119"
type input "$900.00"
click at [1231, 569] on div "Subtotal $11,100.00 Est. Cultivation Tax" at bounding box center [1292, 667] width 488 height 207
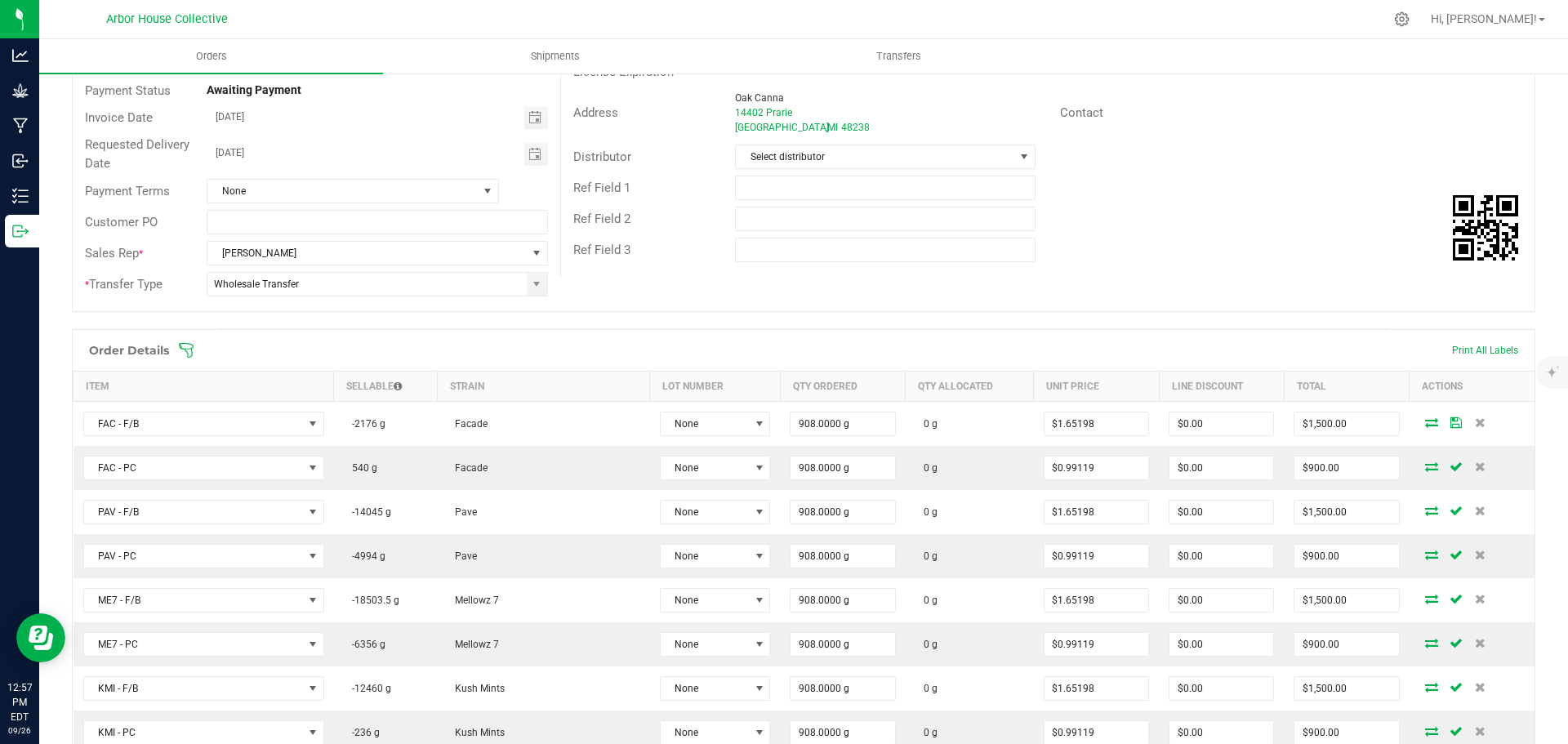
scroll to position [409, 0]
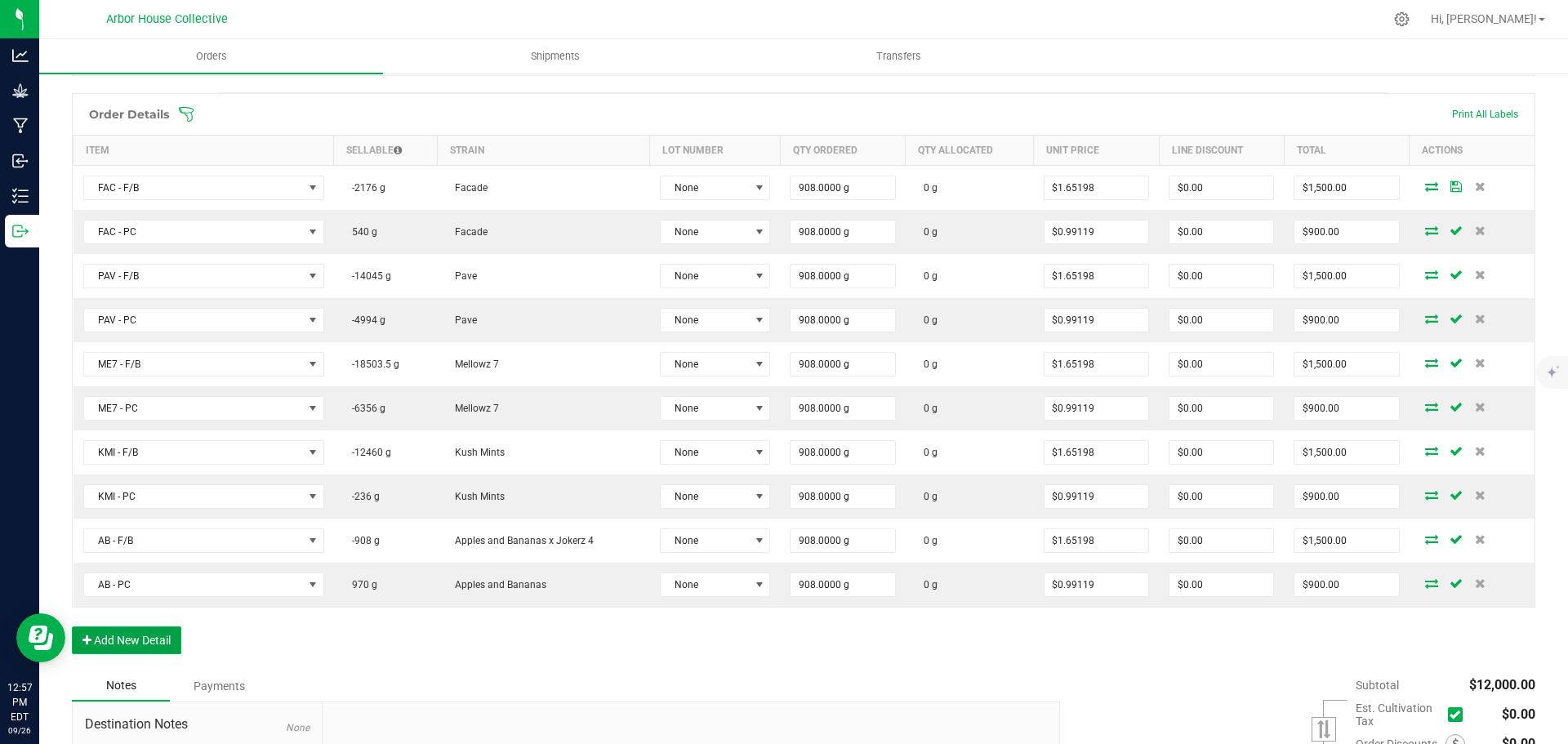
click at [134, 635] on button "Add New Detail" at bounding box center [126, 640] width 110 height 28
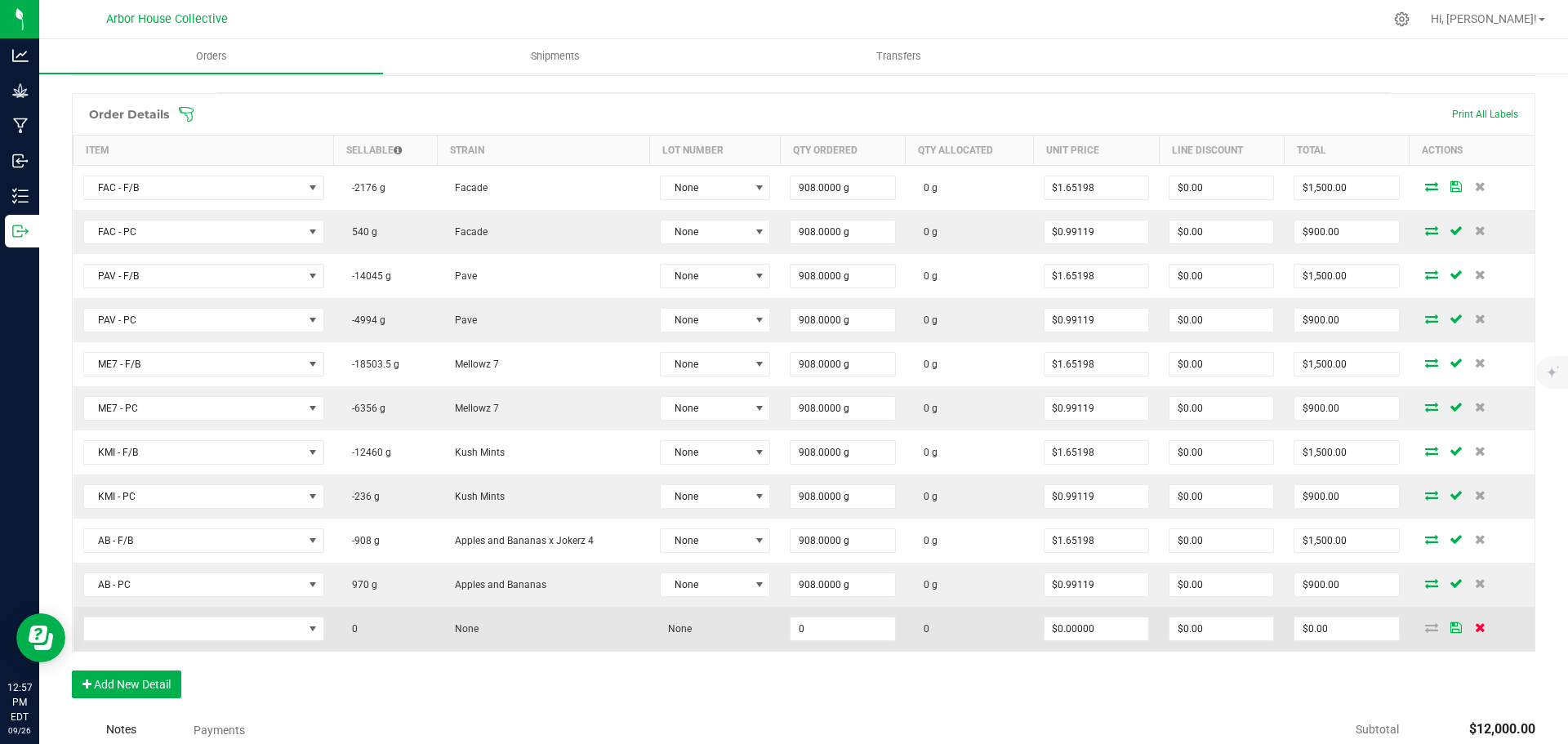
click at [1475, 627] on icon at bounding box center [1480, 627] width 11 height 10
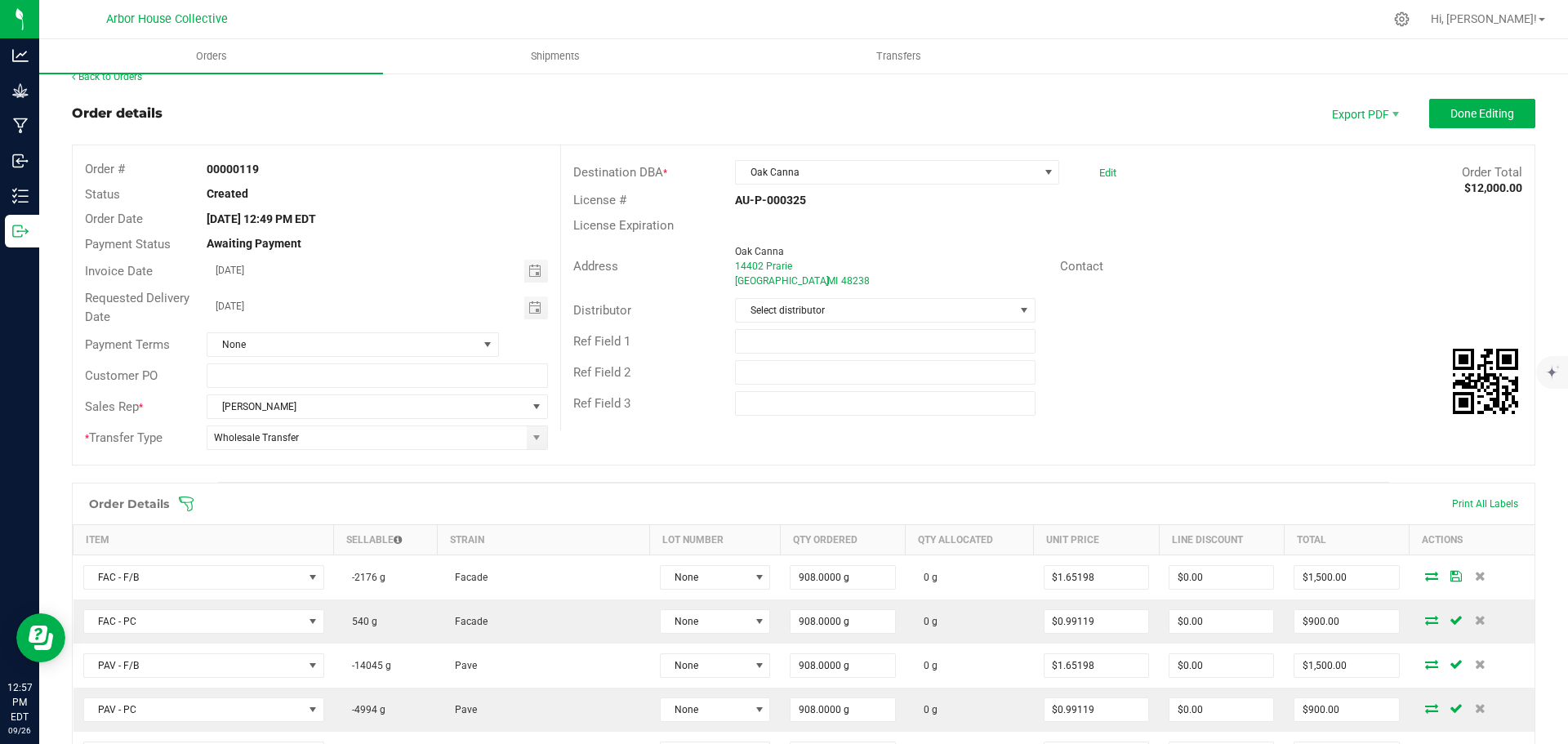
scroll to position [0, 0]
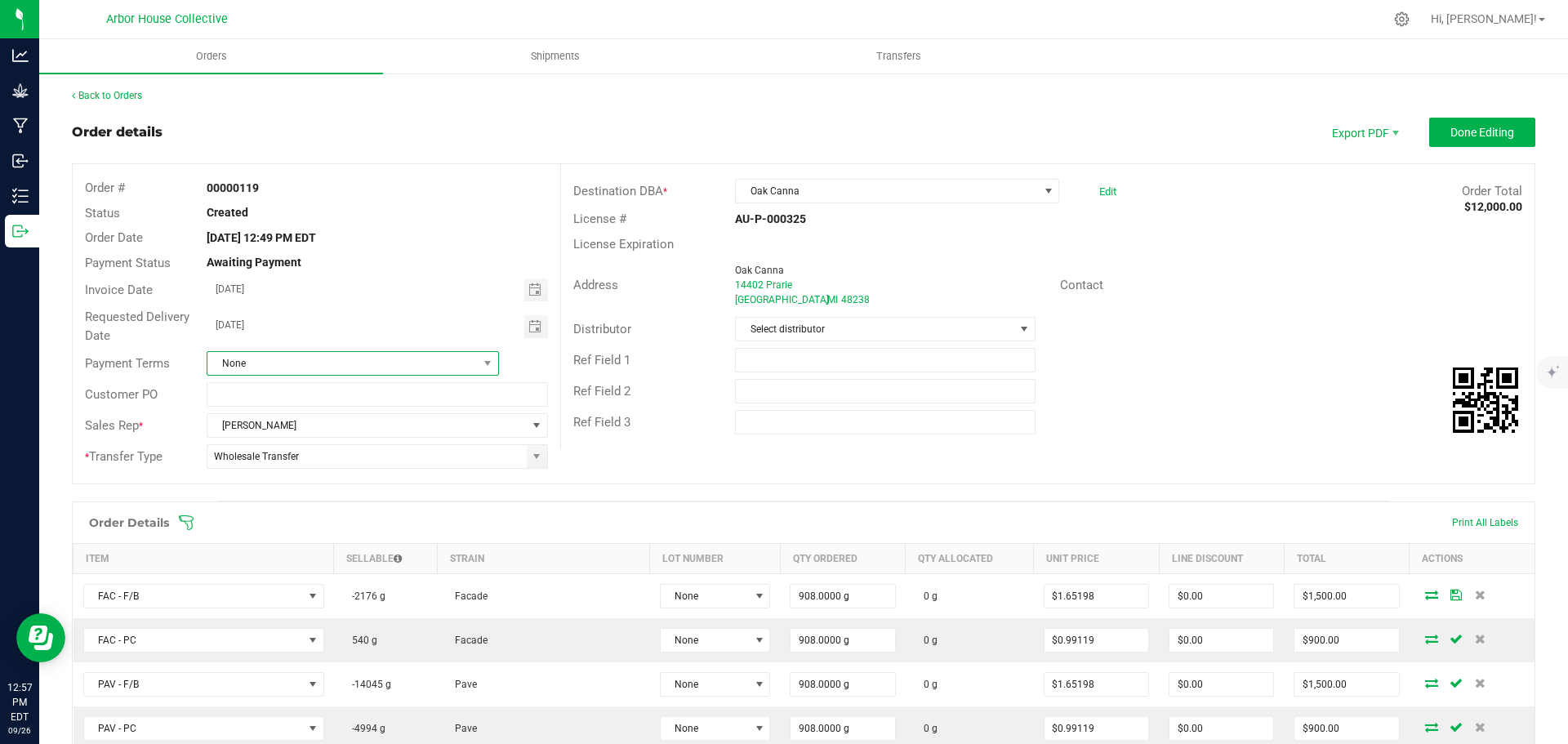
click at [408, 361] on span "None" at bounding box center [343, 363] width 270 height 23
click at [232, 458] on li "ACH" at bounding box center [351, 461] width 288 height 28
click at [1465, 126] on span "Done Editing" at bounding box center [1481, 133] width 63 height 13
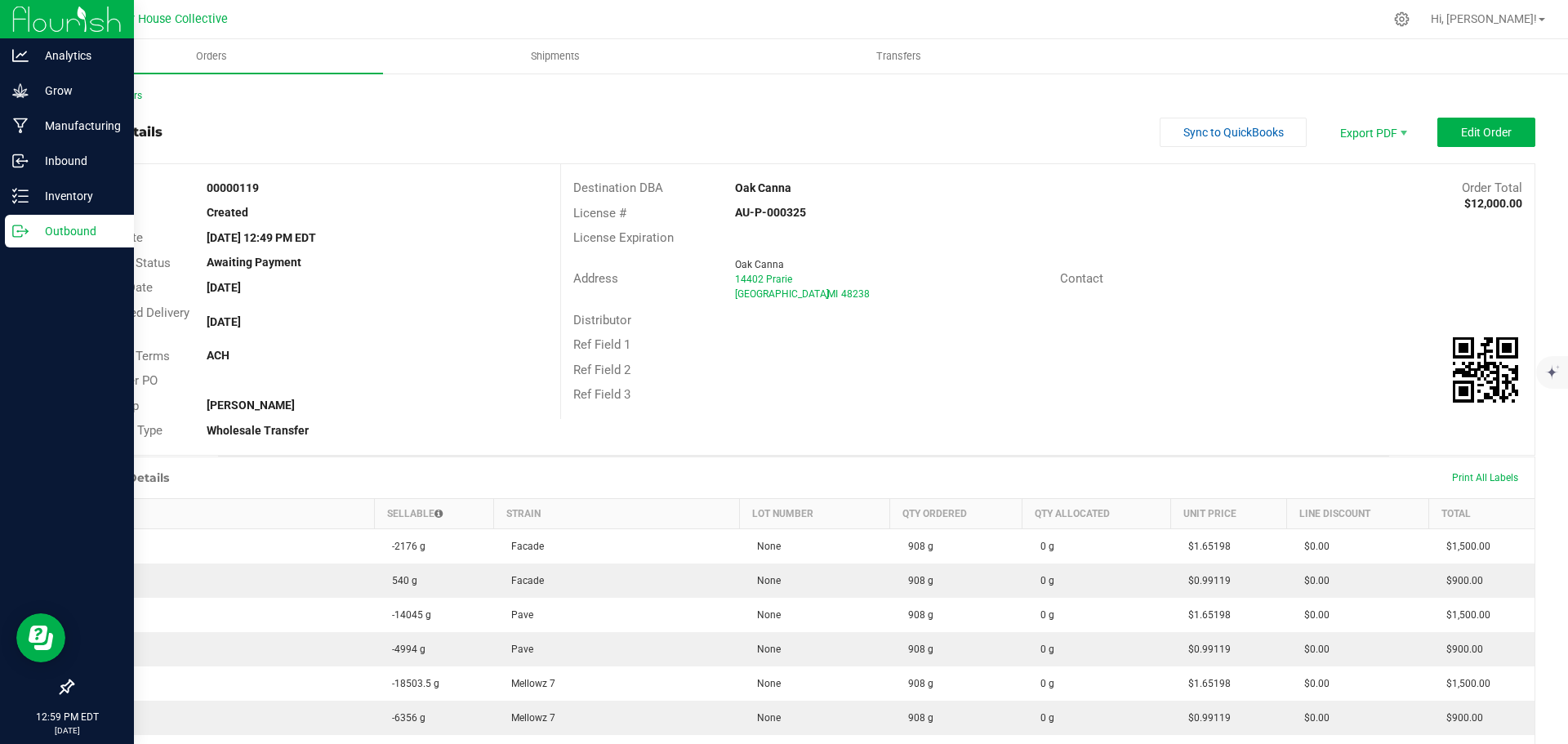
click at [78, 230] on p "Outbound" at bounding box center [77, 232] width 98 height 20
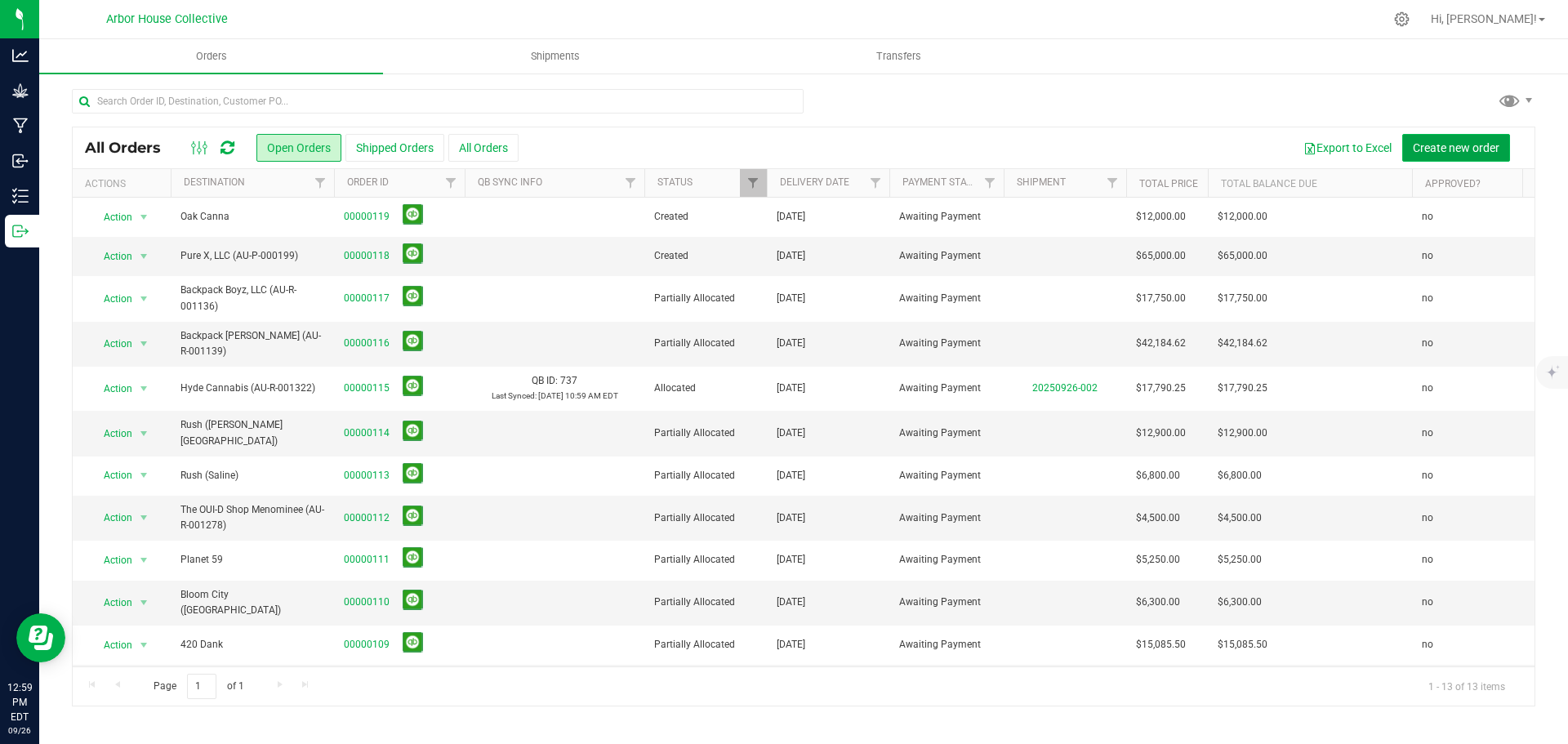
click at [1445, 147] on span "Create new order" at bounding box center [1456, 147] width 87 height 13
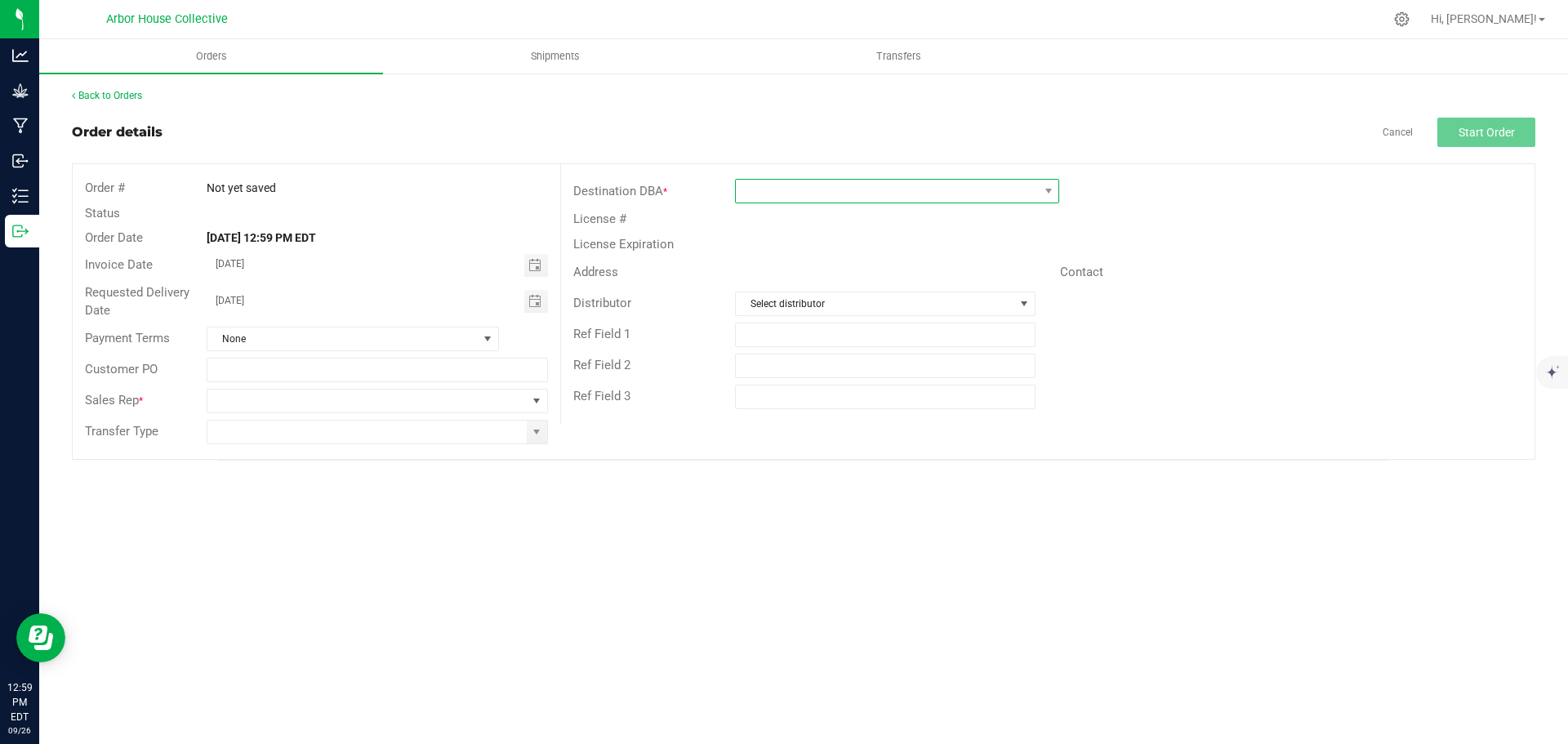
click at [836, 194] on span at bounding box center [887, 191] width 302 height 23
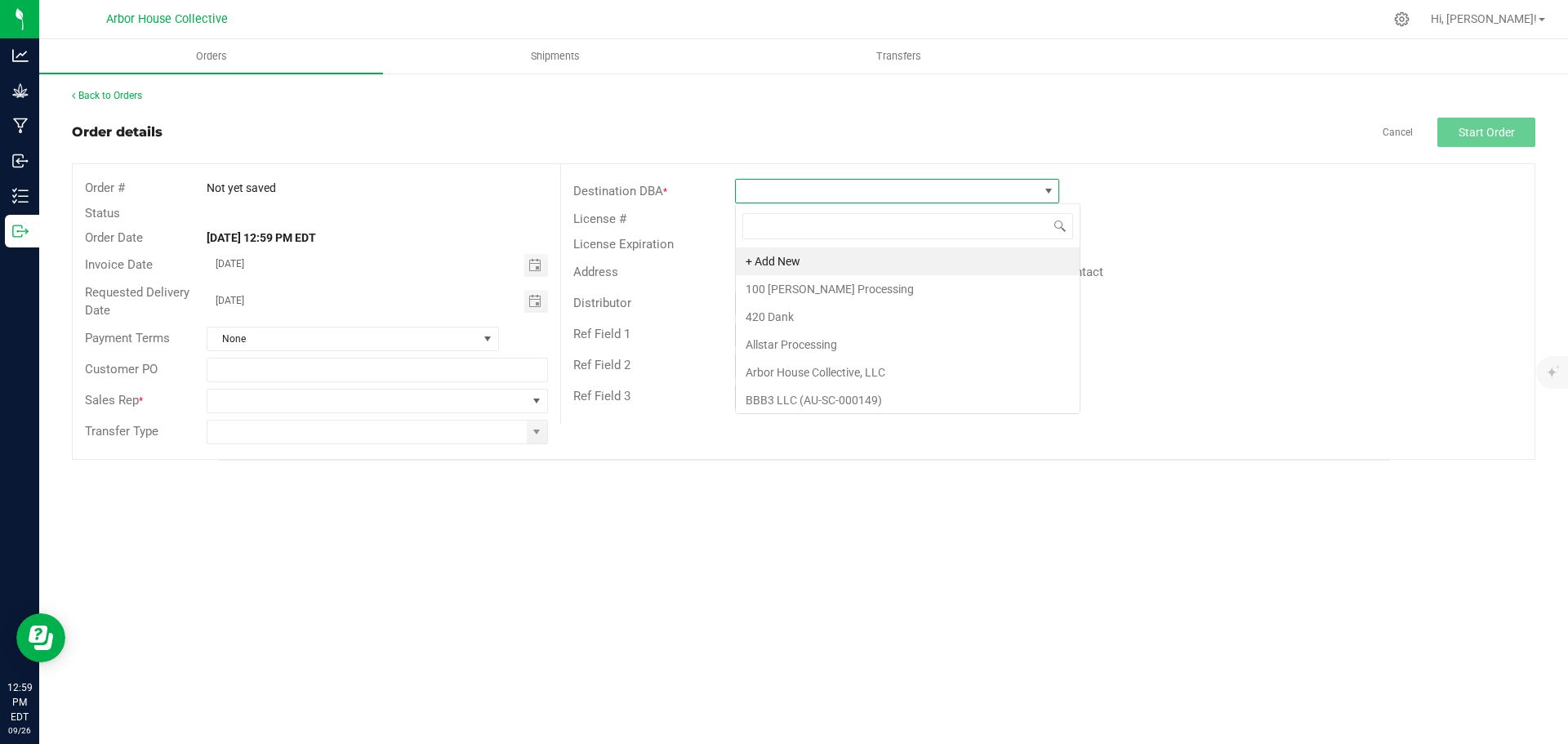
scroll to position [25, 325]
click at [800, 260] on li "+ Add New" at bounding box center [907, 261] width 344 height 28
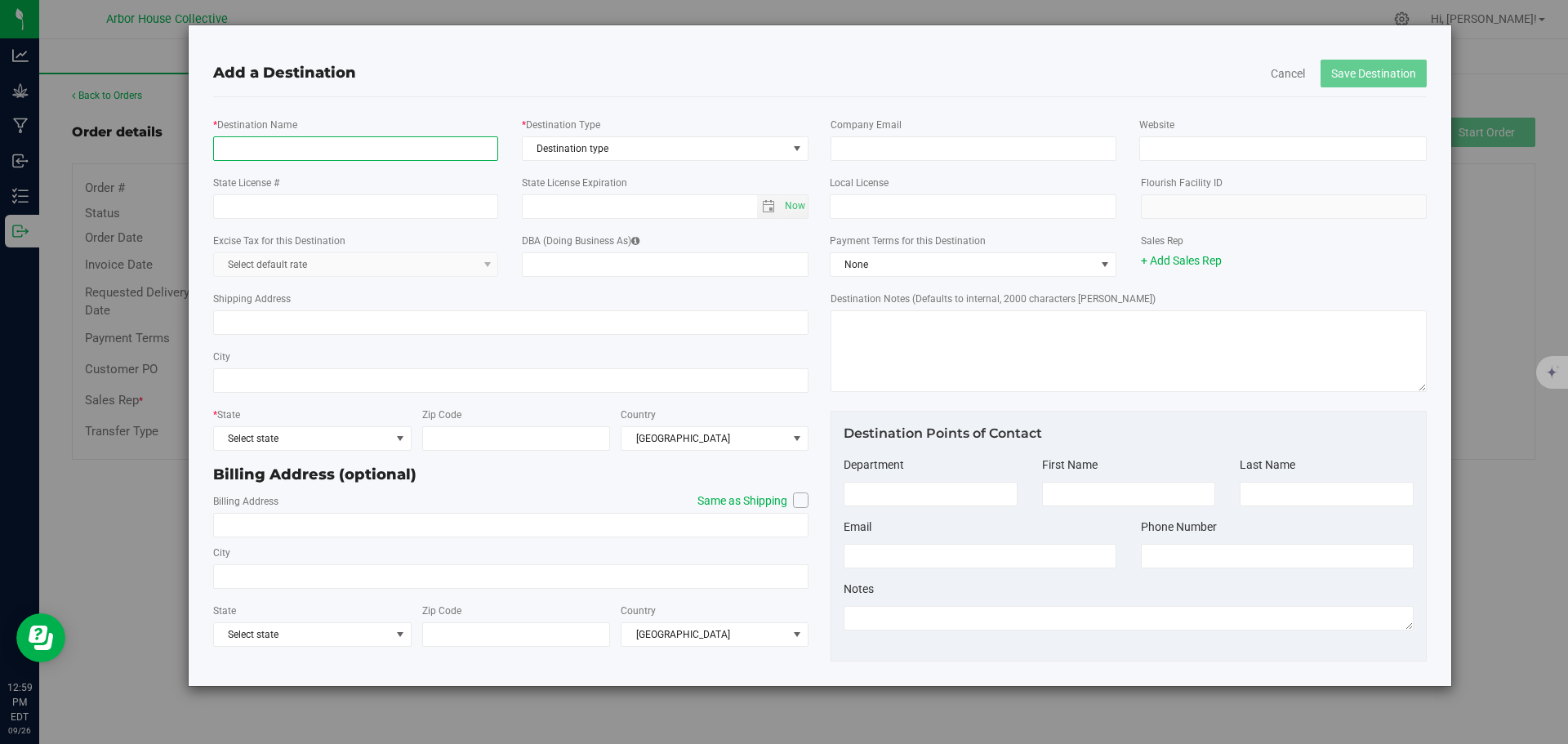
click at [339, 147] on input "* Destination Name" at bounding box center [356, 149] width 286 height 25
type input "Gazz Cannabis"
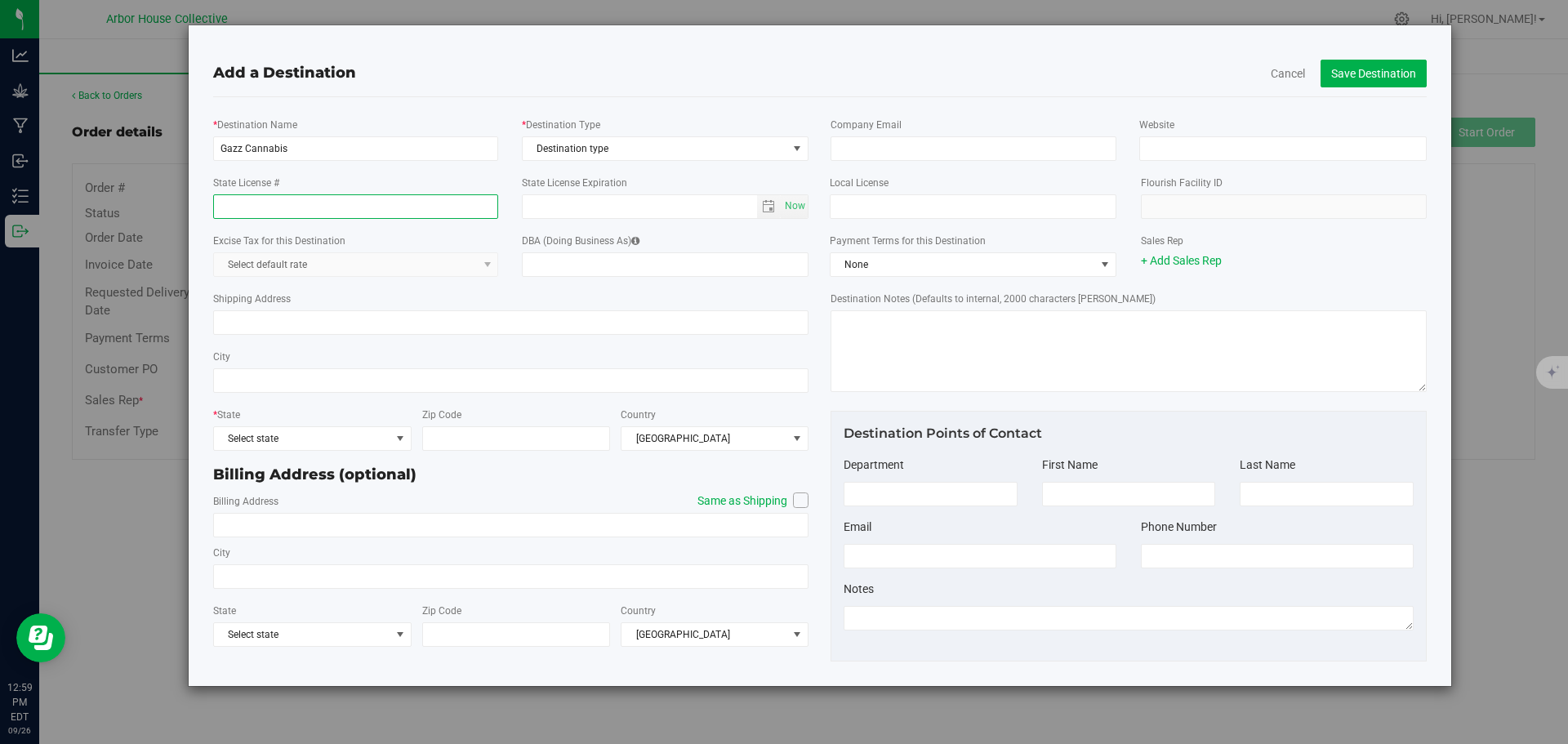
click at [342, 210] on input "State License #" at bounding box center [356, 207] width 286 height 25
click at [232, 204] on input "AY-R-001359" at bounding box center [356, 207] width 286 height 25
type input "AU-R-001359"
click at [621, 148] on span "Destination type" at bounding box center [654, 149] width 264 height 23
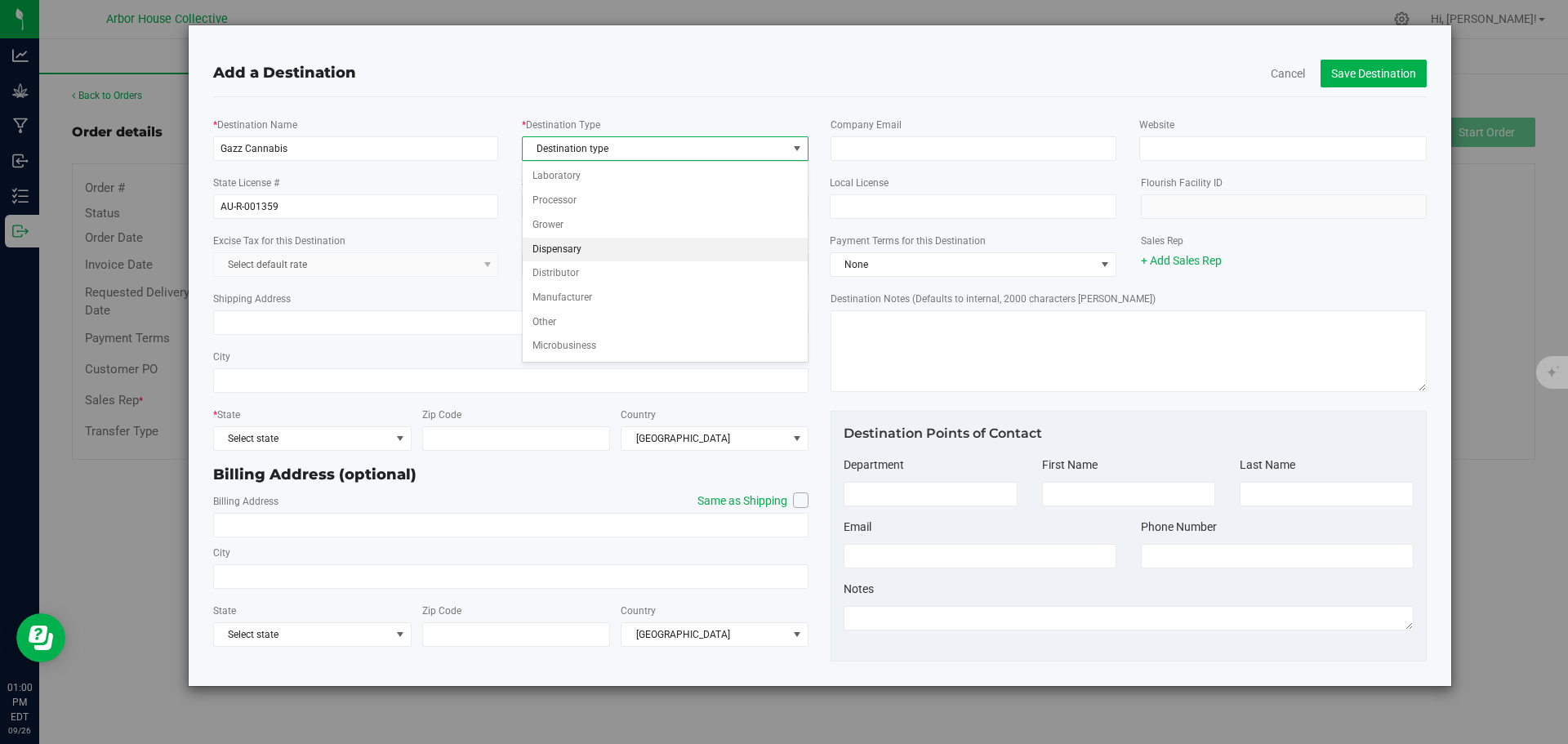
drag, startPoint x: 572, startPoint y: 249, endPoint x: 616, endPoint y: 199, distance: 66.6
click at [572, 248] on li "Dispensary" at bounding box center [665, 250] width 285 height 25
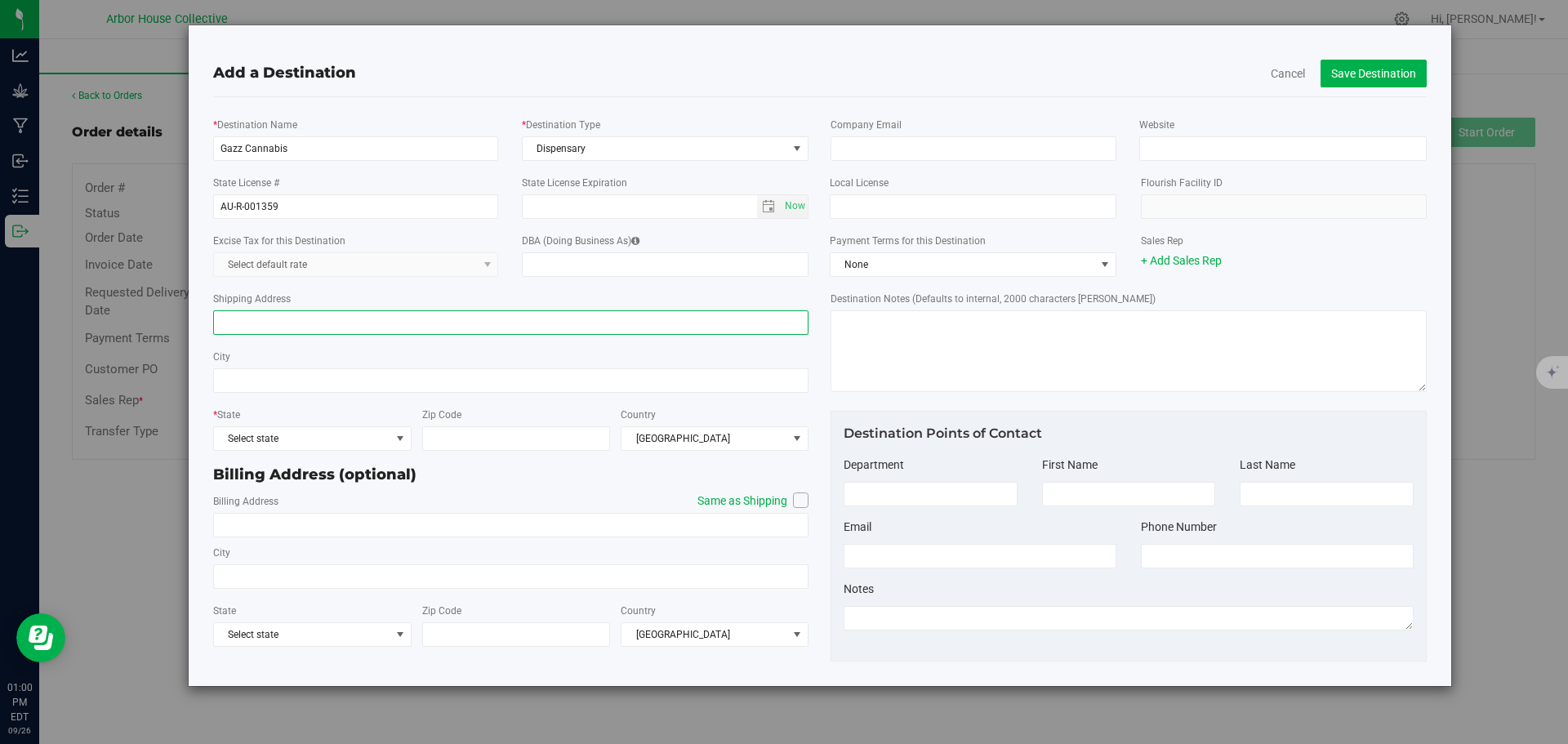
click at [304, 322] on input "Shipping Address" at bounding box center [512, 323] width 597 height 25
type input "27935"
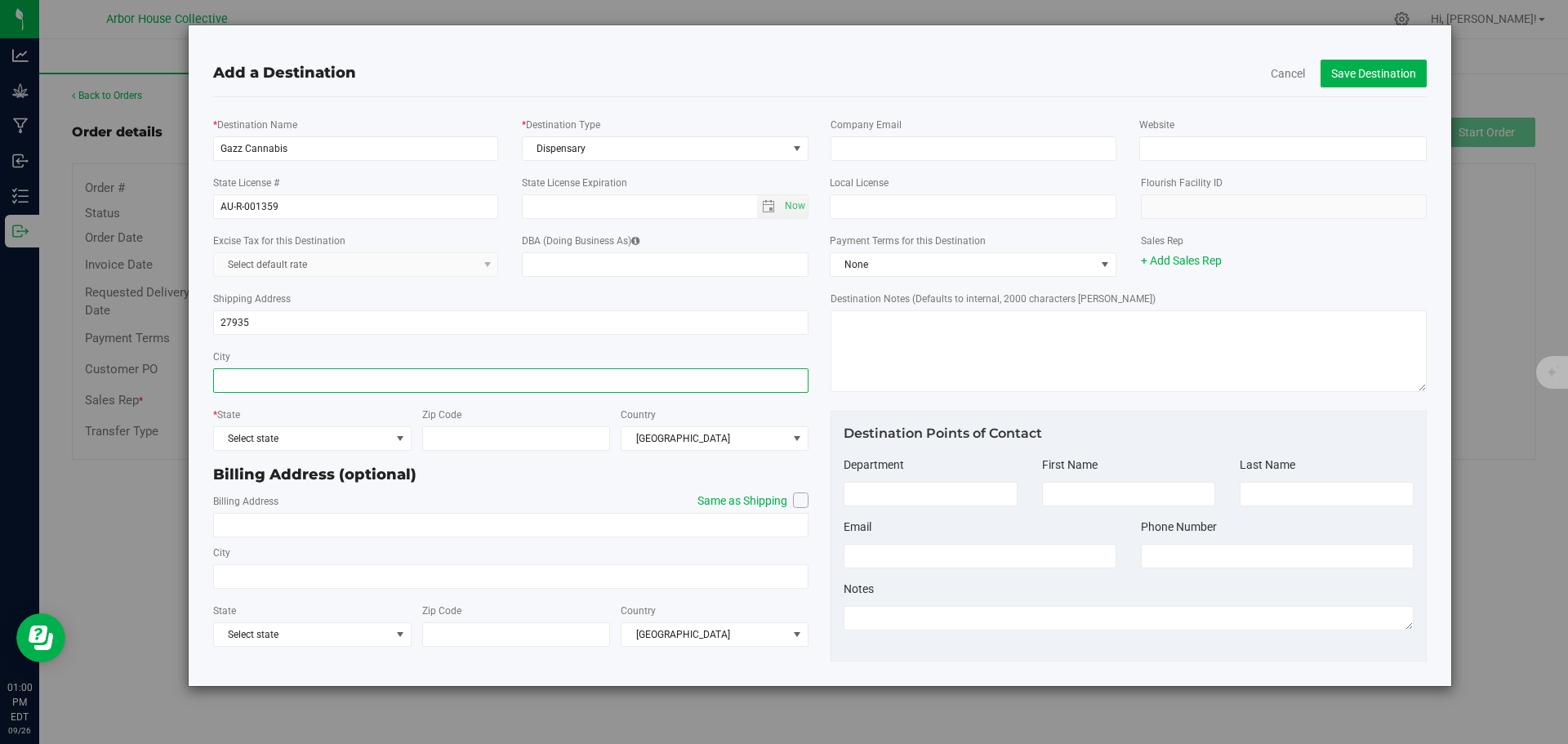
click at [262, 382] on input "City" at bounding box center [512, 381] width 597 height 25
type input "[GEOGRAPHIC_DATA]"
click at [344, 437] on span "Select state" at bounding box center [302, 438] width 176 height 23
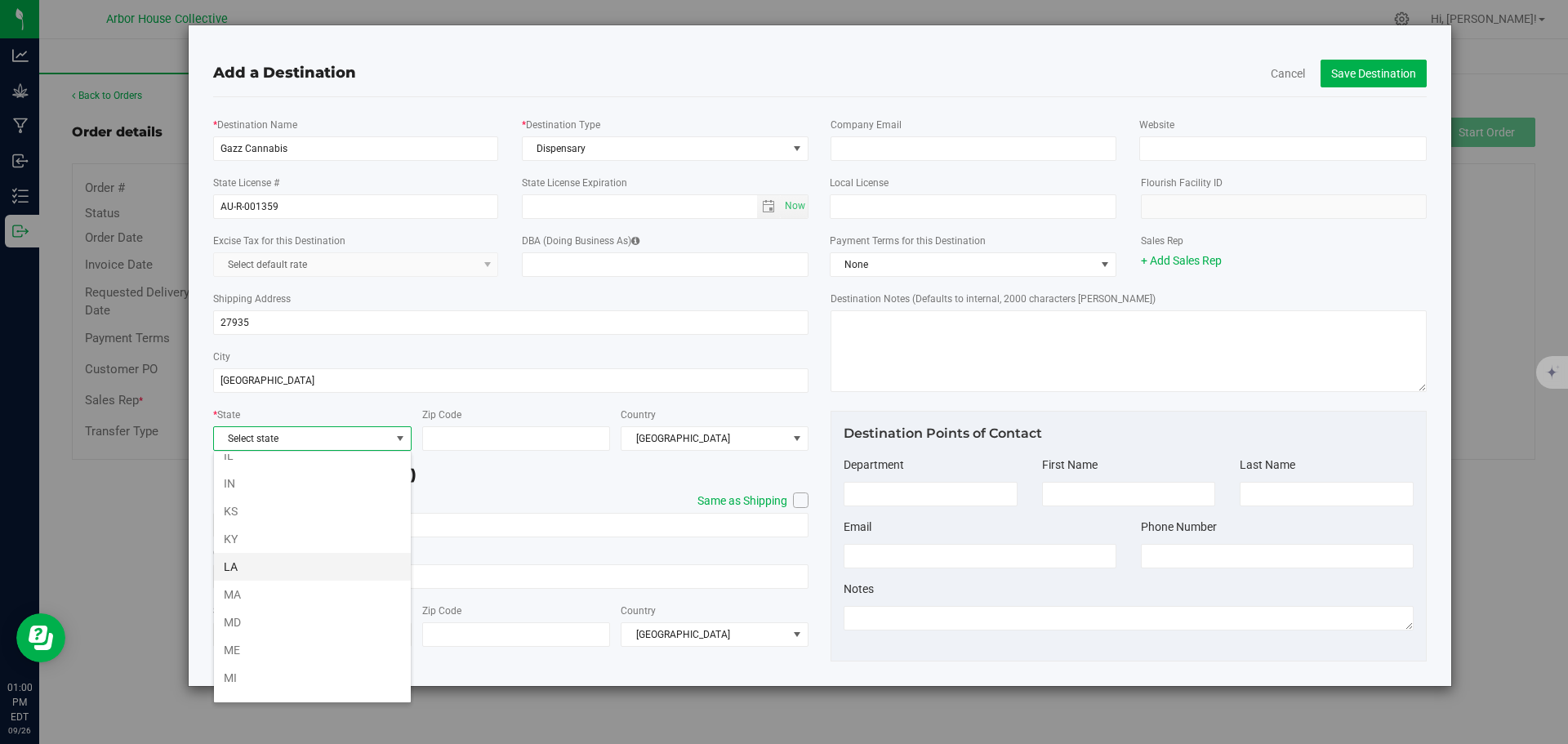
scroll to position [572, 0]
click at [259, 505] on li "MI" at bounding box center [312, 508] width 197 height 28
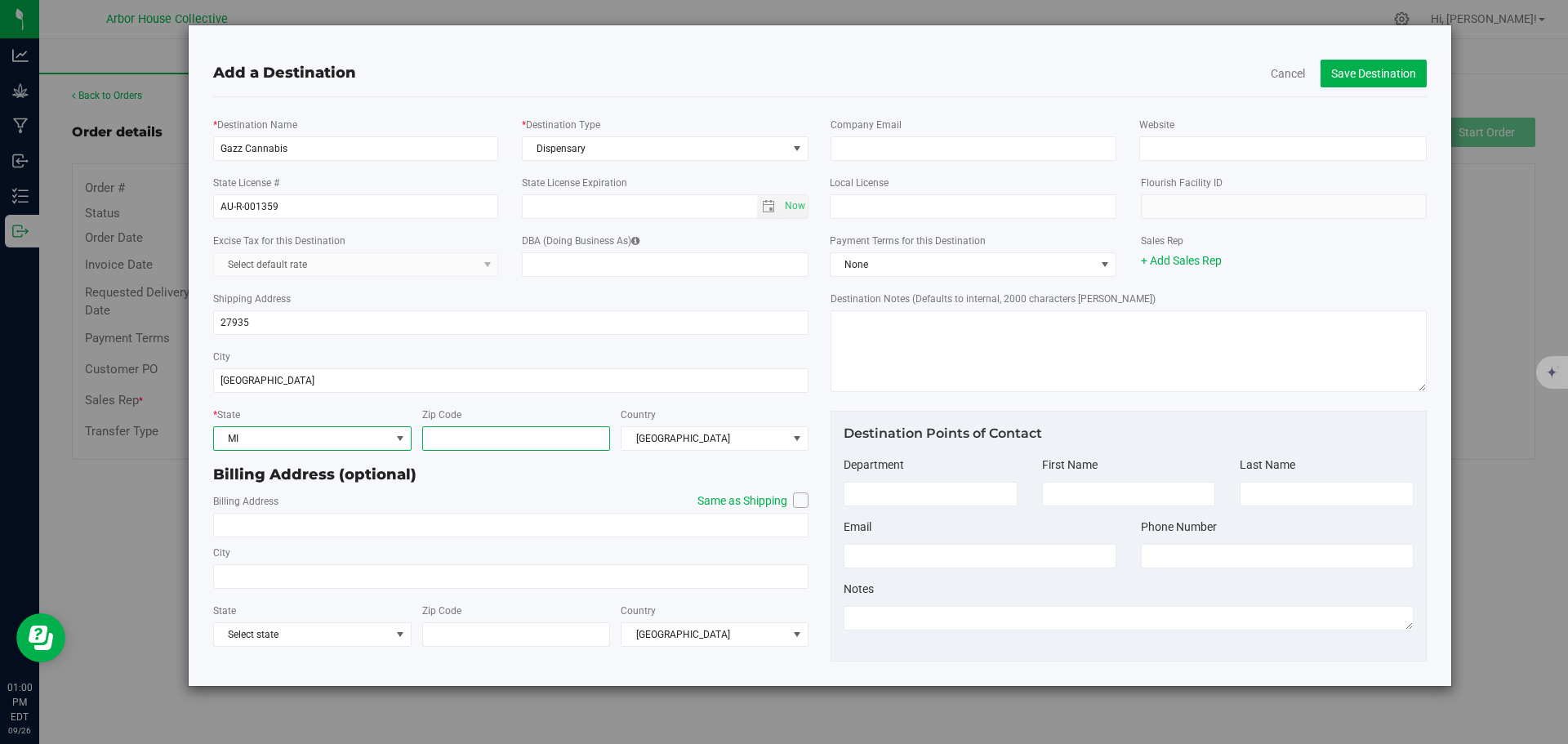
click at [509, 435] on input "Zip Code" at bounding box center [516, 438] width 188 height 25
type input "48066"
click at [797, 500] on icon at bounding box center [801, 500] width 10 height 0
click at [0, 0] on input "Same as Shipping" at bounding box center [0, 0] width 0 height 0
type input "27935"
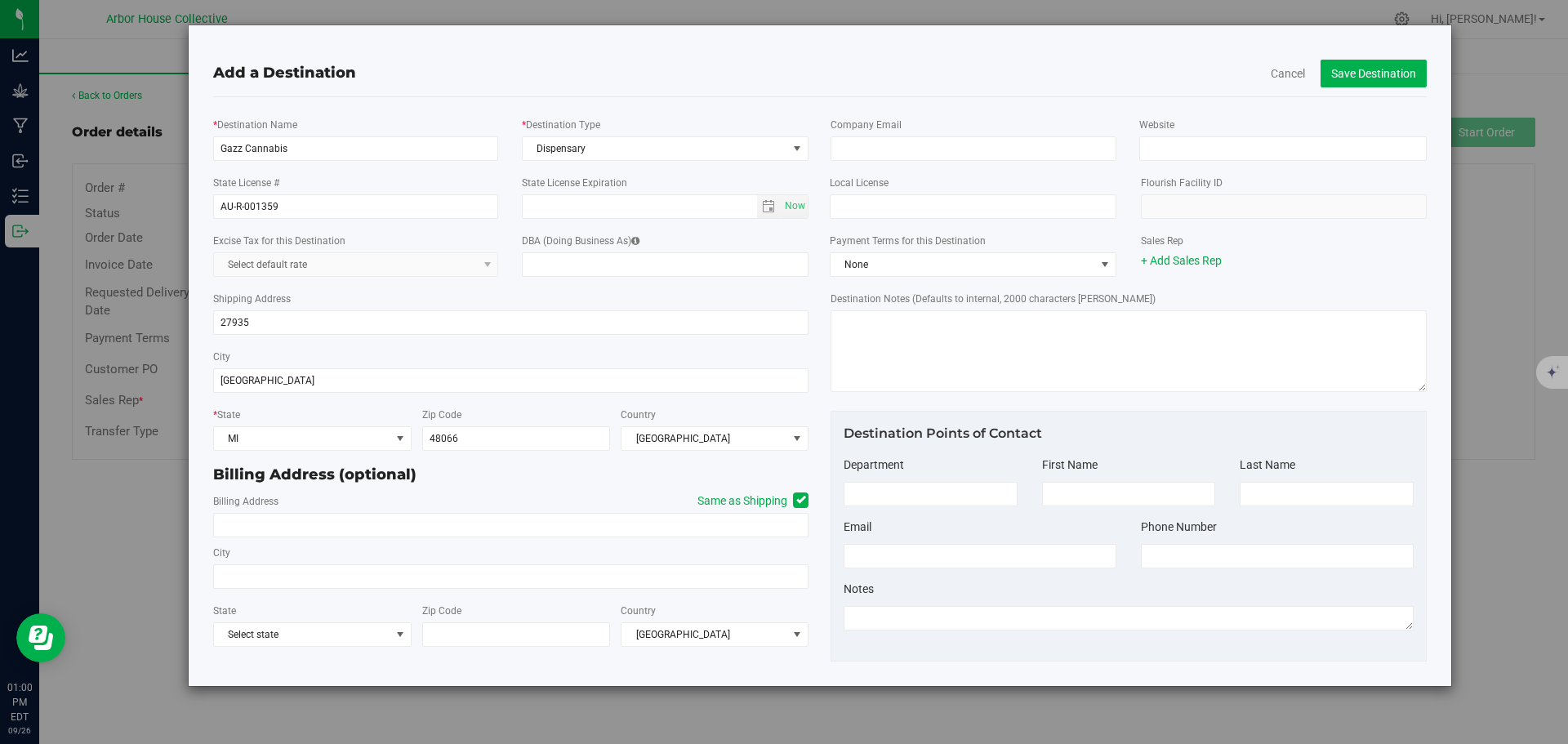
type input "[GEOGRAPHIC_DATA]"
type input "48066"
click at [1191, 147] on input "Website" at bounding box center [1283, 149] width 287 height 25
paste input "[URL][DOMAIN_NAME]"
click at [1180, 149] on input "[URL][DOMAIN_NAME]" at bounding box center [1283, 149] width 287 height 25
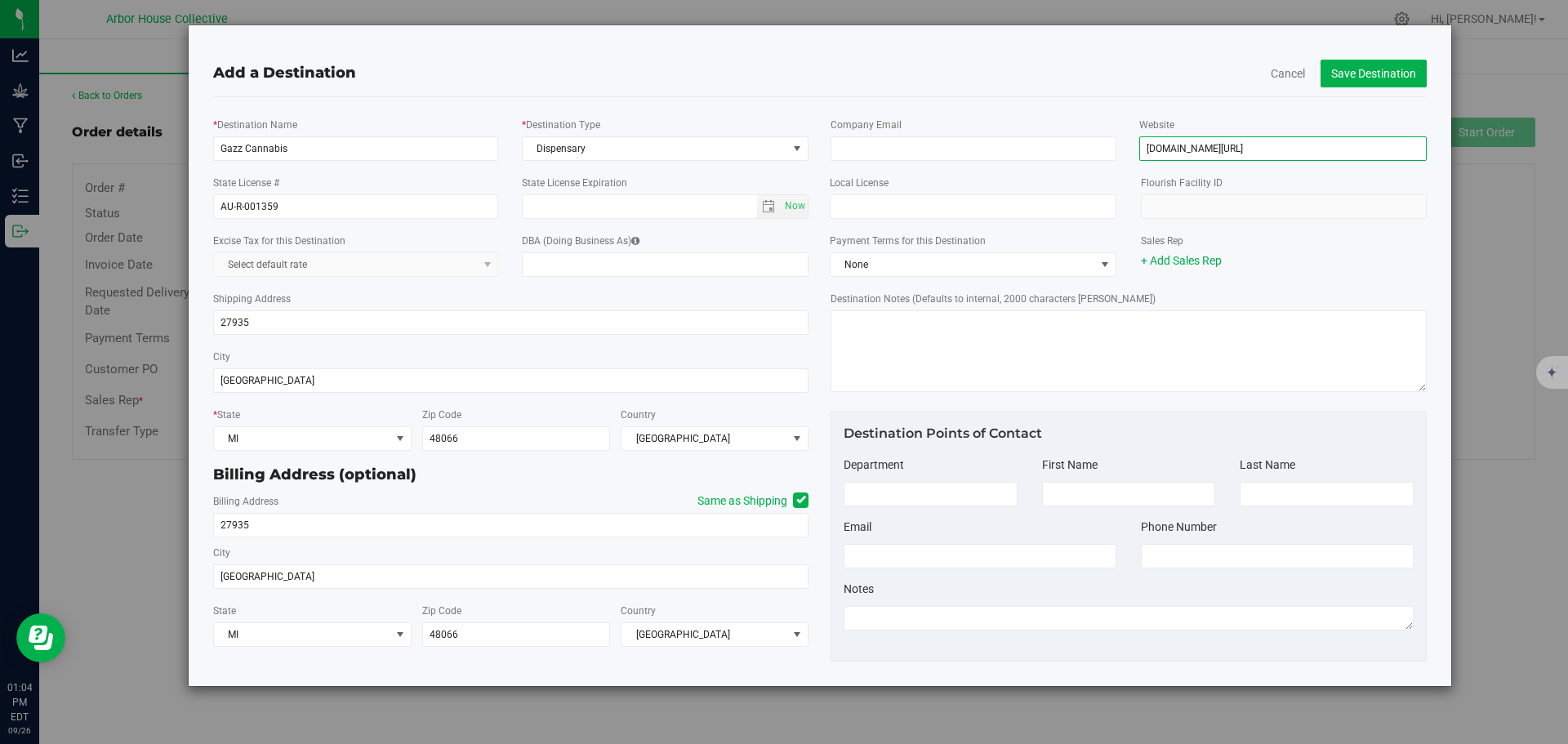
click at [1266, 146] on input "[DOMAIN_NAME][URL]" at bounding box center [1283, 149] width 287 height 25
type input "[DOMAIN_NAME]"
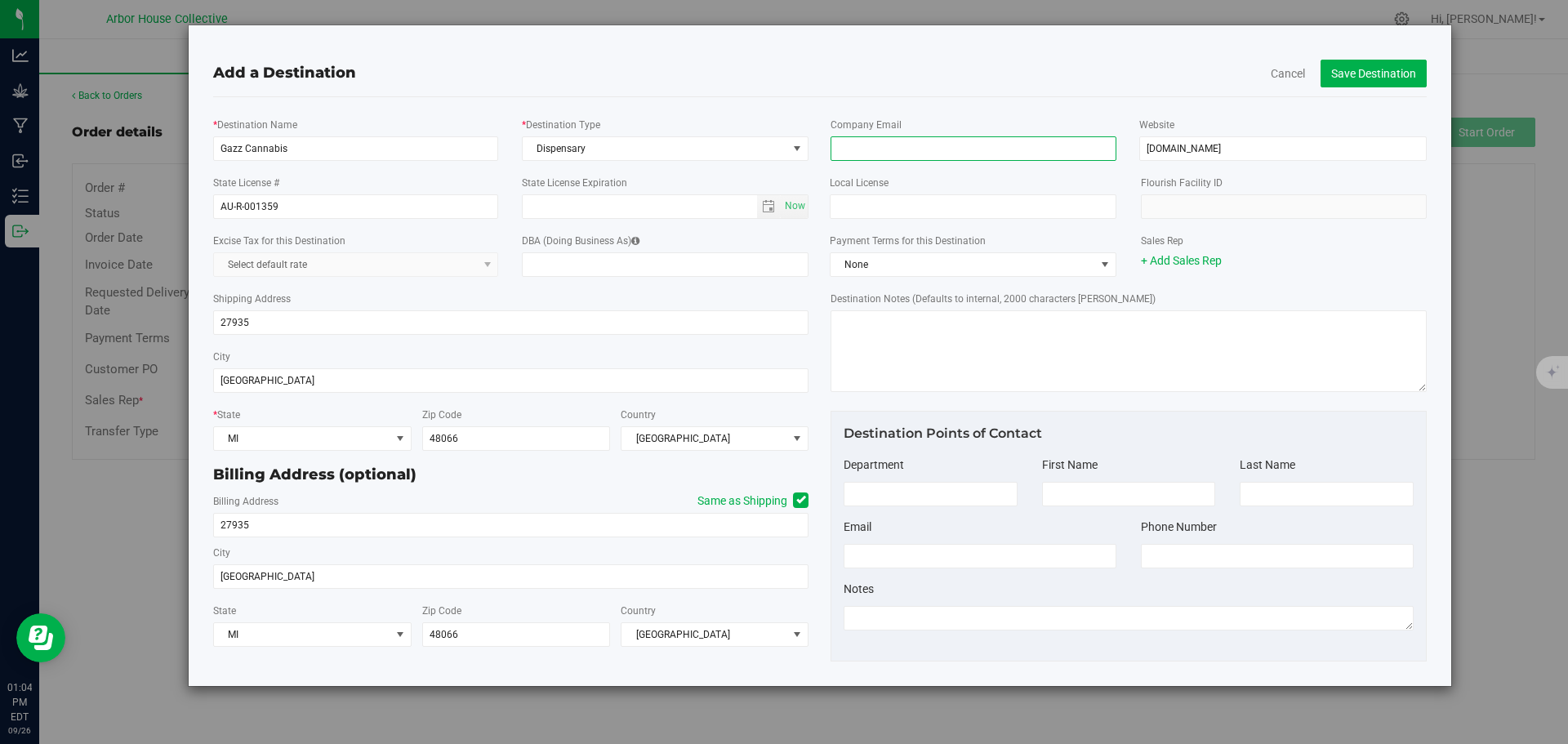
click at [896, 152] on input "email" at bounding box center [973, 149] width 286 height 25
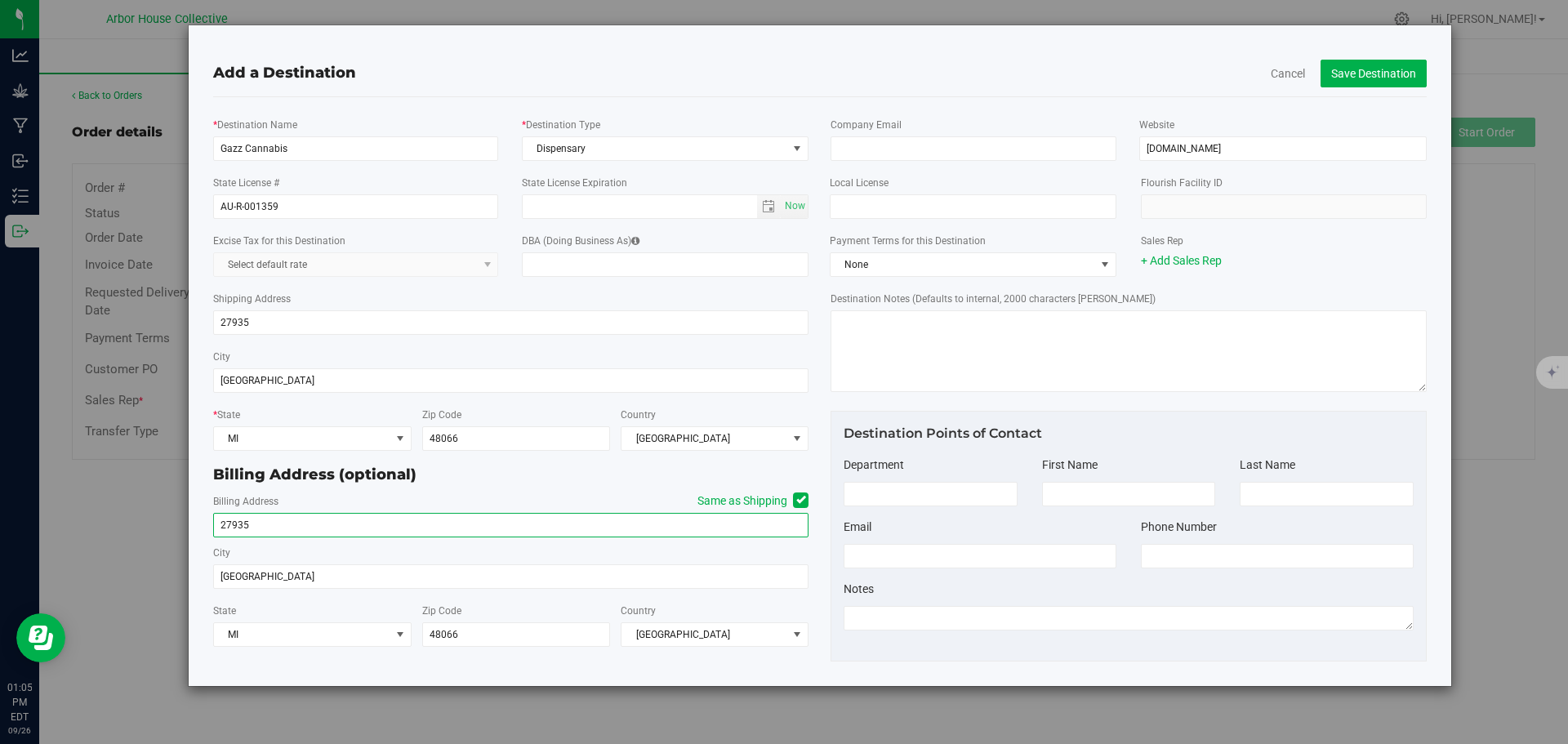
click at [317, 522] on input "27935" at bounding box center [512, 525] width 597 height 25
type input "[STREET_ADDRESS][PERSON_NAME]"
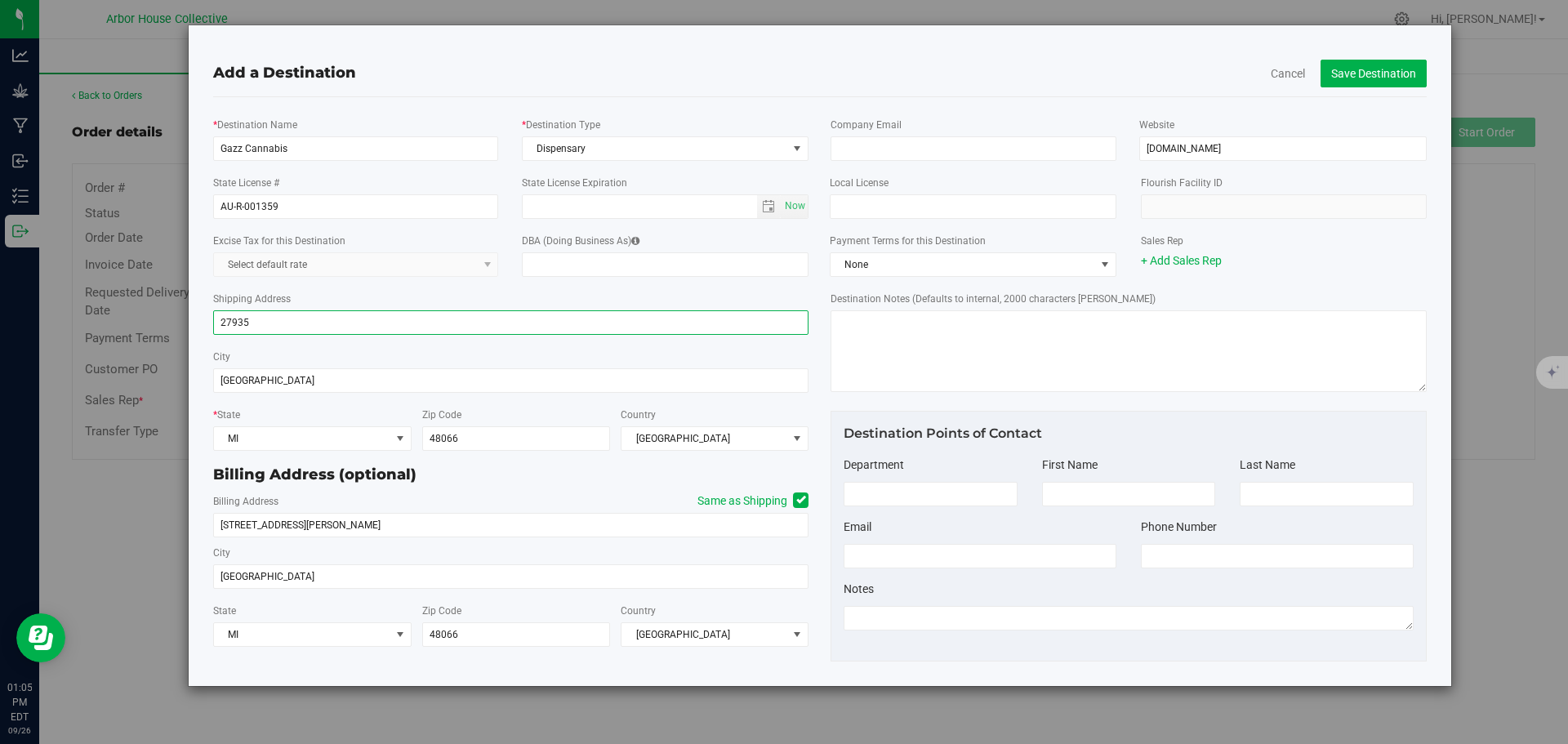
click at [300, 325] on input "27935" at bounding box center [512, 323] width 597 height 25
type input "[STREET_ADDRESS][PERSON_NAME]"
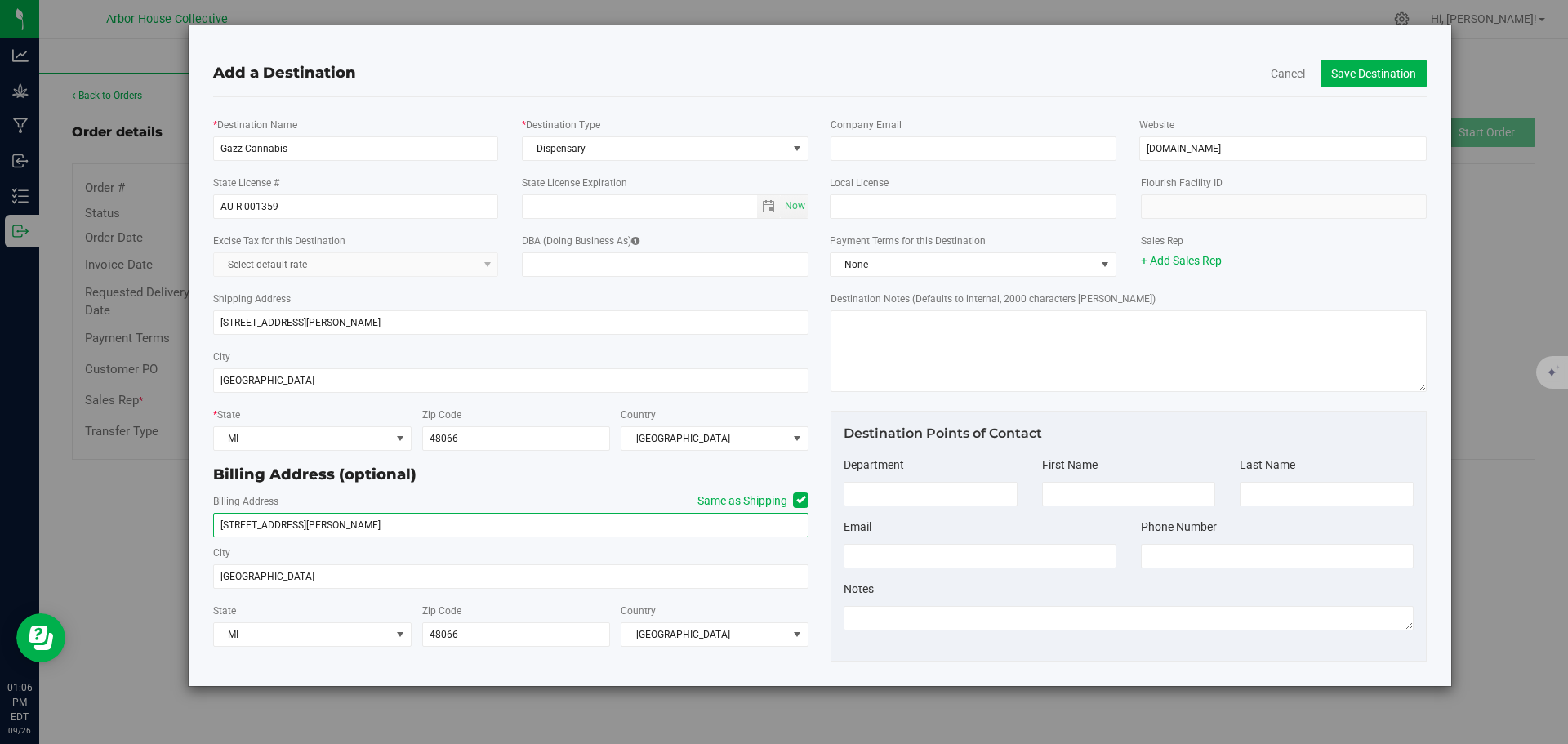
click at [331, 527] on input "[STREET_ADDRESS][PERSON_NAME]" at bounding box center [512, 525] width 597 height 25
type input "[STREET_ADDRESS][PERSON_NAME]"
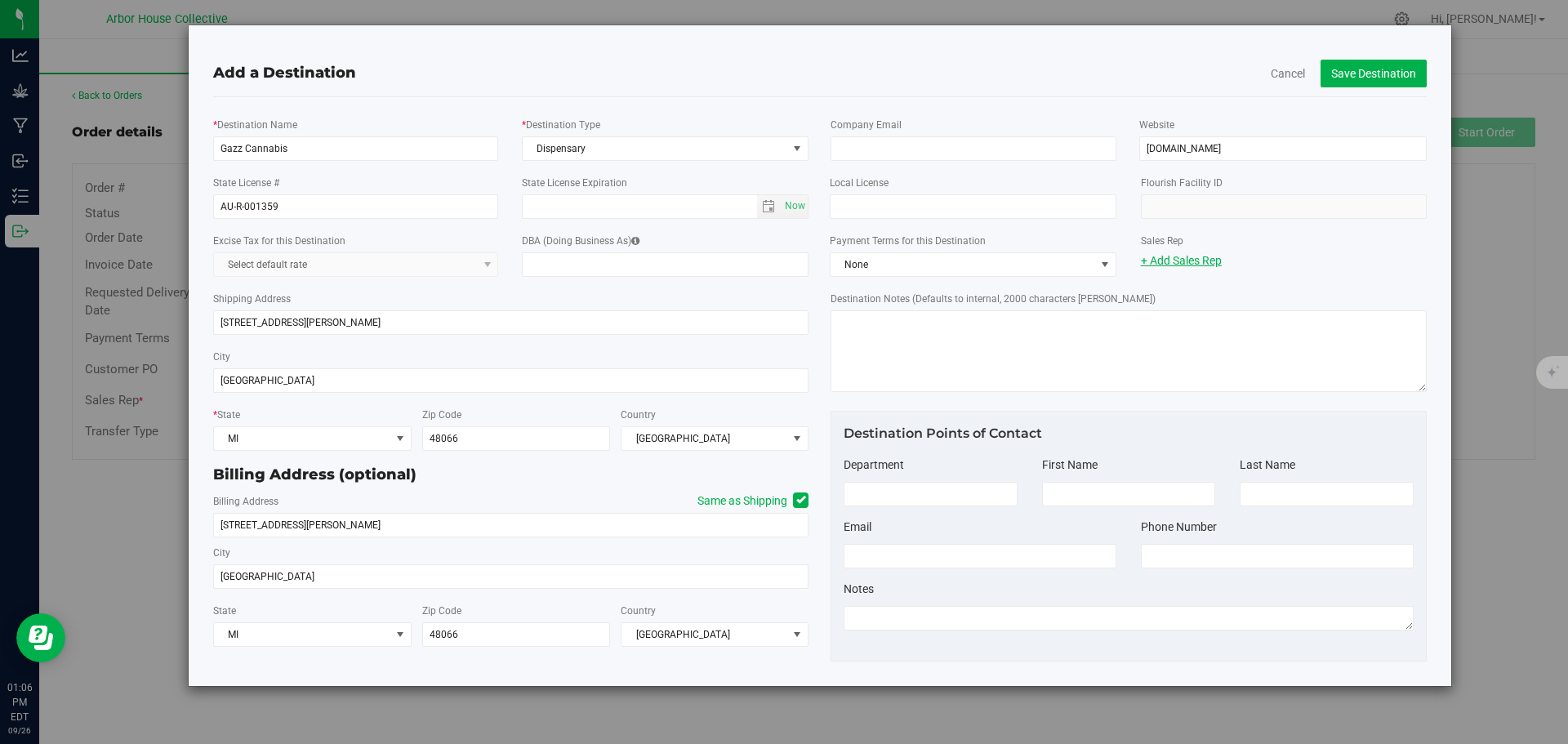
click at [1172, 260] on link "+ Add Sales Rep" at bounding box center [1182, 260] width 81 height 13
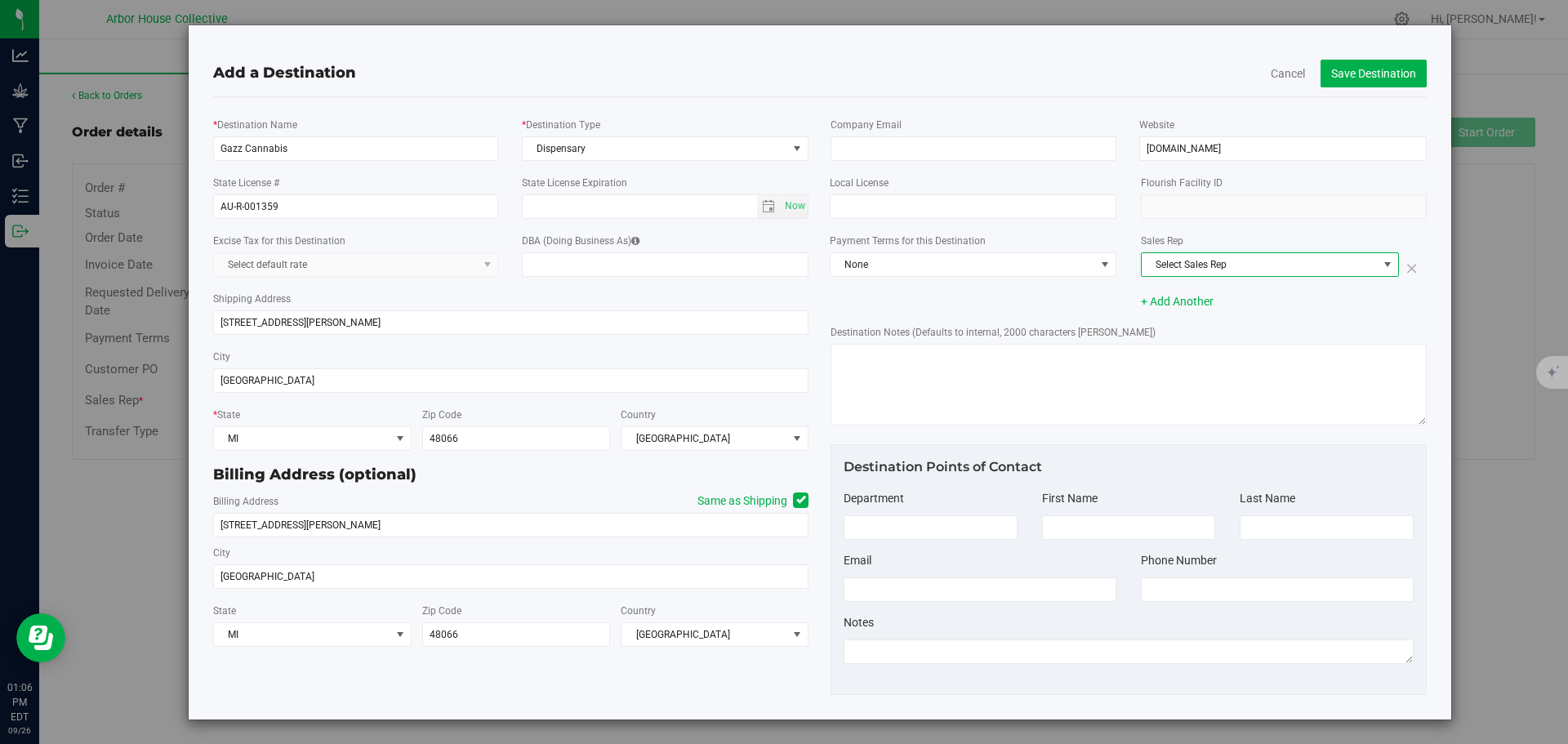
click at [1243, 264] on span "Select Sales Rep" at bounding box center [1260, 264] width 236 height 23
click at [1191, 294] on li "[PERSON_NAME]" at bounding box center [1260, 292] width 254 height 25
click at [1339, 73] on button "Save Destination" at bounding box center [1374, 73] width 106 height 28
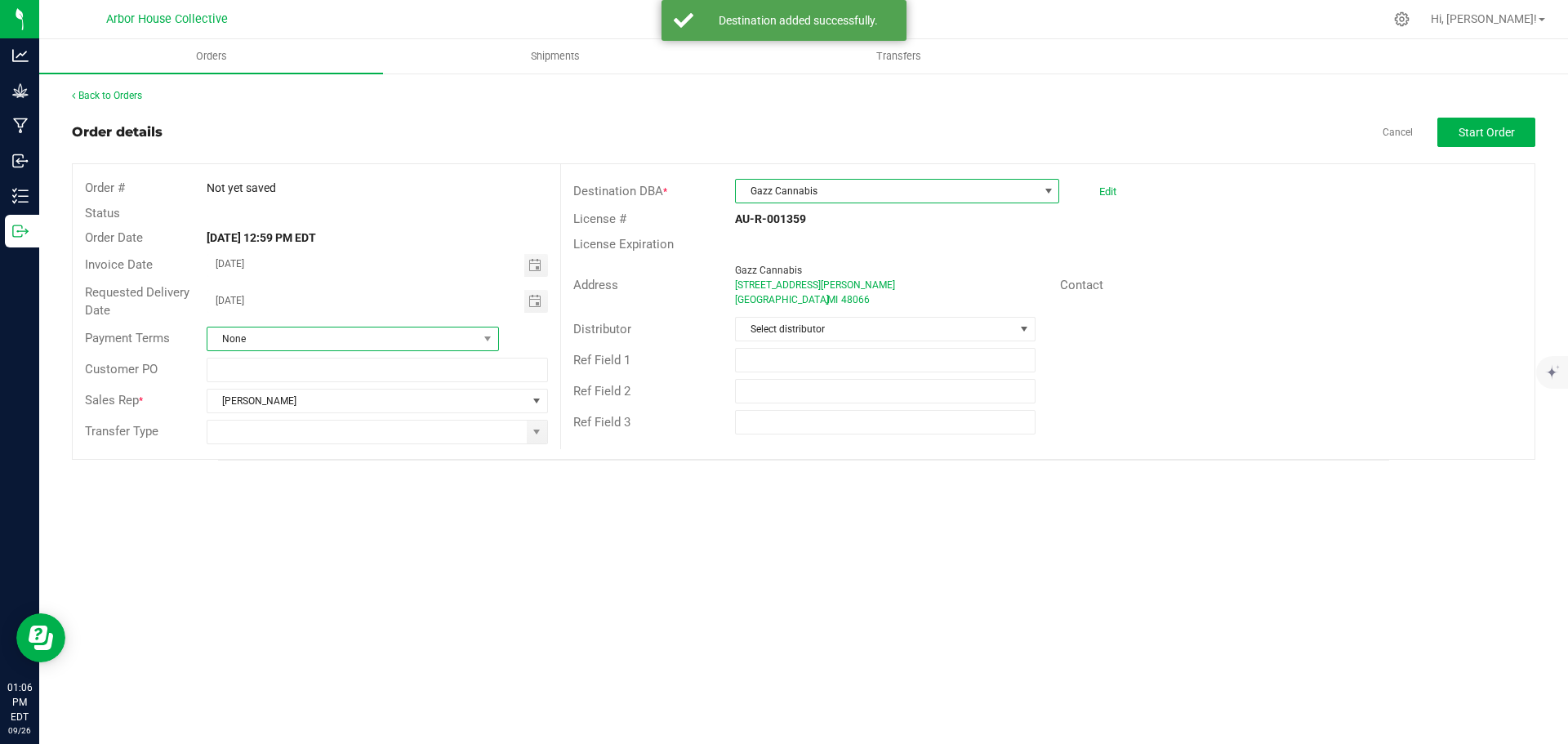
click at [285, 342] on span "None" at bounding box center [343, 339] width 270 height 23
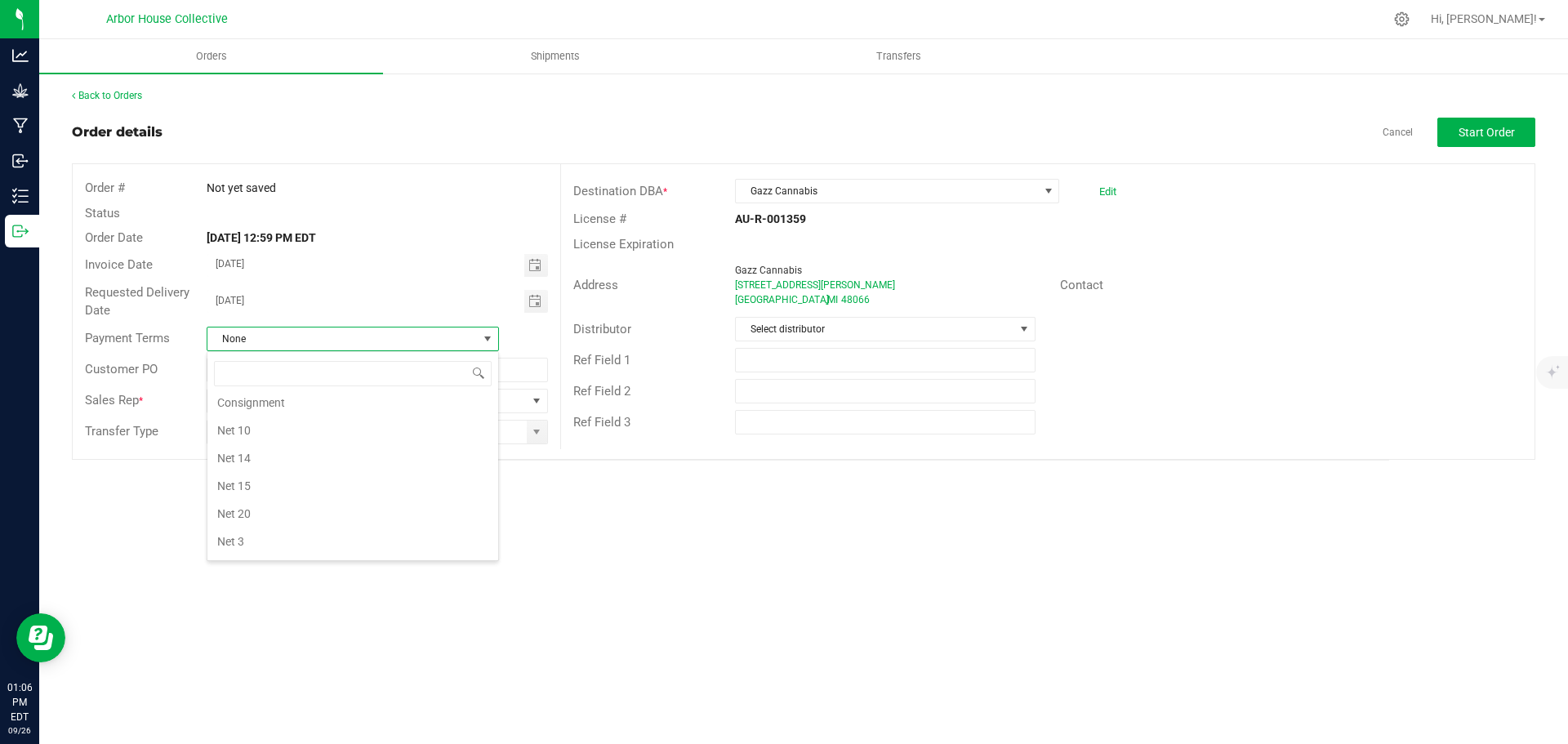
scroll to position [0, 0]
drag, startPoint x: 262, startPoint y: 438, endPoint x: 269, endPoint y: 418, distance: 21.2
click at [263, 438] on li "ACH" at bounding box center [353, 436] width 291 height 28
click at [535, 432] on span at bounding box center [536, 432] width 13 height 13
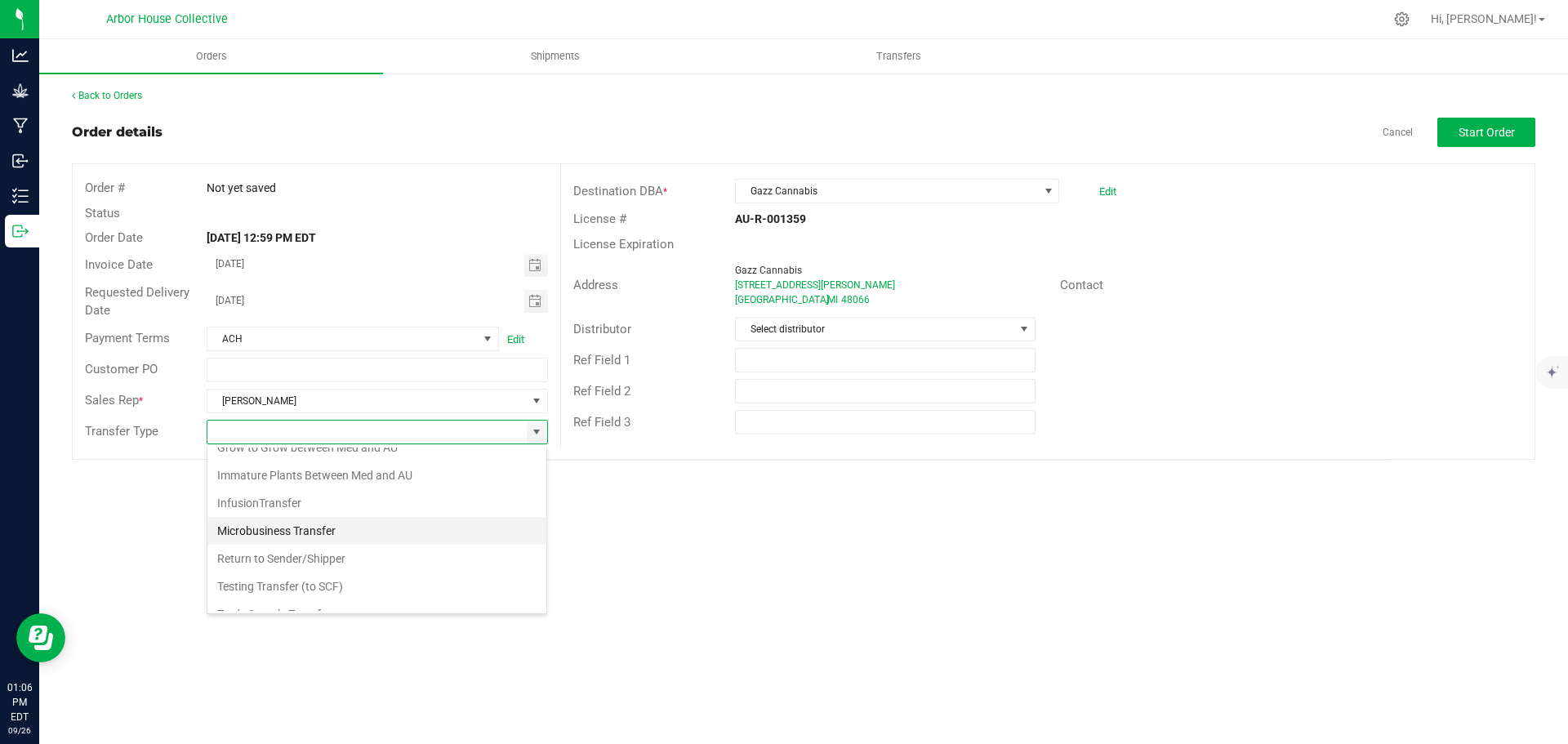
scroll to position [170, 0]
click at [264, 571] on li "Wholesale Transfer" at bounding box center [377, 569] width 339 height 28
type input "Wholesale Transfer"
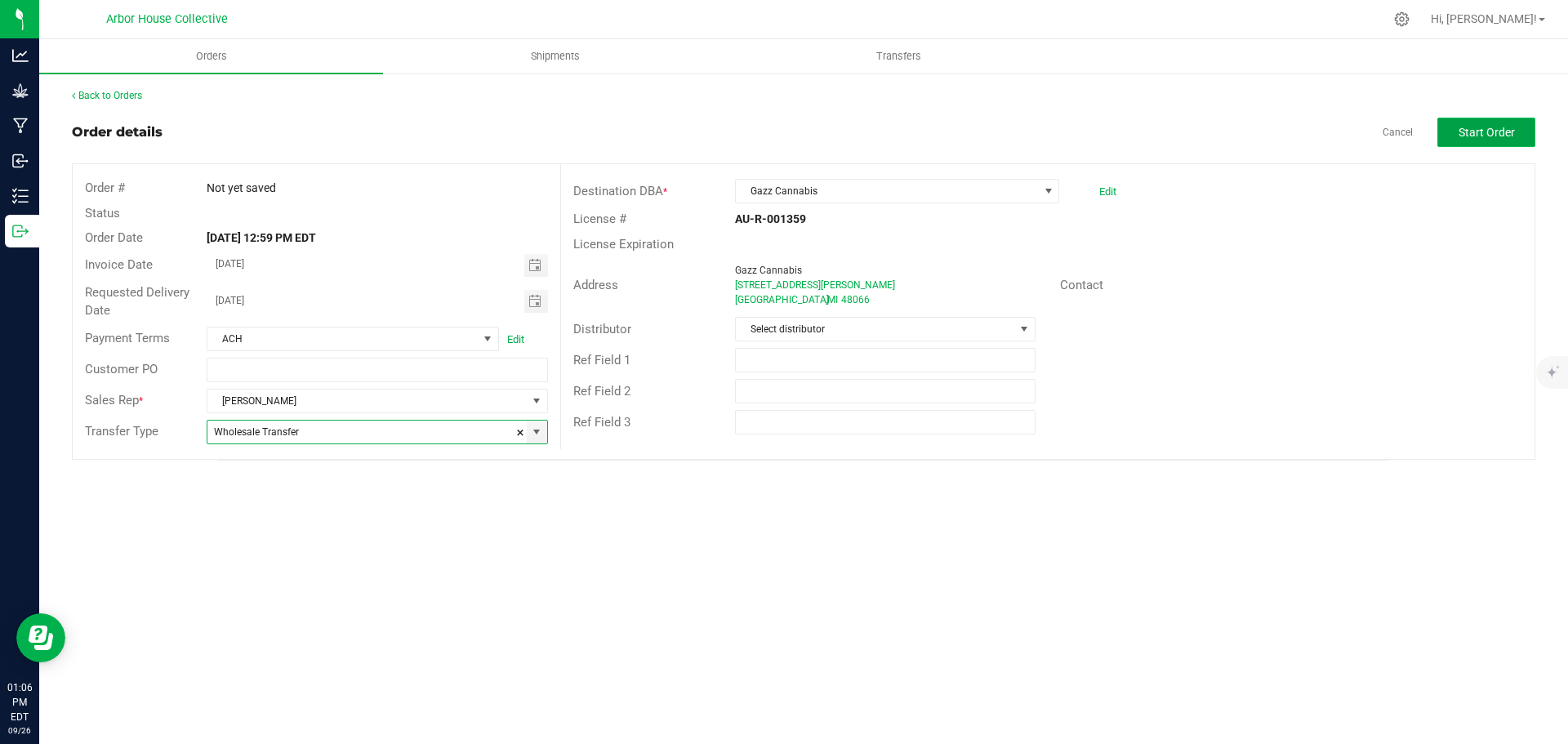
click at [1483, 130] on span "Start Order" at bounding box center [1486, 133] width 56 height 13
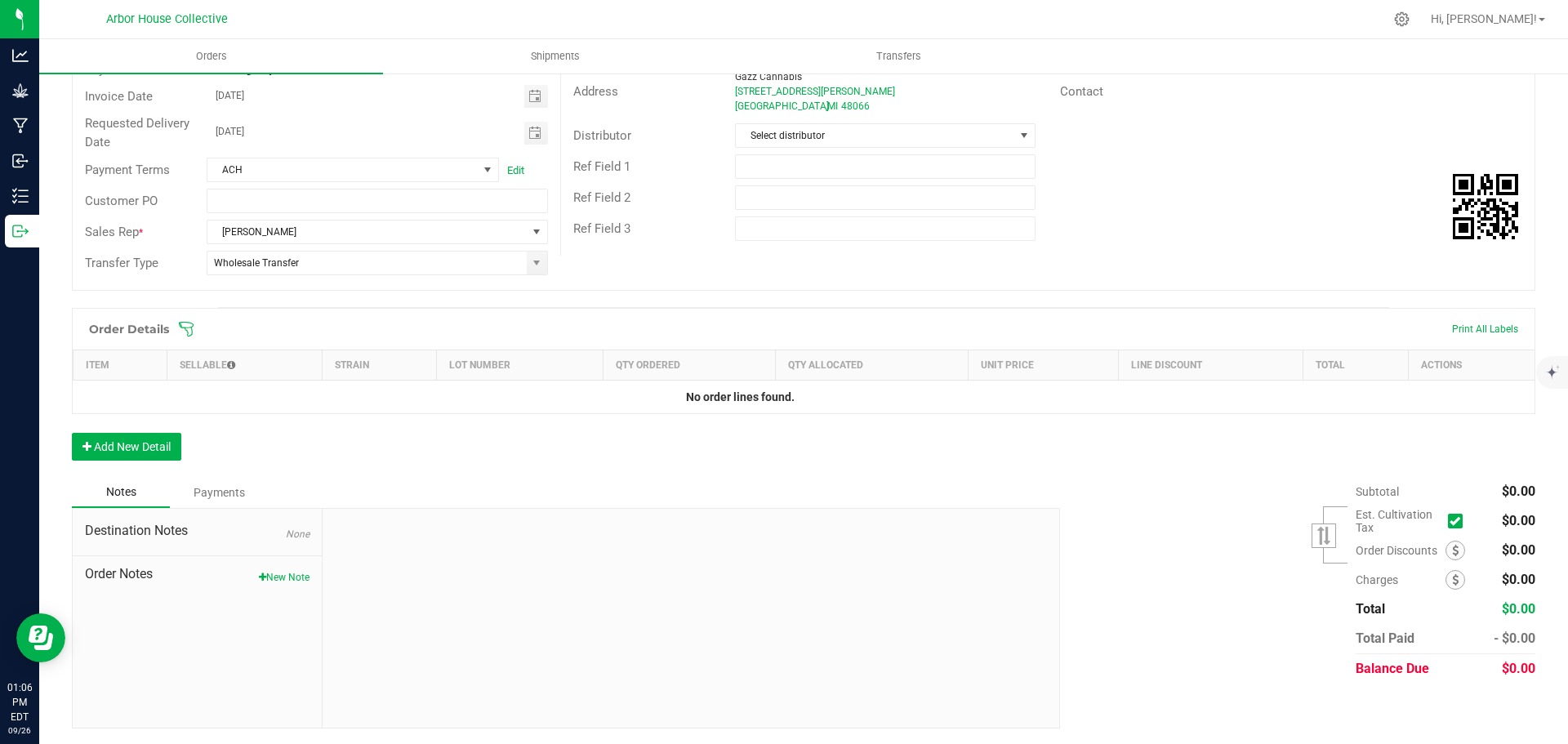
scroll to position [194, 0]
click at [139, 442] on button "Add New Detail" at bounding box center [126, 446] width 110 height 28
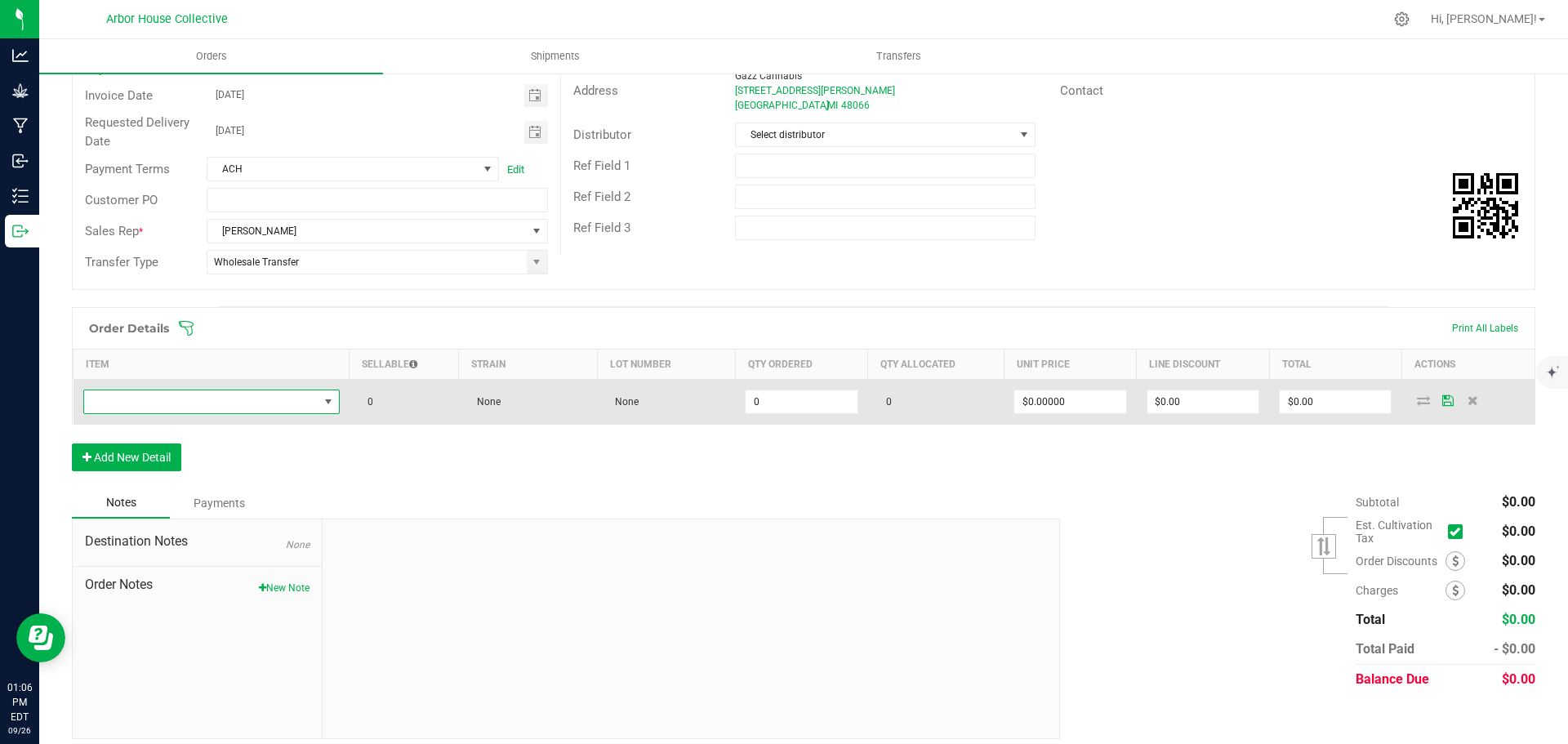
click at [166, 407] on span "NO DATA FOUND" at bounding box center [201, 402] width 234 height 23
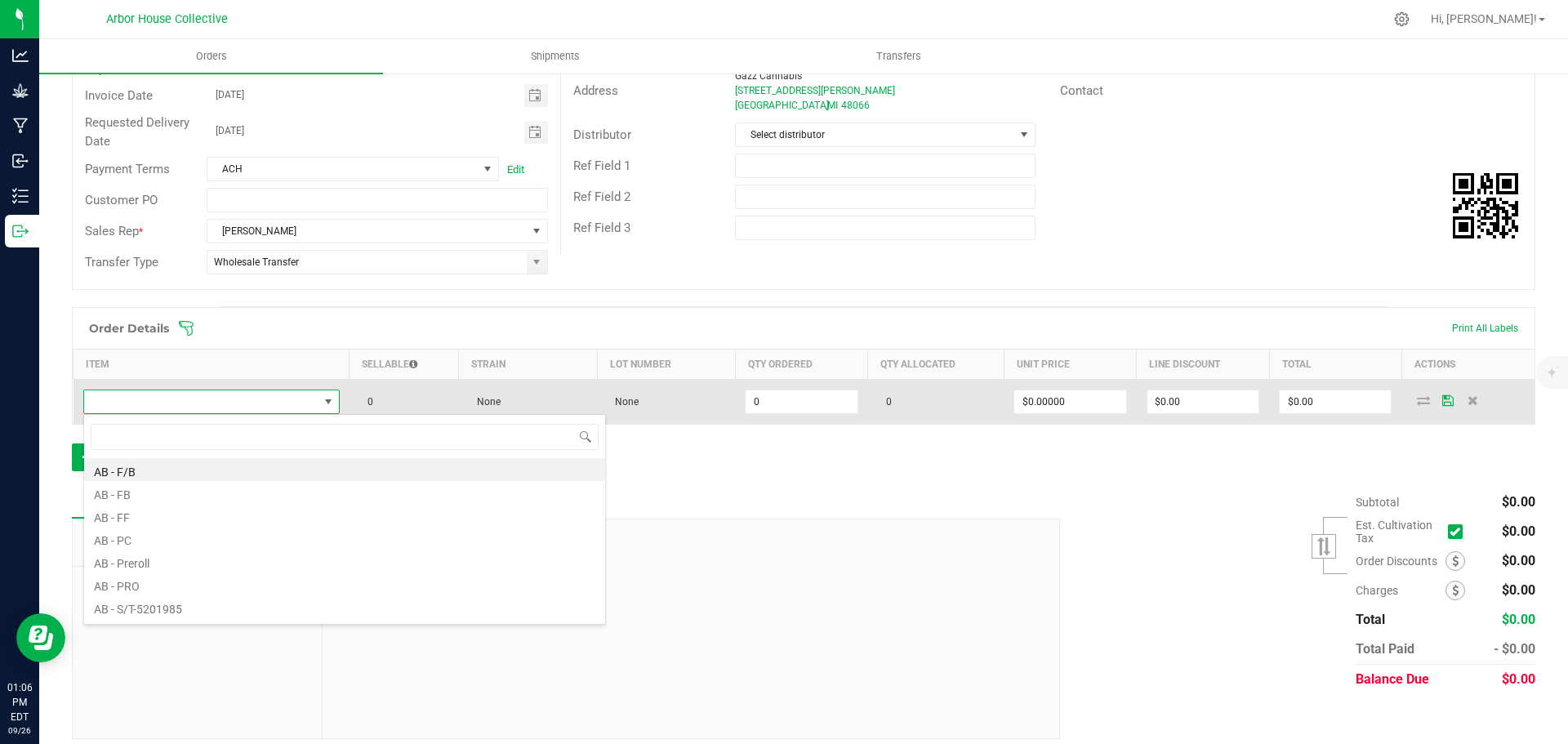
scroll to position [25, 254]
type input "FAC"
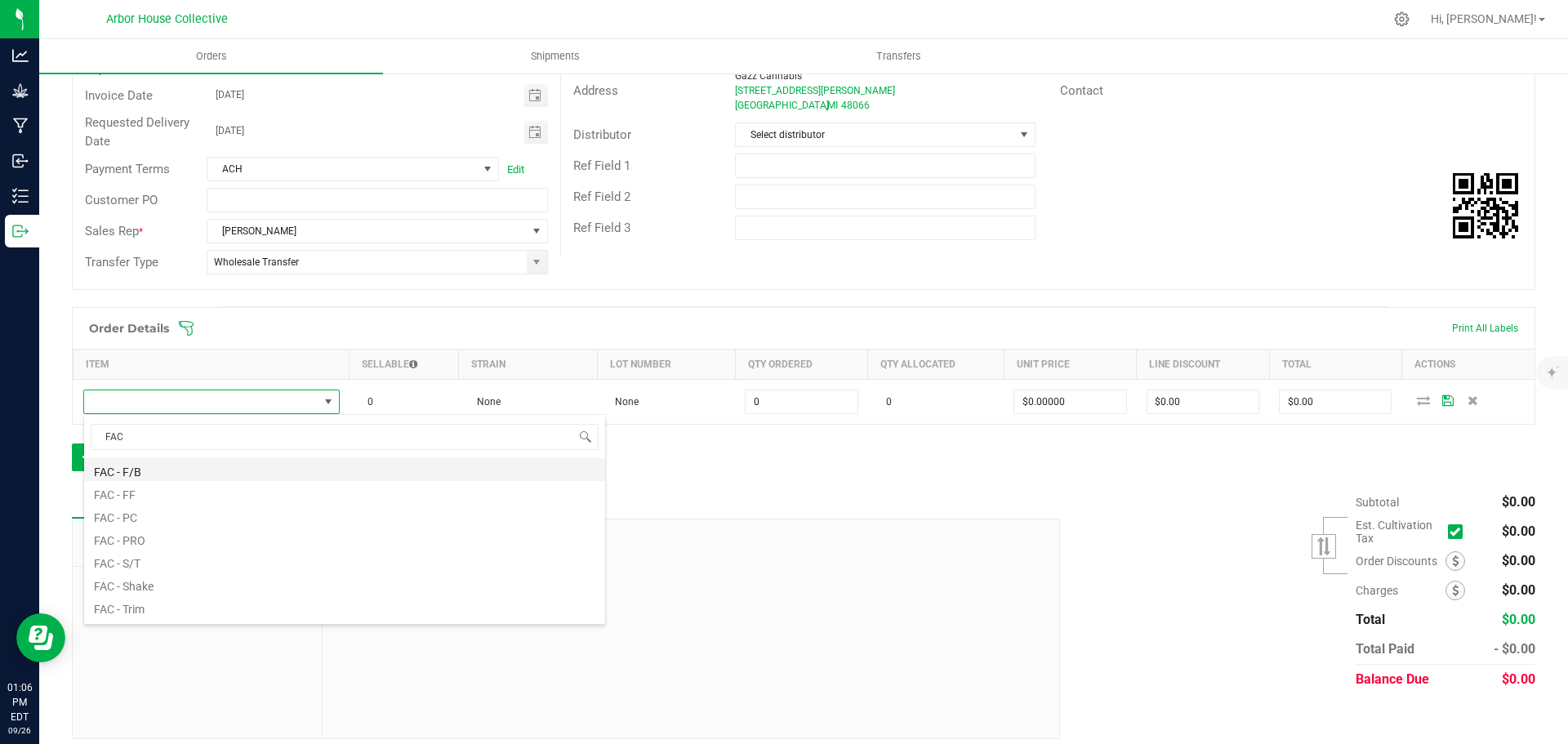
click at [152, 475] on li "FAC - F/B" at bounding box center [344, 470] width 521 height 23
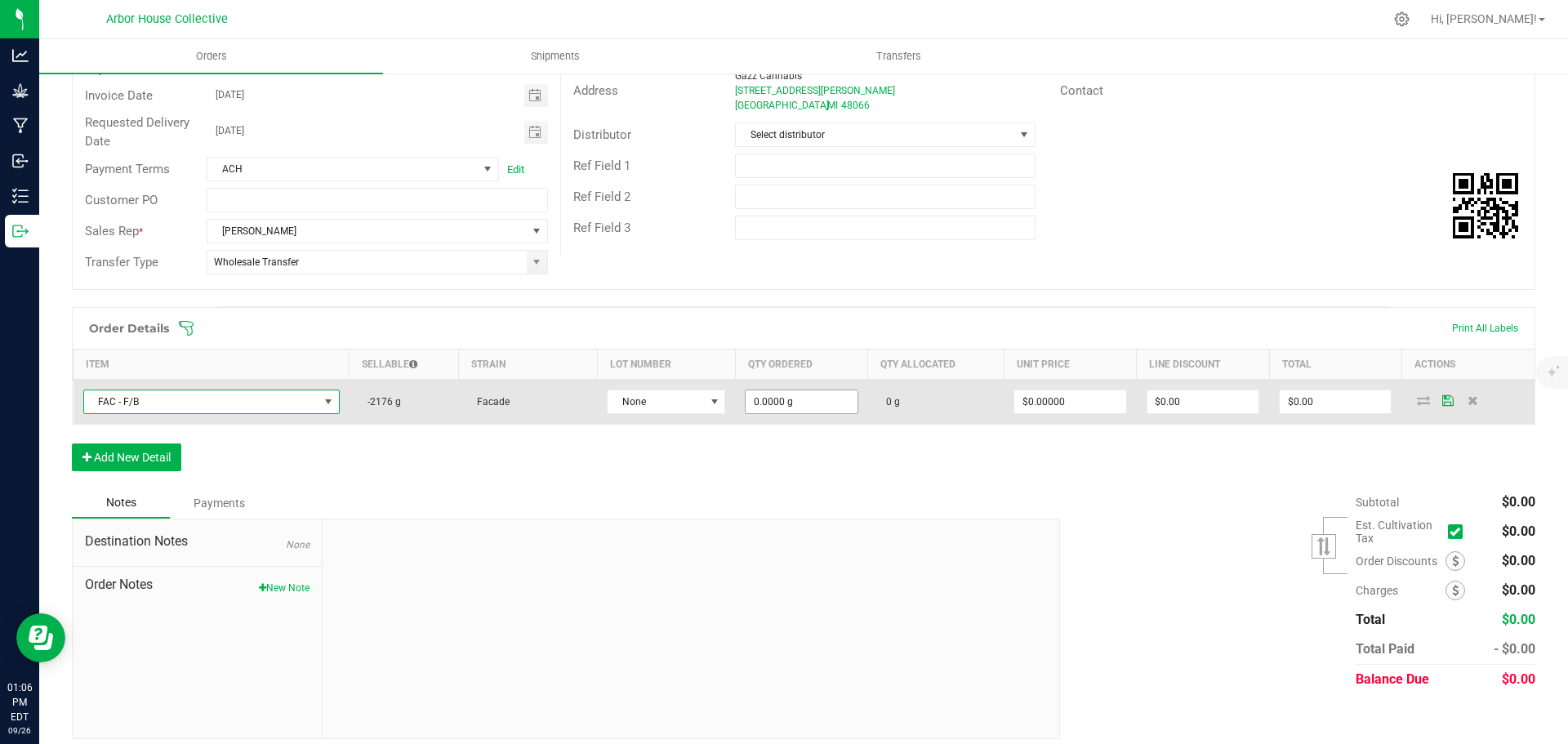
type input "0"
click at [821, 409] on input "0" at bounding box center [801, 402] width 111 height 23
type input "454.0000 g"
type input "0"
click at [1310, 403] on input "0" at bounding box center [1335, 402] width 111 height 23
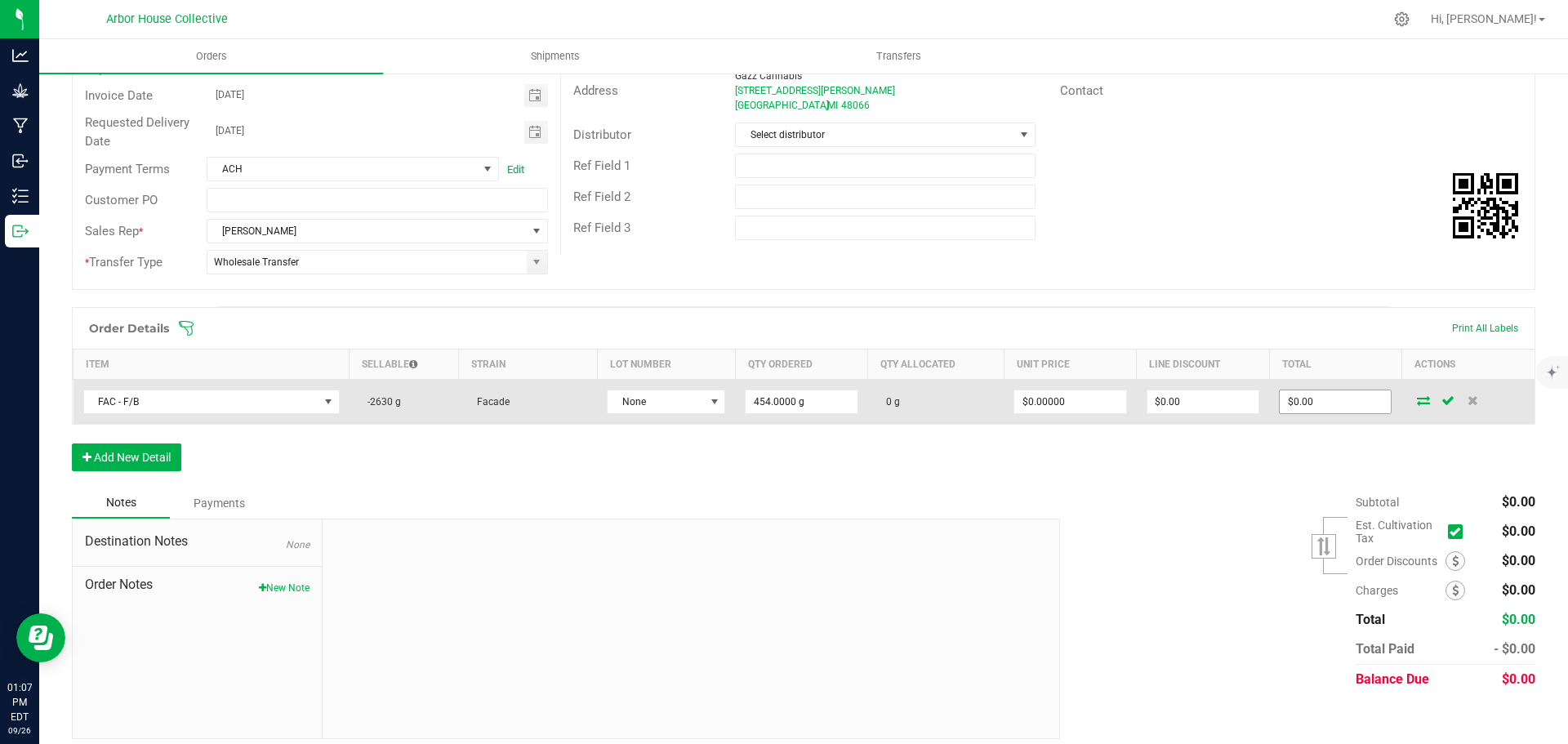
type input "0"
click at [1305, 399] on input "0" at bounding box center [1335, 402] width 111 height 23
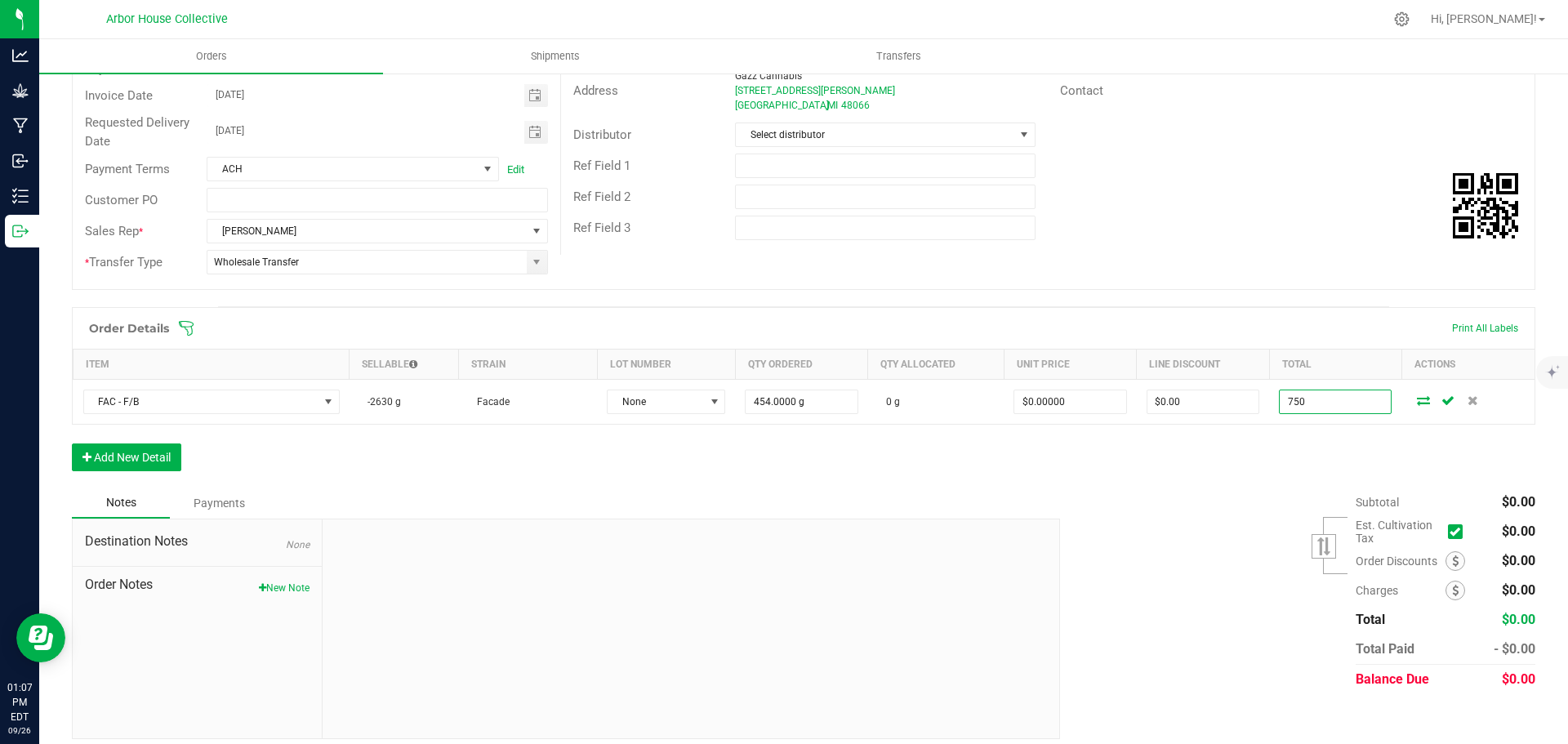
type input "750"
type input "$1.65198"
type input "$750.00"
drag, startPoint x: 1259, startPoint y: 482, endPoint x: 1167, endPoint y: 493, distance: 92.7
click at [1256, 484] on div "Order Details Print All Labels Item Sellable Strain Lot Number Qty Ordered Qty …" at bounding box center [803, 397] width 1463 height 180
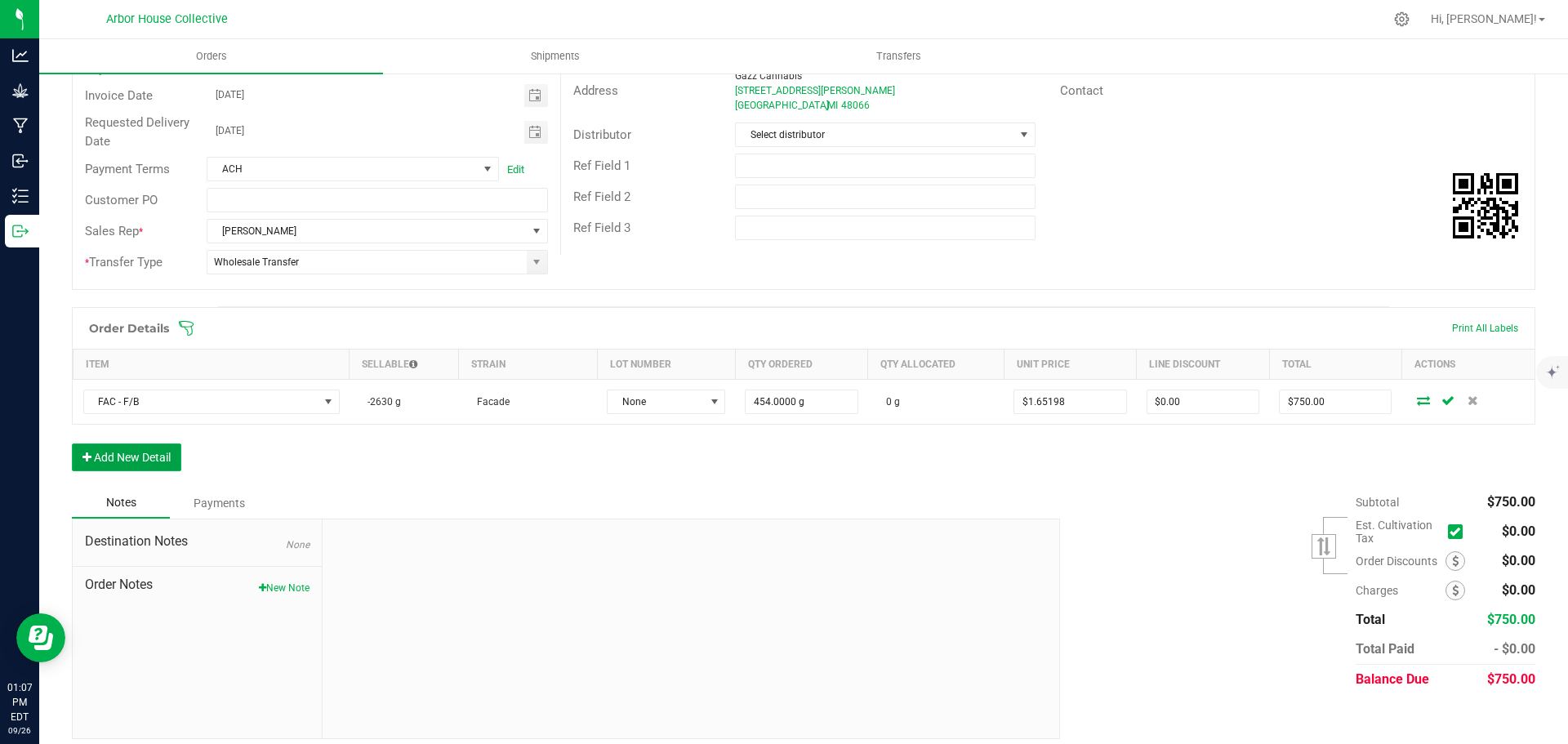
click at [142, 454] on button "Add New Detail" at bounding box center [126, 457] width 110 height 28
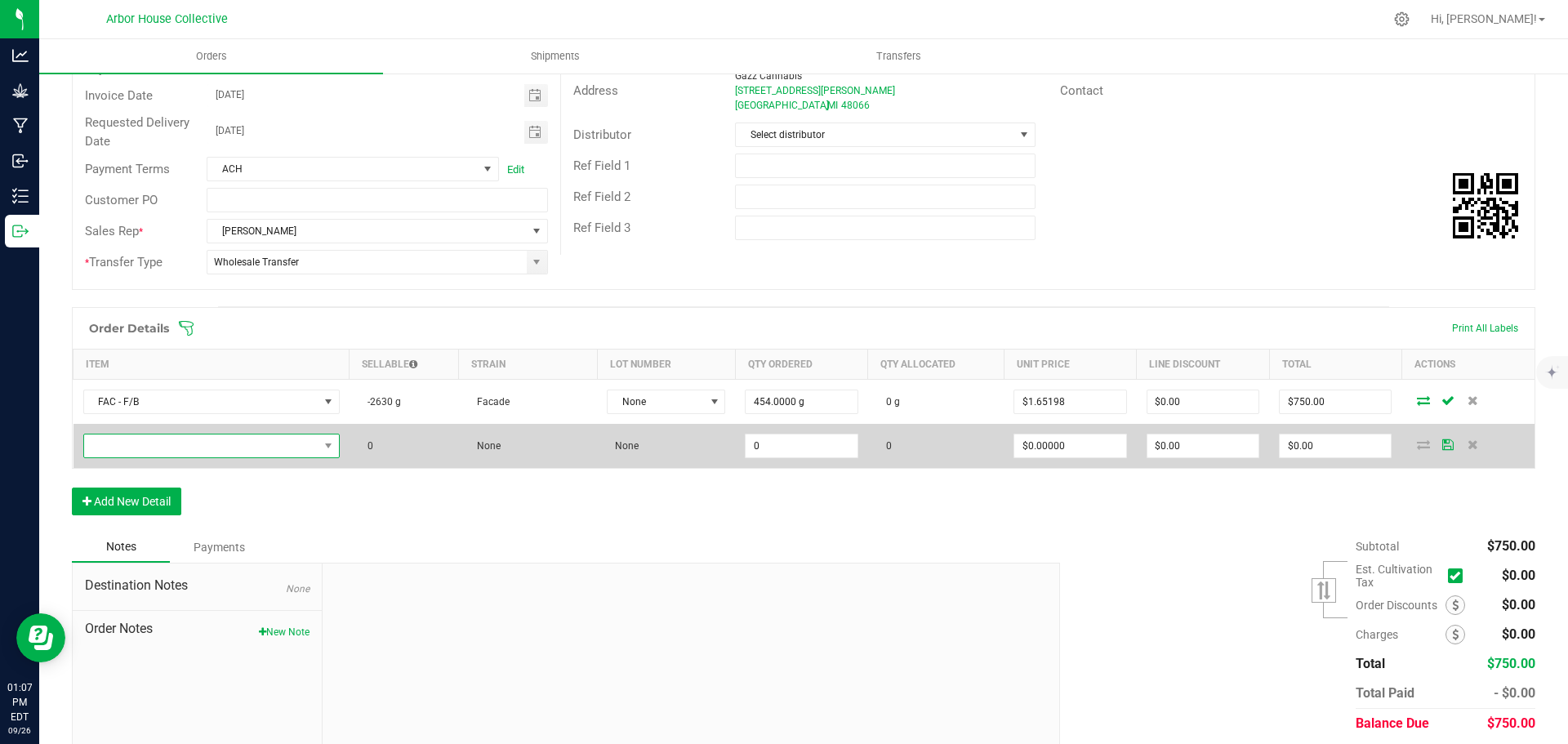
click at [155, 442] on span "NO DATA FOUND" at bounding box center [201, 446] width 234 height 23
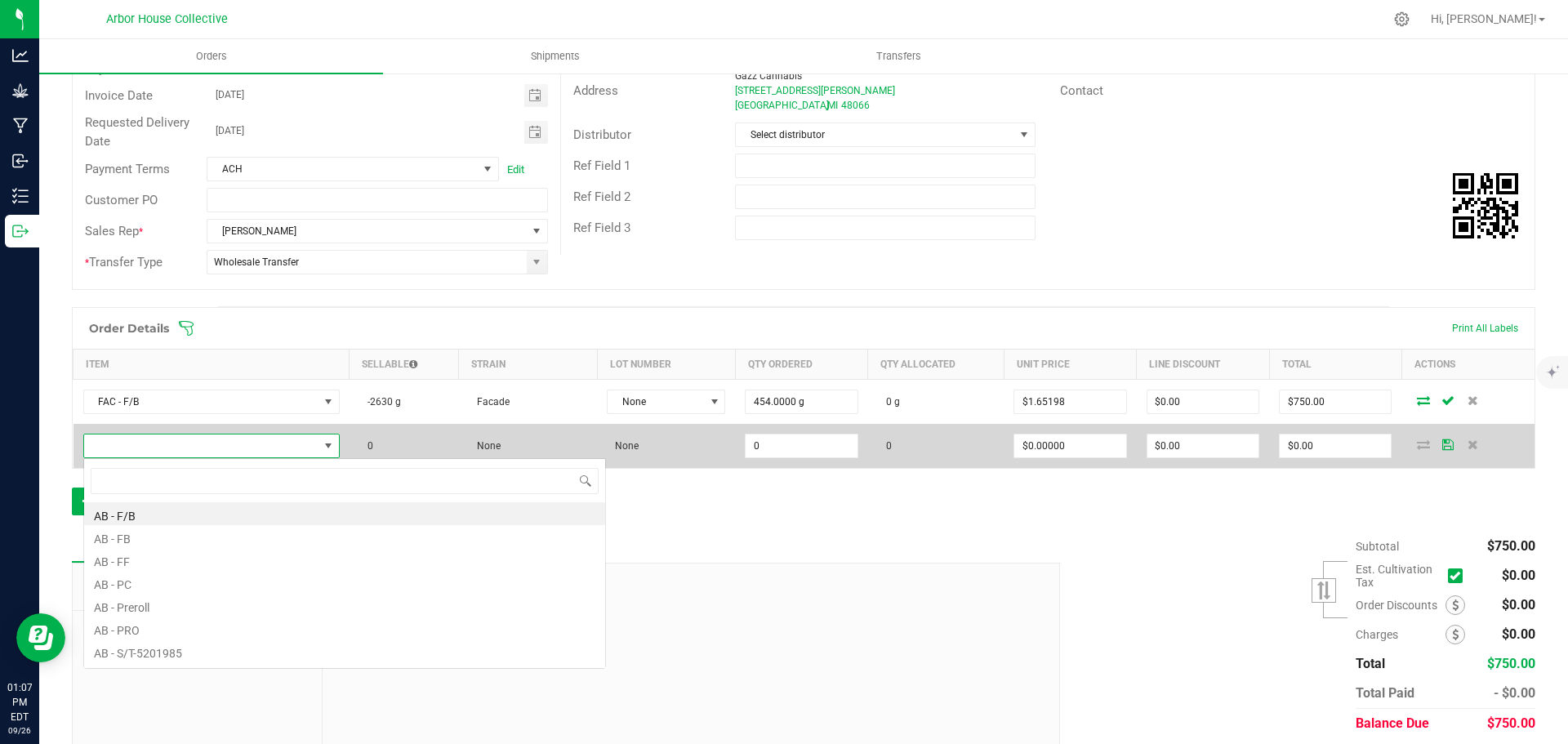
scroll to position [25, 252]
type input "LD"
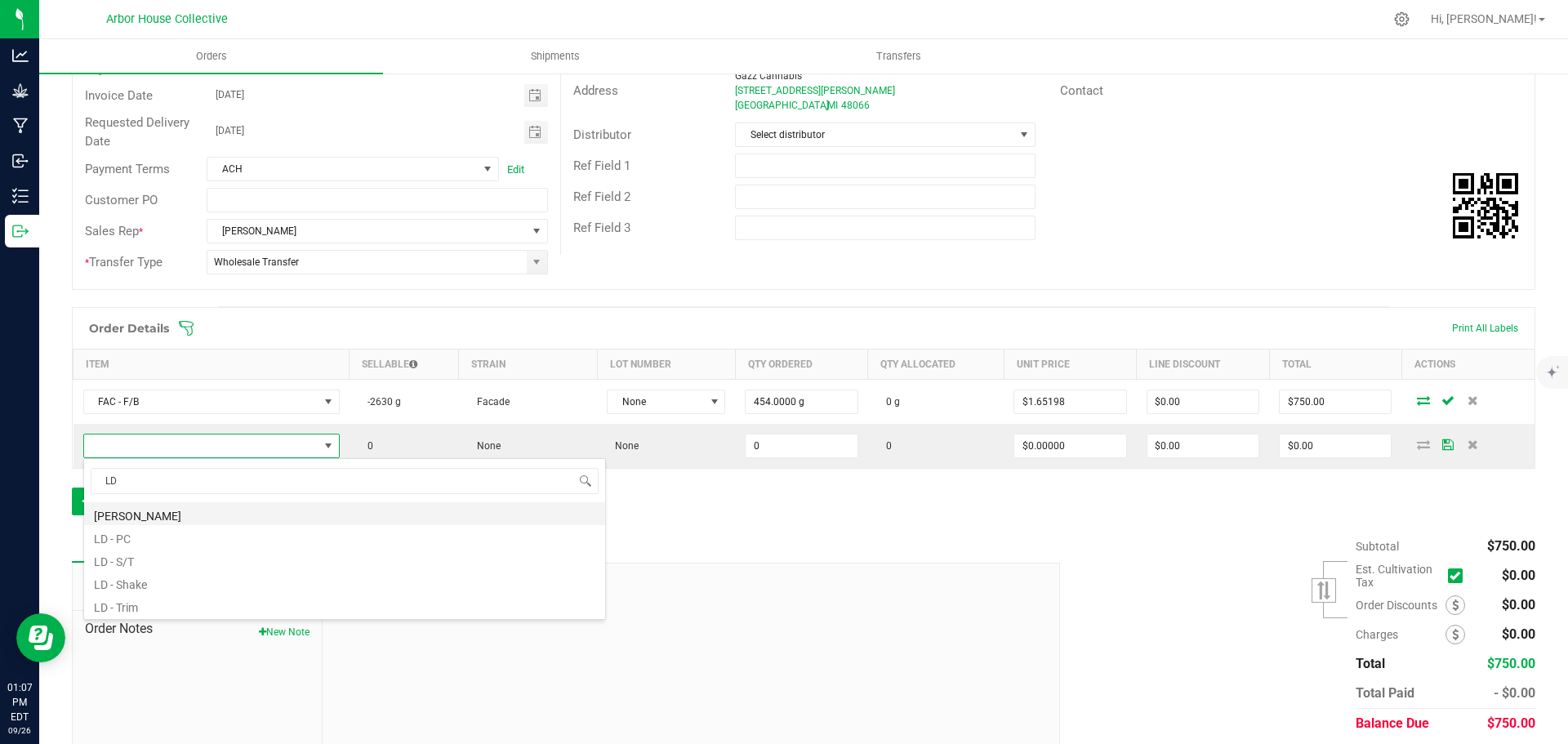
click at [151, 515] on li "[PERSON_NAME]" at bounding box center [344, 514] width 521 height 23
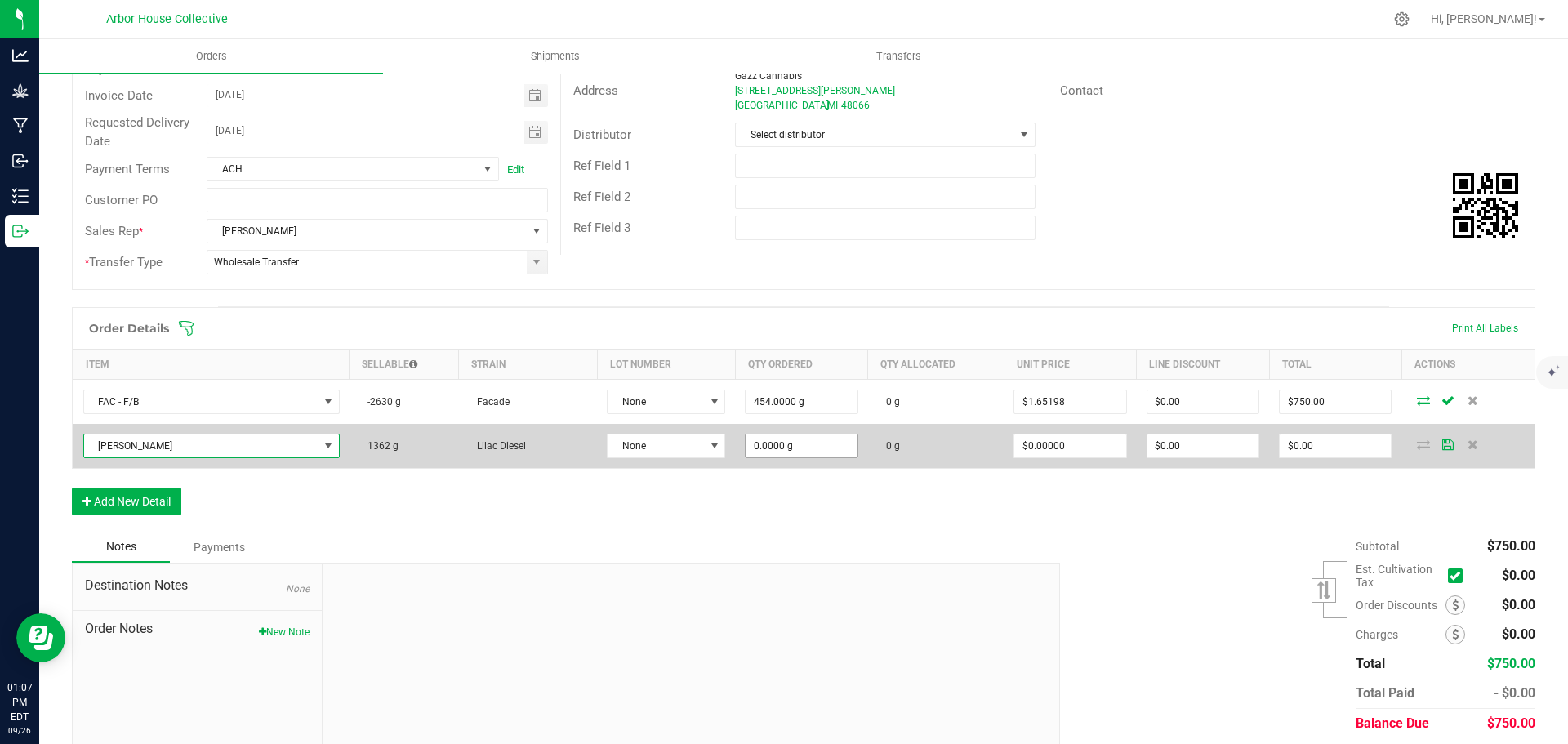
type input "0"
click at [795, 447] on input "0" at bounding box center [801, 446] width 111 height 23
type input "5"
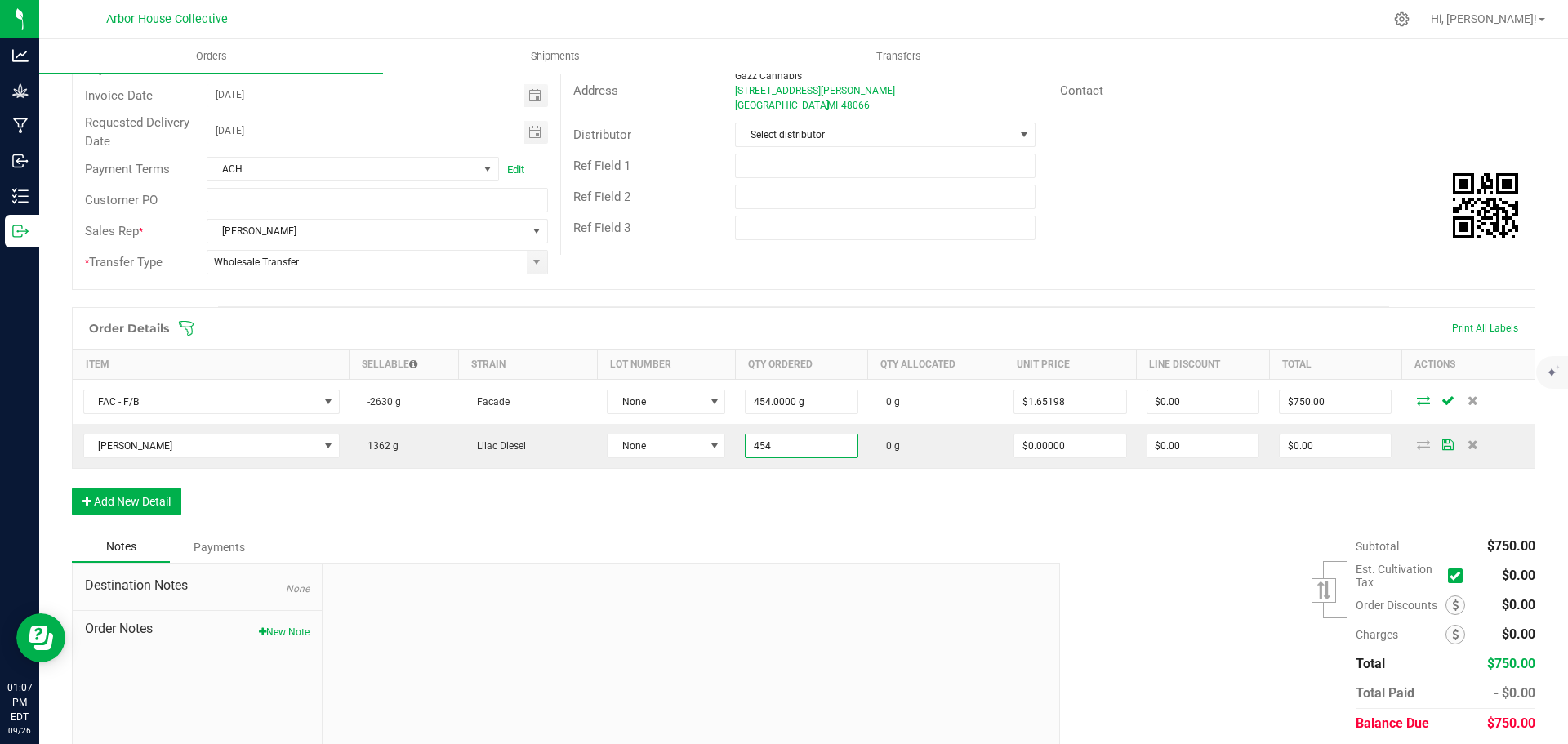
type input "454.0000 g"
click at [789, 504] on div "Order Details Print All Labels Item Sellable Strain Lot Number Qty Ordered Qty …" at bounding box center [803, 419] width 1463 height 225
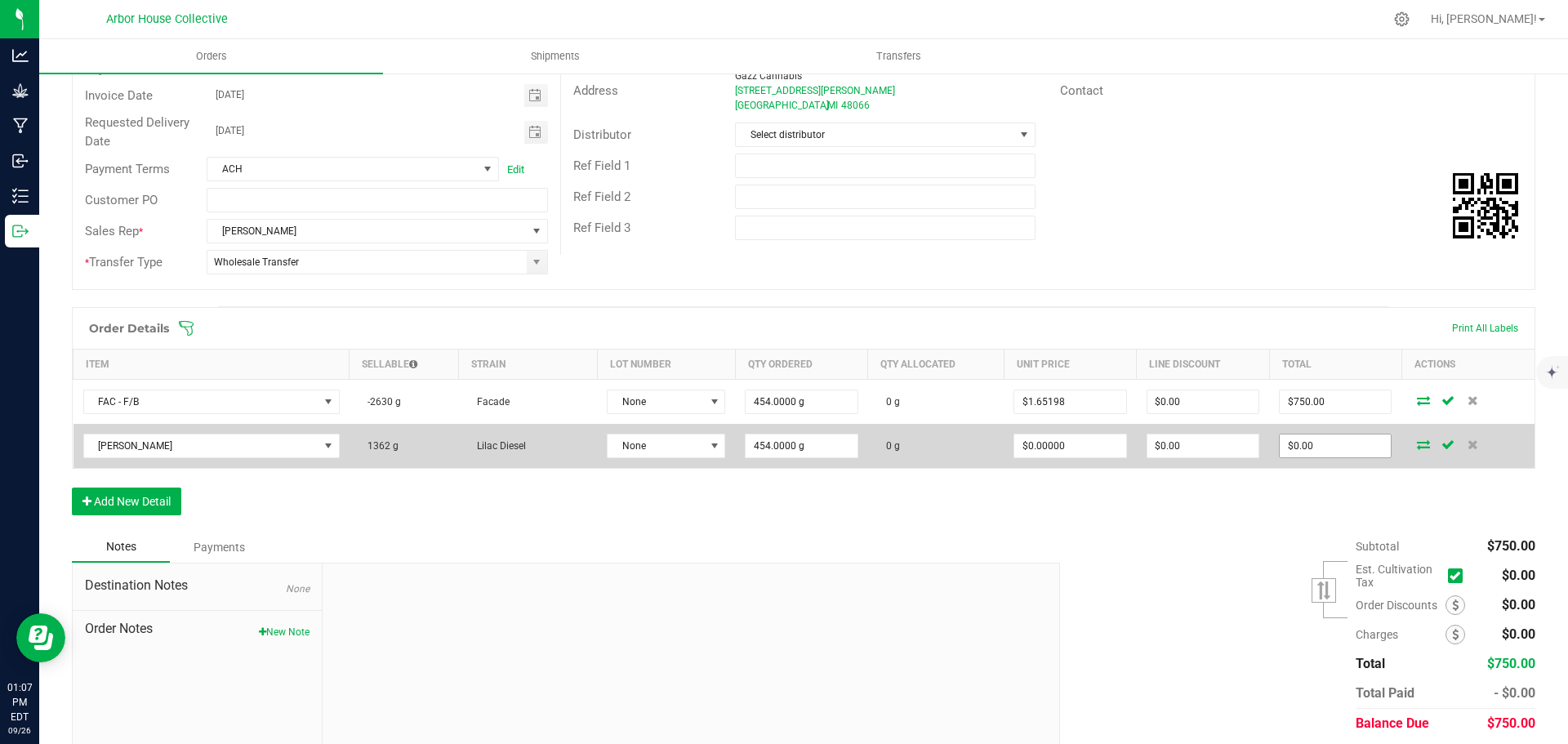
type input "0"
click at [1332, 448] on input "0" at bounding box center [1335, 446] width 111 height 23
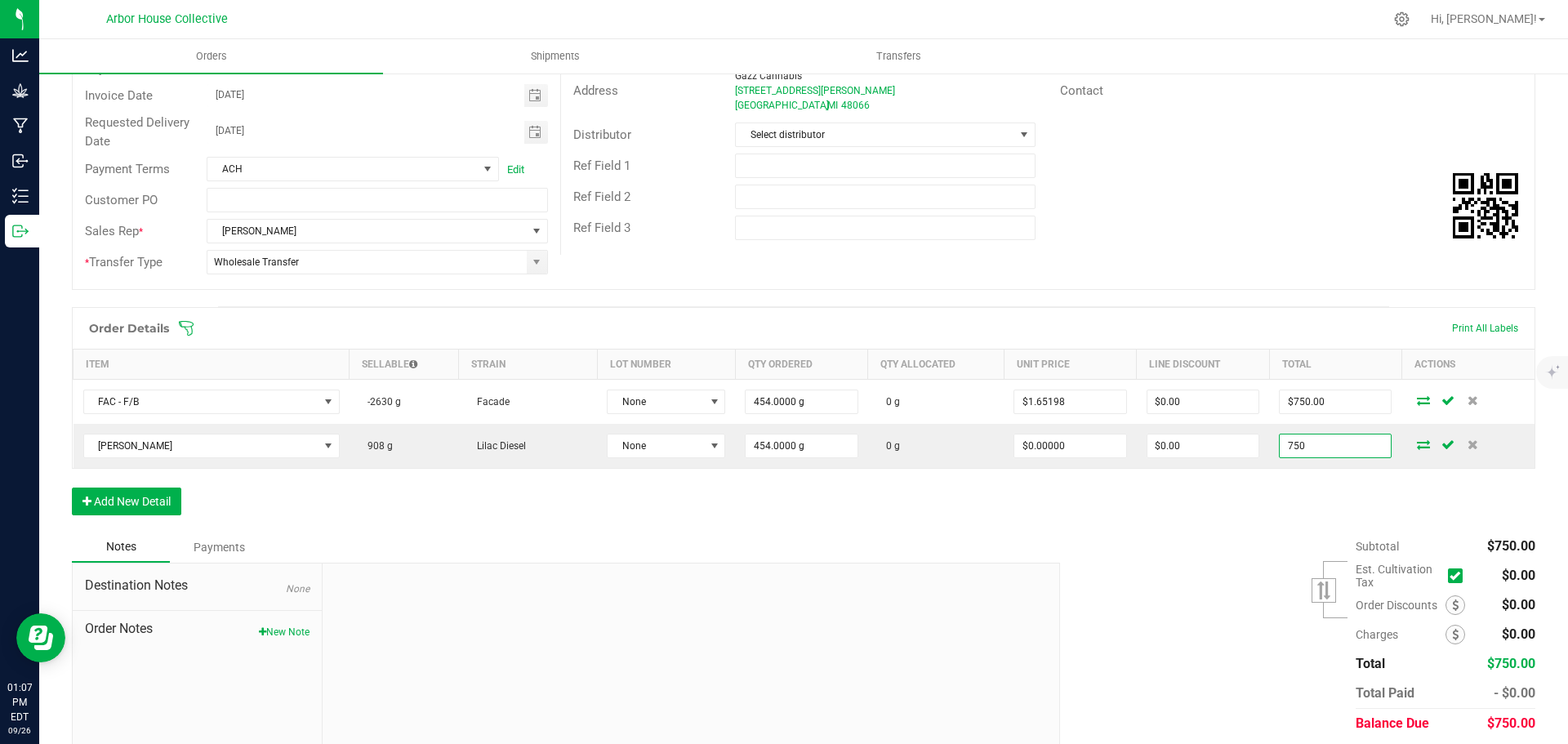
type input "750"
type input "$1.65198"
type input "$750.00"
click at [1242, 538] on div "Subtotal $750.00 Est. Cultivation Tax" at bounding box center [1292, 634] width 488 height 207
click at [139, 501] on button "Add New Detail" at bounding box center [126, 502] width 110 height 28
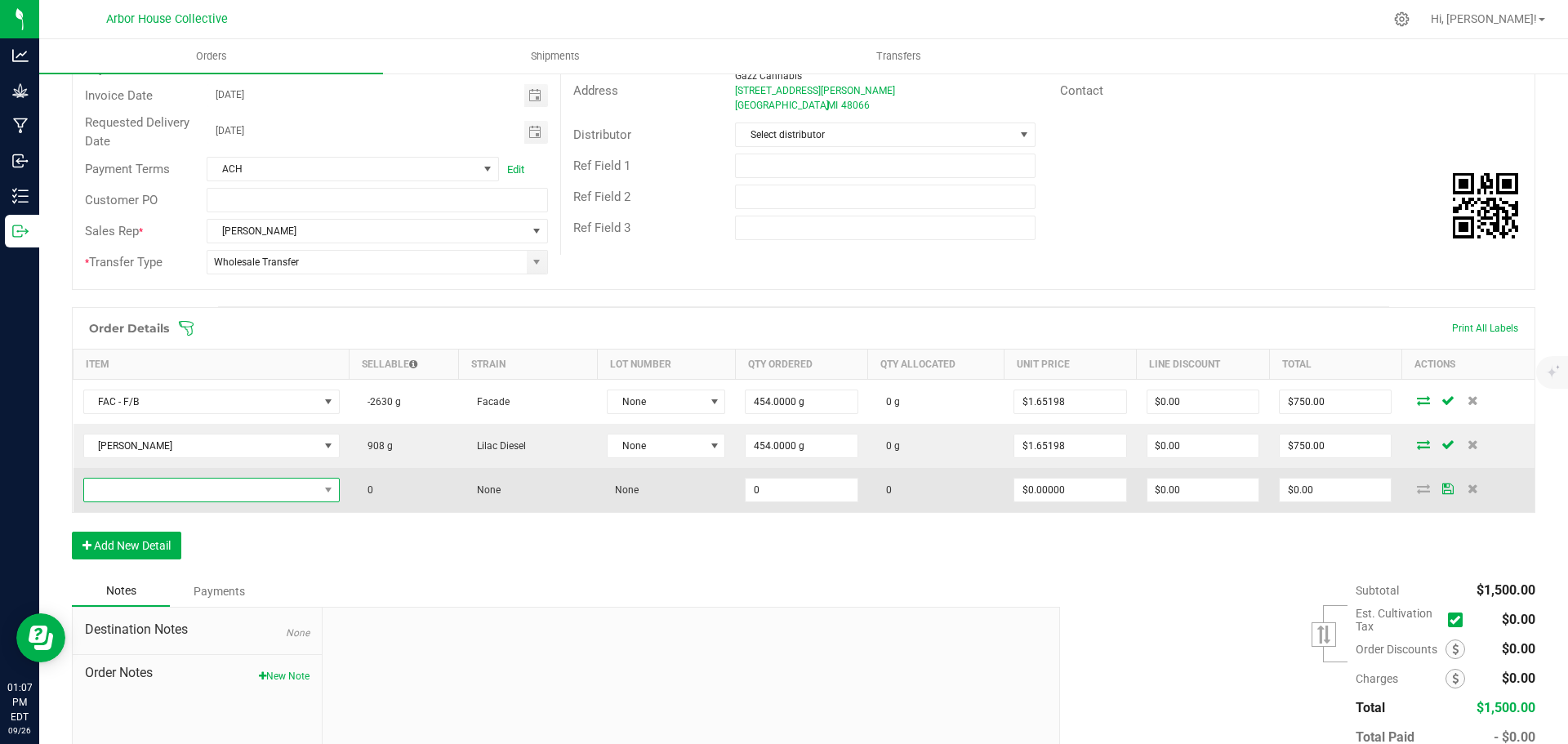
click at [161, 490] on span "NO DATA FOUND" at bounding box center [201, 490] width 234 height 23
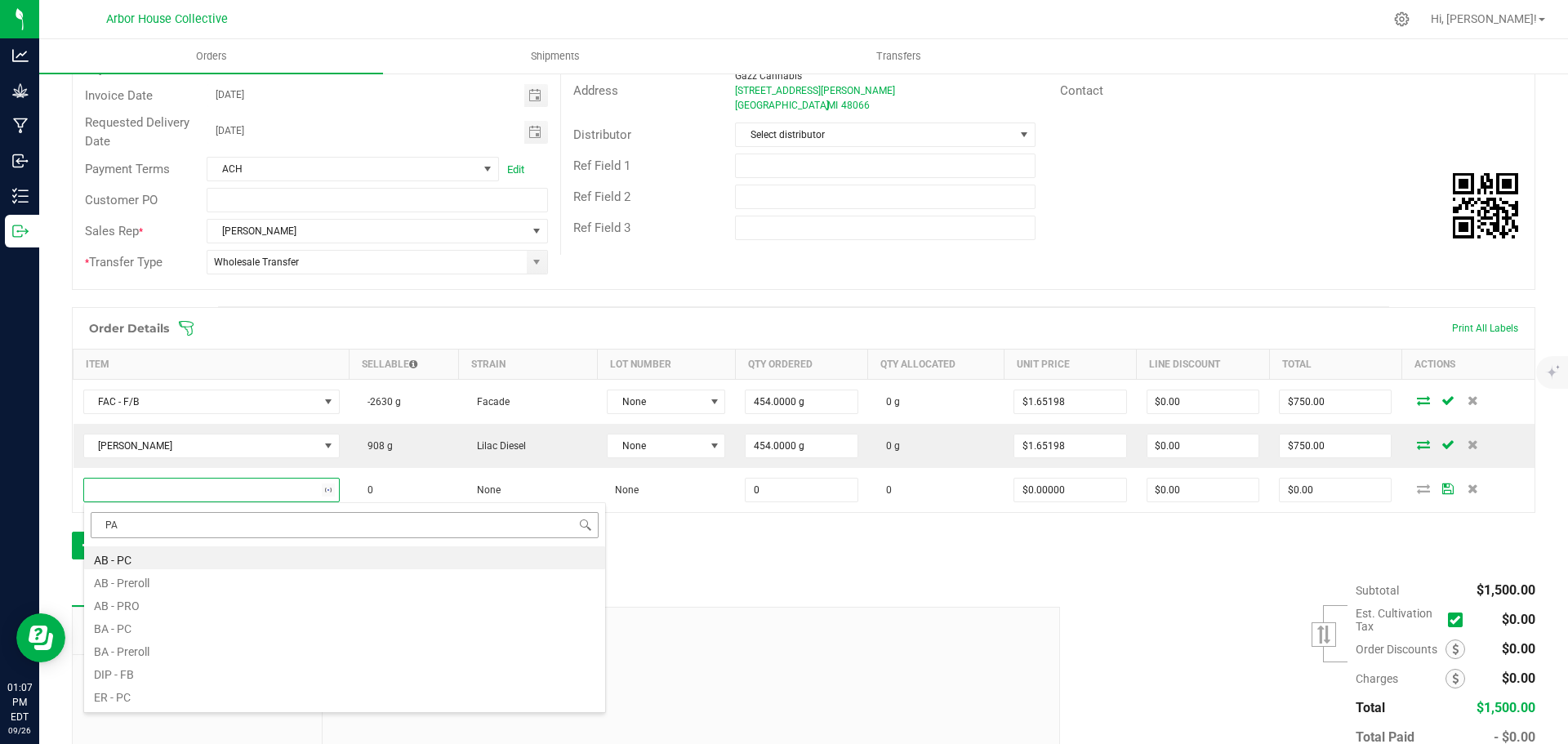
type input "PAV"
click at [124, 557] on li "PAV - F/B" at bounding box center [344, 558] width 521 height 23
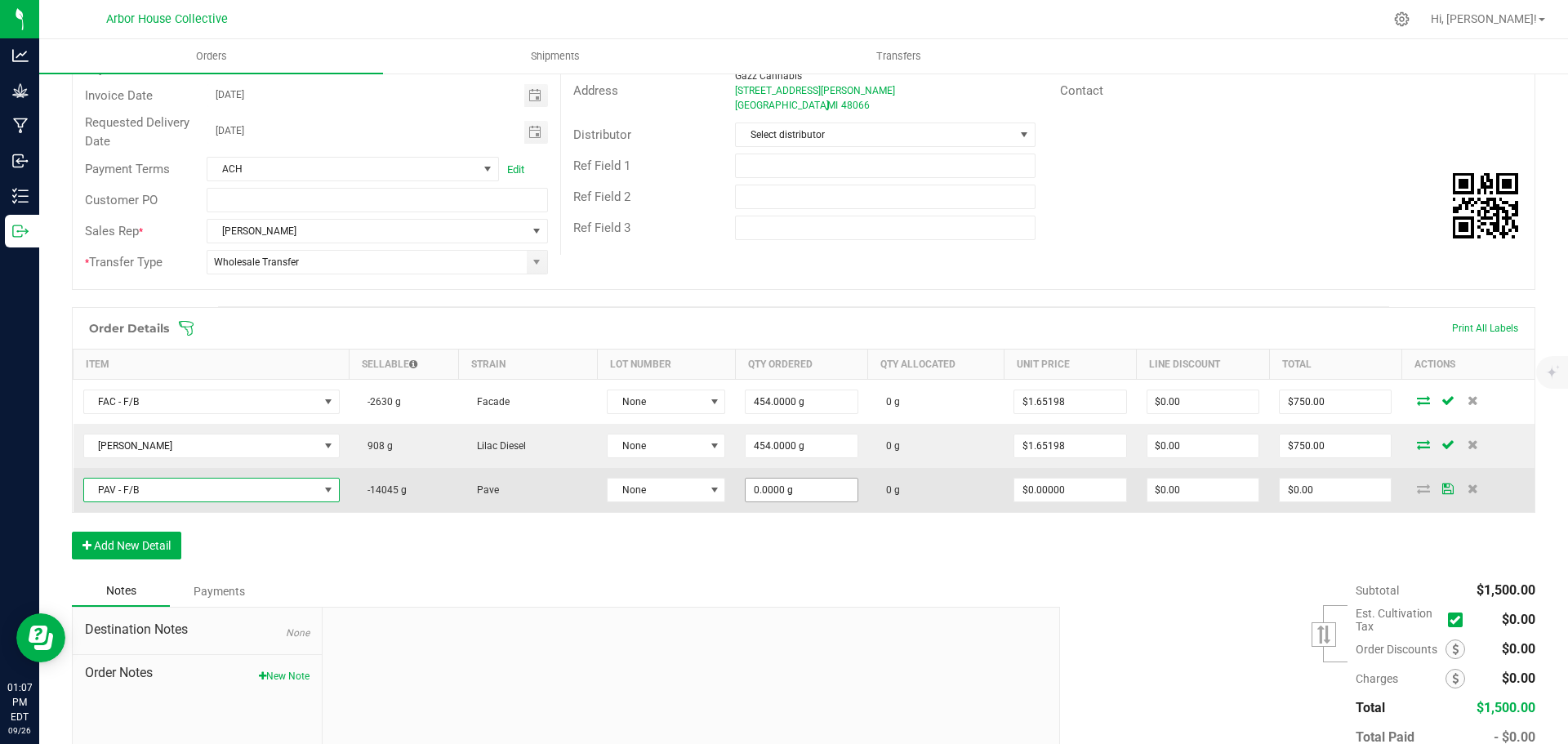
type input "0"
click at [806, 485] on input "0" at bounding box center [801, 490] width 111 height 23
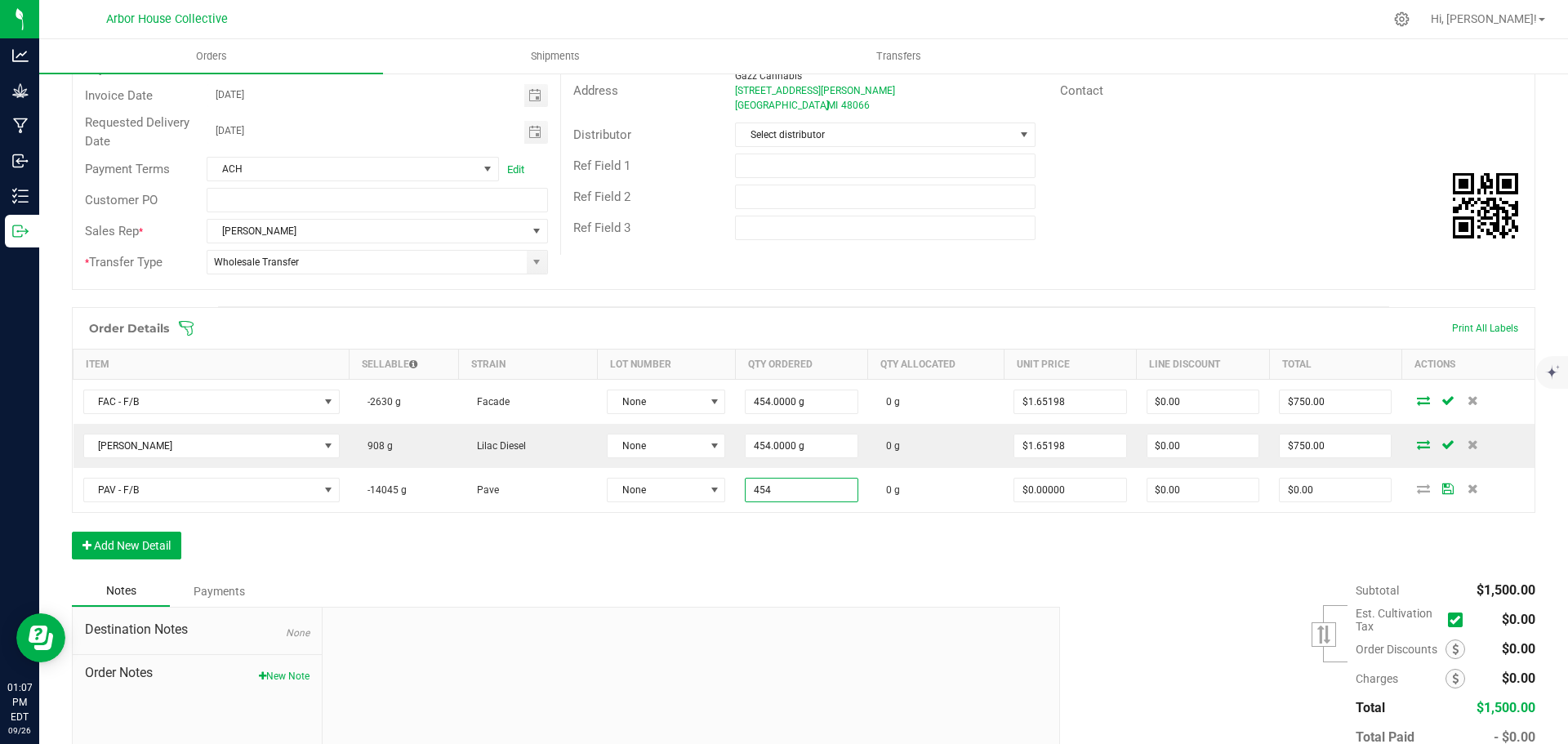
type input "454.0000 g"
click at [806, 547] on div "Order Details Print All Labels Item Sellable Strain Lot Number Qty Ordered Qty …" at bounding box center [803, 442] width 1463 height 269
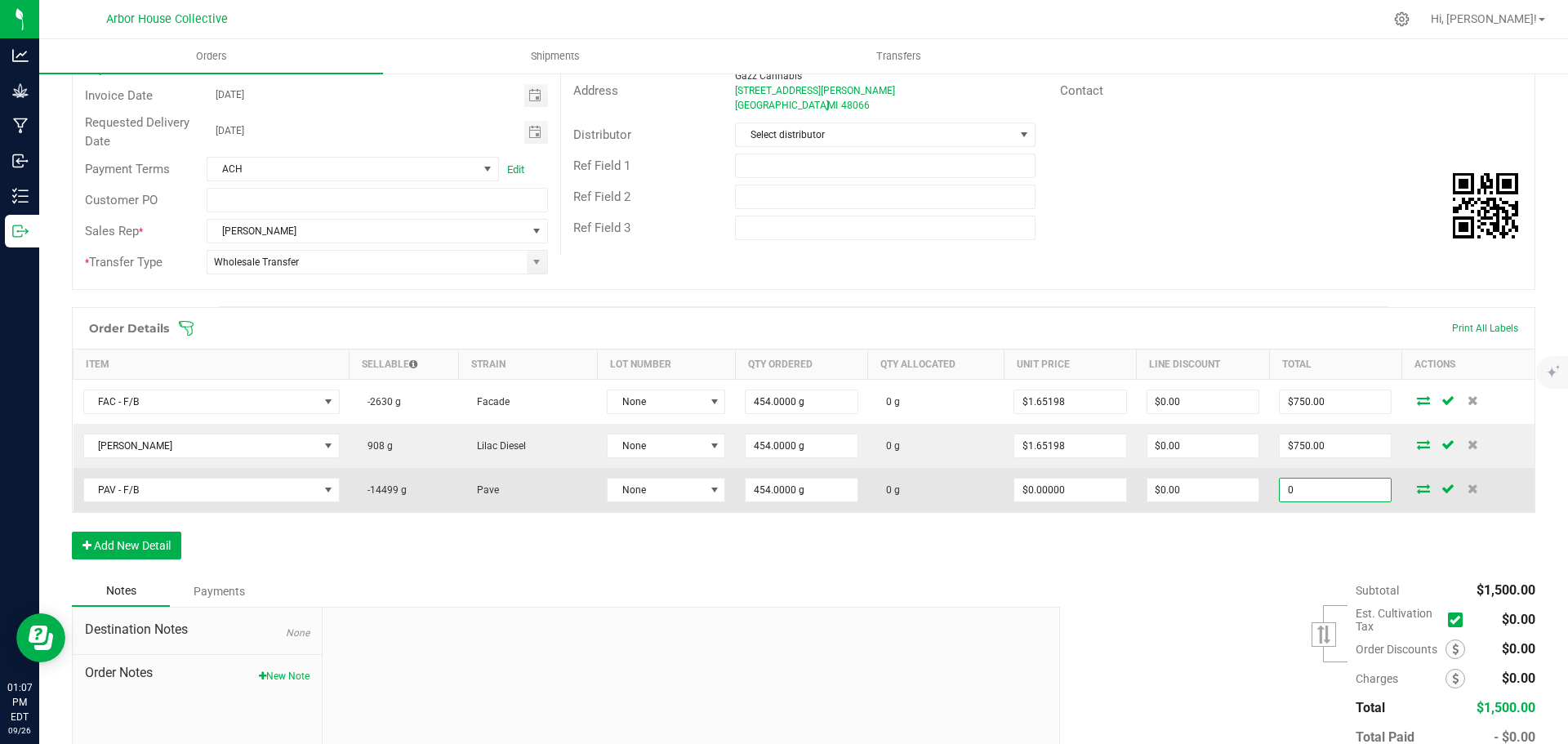
click at [1313, 486] on input "0" at bounding box center [1335, 490] width 111 height 23
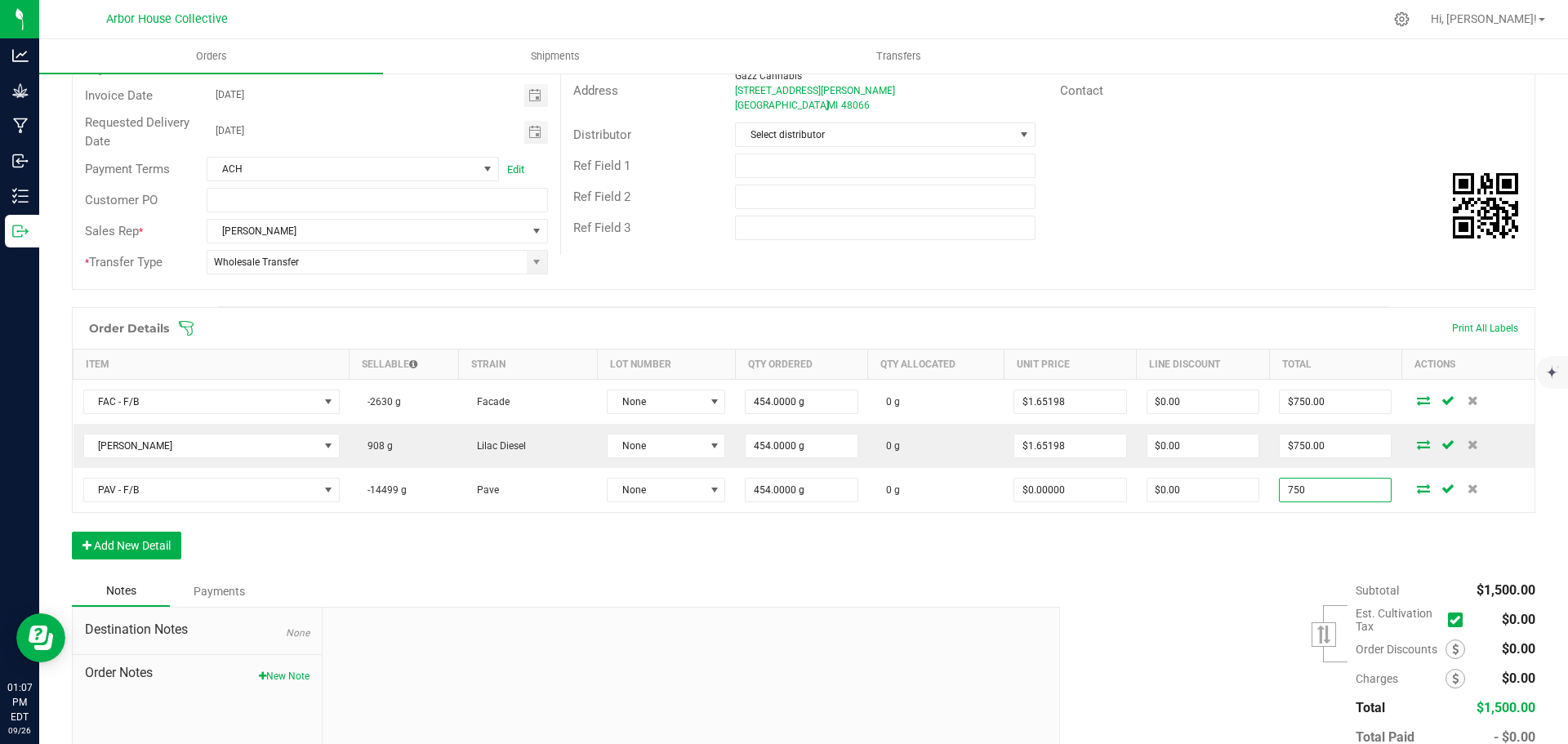
type input "750"
type input "$1.65198"
type input "$750.00"
click at [1184, 601] on div "Subtotal $1,500.00 Est. Cultivation Tax" at bounding box center [1292, 679] width 488 height 207
click at [127, 540] on button "Add New Detail" at bounding box center [126, 545] width 110 height 28
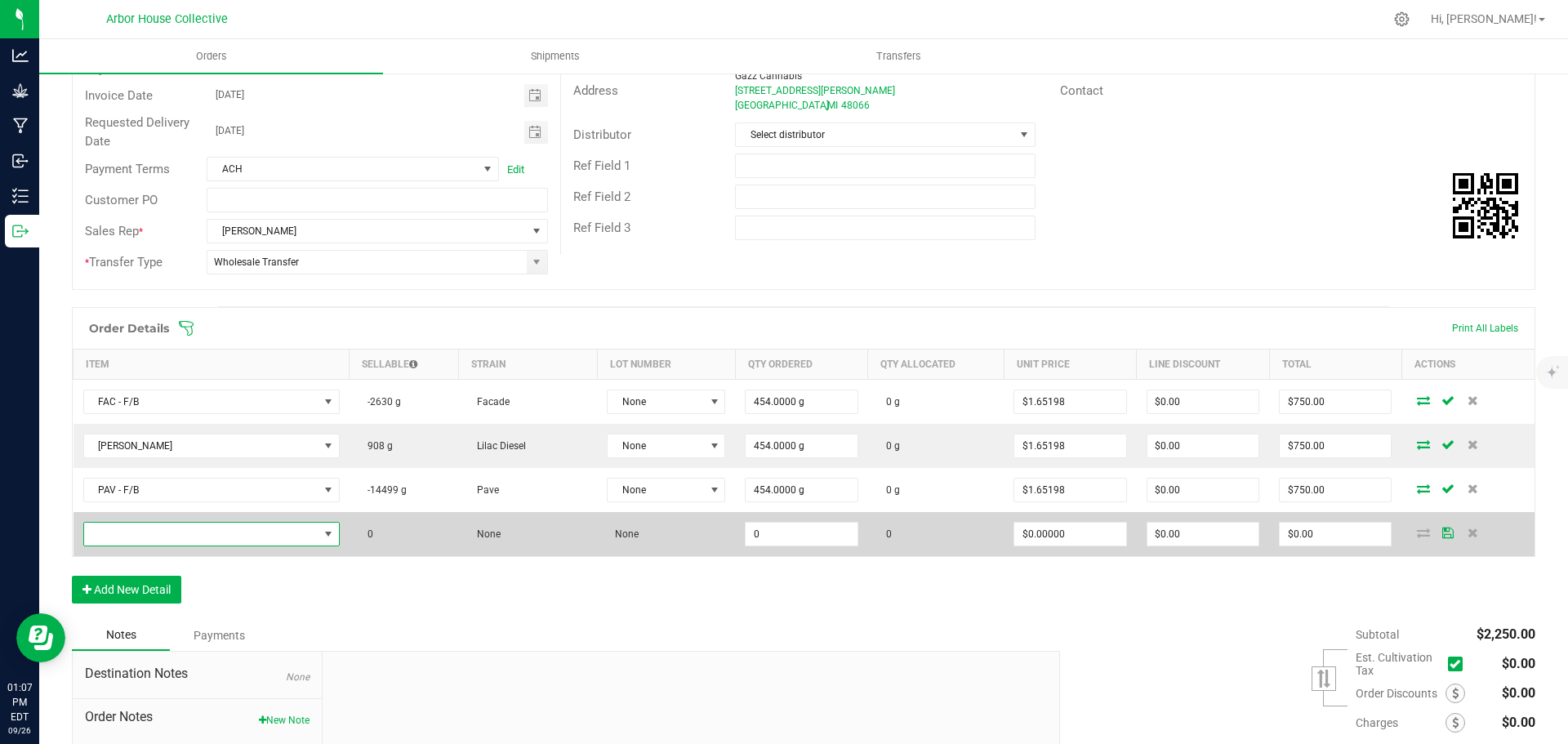
click at [153, 532] on span "NO DATA FOUND" at bounding box center [201, 534] width 234 height 23
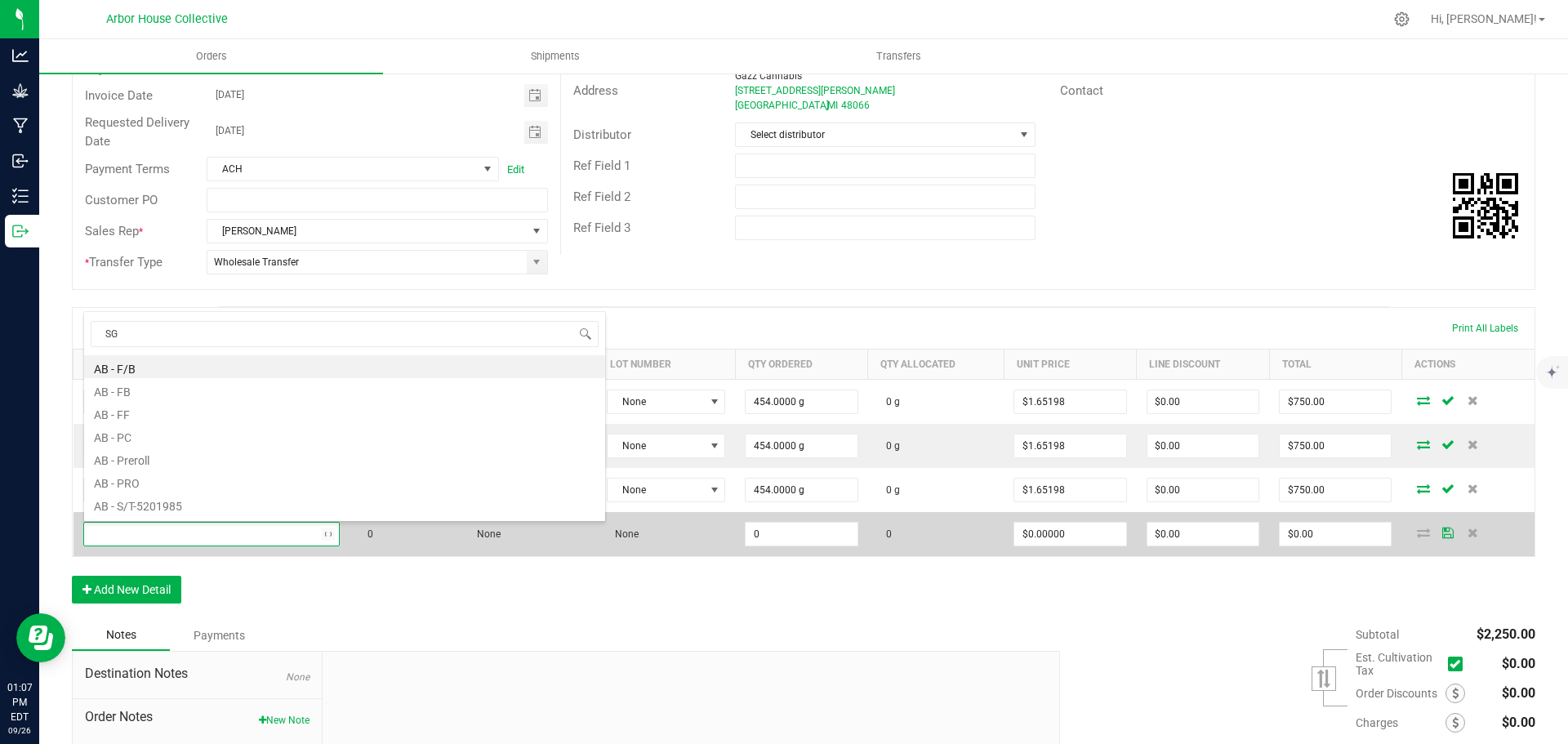
type input "SGC"
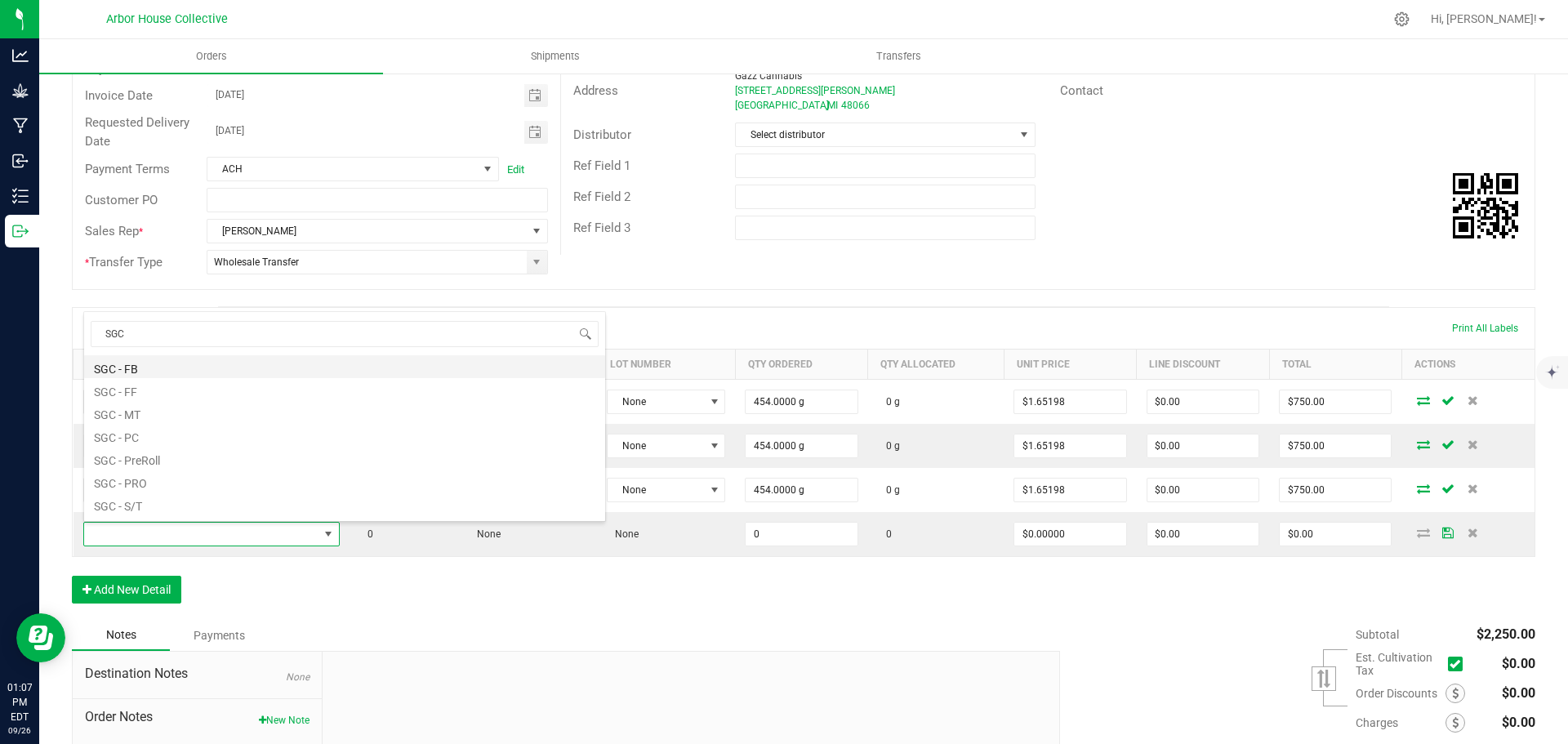
click at [124, 371] on li "SGC - FB" at bounding box center [344, 367] width 521 height 23
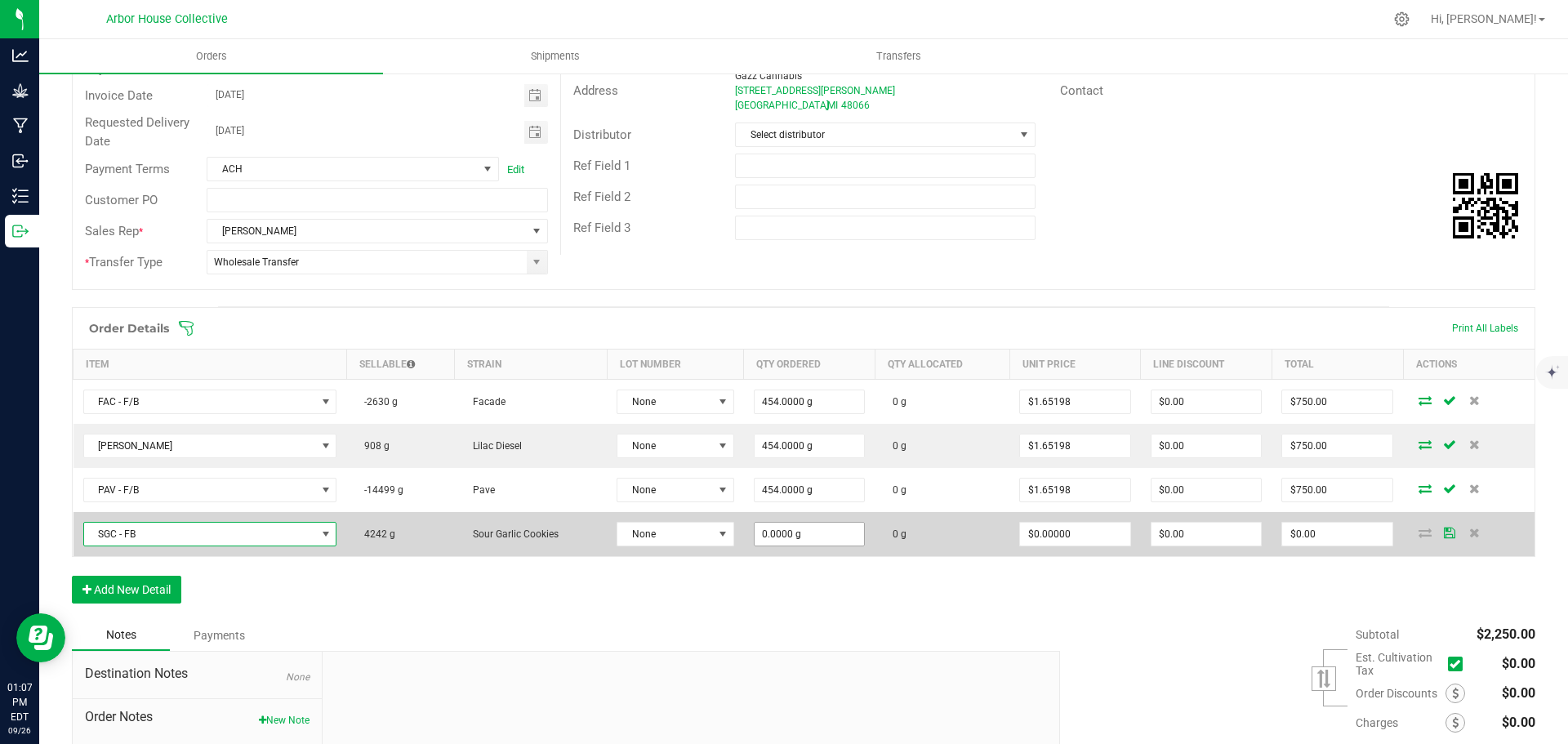
type input "0"
click at [812, 529] on input "0" at bounding box center [810, 534] width 110 height 23
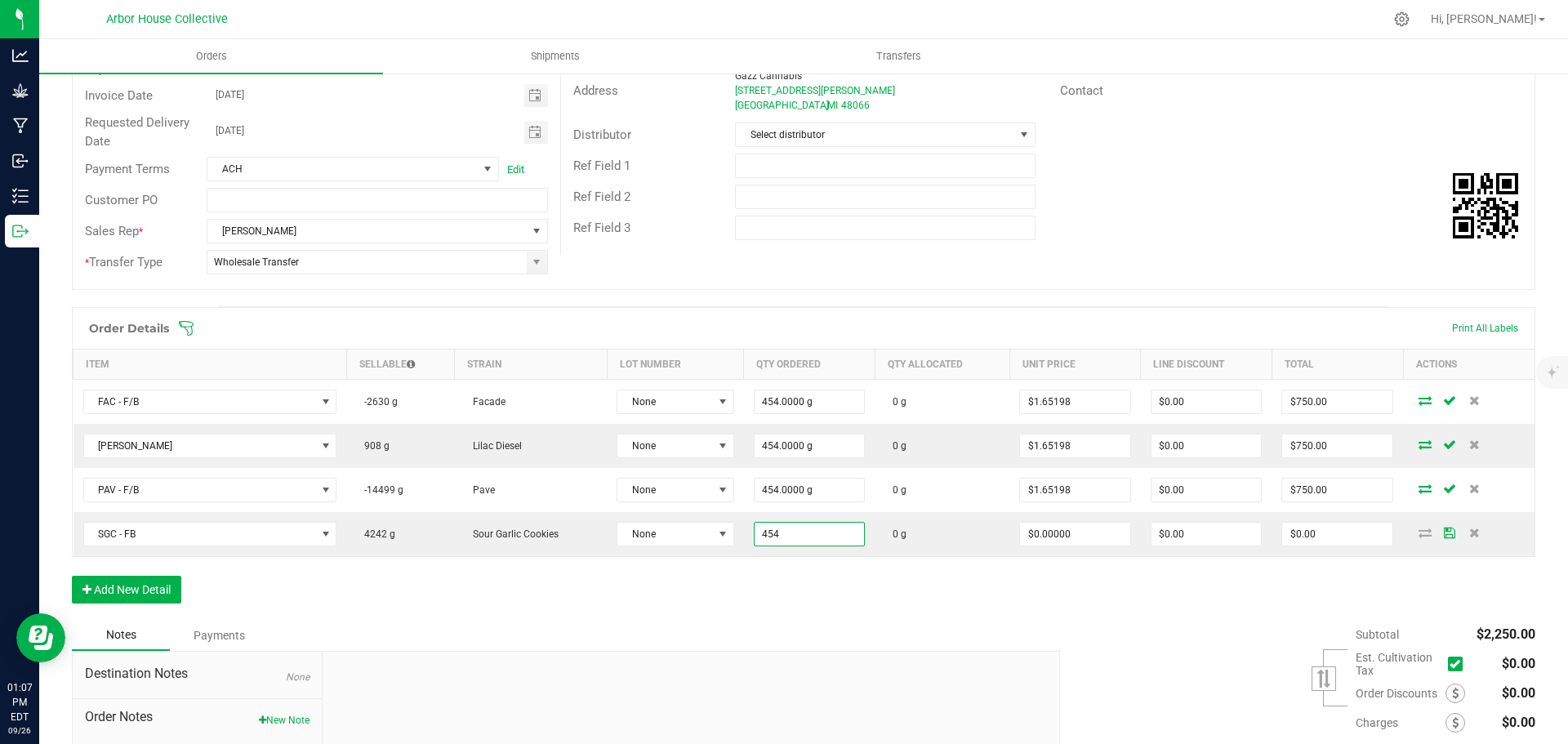
type input "454.0000 g"
click at [803, 594] on div "Order Details Print All Labels Item Sellable Strain Lot Number Qty Ordered Qty …" at bounding box center [803, 464] width 1463 height 313
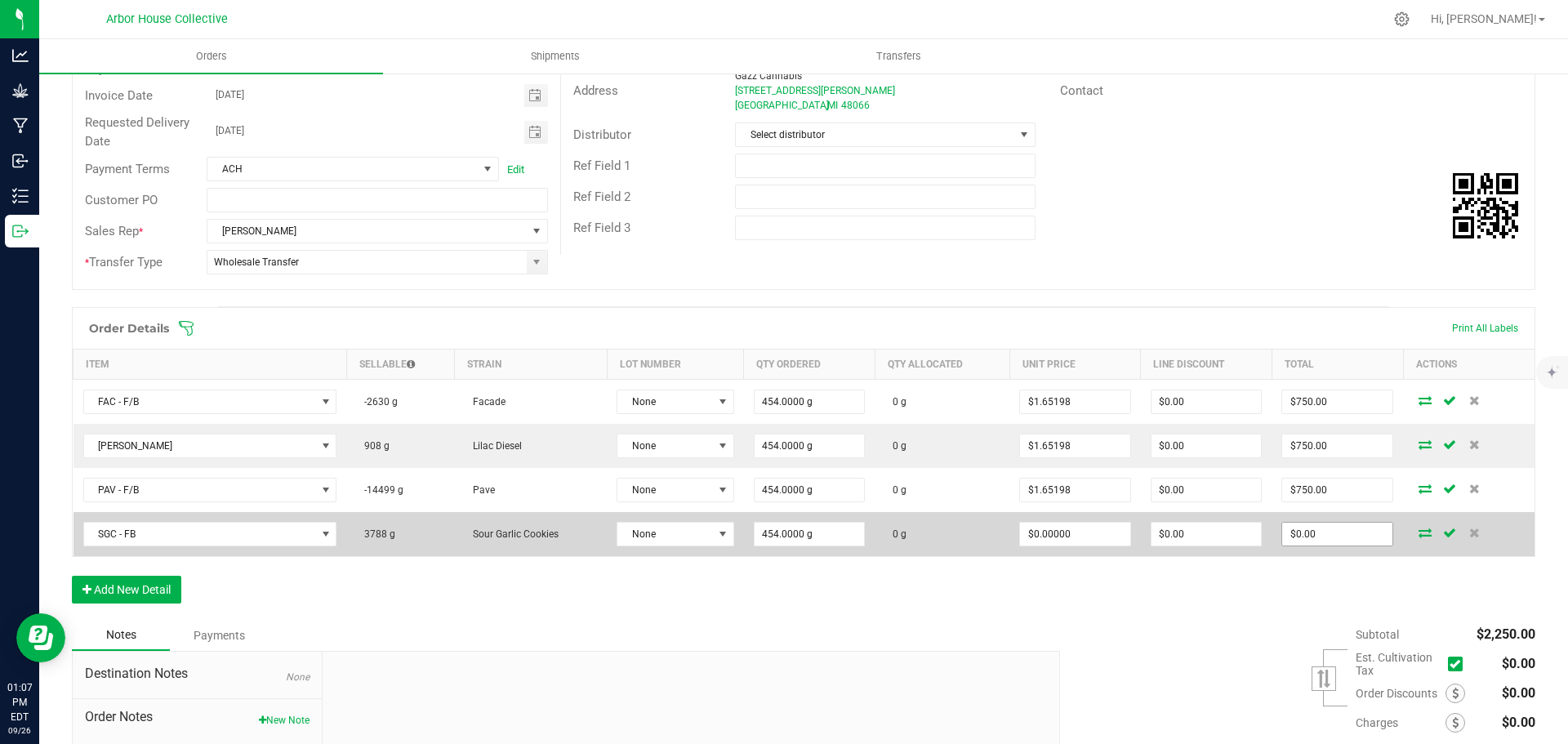
type input "0"
click at [1335, 541] on input "0" at bounding box center [1337, 534] width 110 height 23
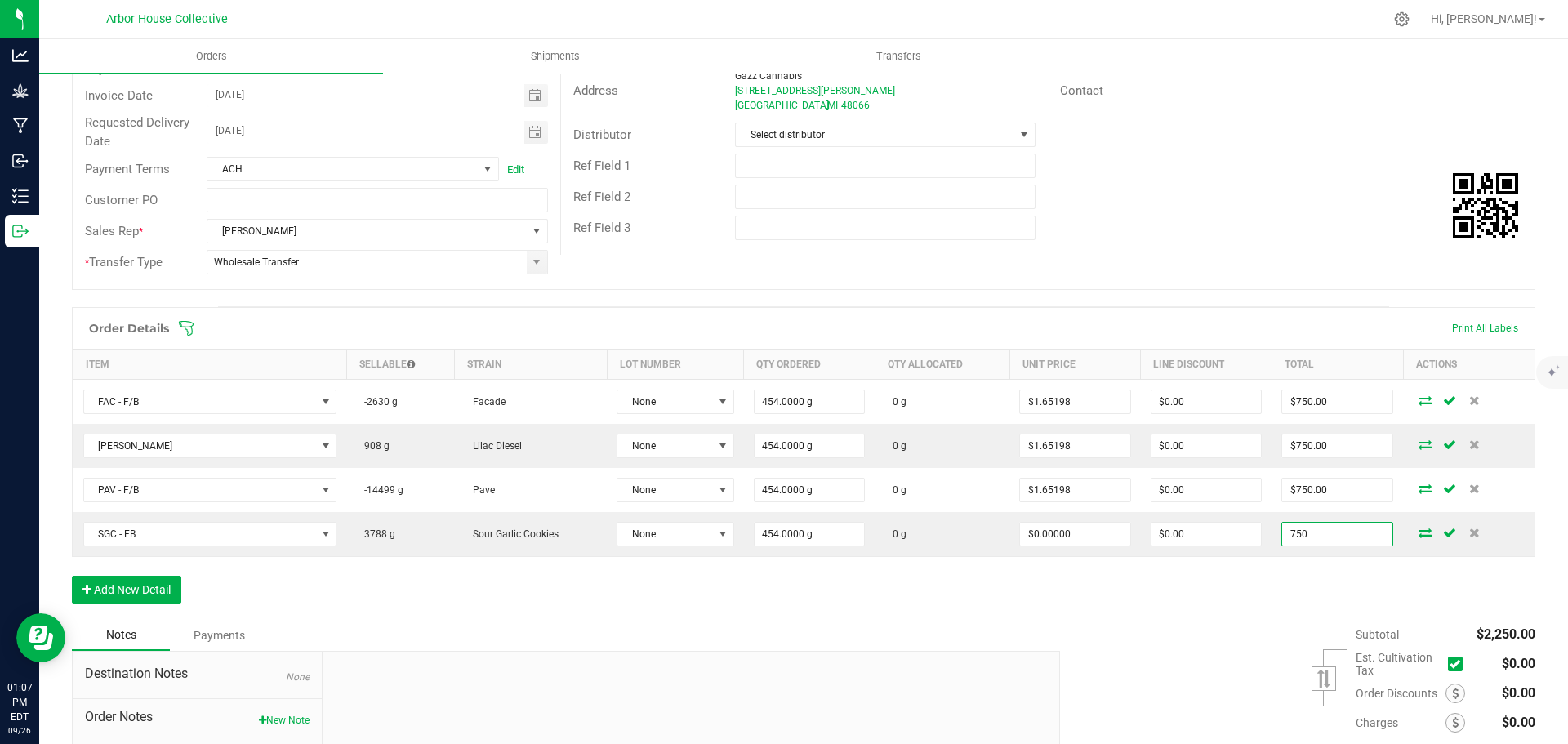
type input "750"
type input "$1.65198"
type input "$750.00"
click at [1242, 601] on div "Order Details Print All Labels Item Sellable Strain Lot Number Qty Ordered Qty …" at bounding box center [803, 464] width 1463 height 313
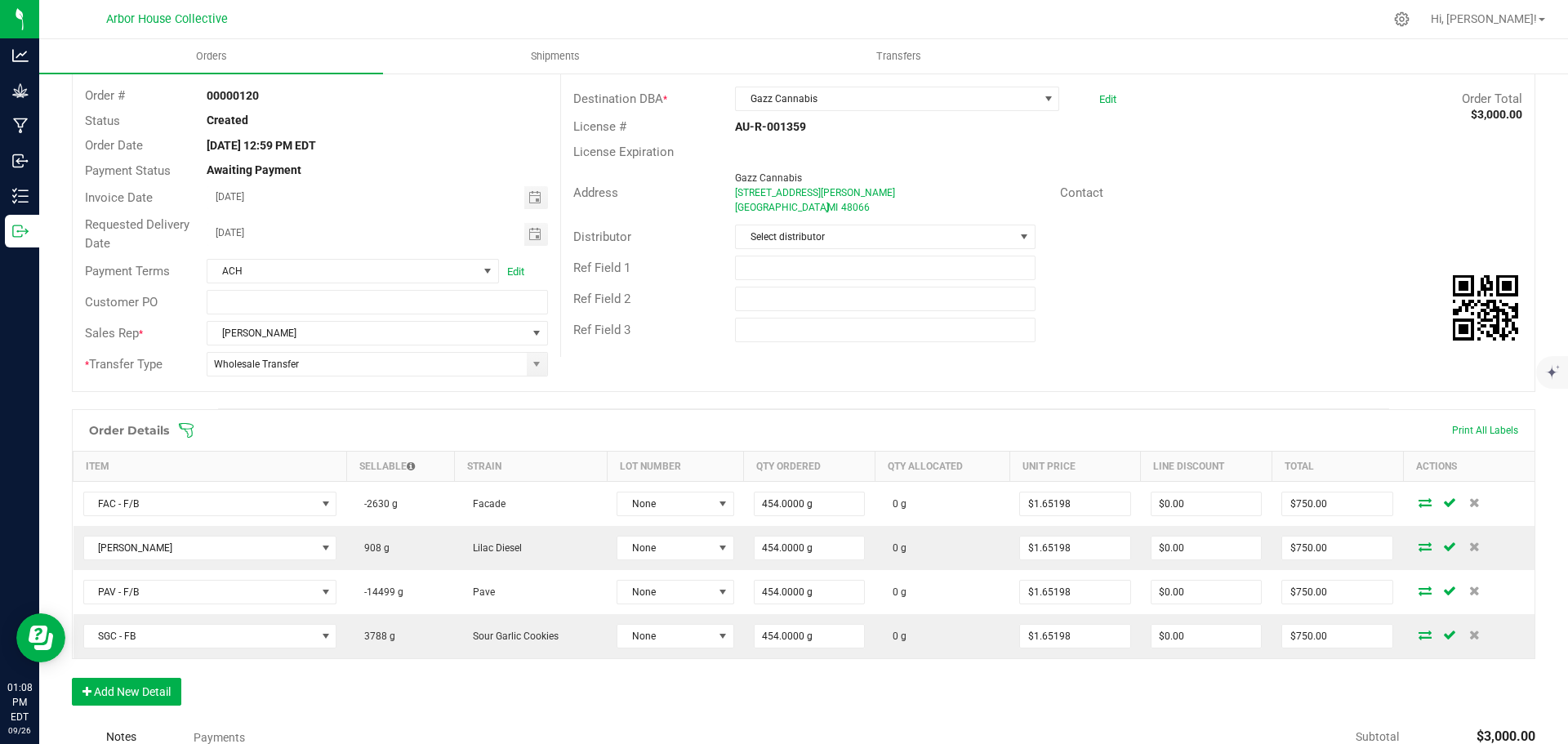
scroll to position [0, 0]
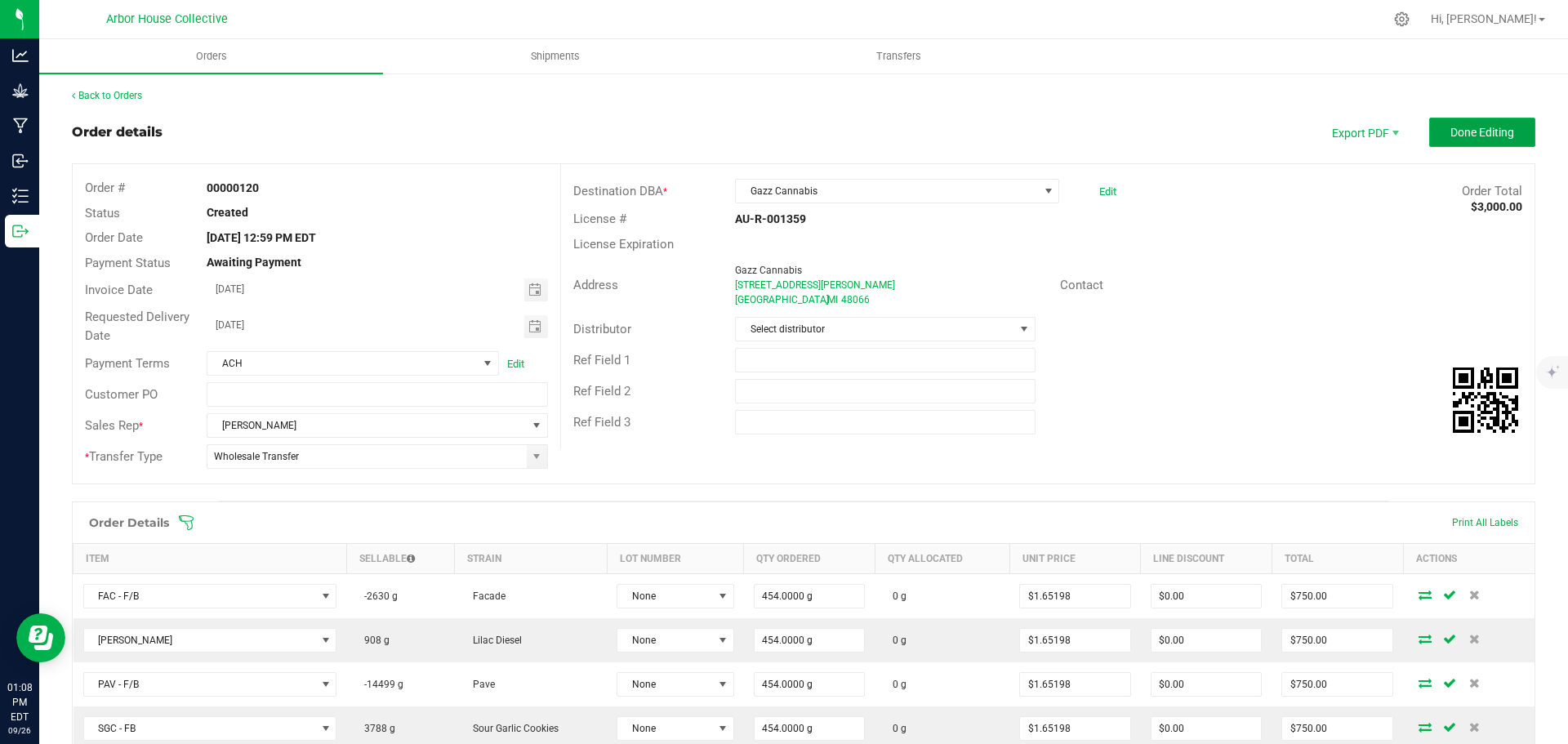
click at [1450, 130] on span "Done Editing" at bounding box center [1481, 133] width 63 height 13
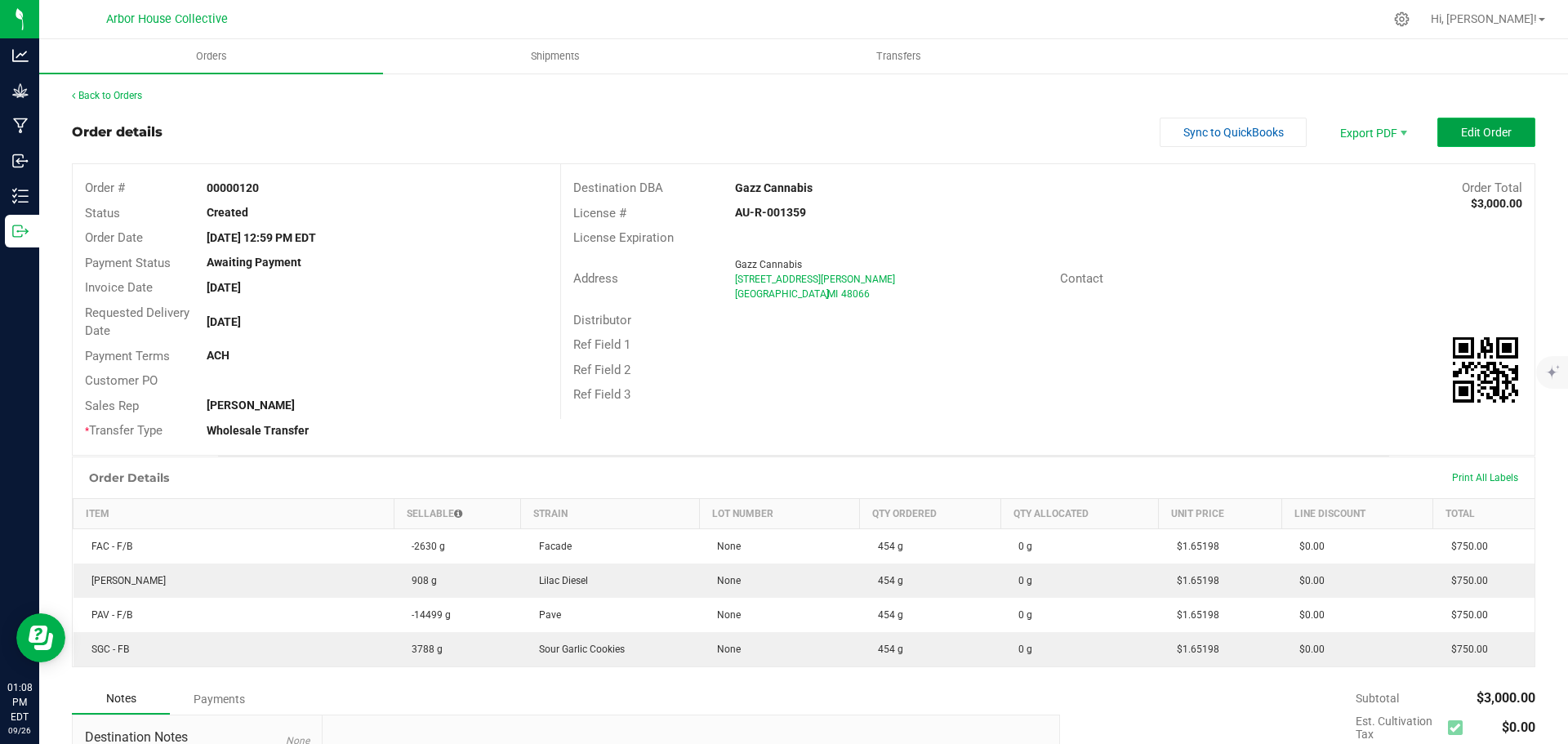
click at [1461, 138] on span "Edit Order" at bounding box center [1486, 133] width 50 height 13
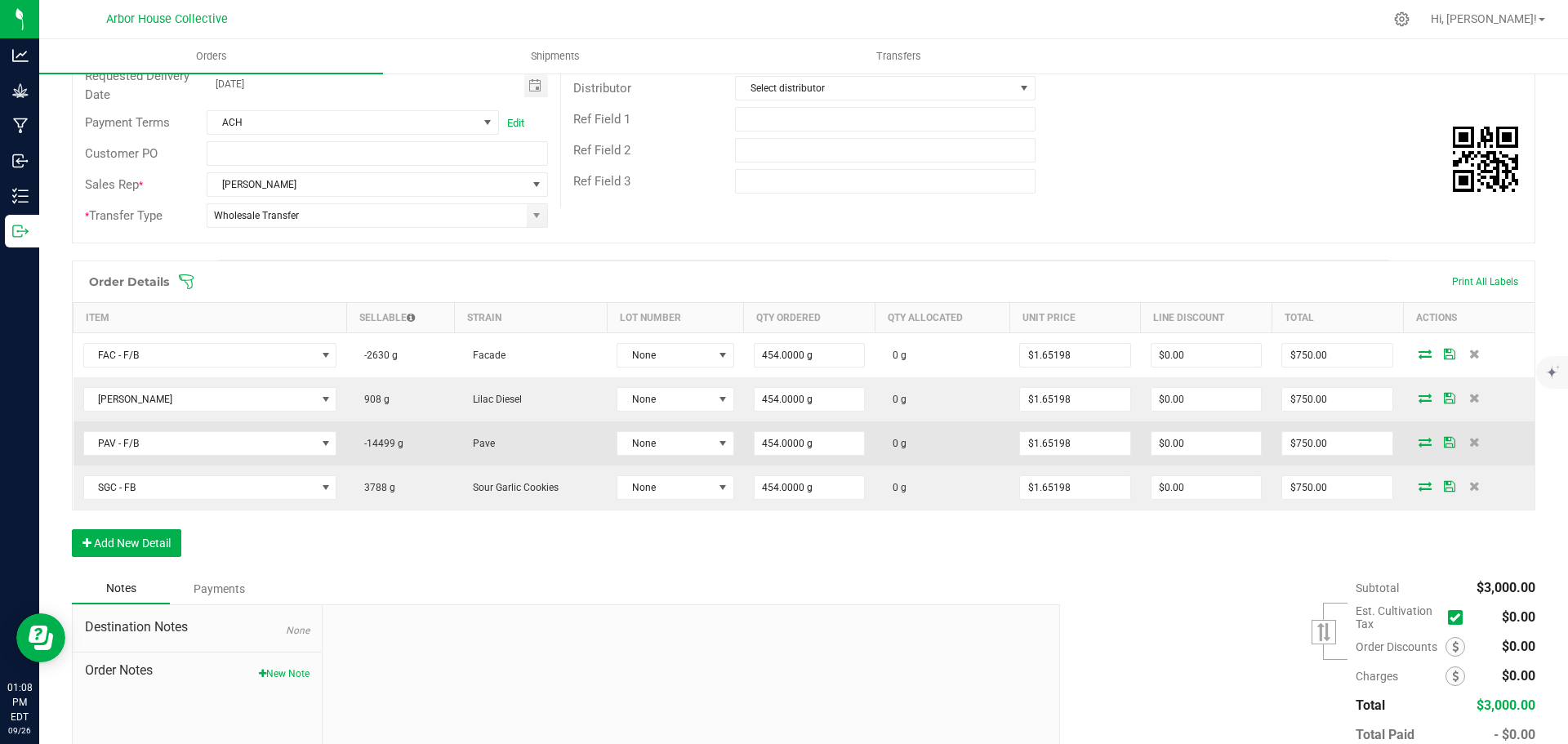
scroll to position [338, 0]
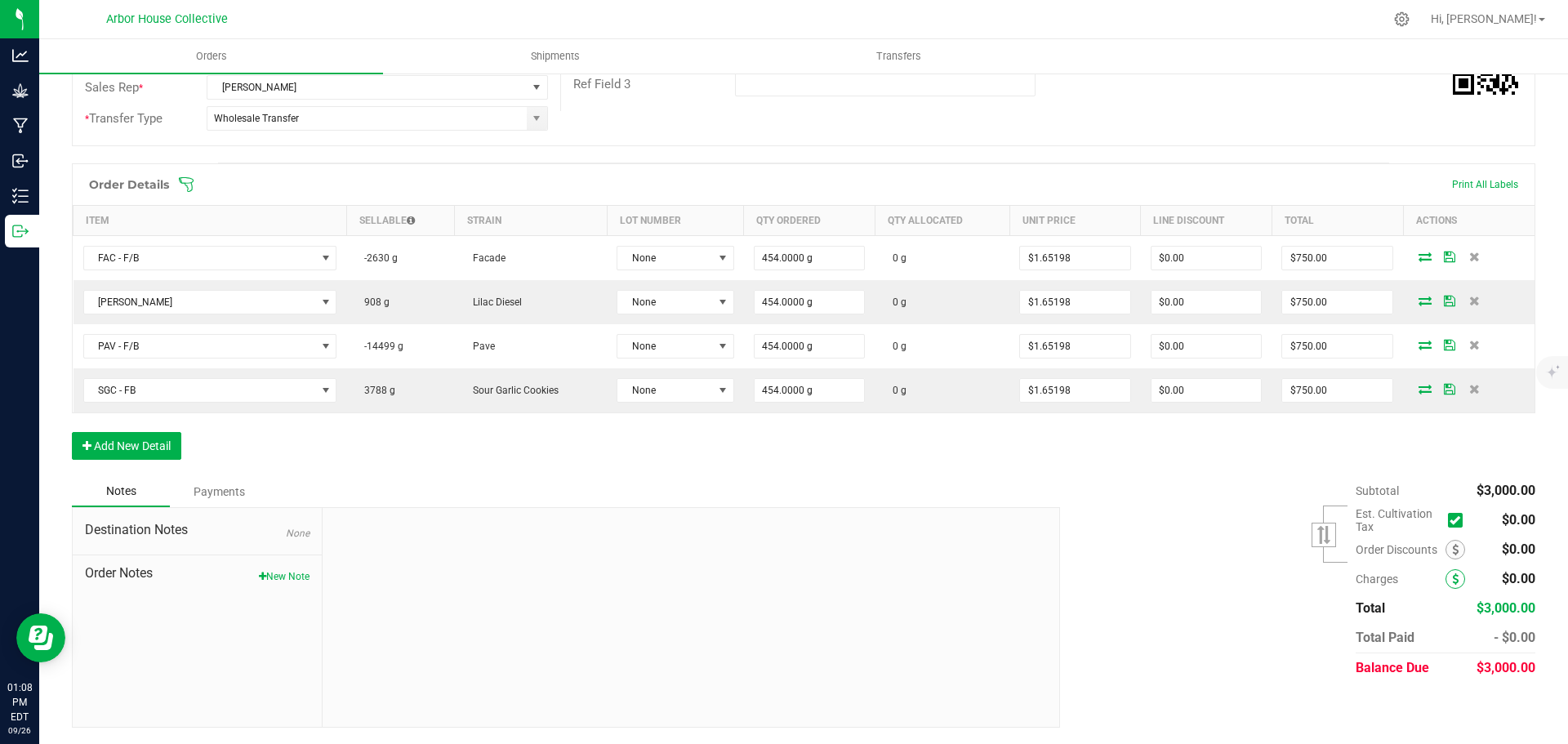
click at [1452, 583] on icon at bounding box center [1455, 579] width 7 height 12
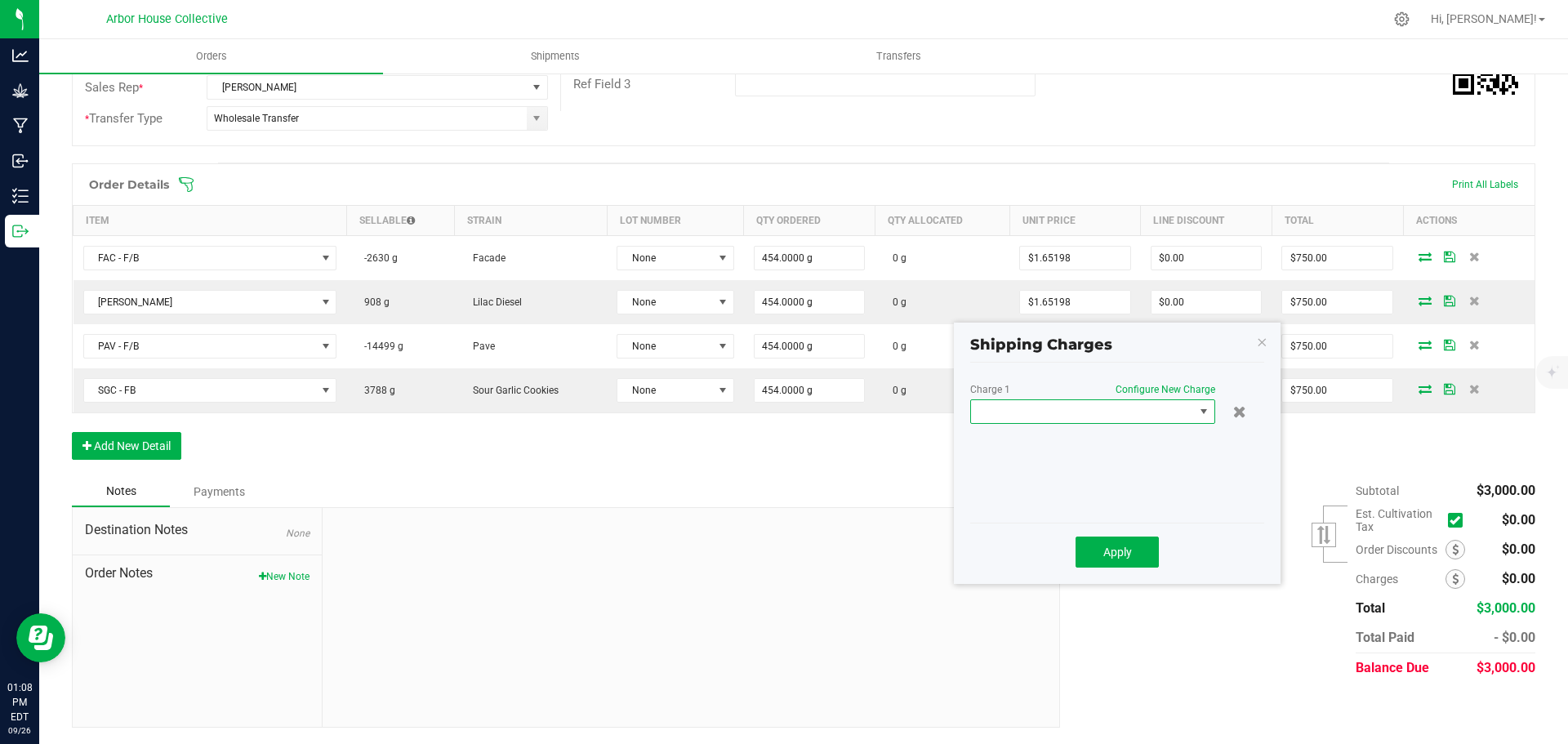
click at [1168, 412] on span at bounding box center [1083, 412] width 223 height 23
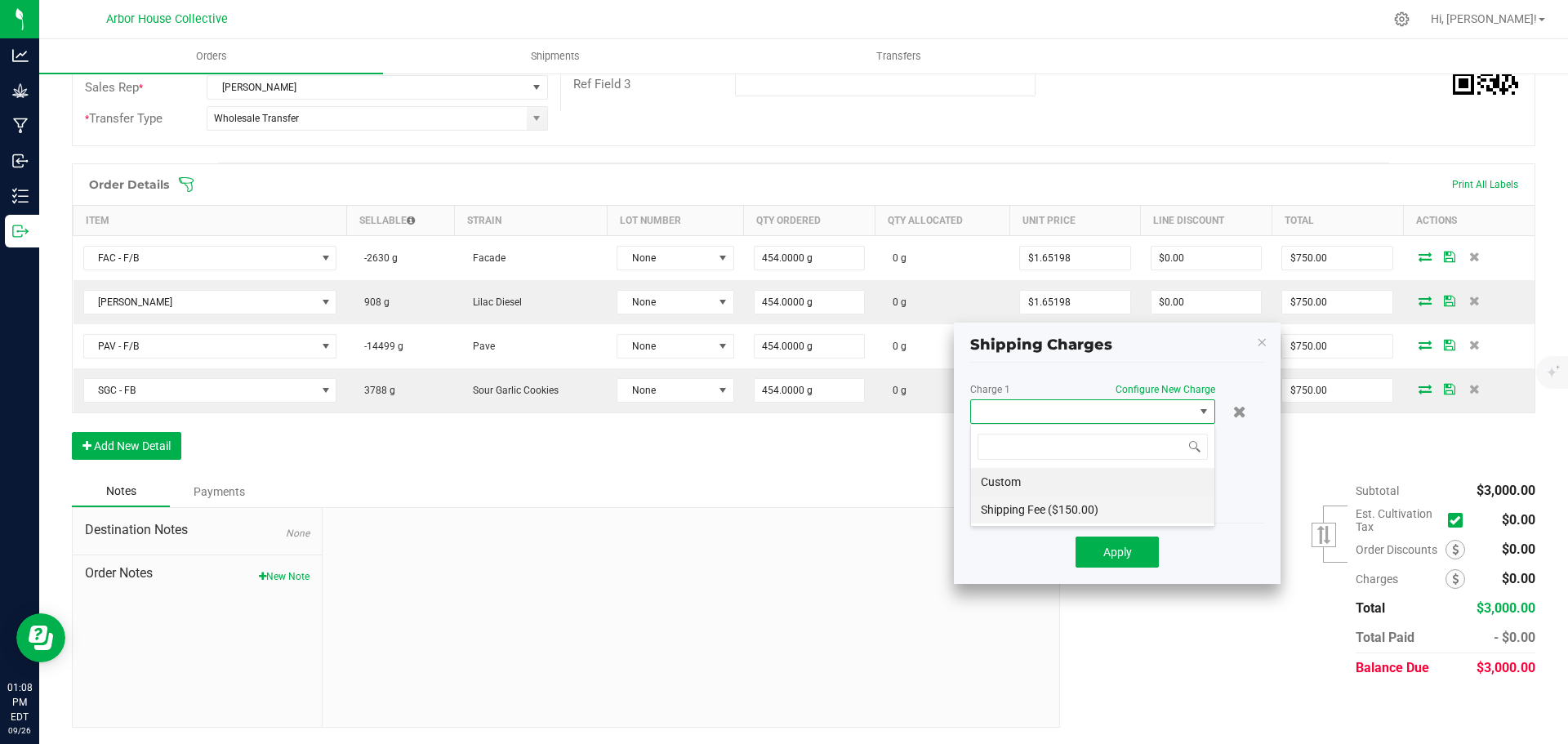
click at [1079, 509] on li "Shipping Fee ($150.00)" at bounding box center [1093, 510] width 243 height 28
click at [1117, 546] on span "Apply" at bounding box center [1117, 552] width 29 height 13
